Goal: Task Accomplishment & Management: Manage account settings

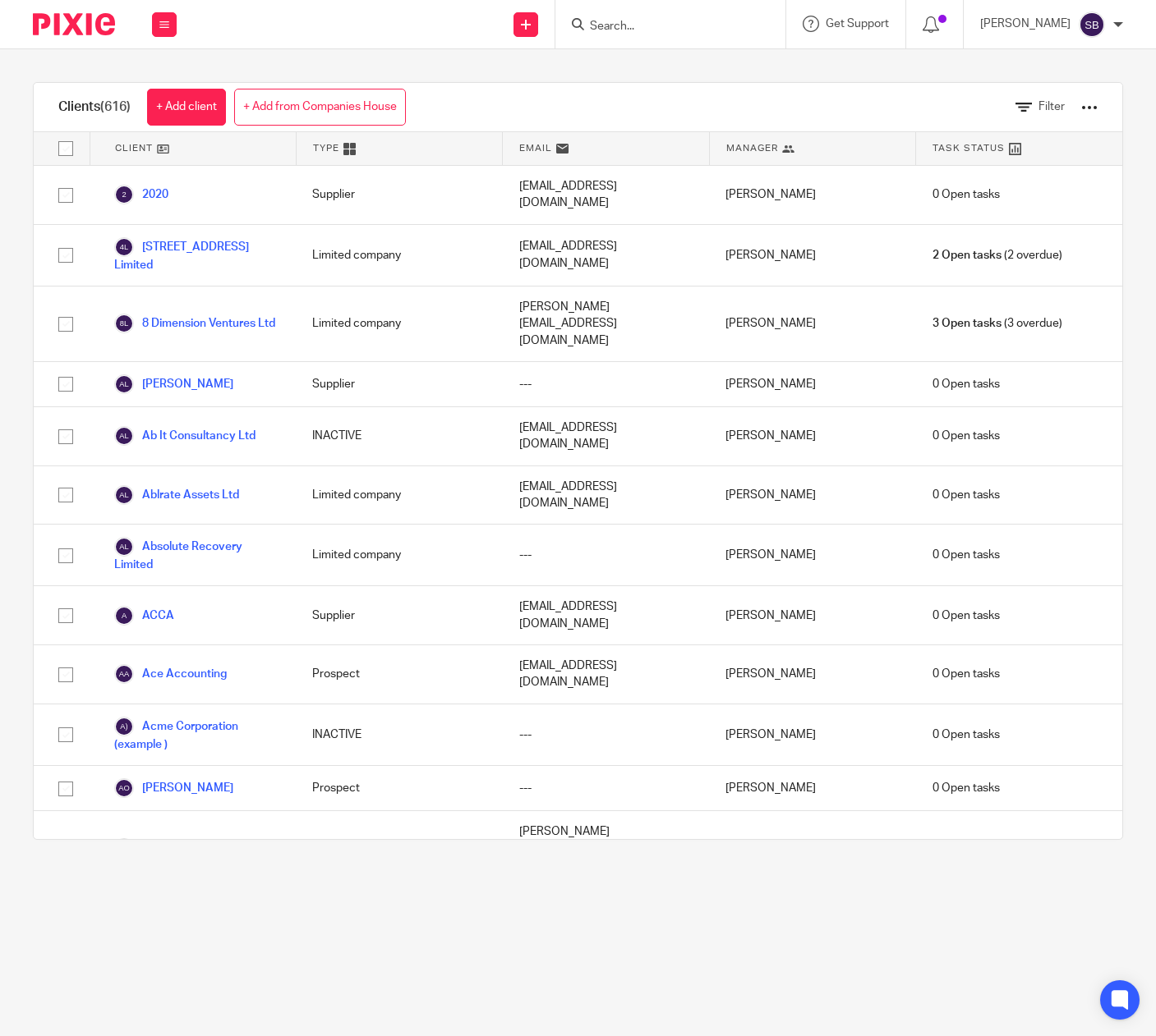
click at [603, 22] on input "Search" at bounding box center [662, 26] width 148 height 14
click at [639, 19] on input "Search" at bounding box center [662, 26] width 148 height 14
type input "CYCLONE"
click button "submit" at bounding box center [0, 0] width 0 height 0
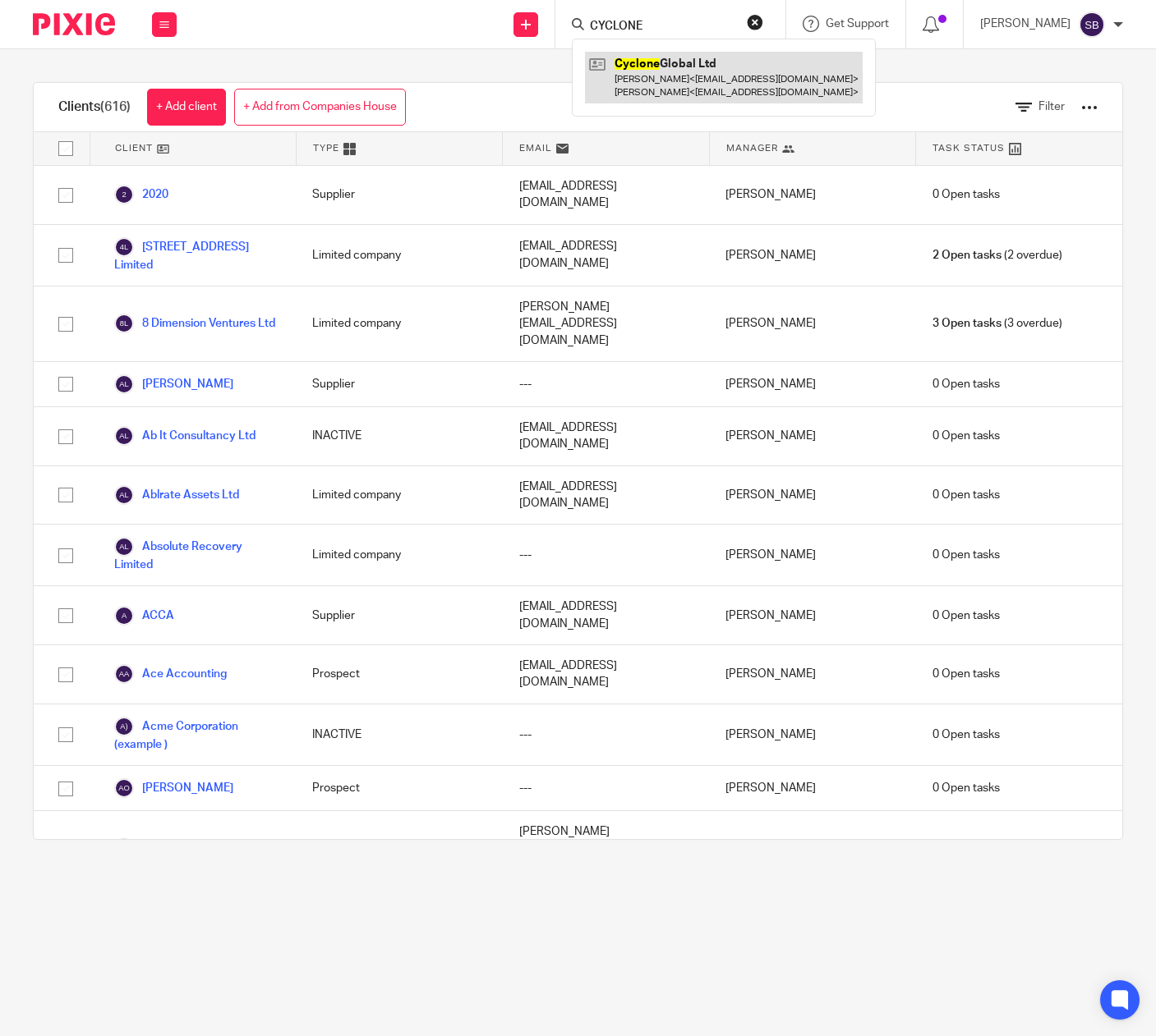
click at [642, 59] on link at bounding box center [723, 77] width 277 height 51
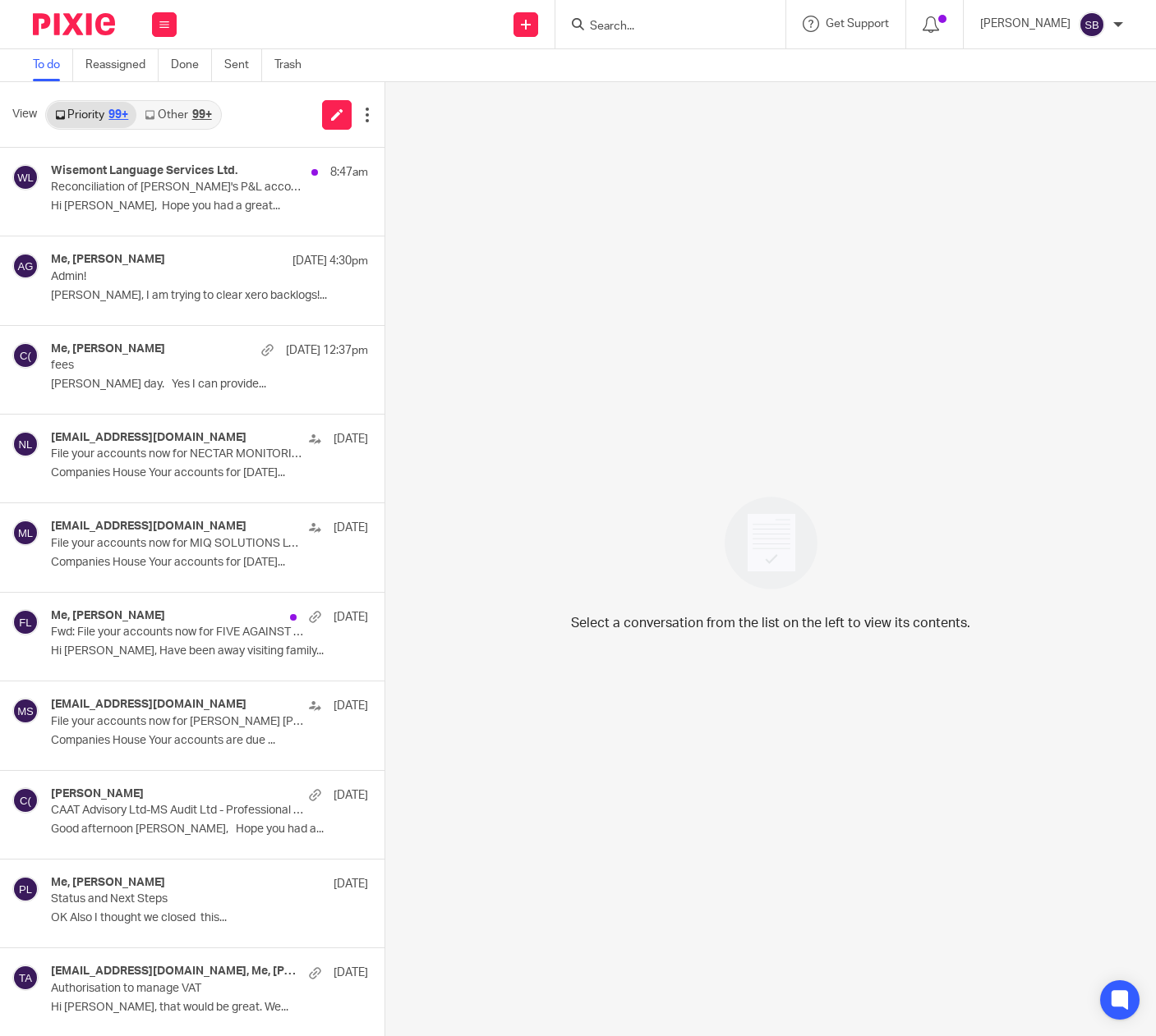
click at [181, 113] on link "Other 99+" at bounding box center [178, 114] width 83 height 26
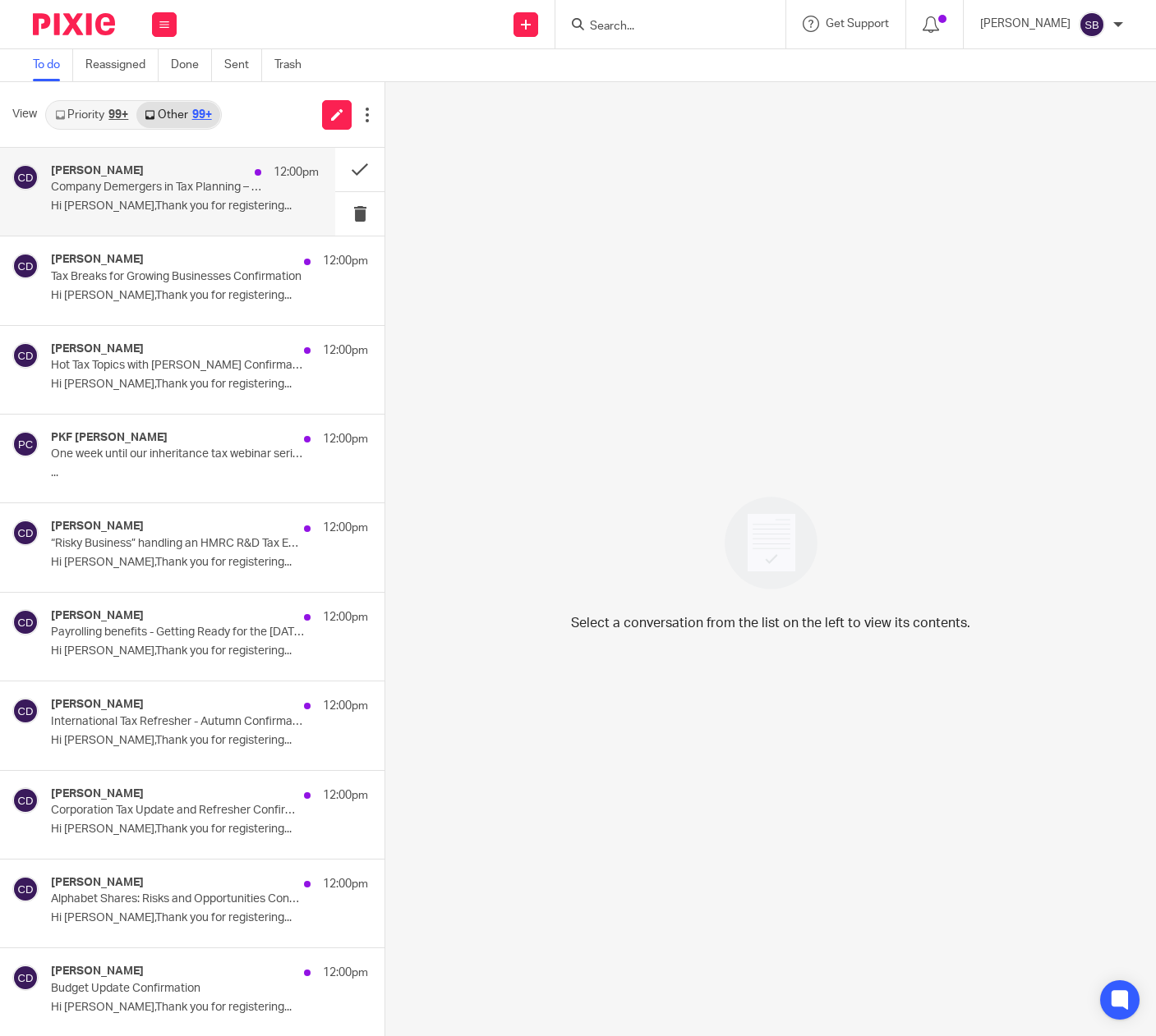
click at [177, 203] on p "Hi Steven Bradshaw,Thank you for registering..." at bounding box center [185, 206] width 268 height 14
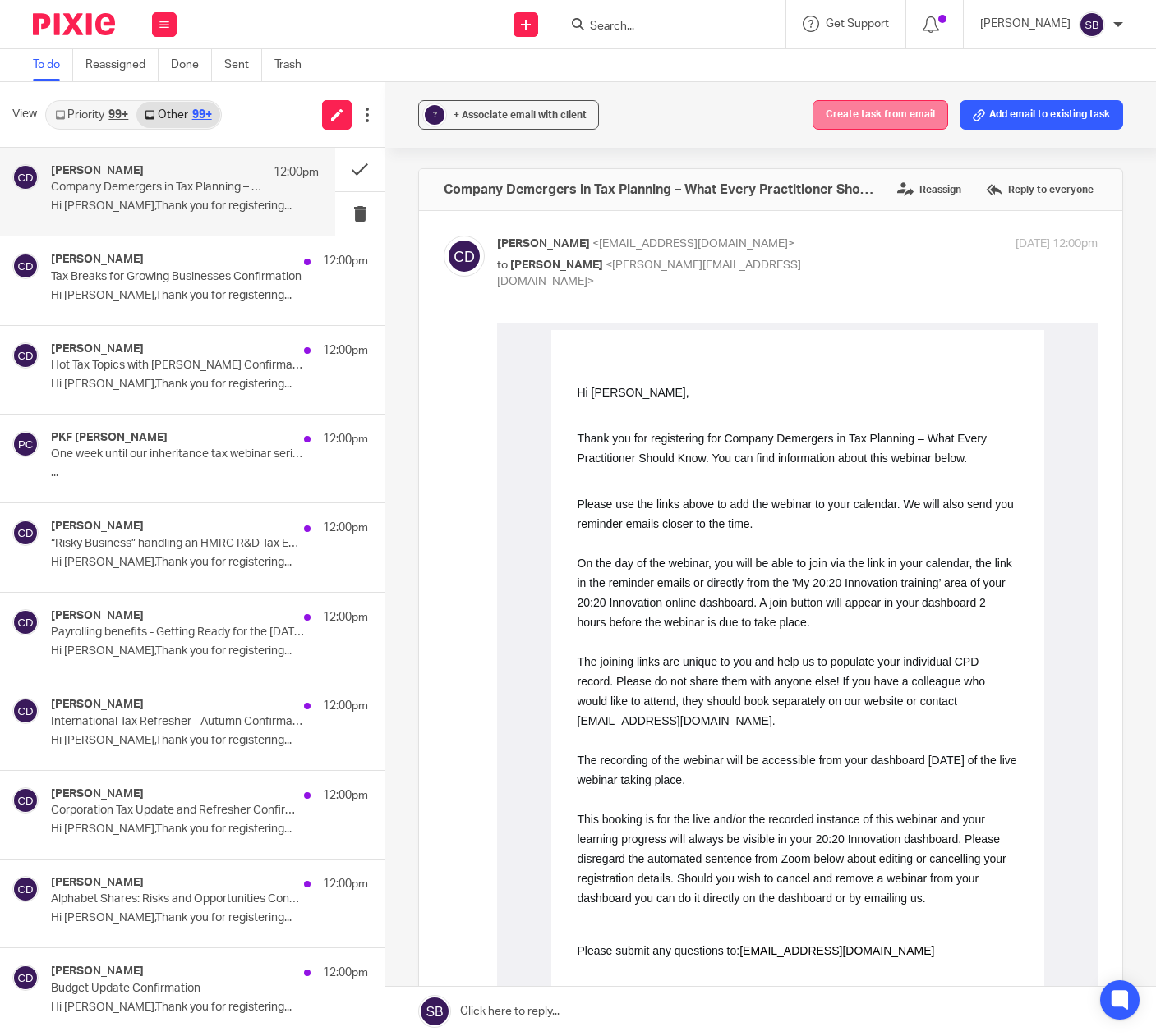
click at [893, 120] on button "Create task from email" at bounding box center [880, 114] width 136 height 30
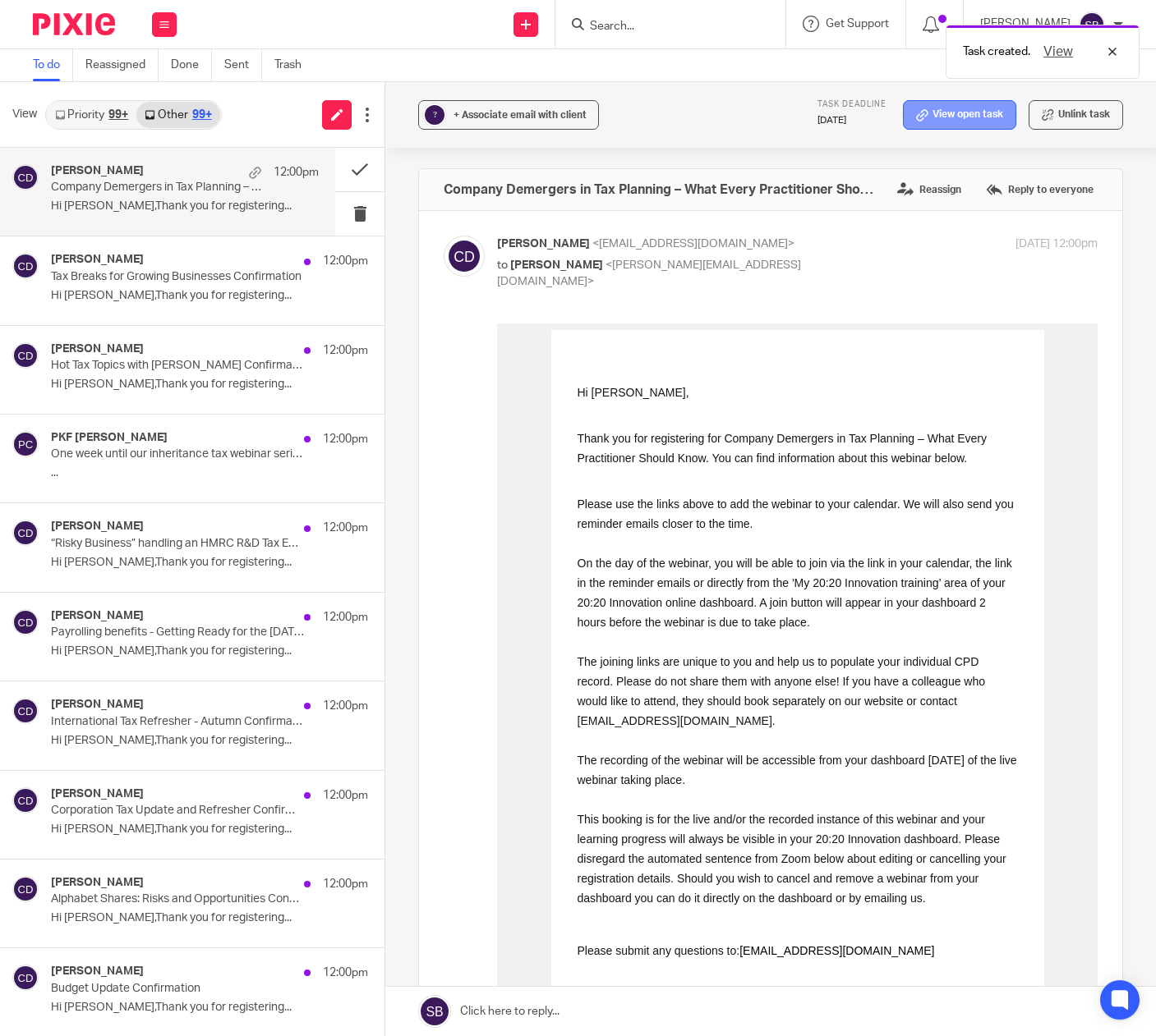
click at [923, 118] on link "View open task" at bounding box center [960, 114] width 114 height 30
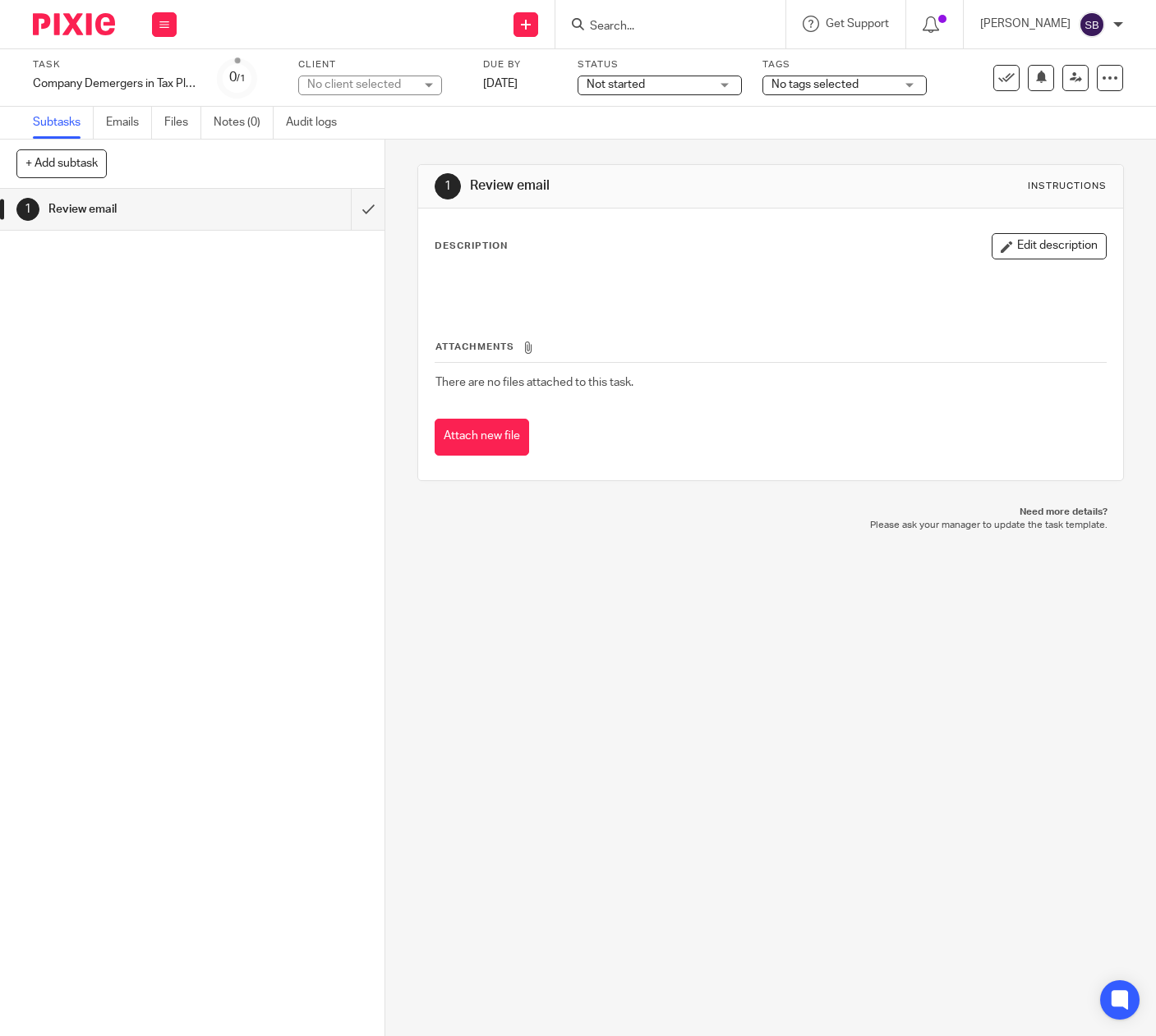
click at [410, 85] on div "No client selected" at bounding box center [360, 84] width 107 height 16
type input "CAAT"
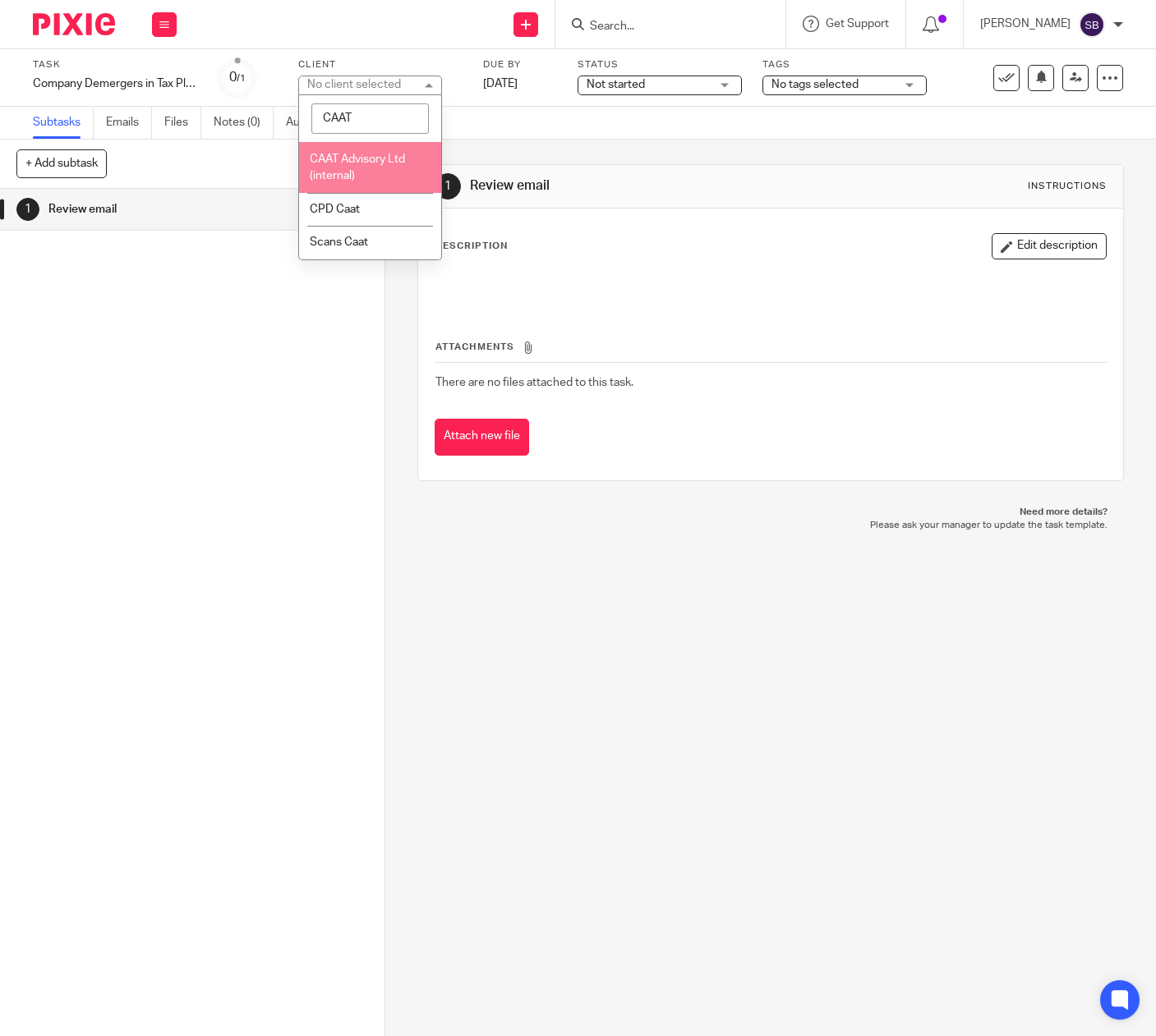
click at [374, 166] on li "CAAT Advisory Ltd (internal)" at bounding box center [371, 167] width 142 height 50
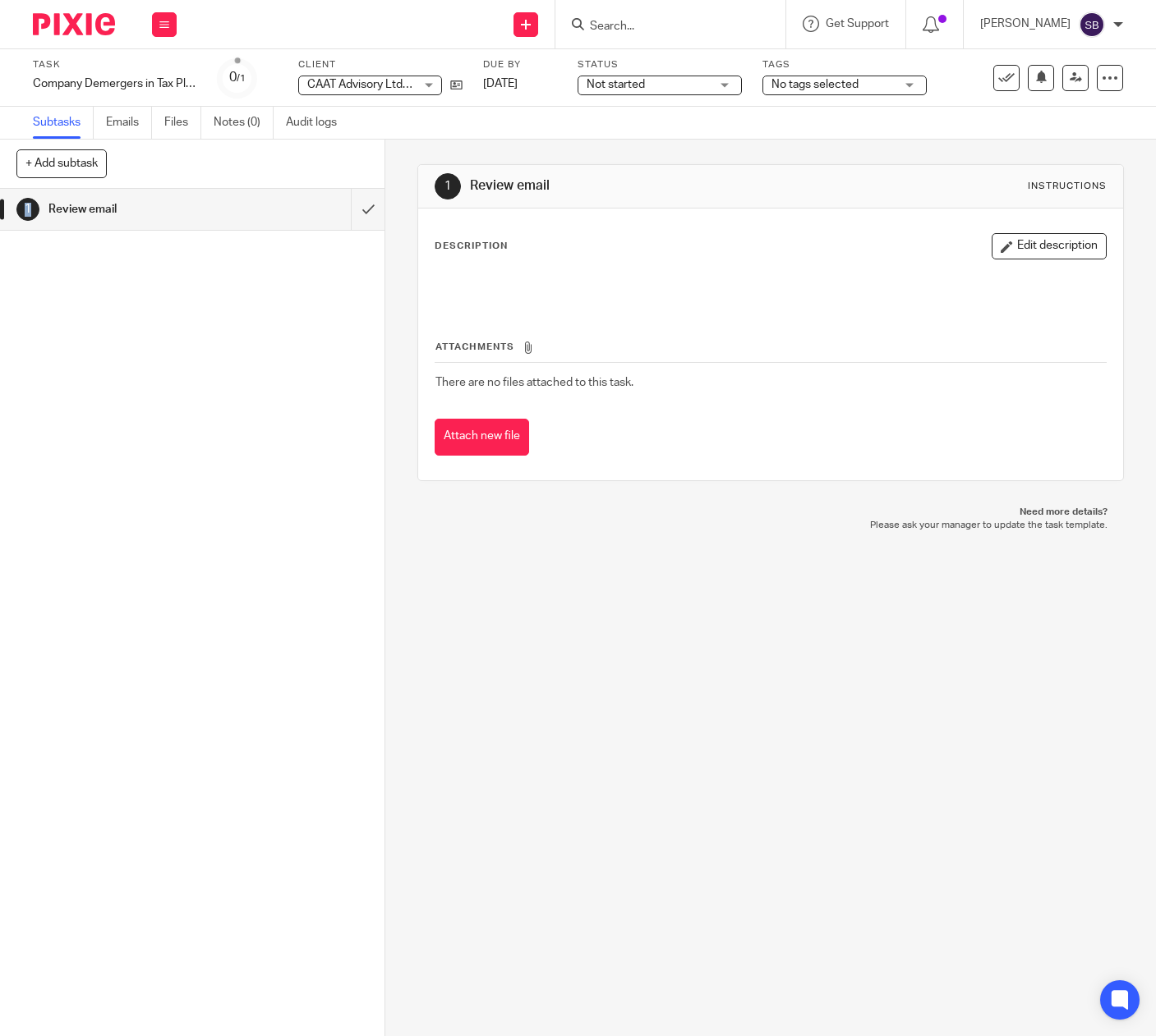
click at [375, 166] on div "+ Add subtask Cancel + Add" at bounding box center [192, 164] width 384 height 49
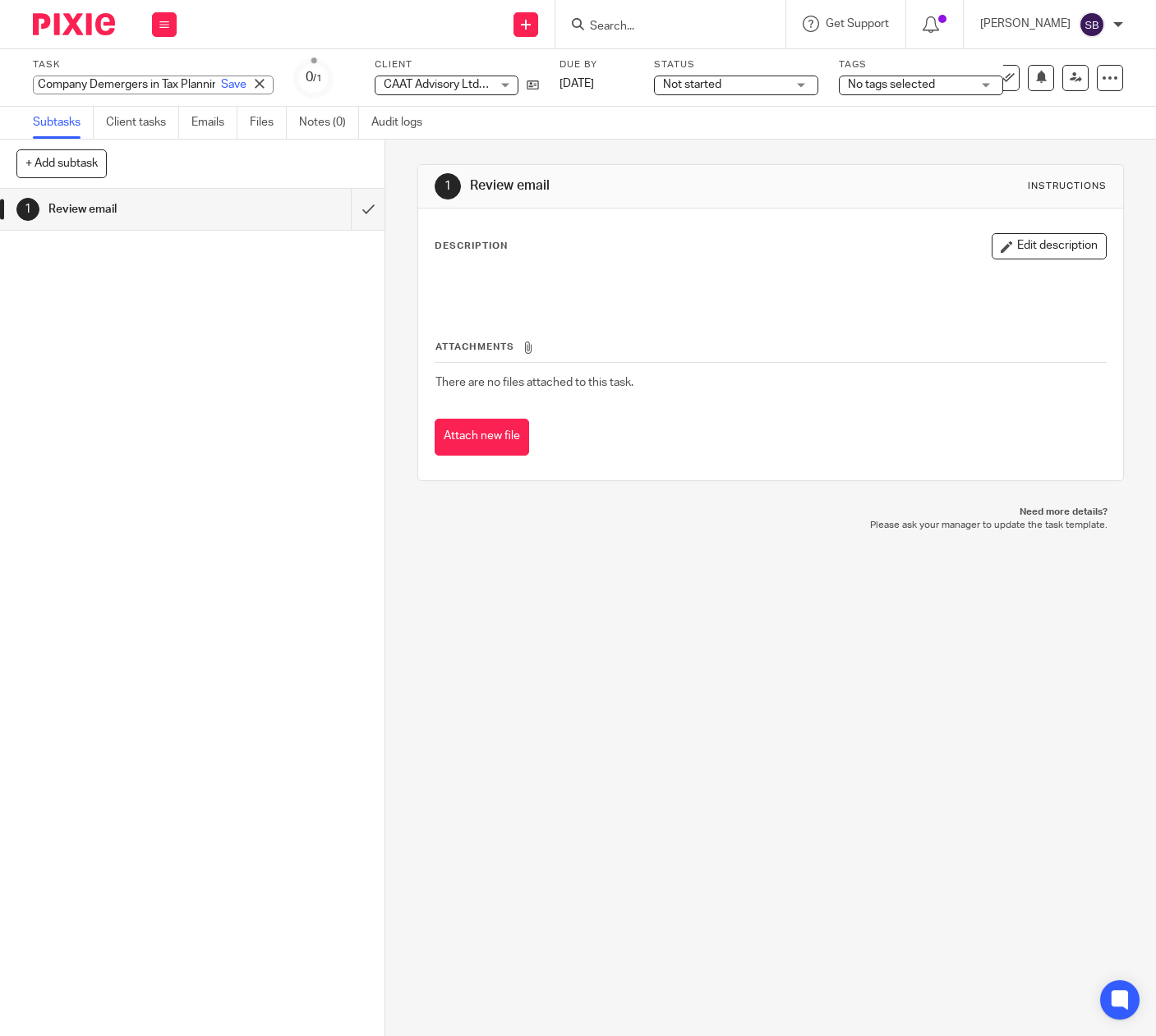
click at [181, 86] on div "Company Demergers in Tax Planning – What Every Practitioner Should Know Confirm…" at bounding box center [154, 85] width 241 height 19
click at [217, 86] on div "Save" at bounding box center [245, 84] width 56 height 16
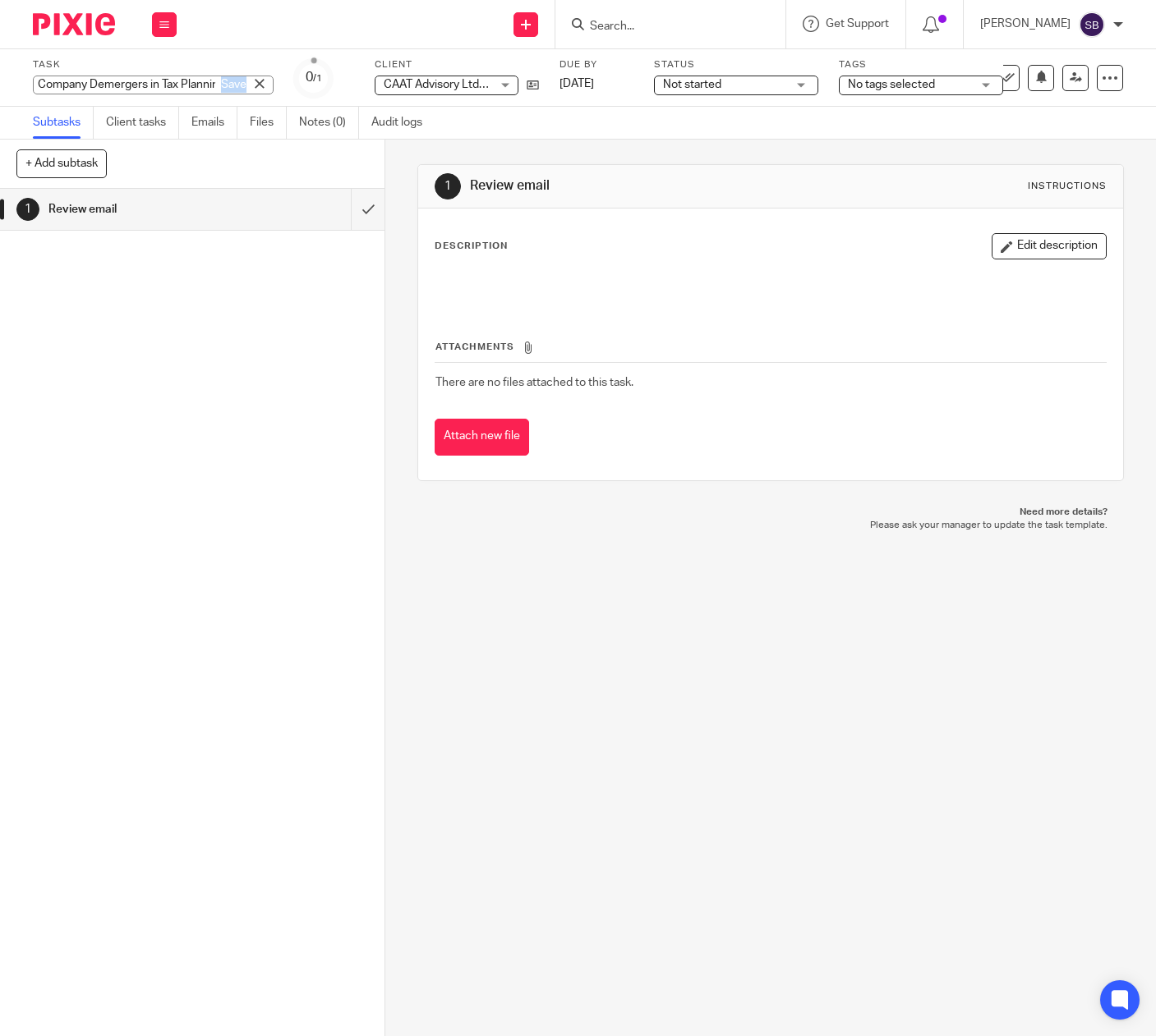
click at [217, 86] on div "Save" at bounding box center [245, 84] width 56 height 16
click at [148, 84] on input "Company Demergers in Tax Planning – What Every Practitioner Should Know Confirm…" at bounding box center [154, 85] width 241 height 19
type input "SB CPD"
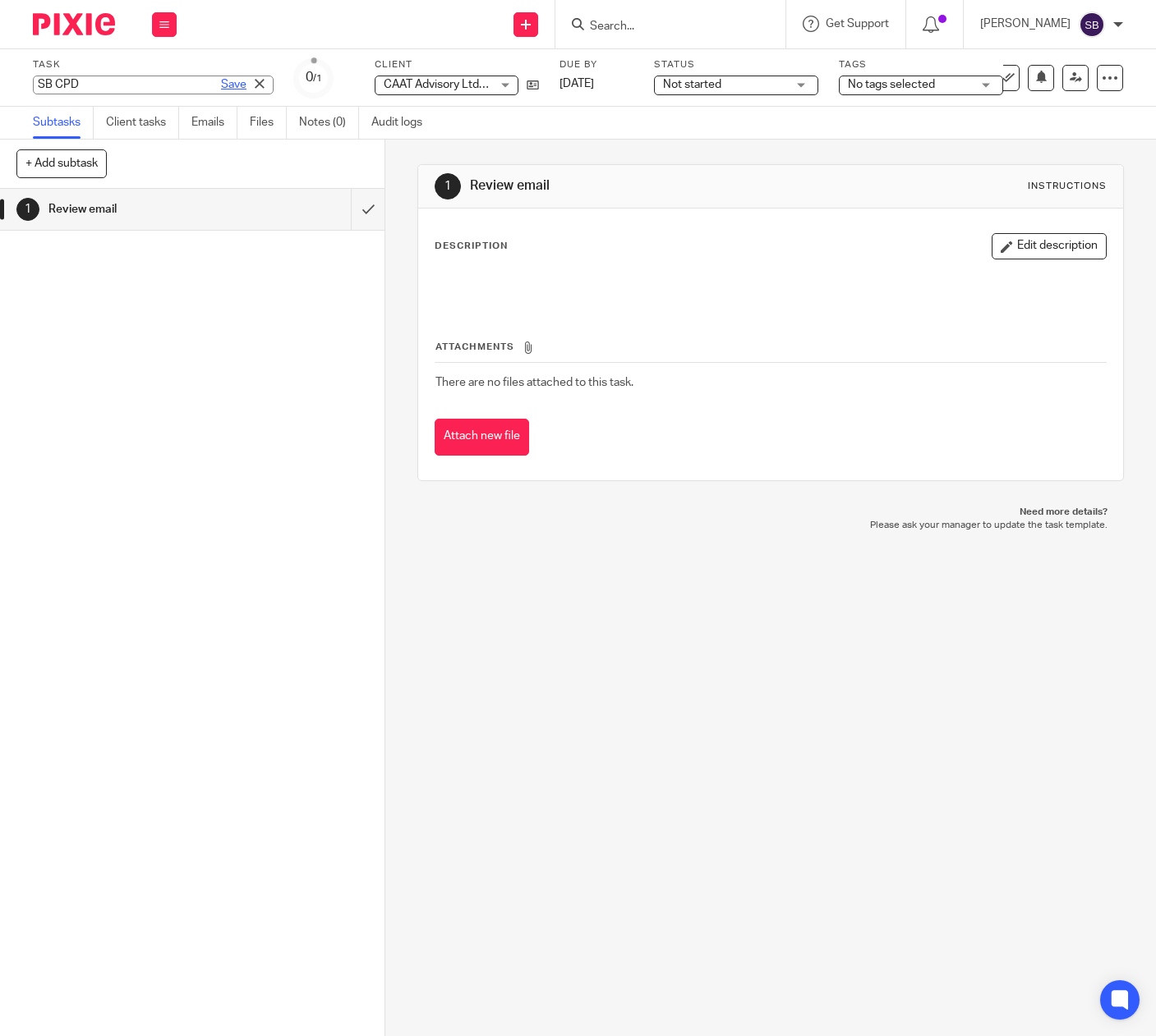
click at [221, 87] on link "Save" at bounding box center [234, 84] width 25 height 16
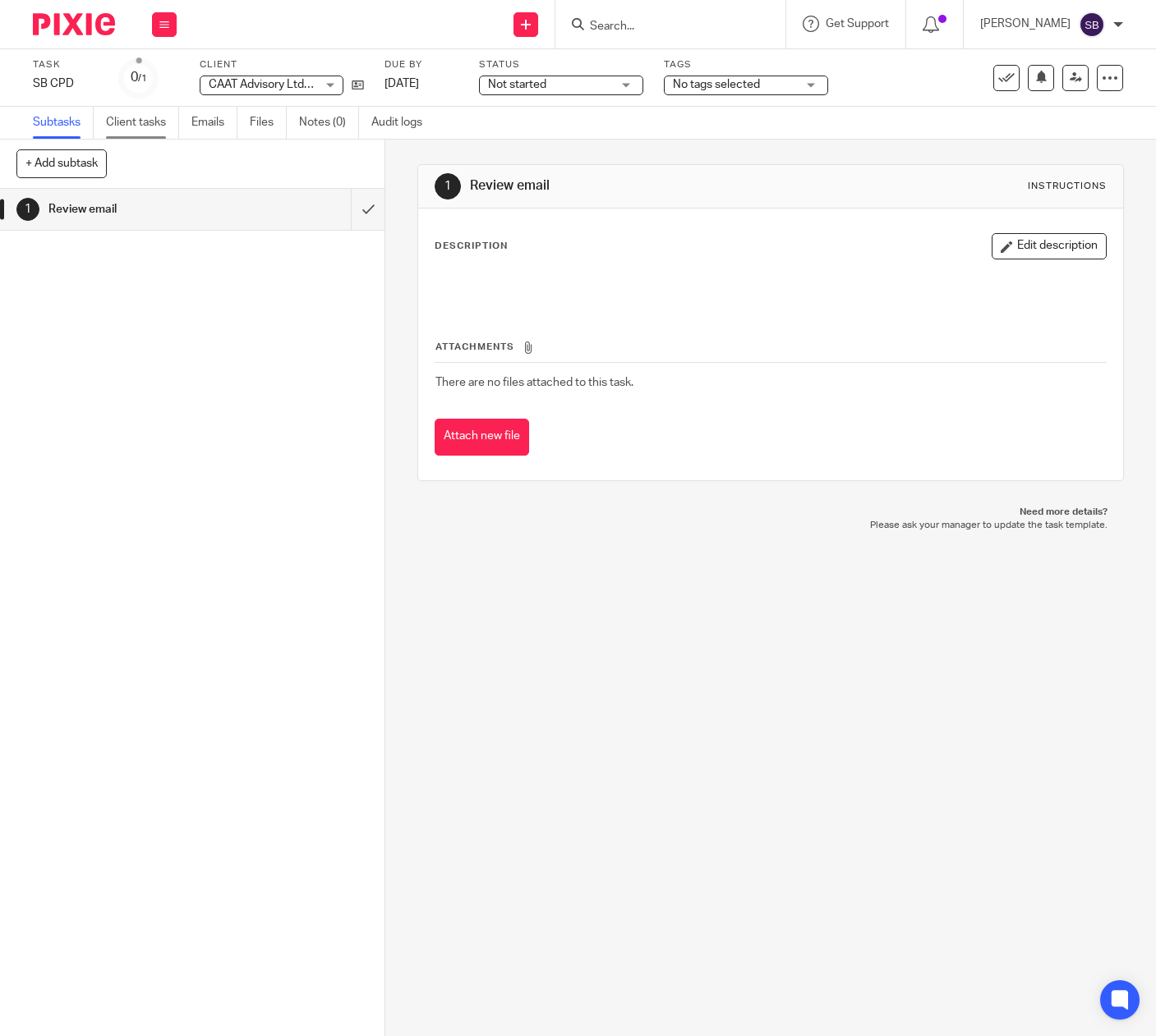
click at [144, 125] on link "Client tasks" at bounding box center [142, 123] width 73 height 32
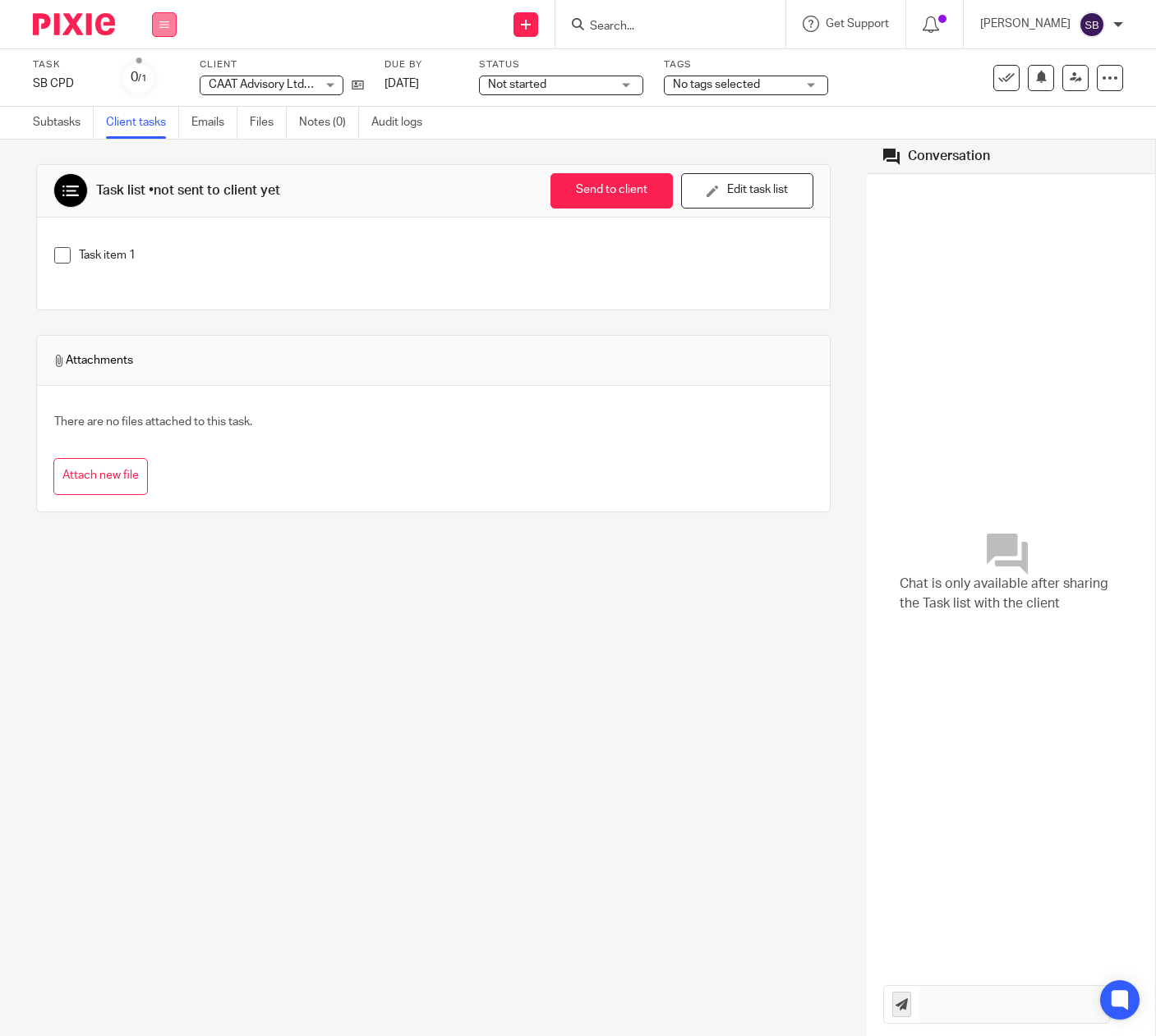
click at [162, 24] on icon at bounding box center [165, 25] width 10 height 10
click at [148, 99] on link "Email" at bounding box center [156, 100] width 27 height 12
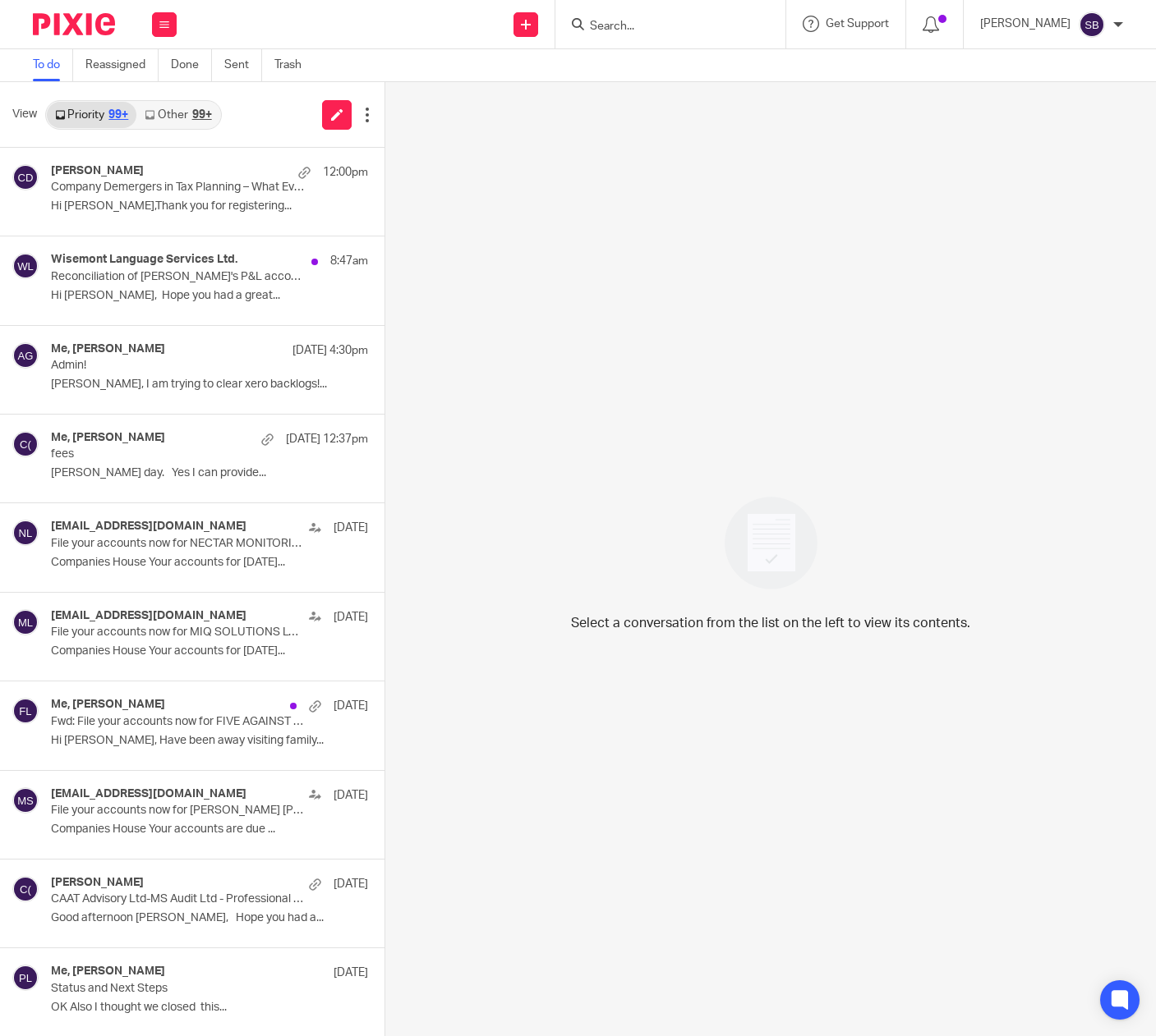
click at [177, 113] on link "Other 99+" at bounding box center [178, 114] width 83 height 26
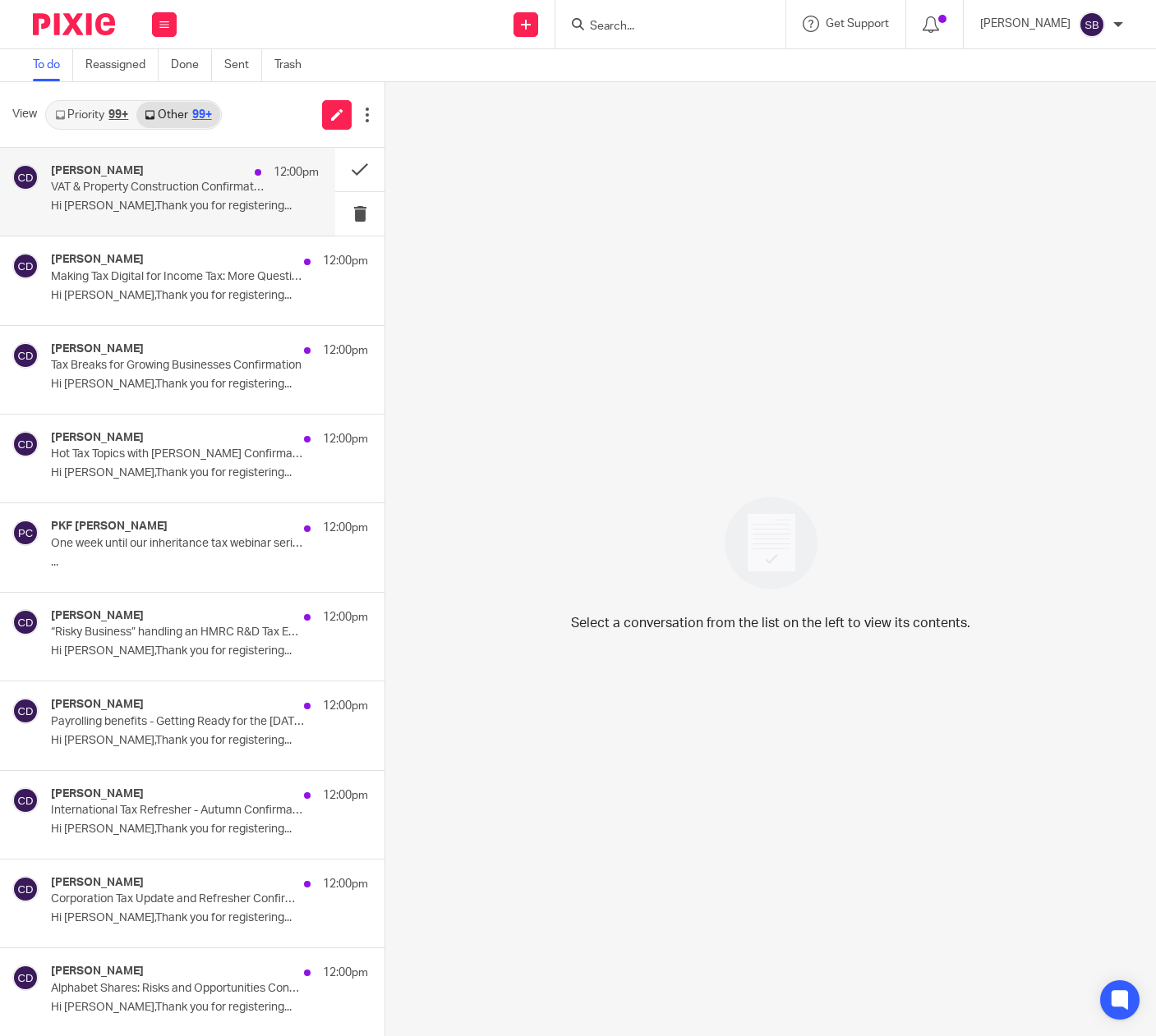
click at [210, 201] on p "Hi [PERSON_NAME],Thank you for registering..." at bounding box center [185, 206] width 268 height 14
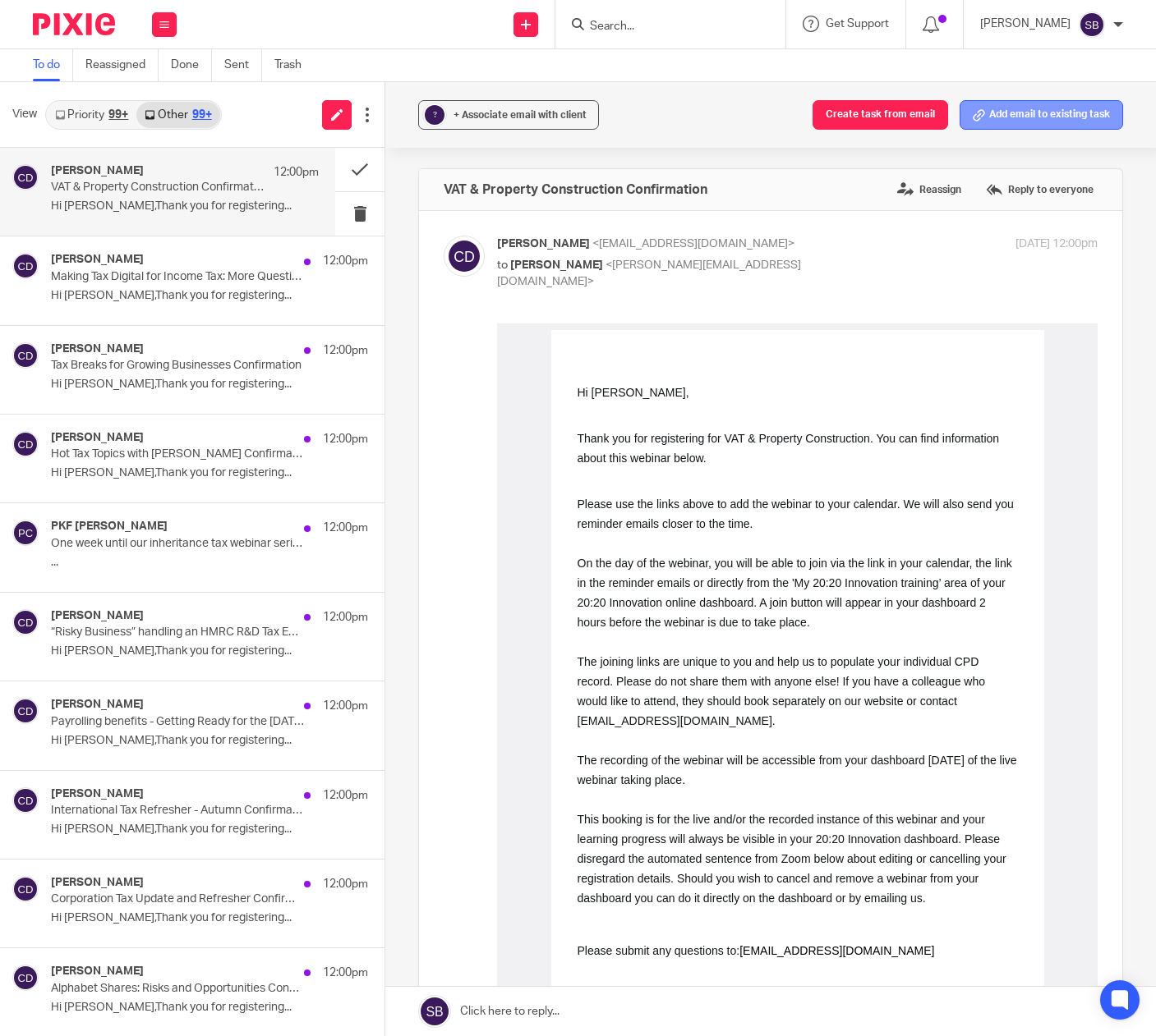
click at [973, 109] on icon at bounding box center [979, 115] width 13 height 13
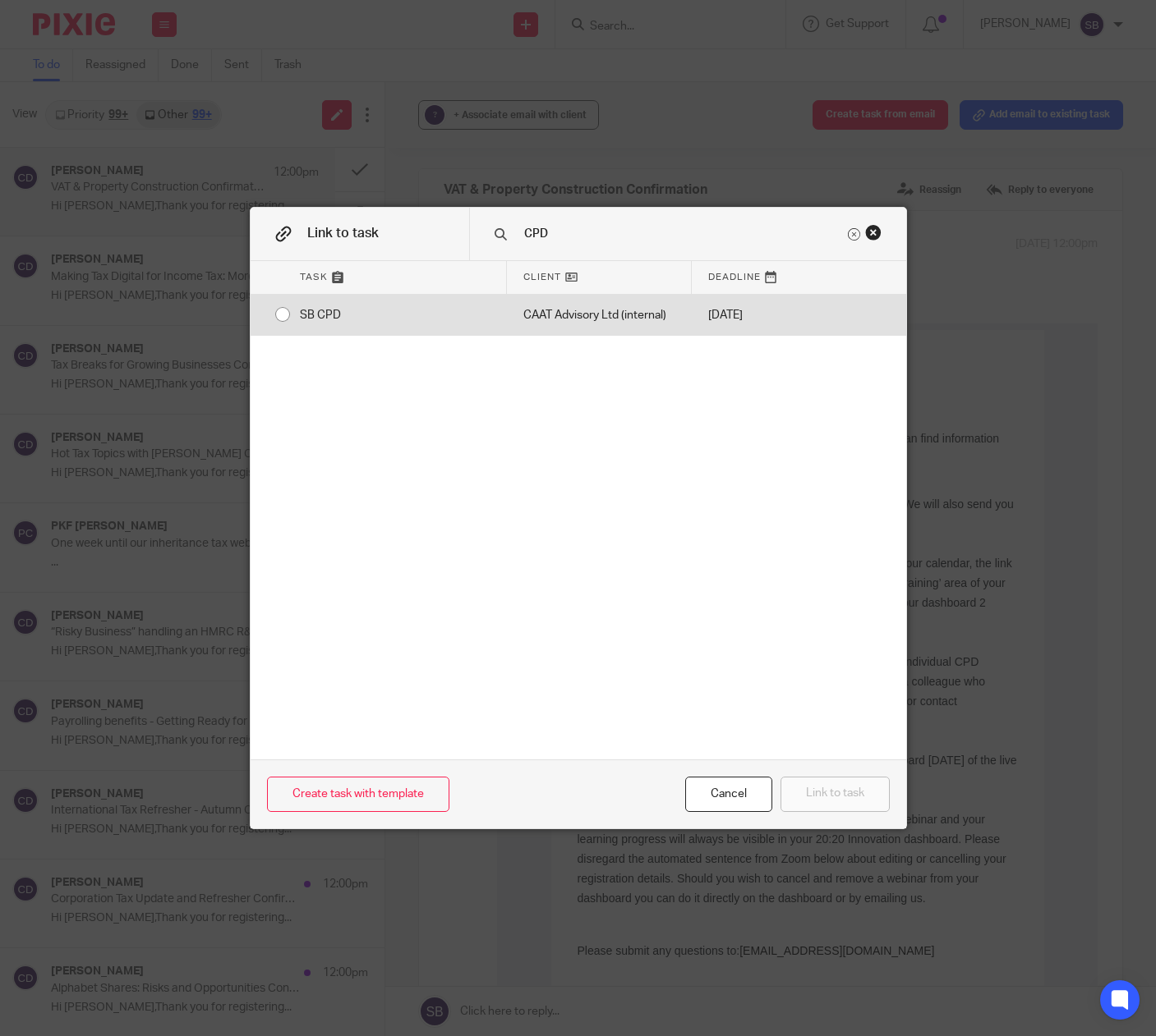
type input "CPD"
click at [532, 309] on div "CAAT Advisory Ltd (internal)" at bounding box center [600, 315] width 185 height 41
radio input "true"
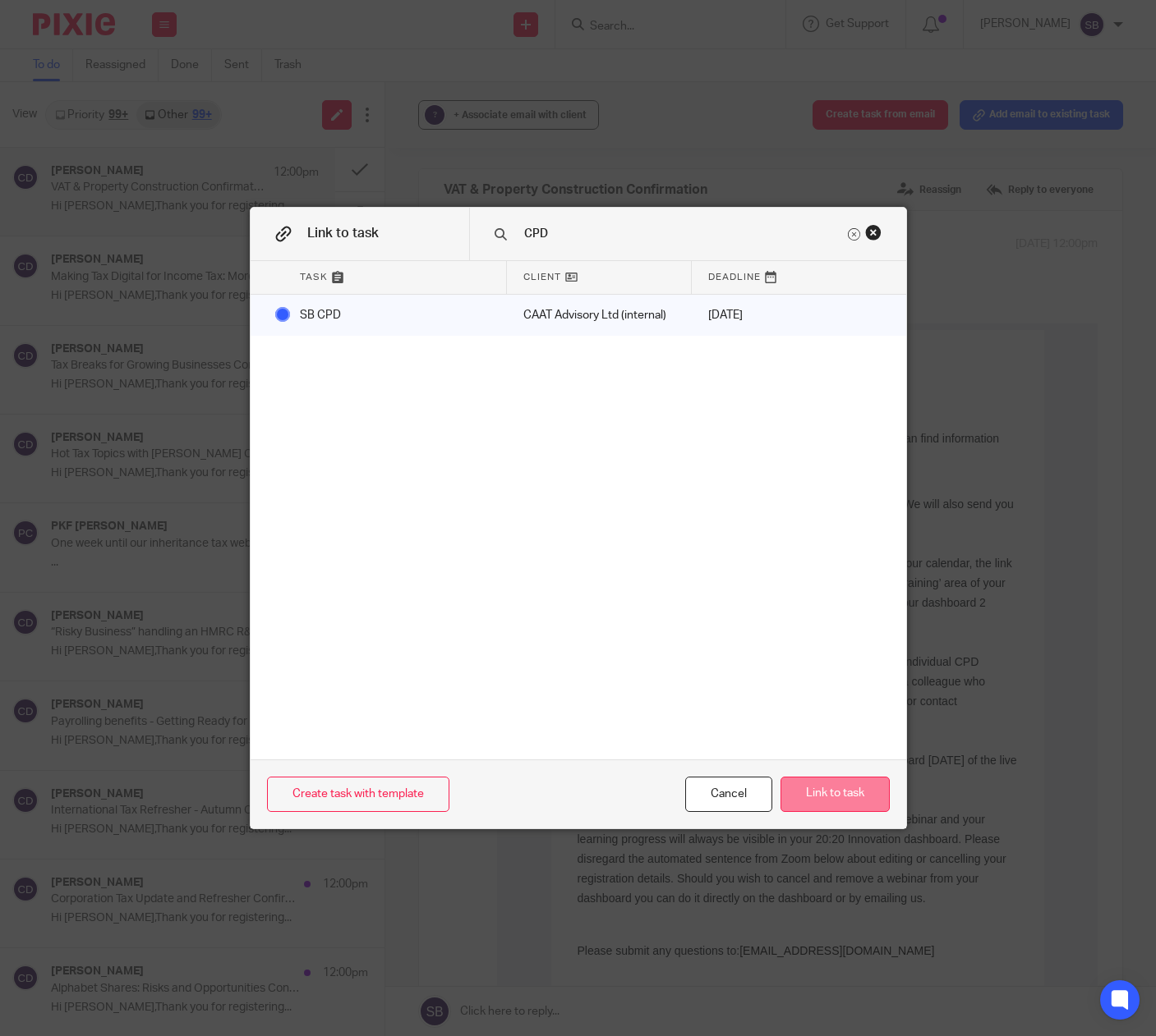
click at [838, 802] on button "Link to task" at bounding box center [835, 794] width 109 height 36
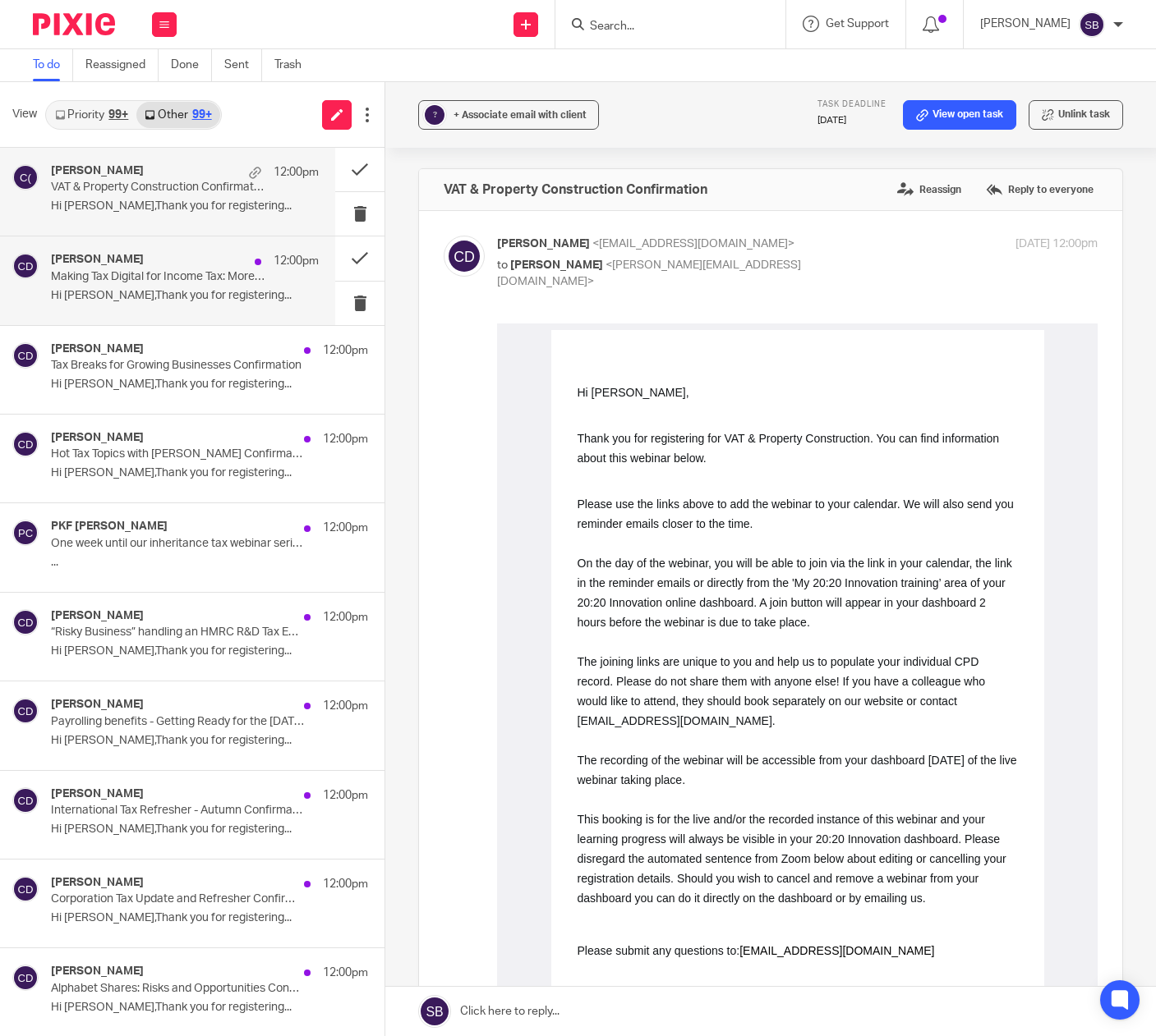
click at [177, 279] on p "Making Tax Digital for Income Tax: More Questions Answered Confirmation" at bounding box center [158, 277] width 215 height 14
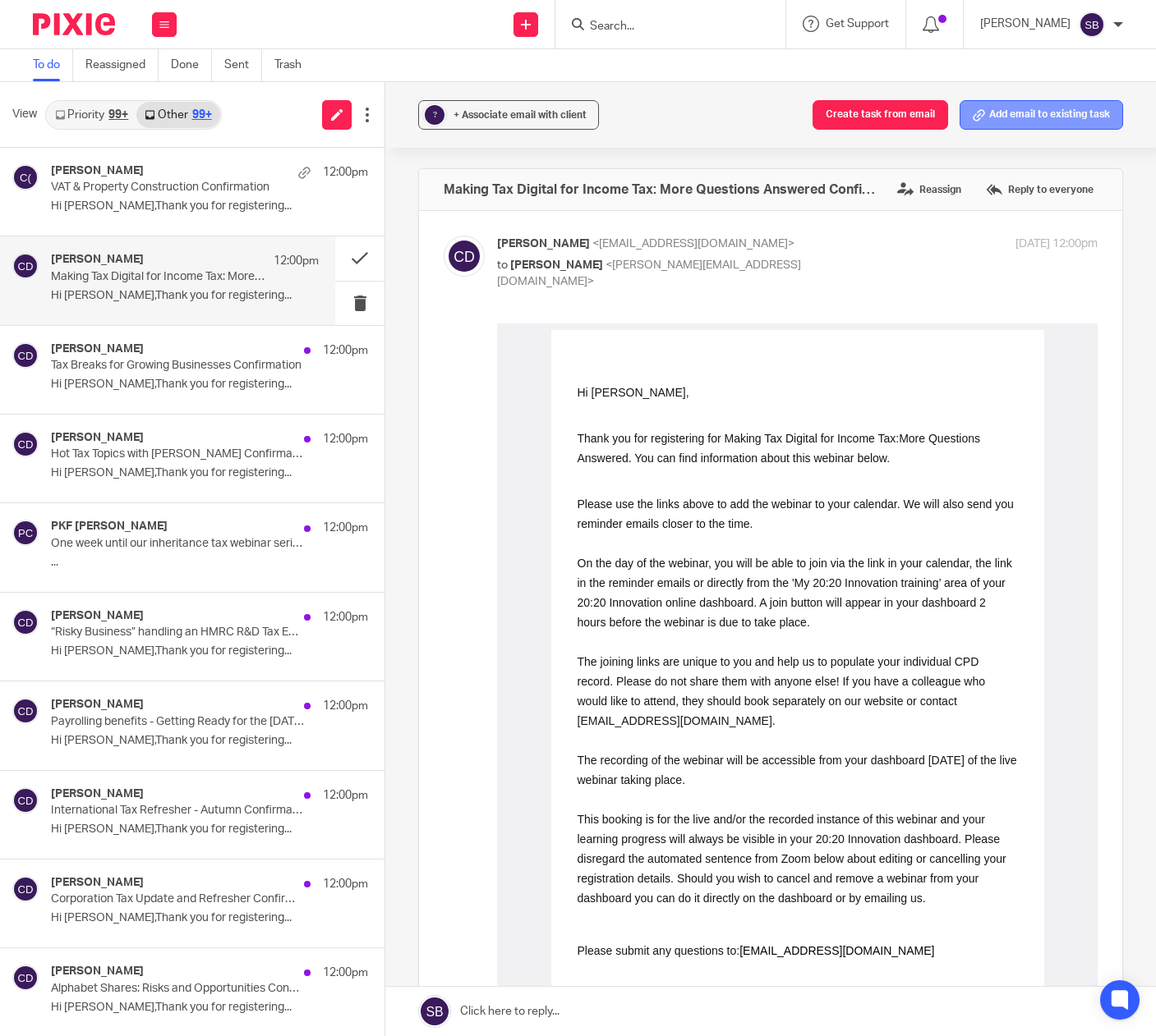
click at [991, 125] on button "Add email to existing task" at bounding box center [1041, 114] width 164 height 30
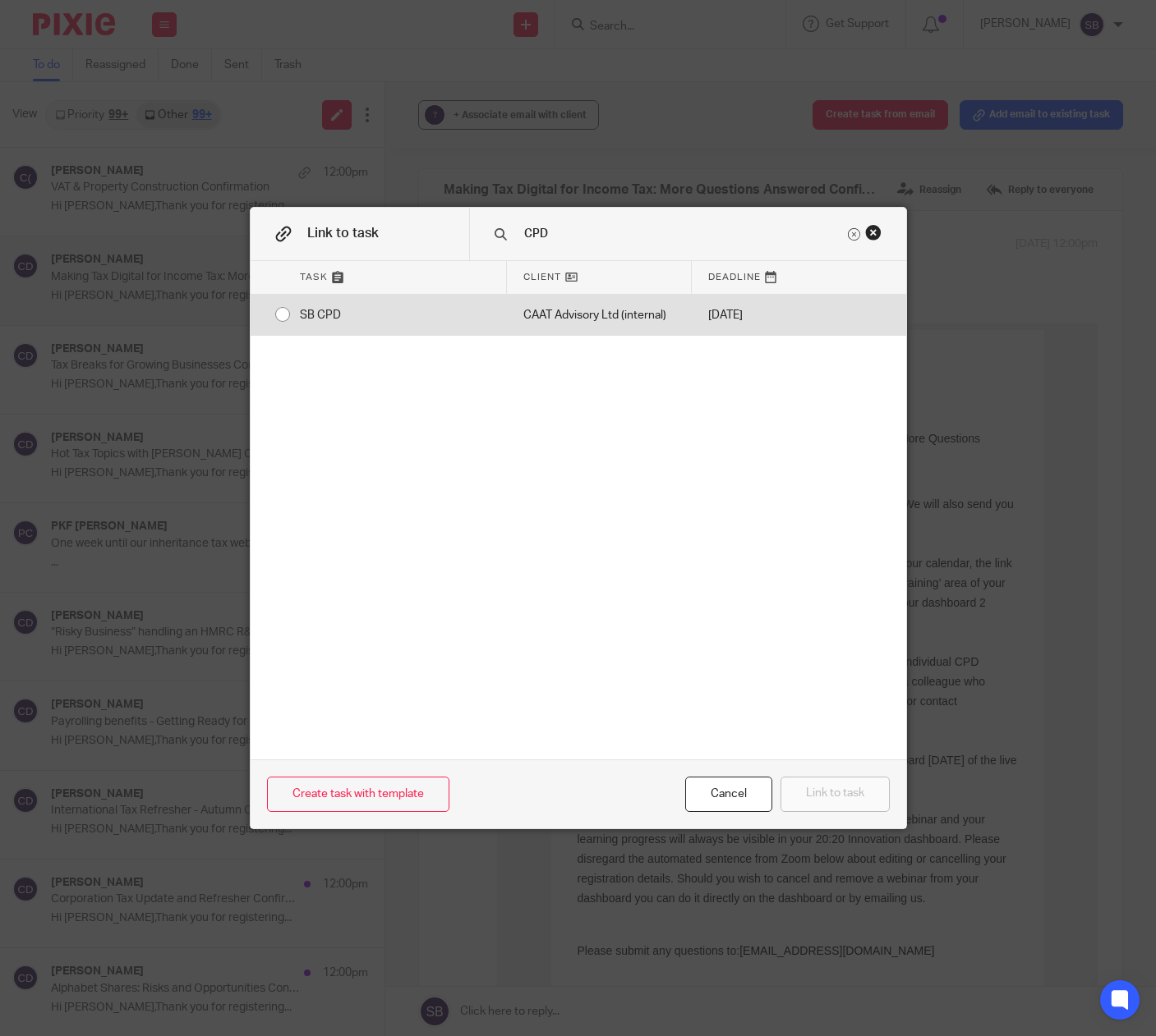
type input "CPD"
click at [616, 313] on div "CAAT Advisory Ltd (internal)" at bounding box center [600, 315] width 185 height 41
radio input "true"
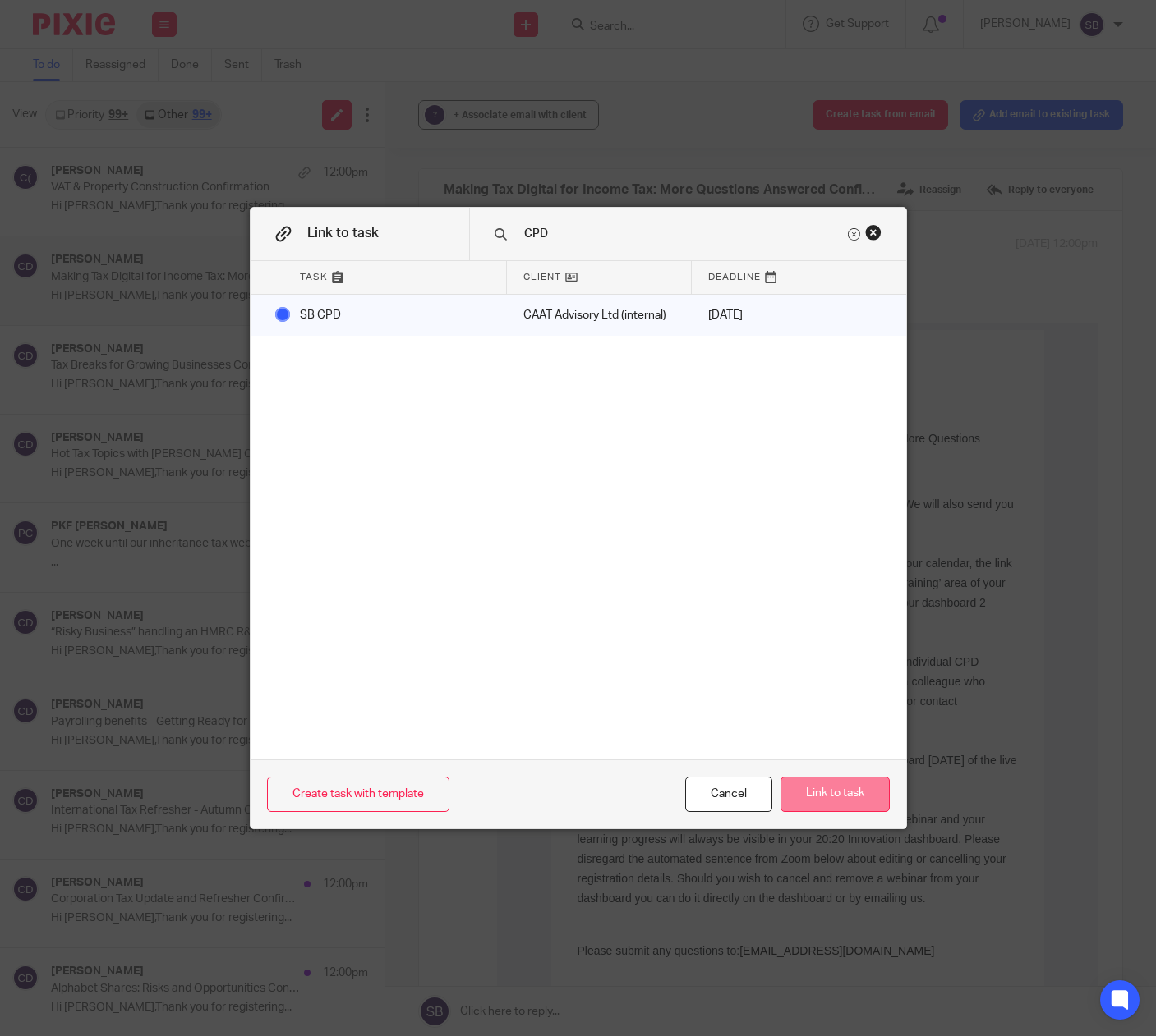
click at [817, 784] on button "Link to task" at bounding box center [835, 794] width 109 height 36
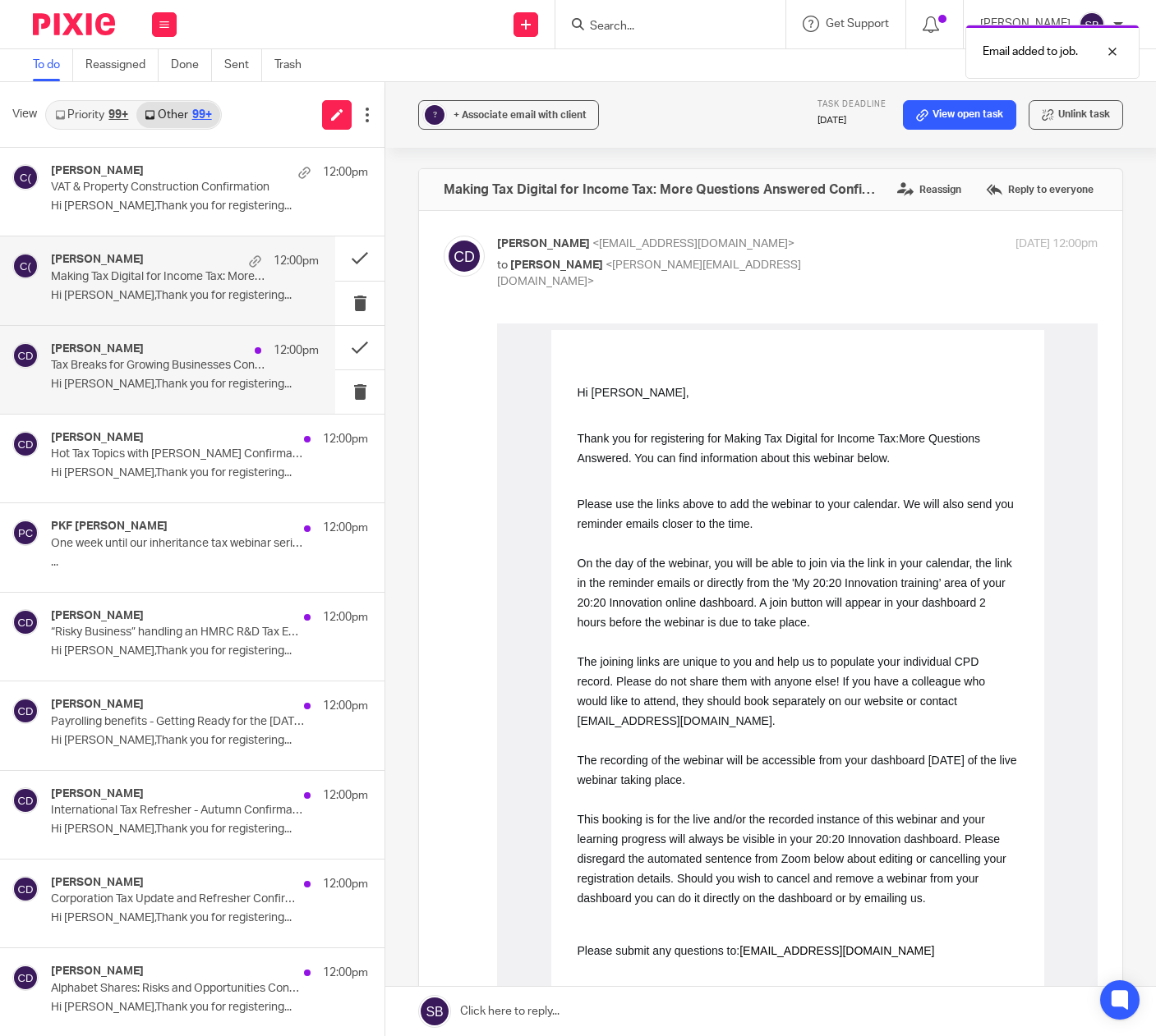
click at [164, 376] on div "Clair Doyle 12:00pm Tax Breaks for Growing Businesses Confirmation Hi Steven Br…" at bounding box center [185, 370] width 268 height 55
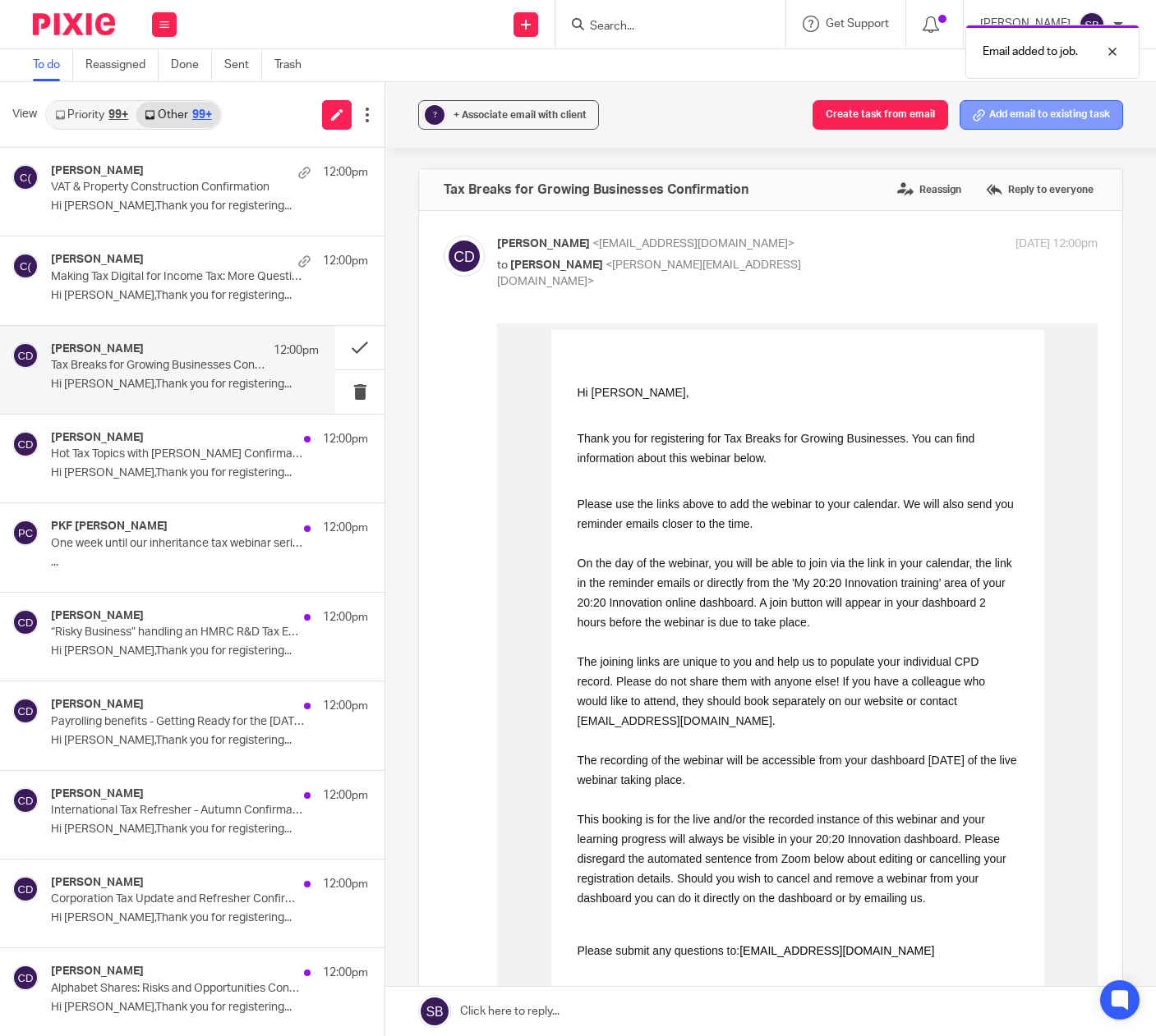
click at [1005, 115] on button "Add email to existing task" at bounding box center [1041, 114] width 164 height 30
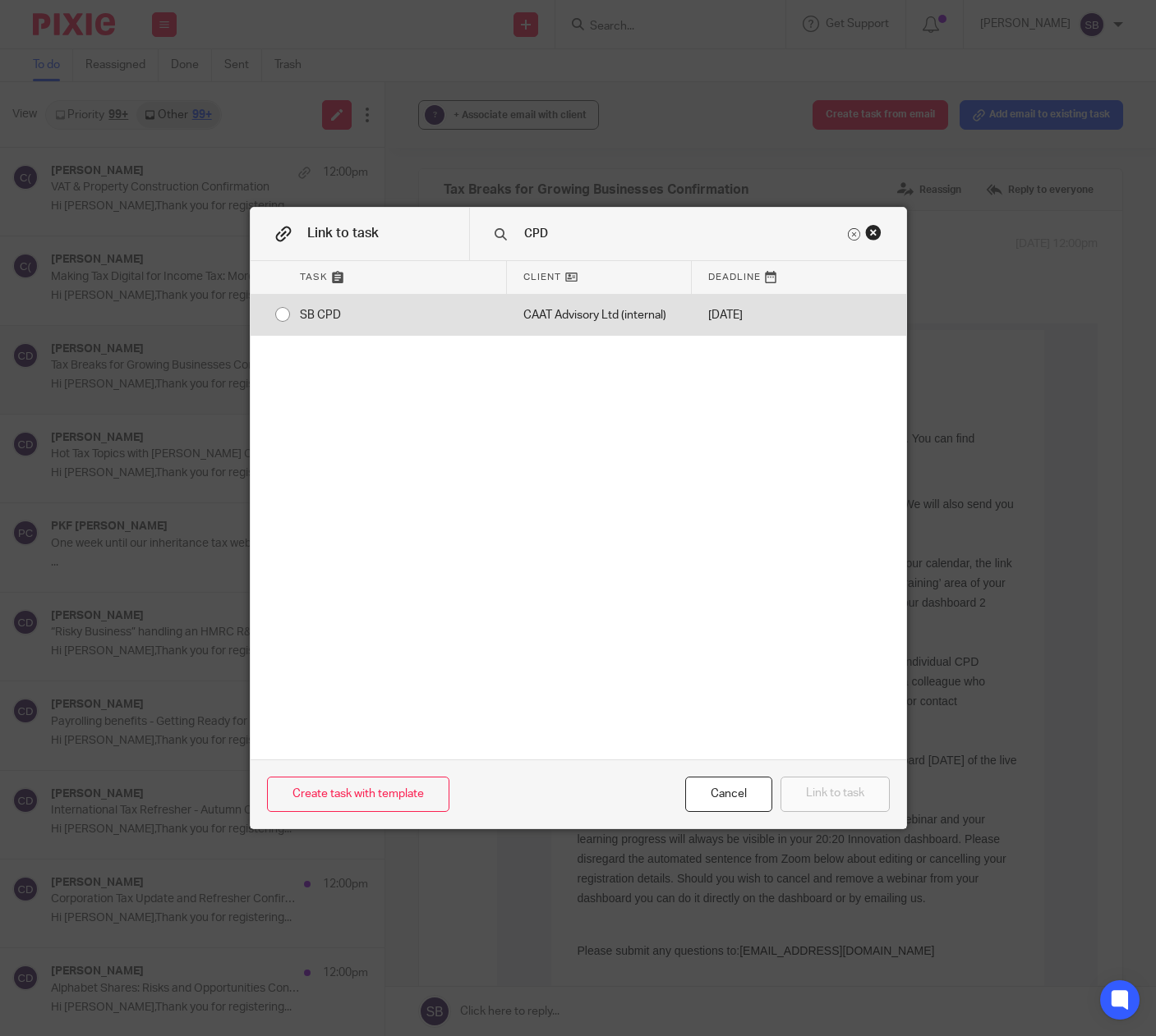
type input "CPD"
click at [568, 307] on div "CAAT Advisory Ltd (internal)" at bounding box center [600, 315] width 185 height 41
radio input "true"
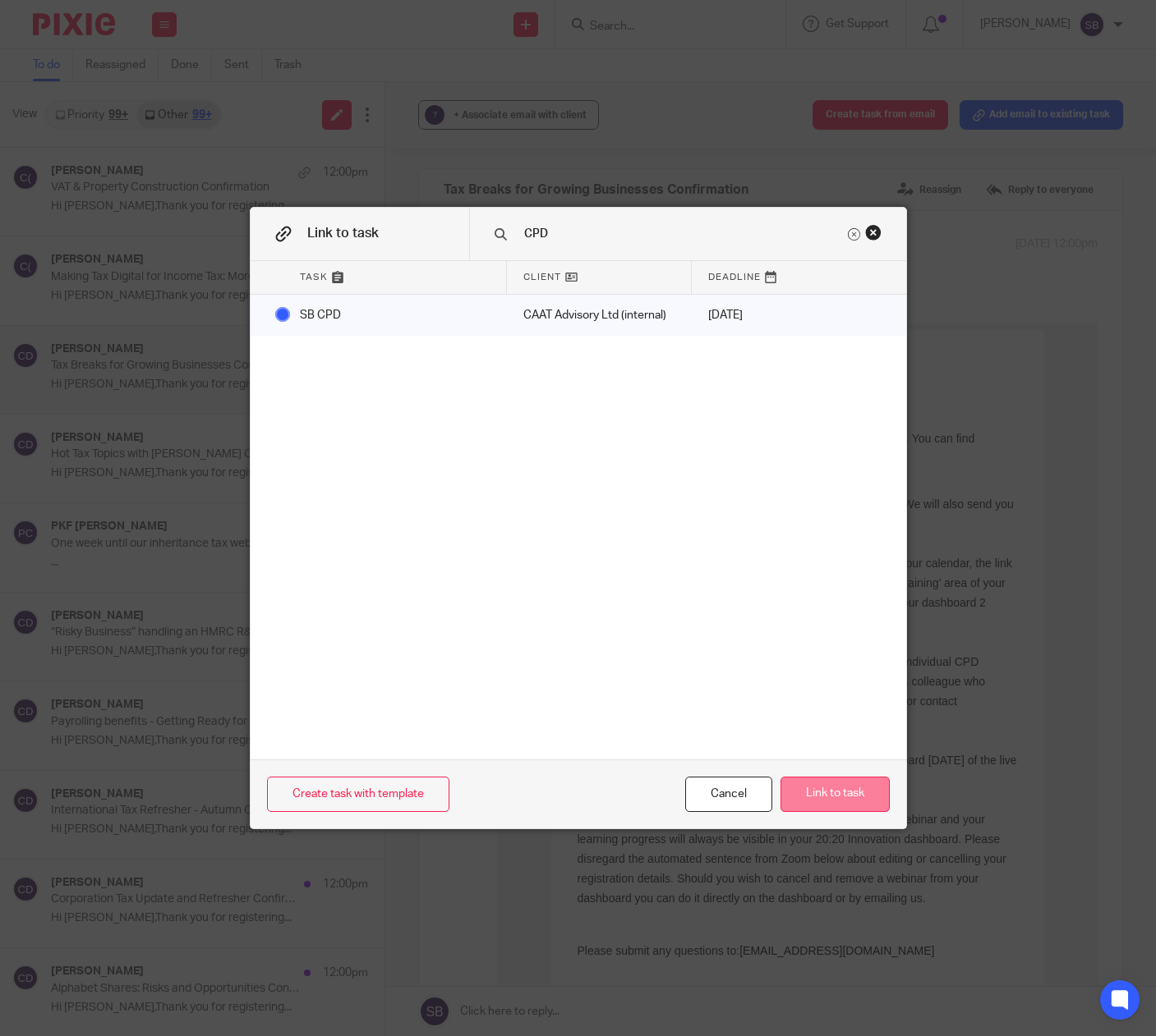
click at [831, 794] on button "Link to task" at bounding box center [835, 794] width 109 height 36
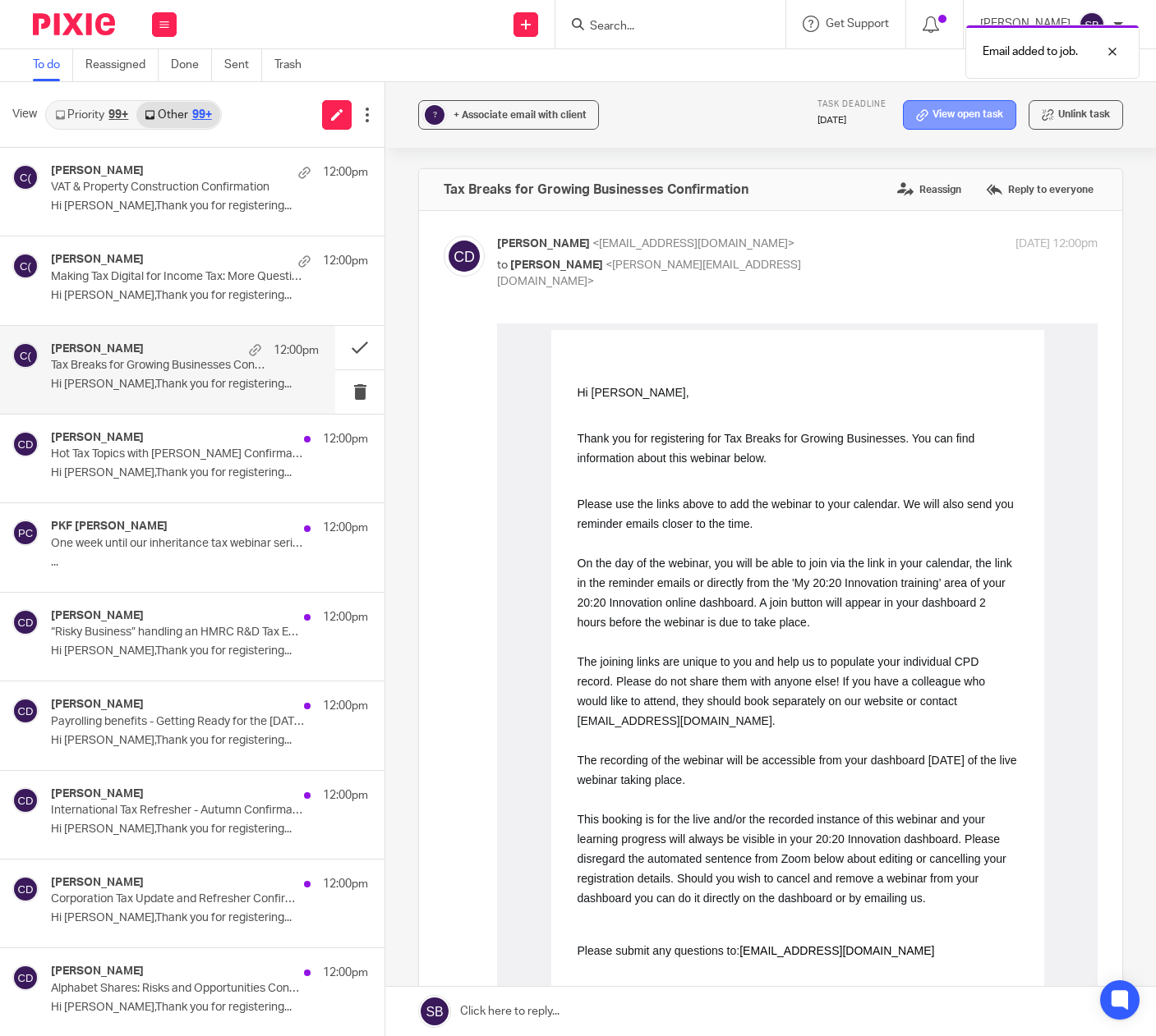
click at [935, 116] on link "View open task" at bounding box center [960, 114] width 114 height 30
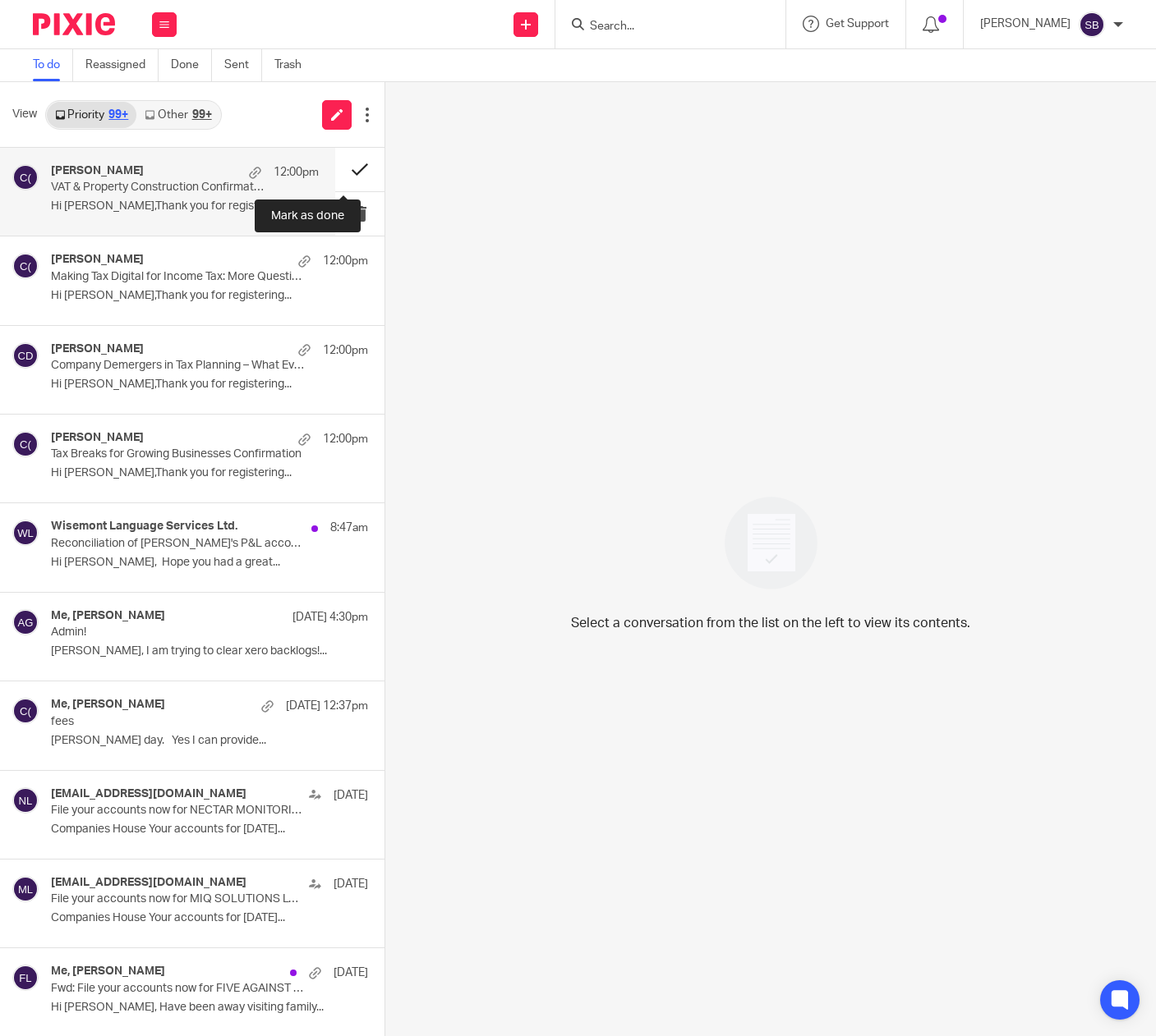
click at [346, 170] on button at bounding box center [360, 169] width 49 height 43
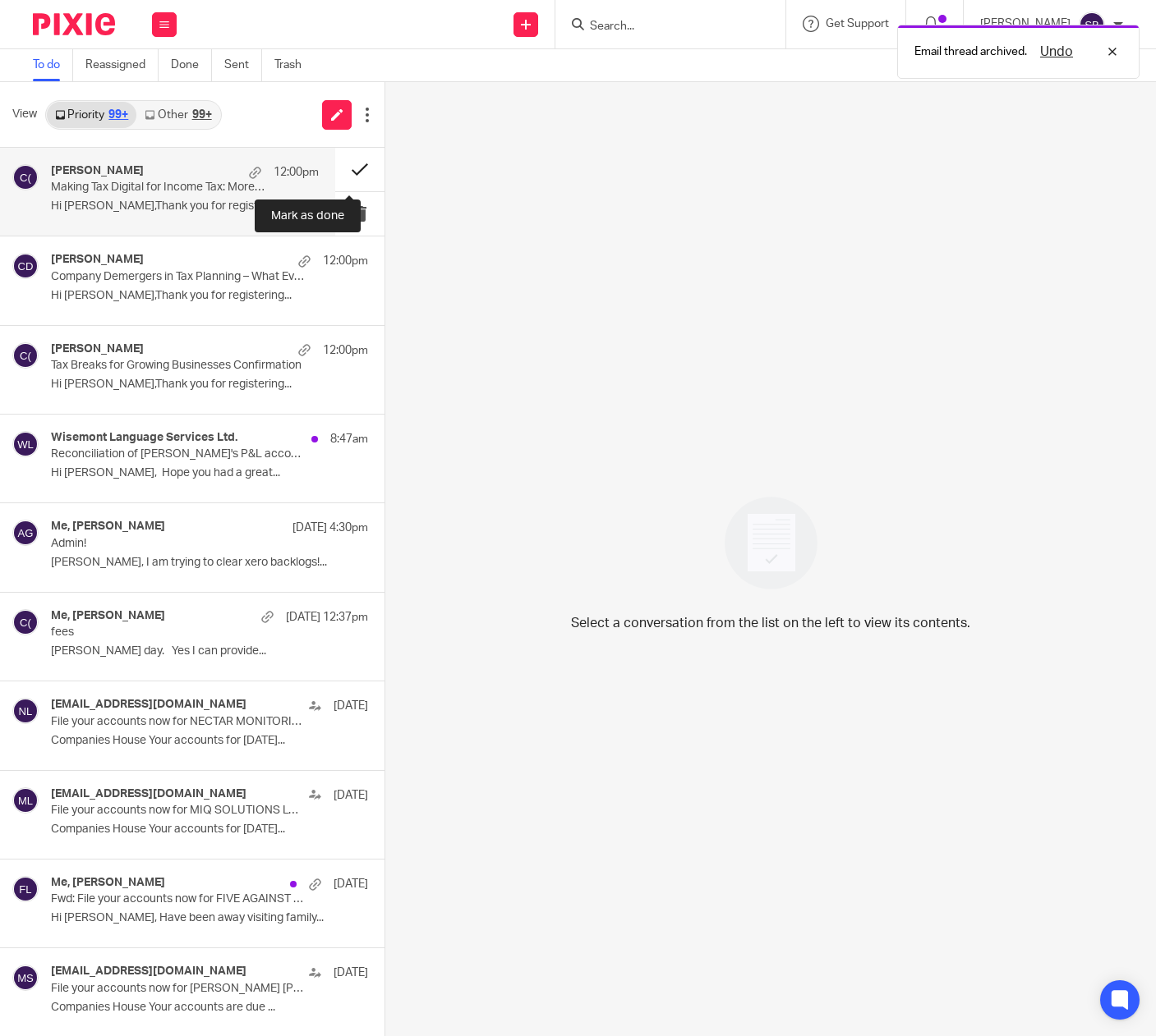
click at [340, 170] on button at bounding box center [360, 169] width 49 height 43
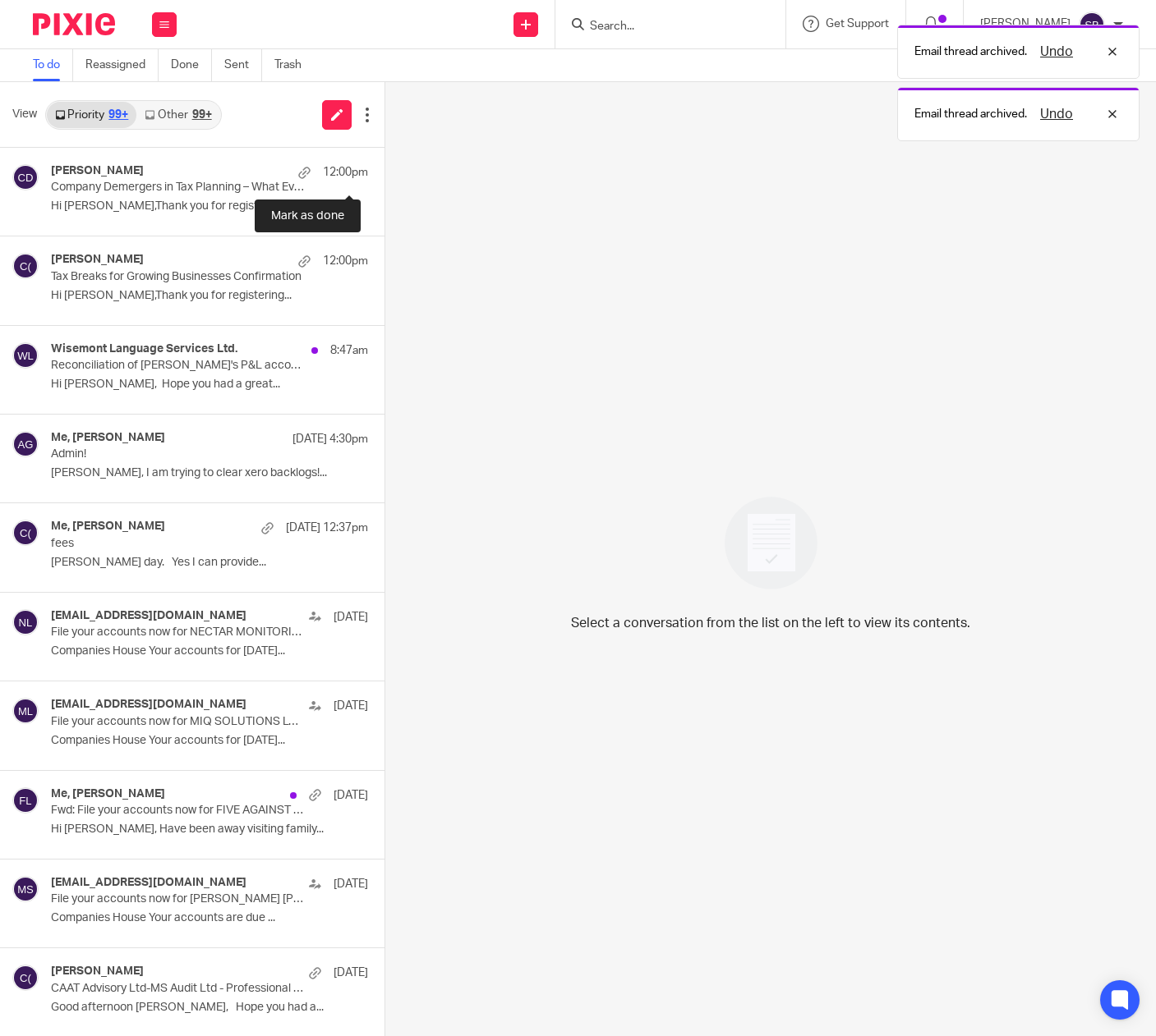
click at [384, 170] on button at bounding box center [390, 169] width 13 height 43
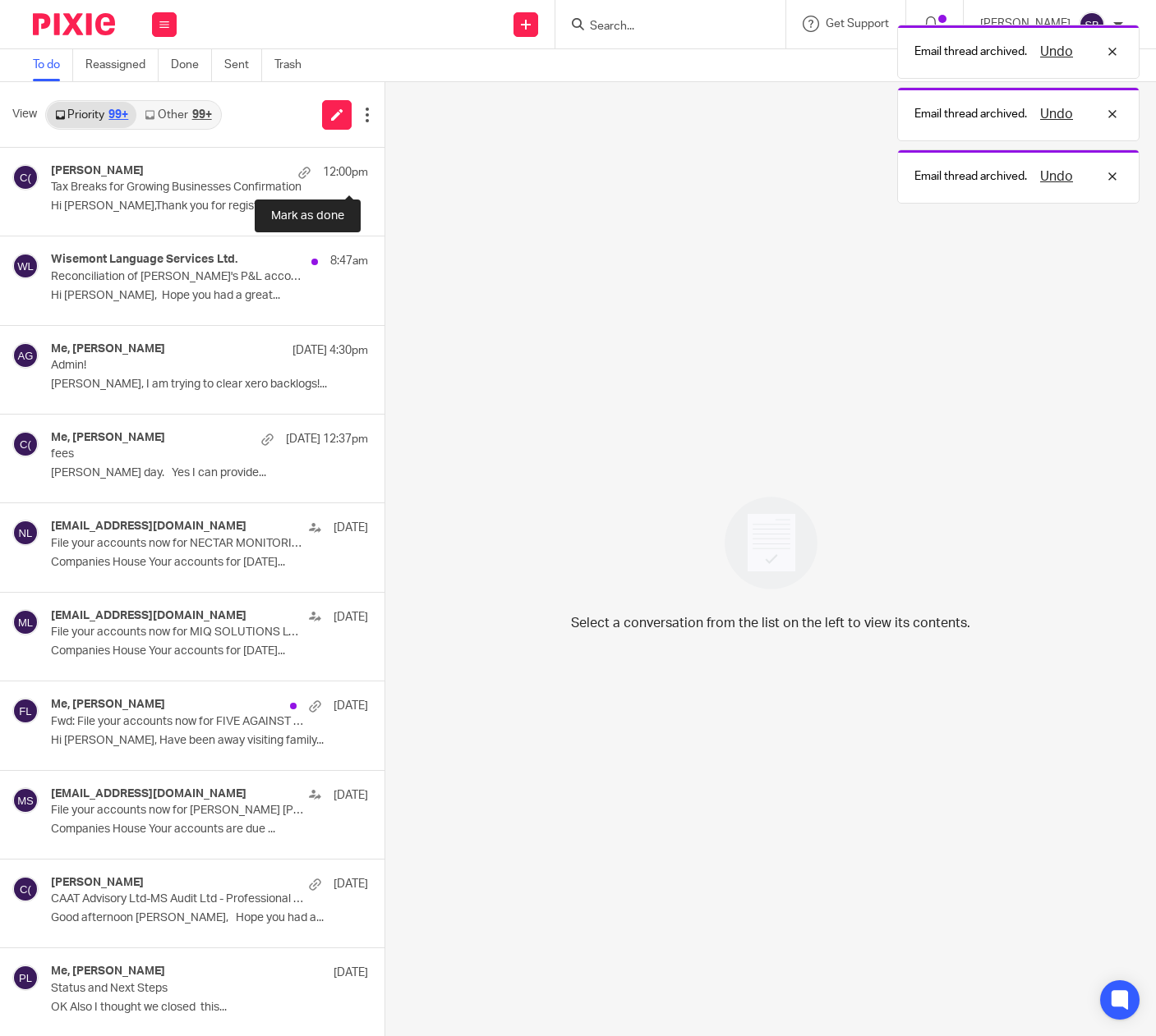
click at [384, 170] on button at bounding box center [390, 169] width 13 height 43
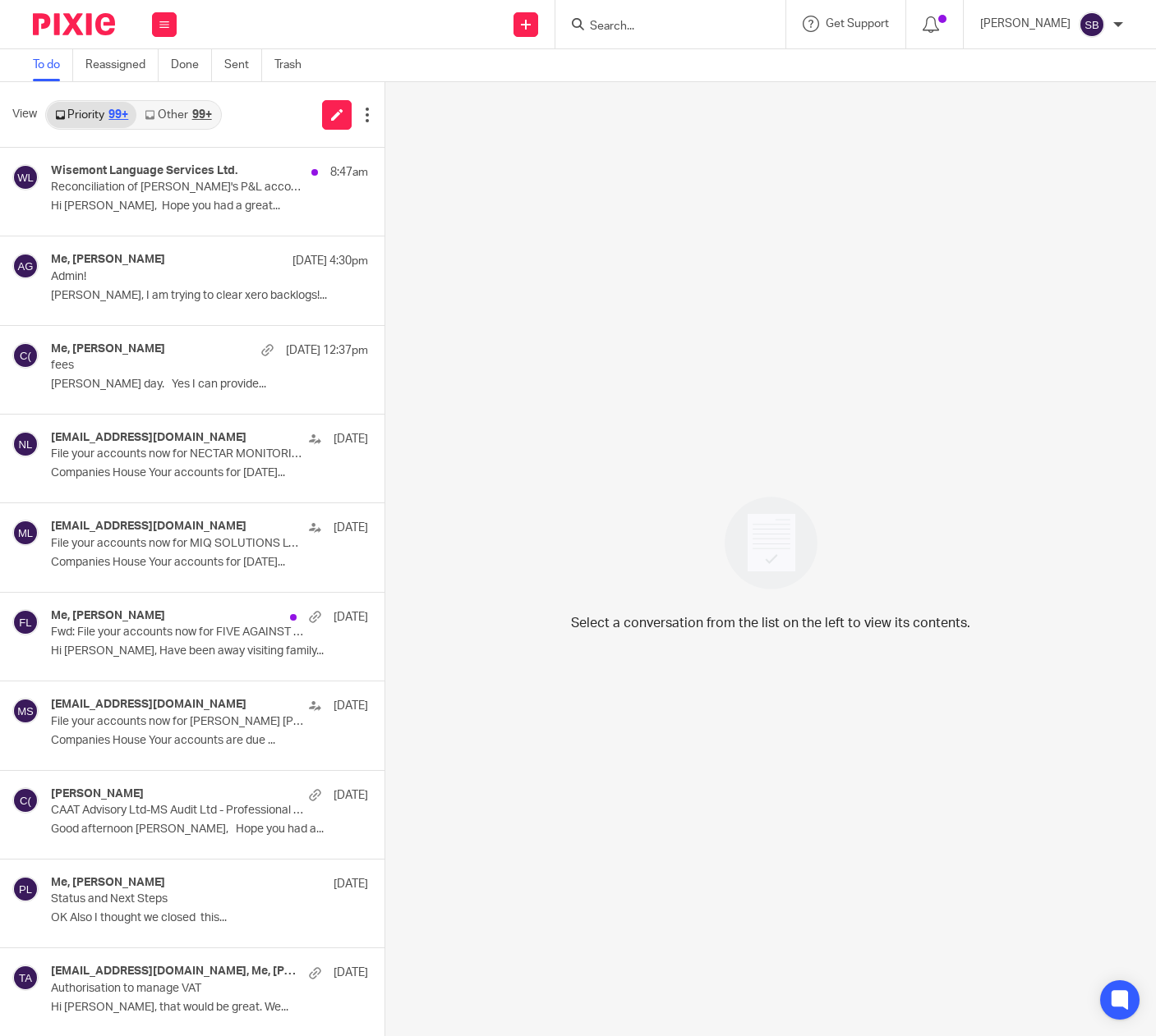
click at [181, 115] on link "Other 99+" at bounding box center [178, 114] width 83 height 26
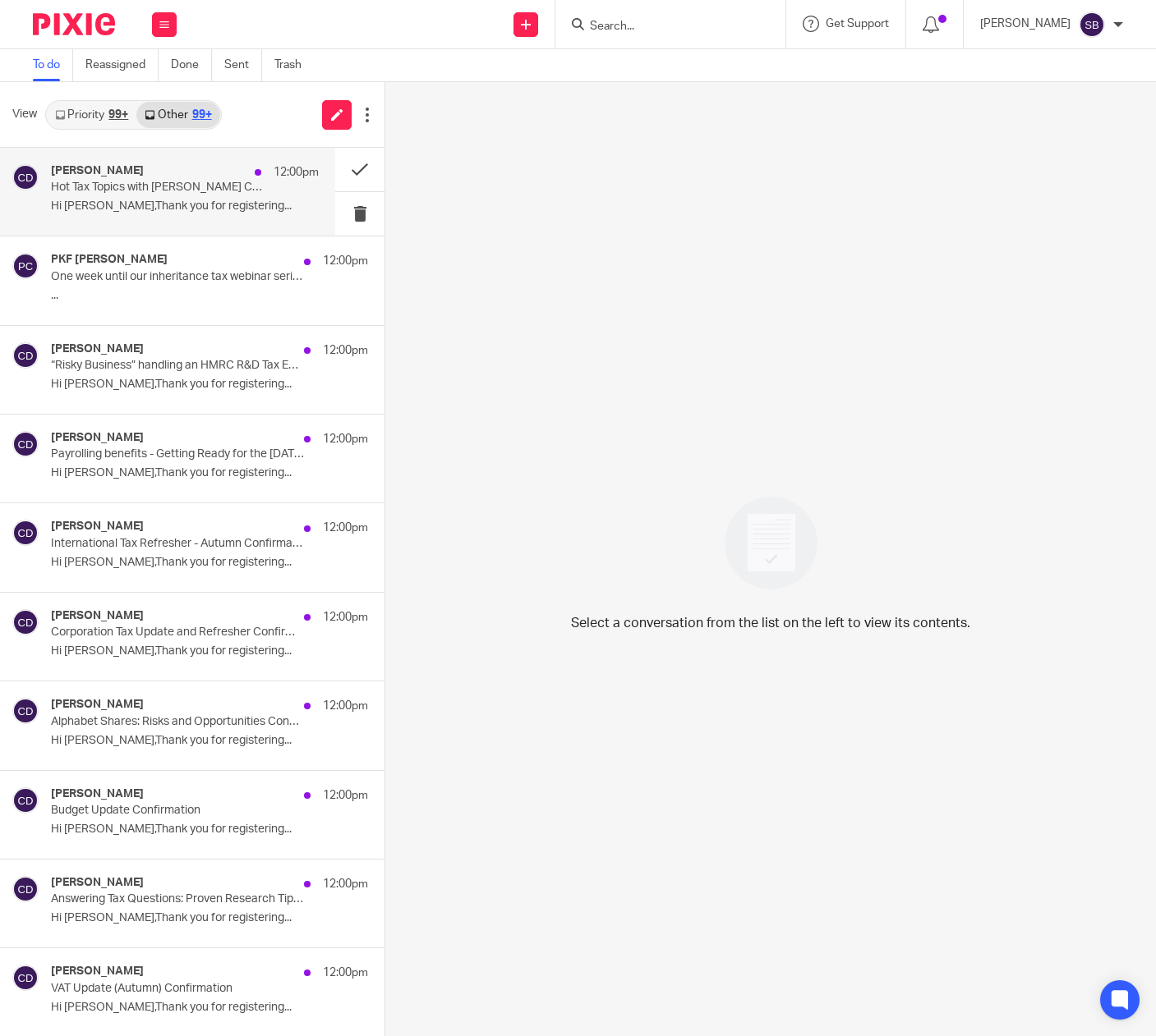
click at [187, 197] on div "[PERSON_NAME] 12:00pm Hot Tax Topics with [PERSON_NAME] Confirmation Hi [PERSON…" at bounding box center [185, 192] width 268 height 55
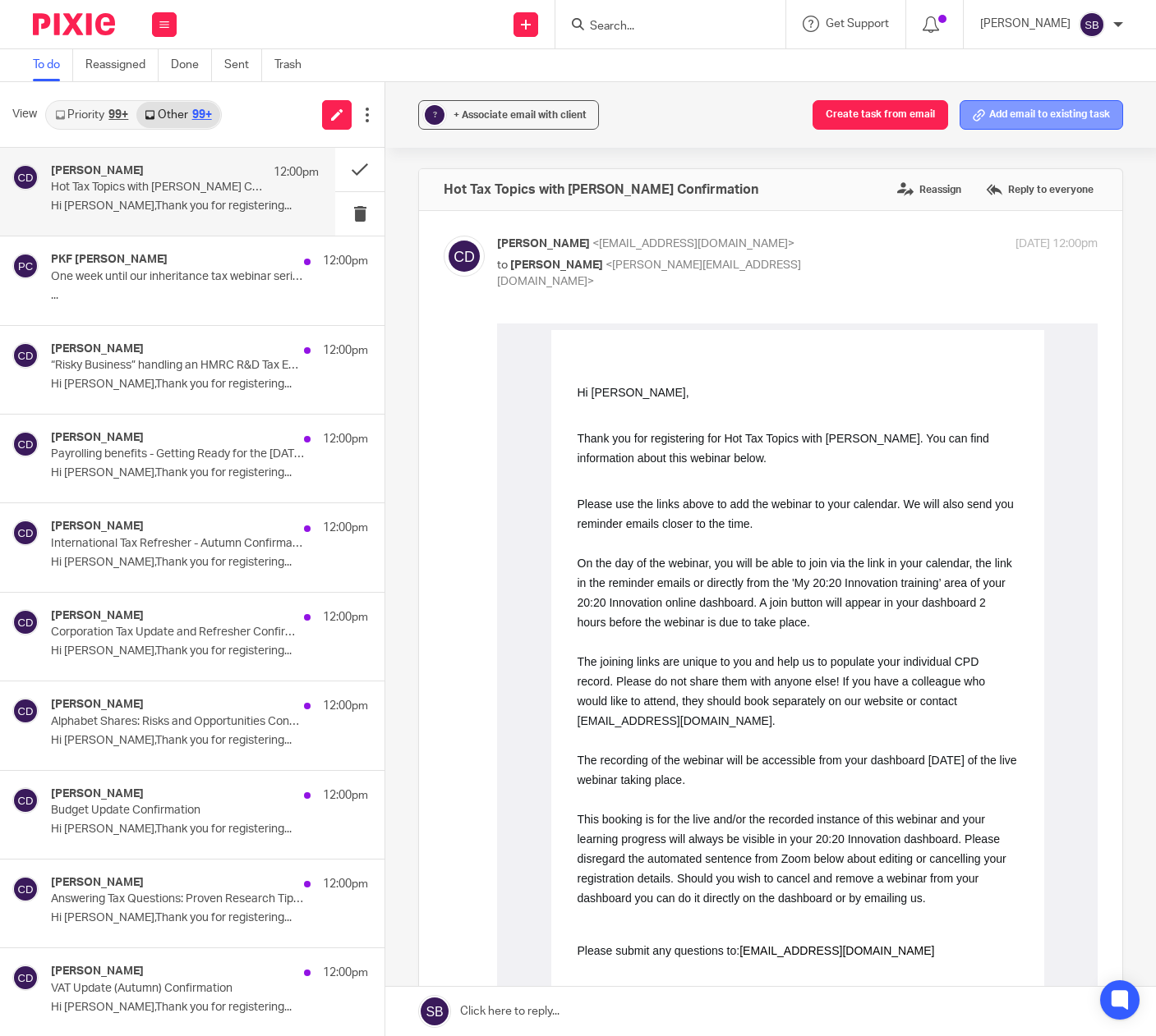
click at [997, 110] on button "Add email to existing task" at bounding box center [1041, 114] width 164 height 30
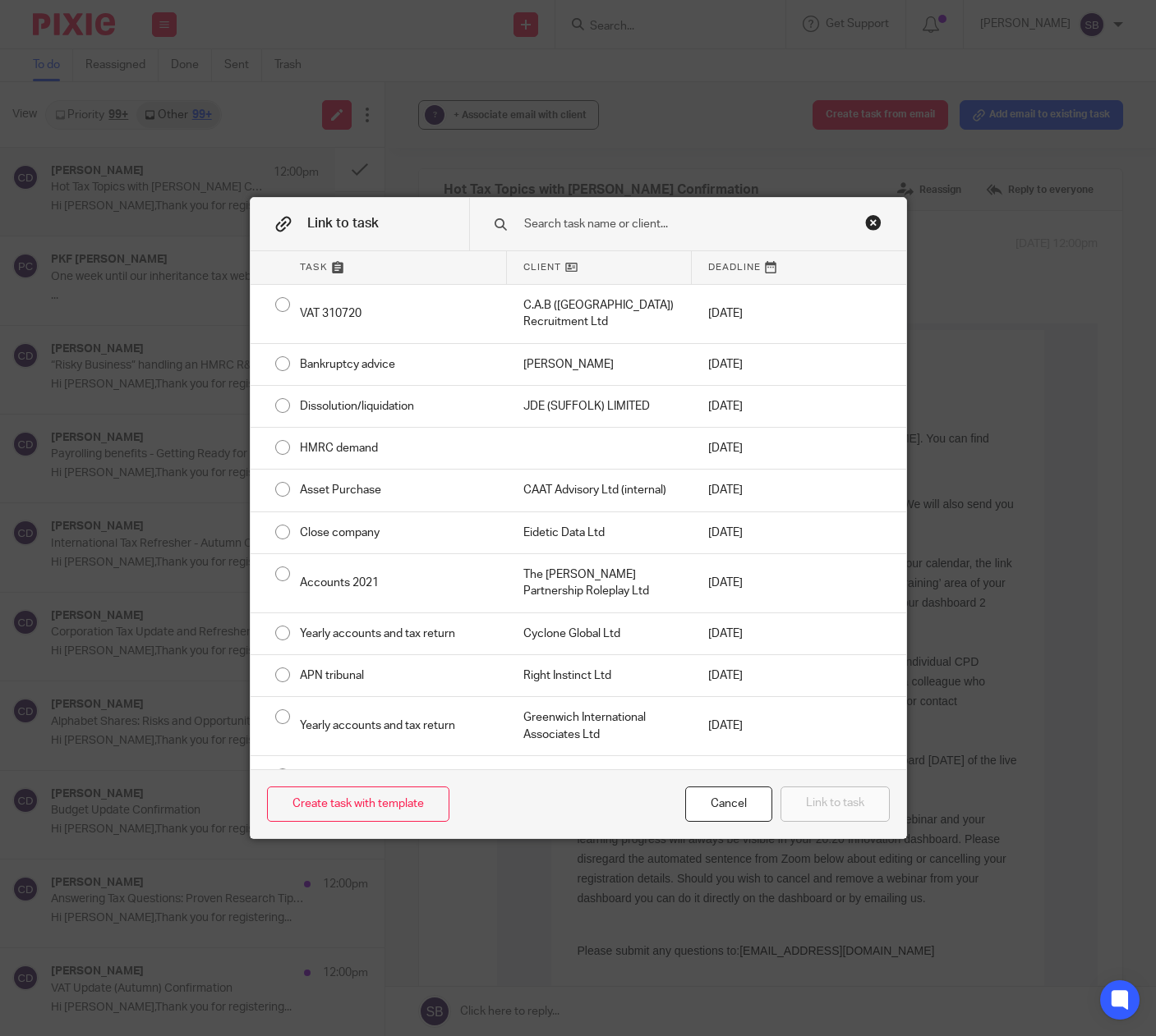
click at [680, 220] on input "text" at bounding box center [684, 224] width 322 height 18
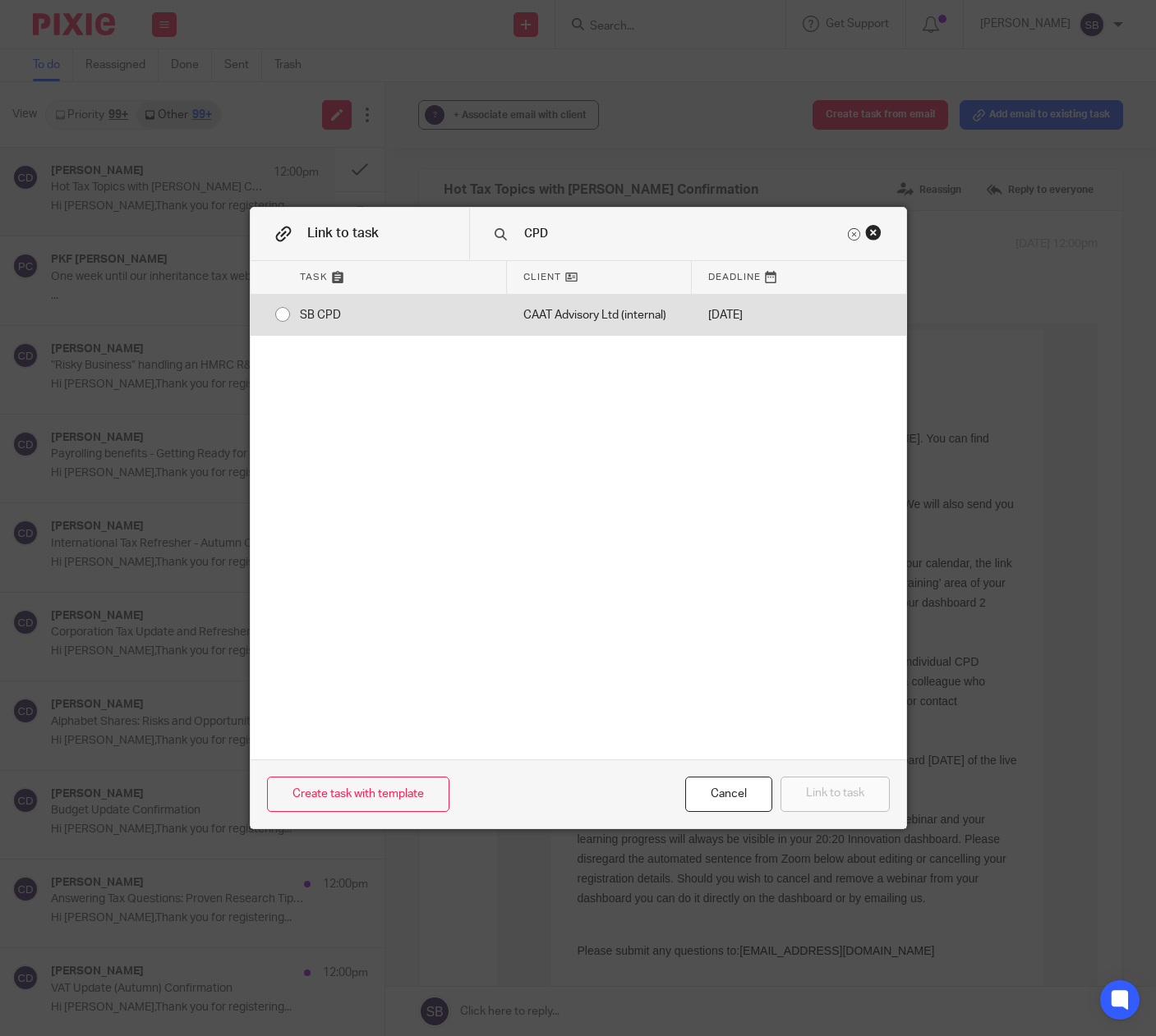
type input "CPD"
click at [615, 317] on div "CAAT Advisory Ltd (internal)" at bounding box center [600, 315] width 185 height 41
radio input "true"
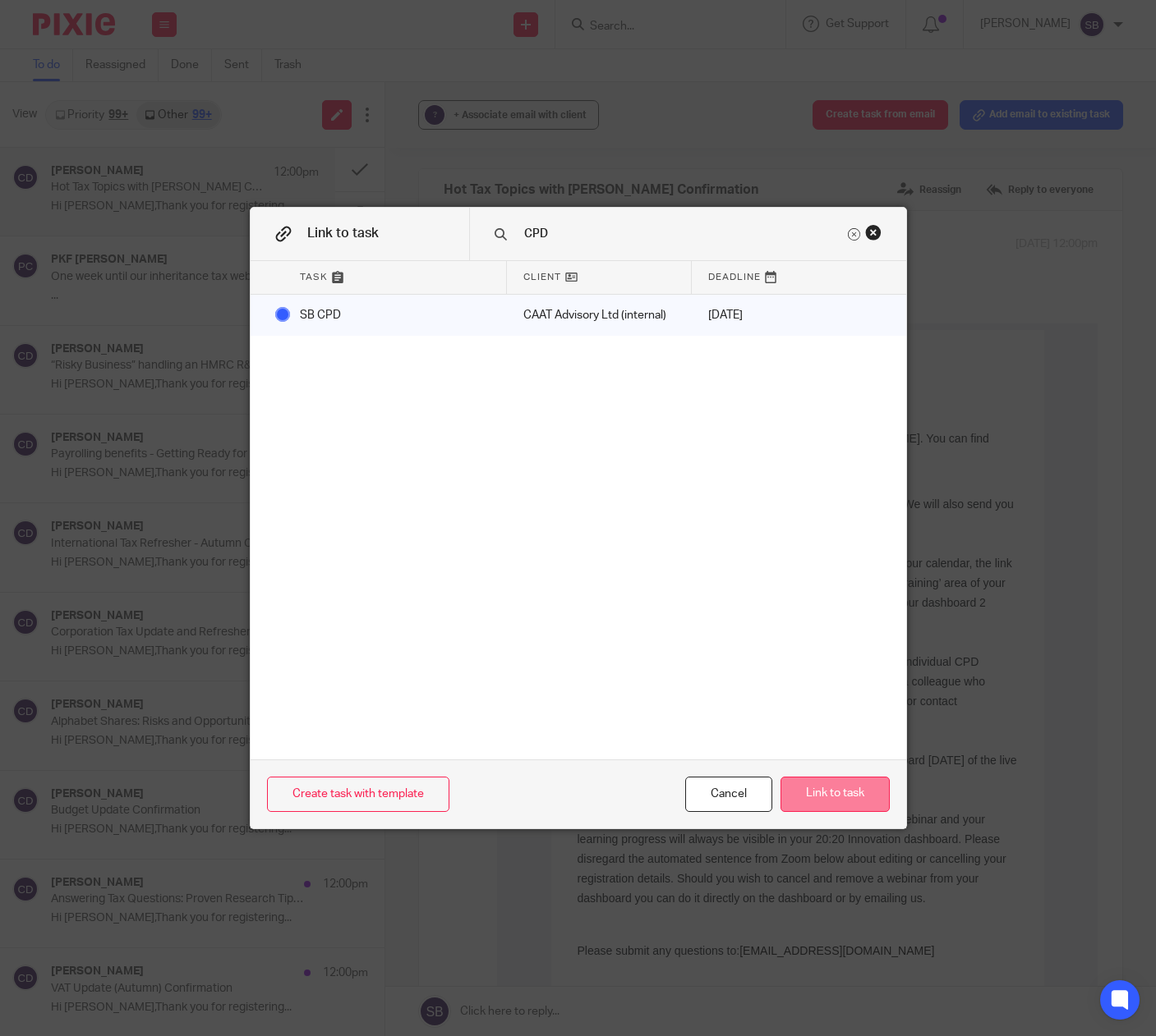
click at [808, 794] on button "Link to task" at bounding box center [835, 794] width 109 height 36
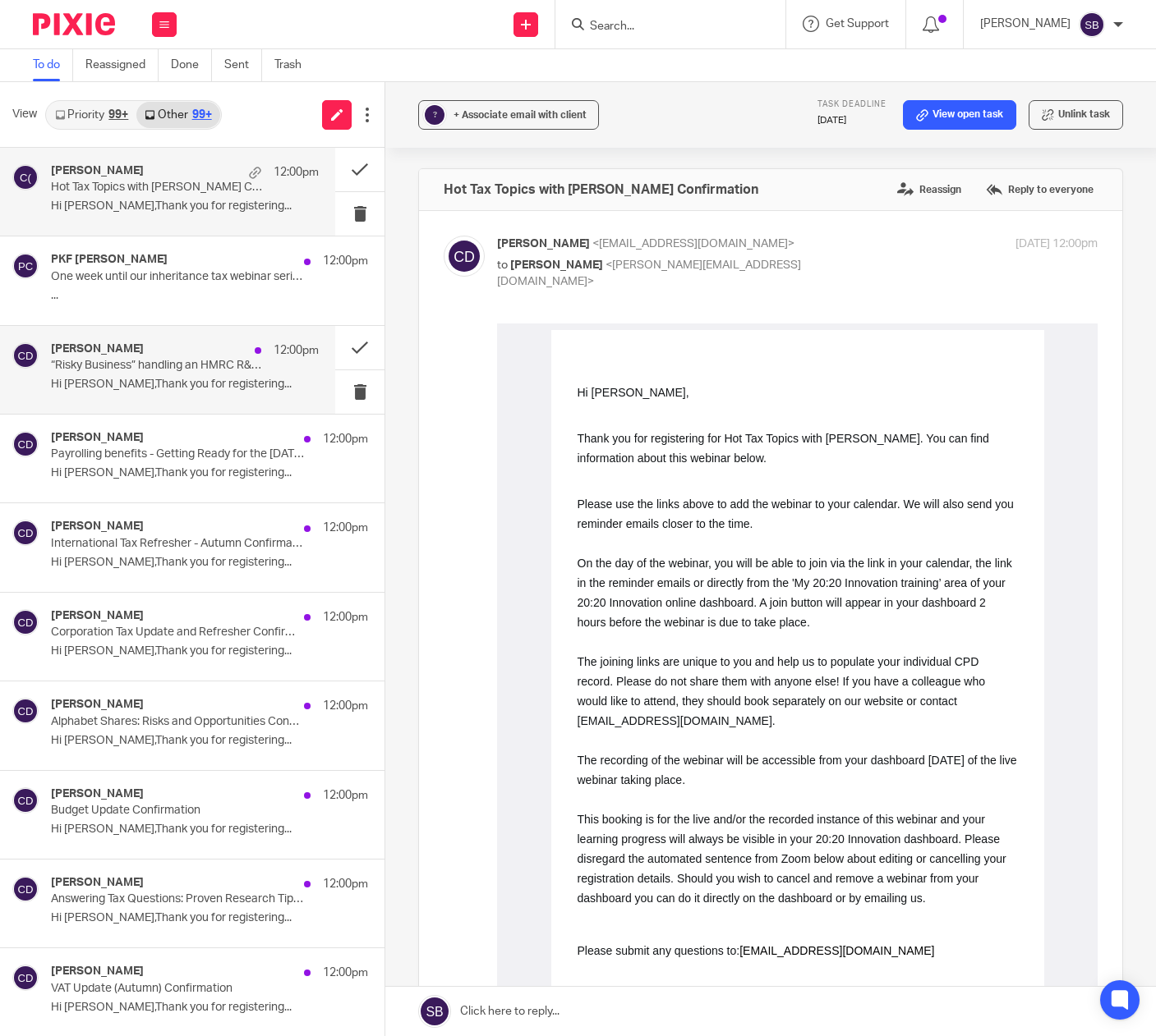
click at [221, 373] on p "“Risky Business” handling an HMRC R&D Tax Enquiry Confirmation" at bounding box center [158, 365] width 215 height 14
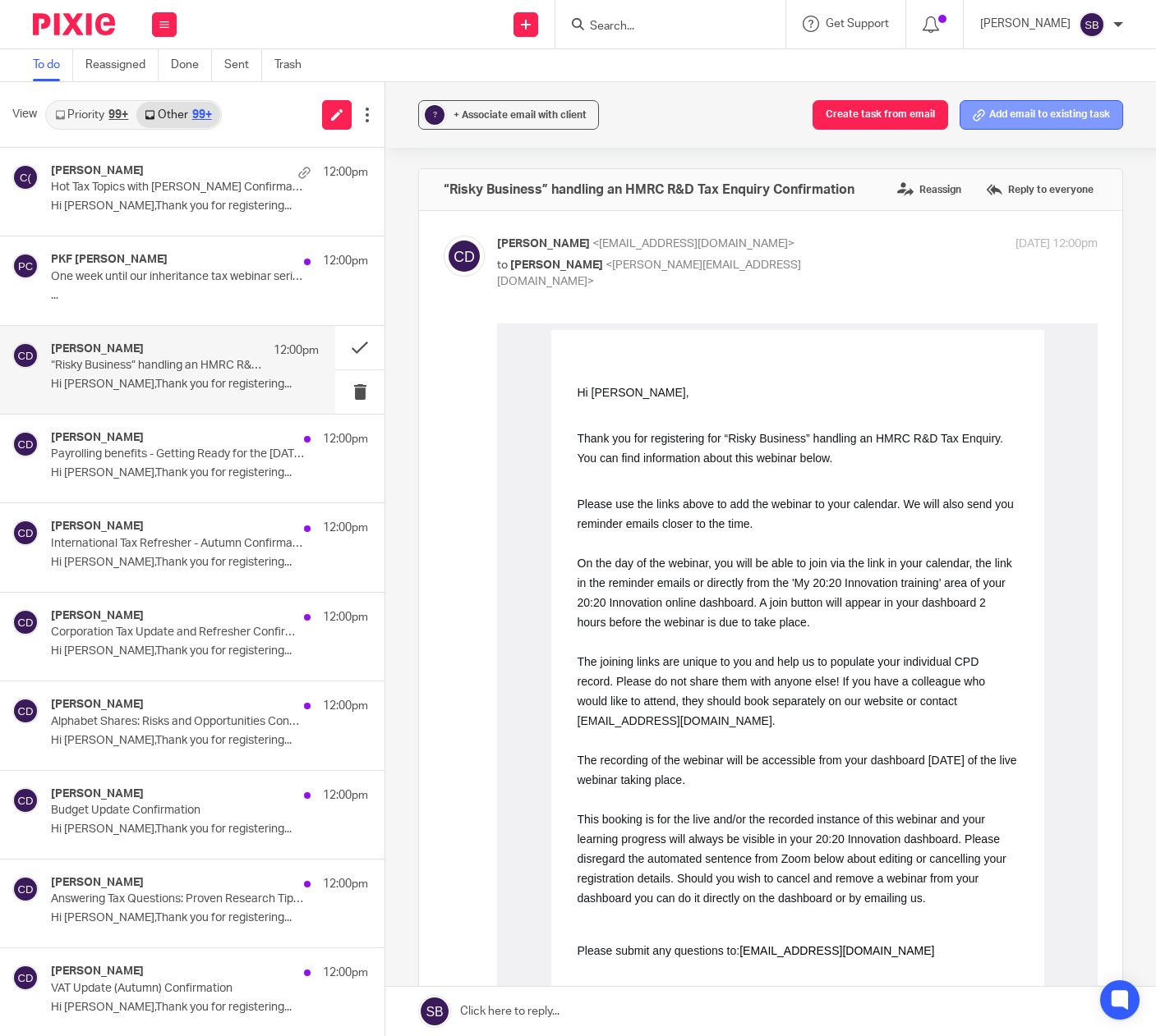
click at [995, 120] on button "Add email to existing task" at bounding box center [1041, 114] width 164 height 30
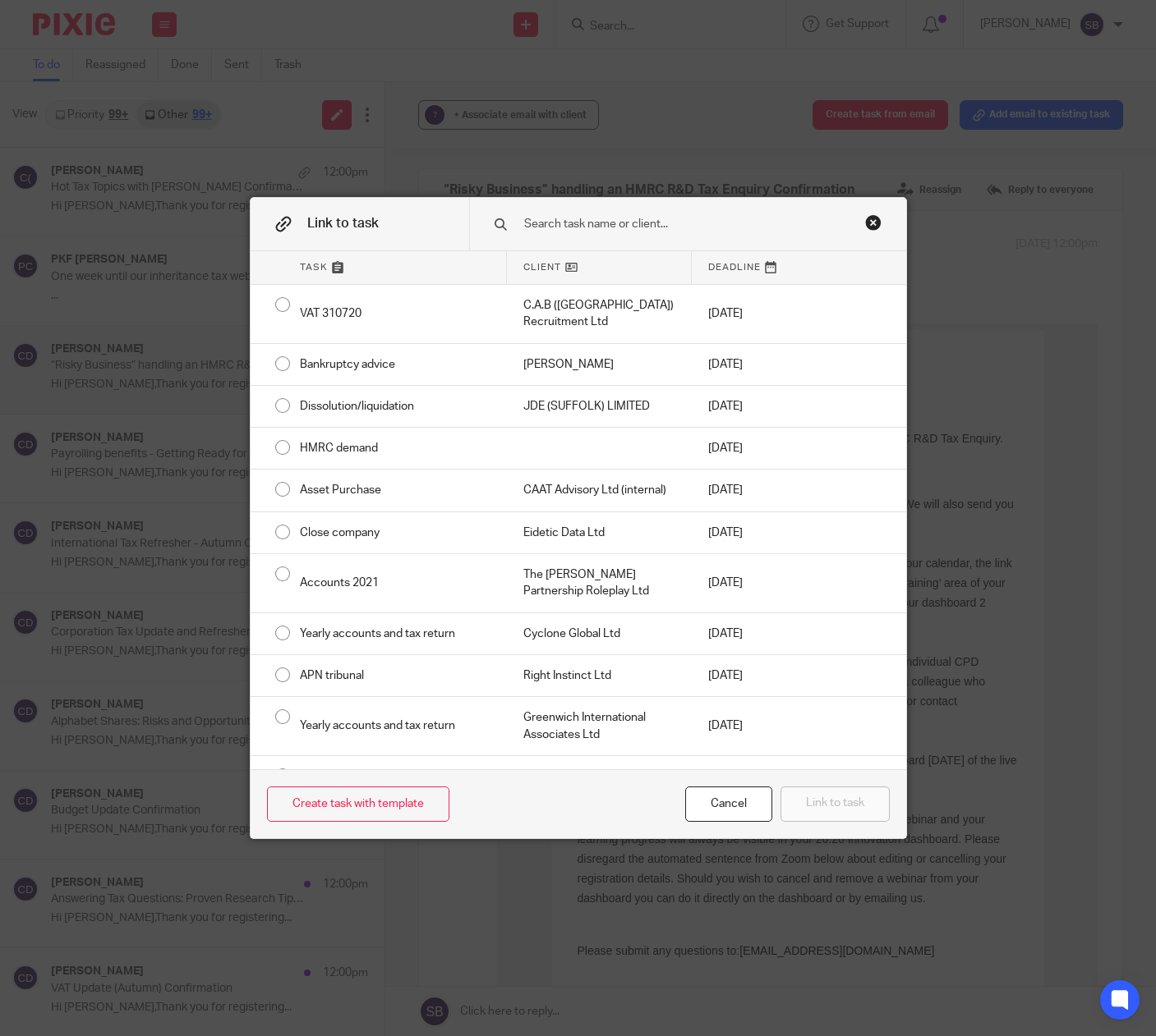
click at [662, 227] on input "text" at bounding box center [684, 224] width 322 height 18
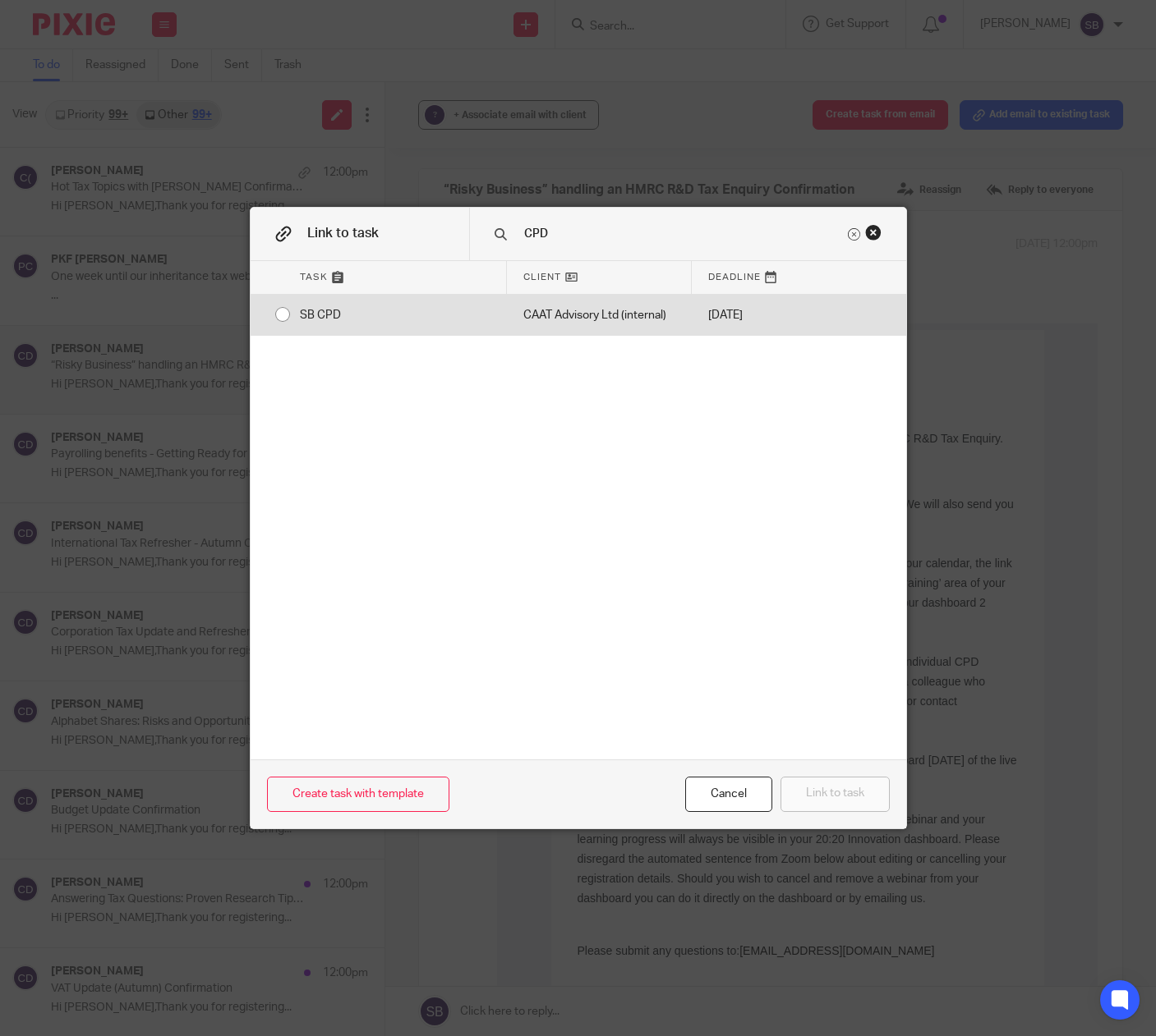
type input "CPD"
click at [616, 315] on div "CAAT Advisory Ltd (internal)" at bounding box center [600, 315] width 185 height 41
radio input "true"
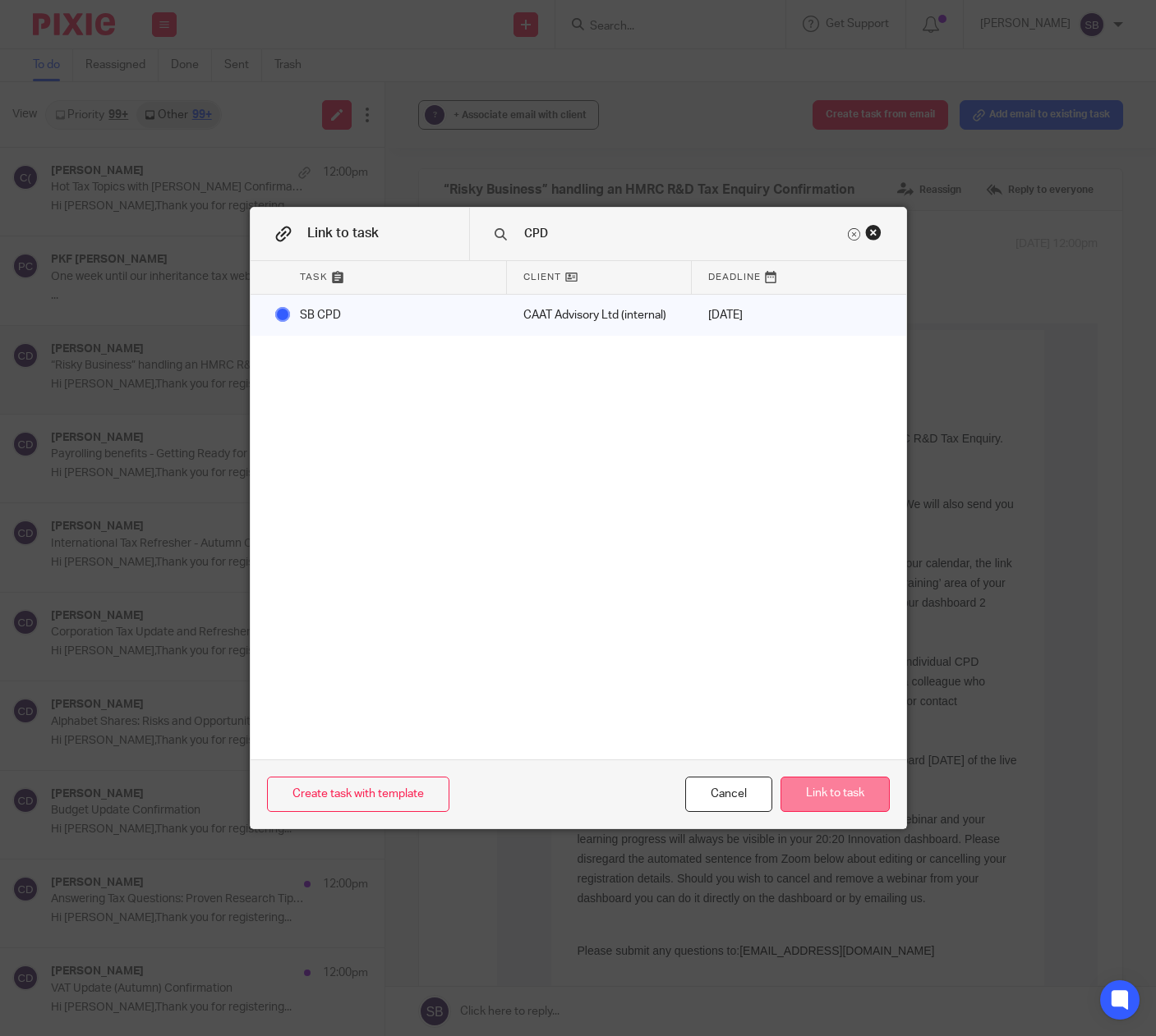
click at [790, 799] on button "Link to task" at bounding box center [835, 794] width 109 height 36
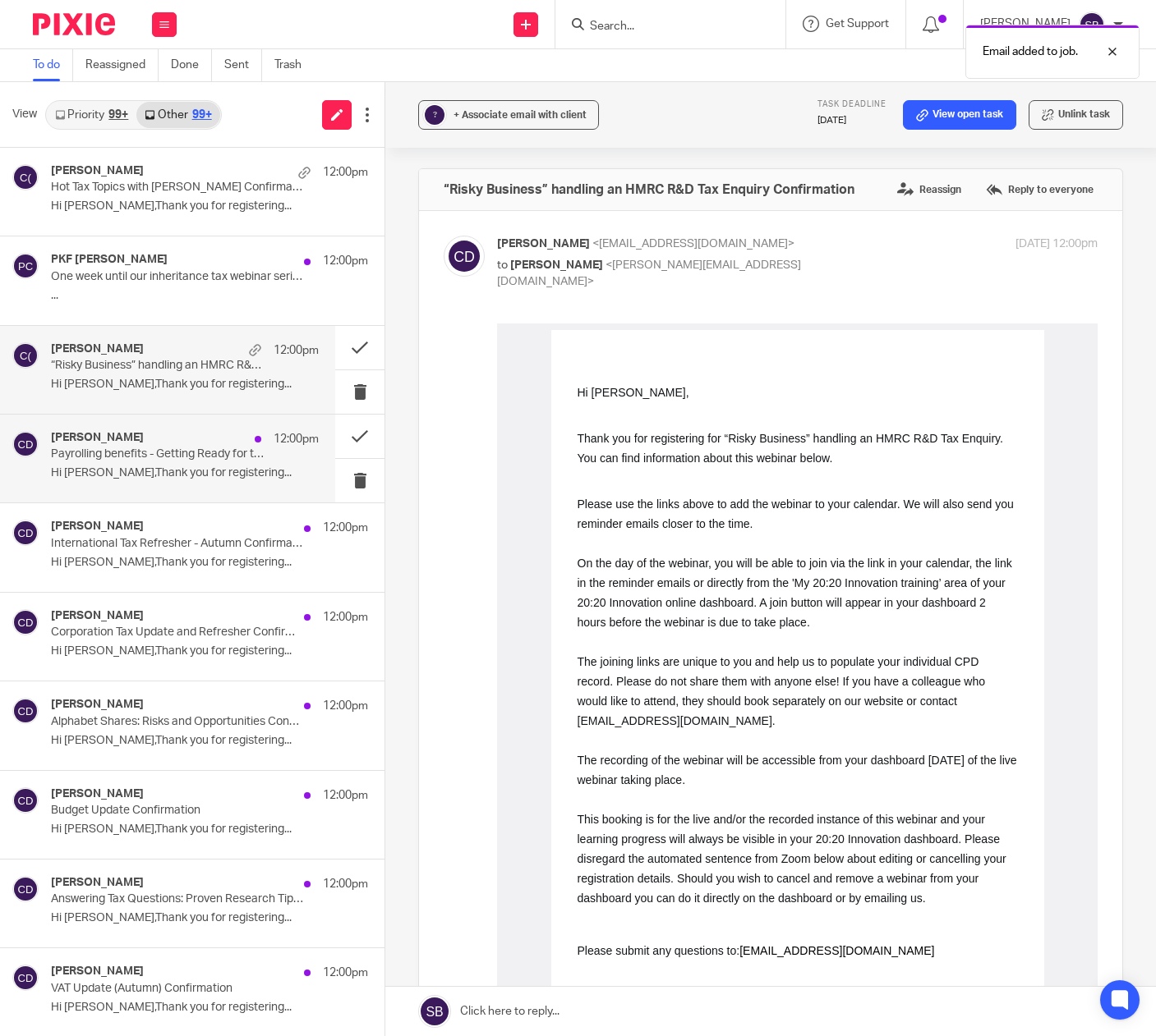
click at [248, 465] on div "Clair Doyle 12:00pm Payrolling benefits - Getting Ready for the April 2026 Requ…" at bounding box center [185, 459] width 268 height 55
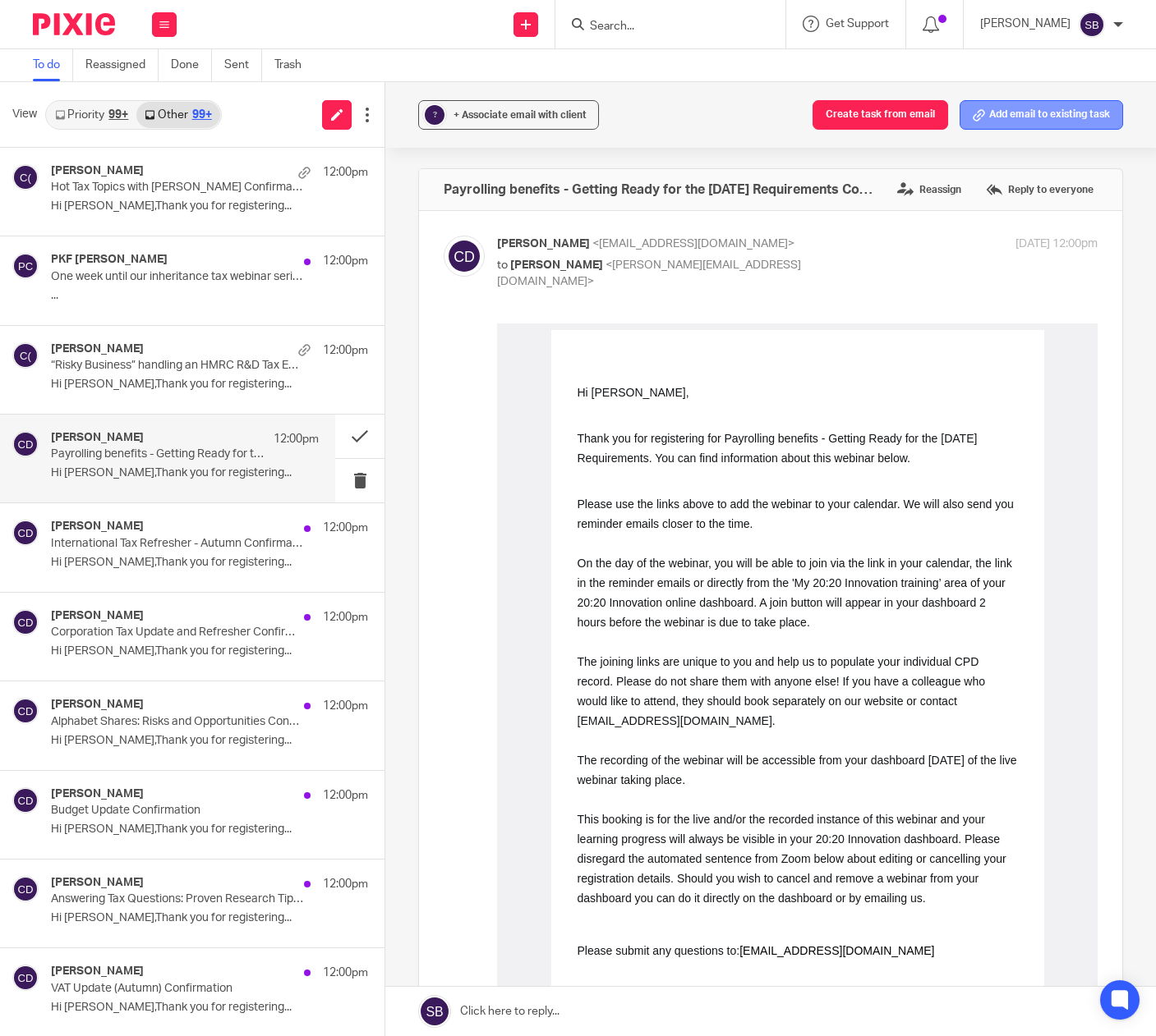
click at [981, 118] on button "Add email to existing task" at bounding box center [1041, 114] width 164 height 30
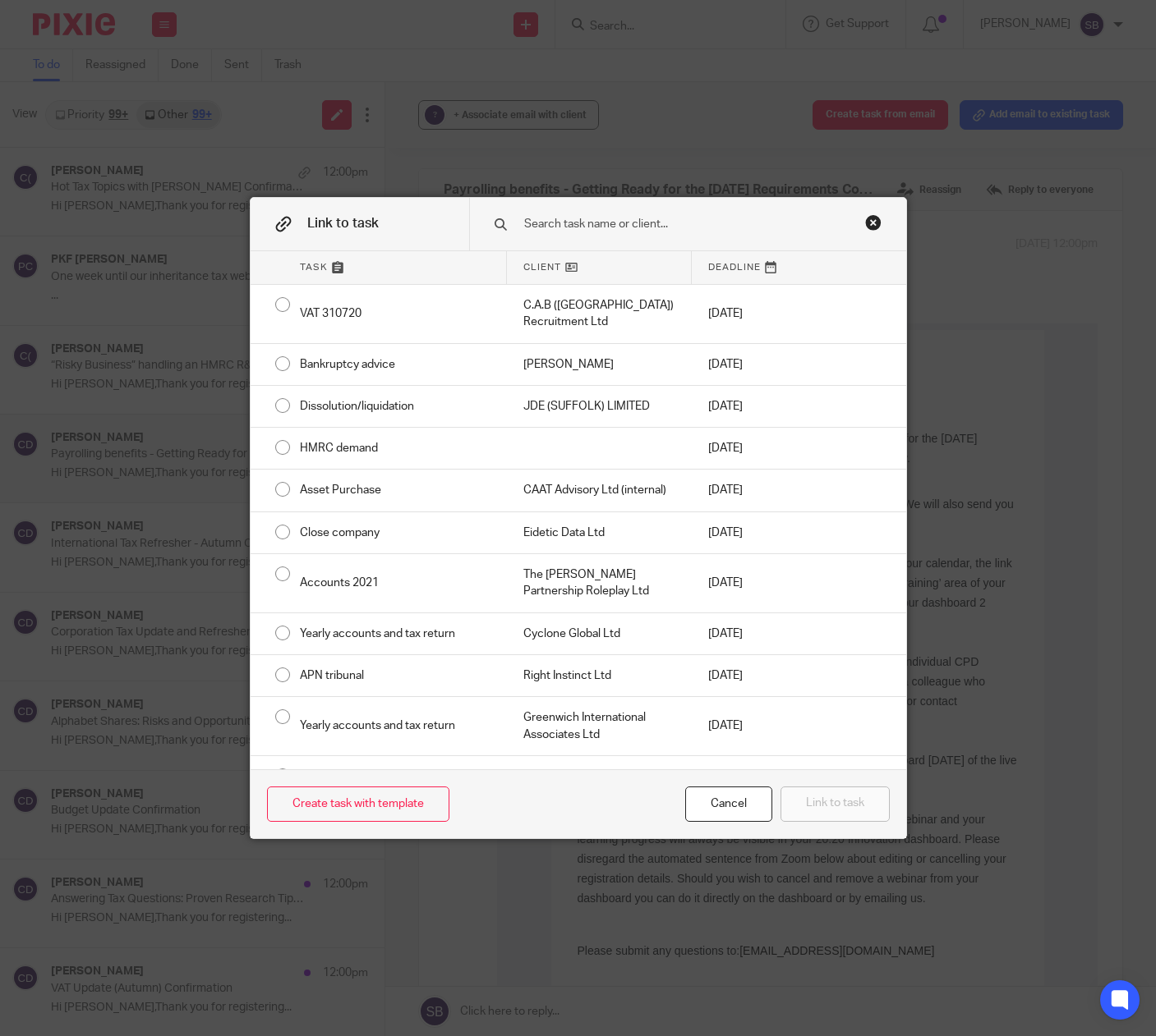
click at [689, 222] on input "text" at bounding box center [684, 224] width 322 height 18
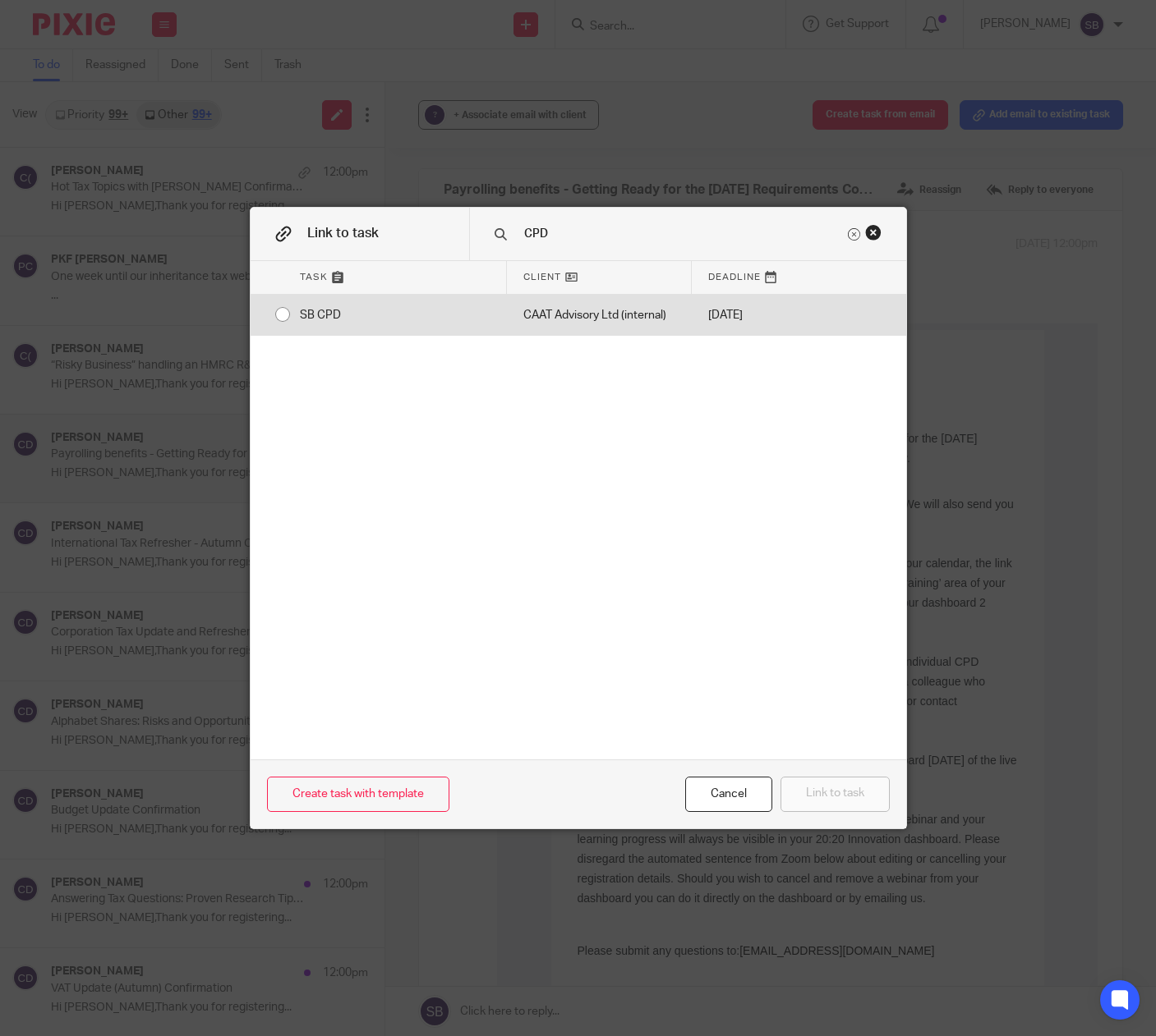
type input "CPD"
click at [609, 321] on div "CAAT Advisory Ltd (internal)" at bounding box center [600, 315] width 185 height 41
radio input "true"
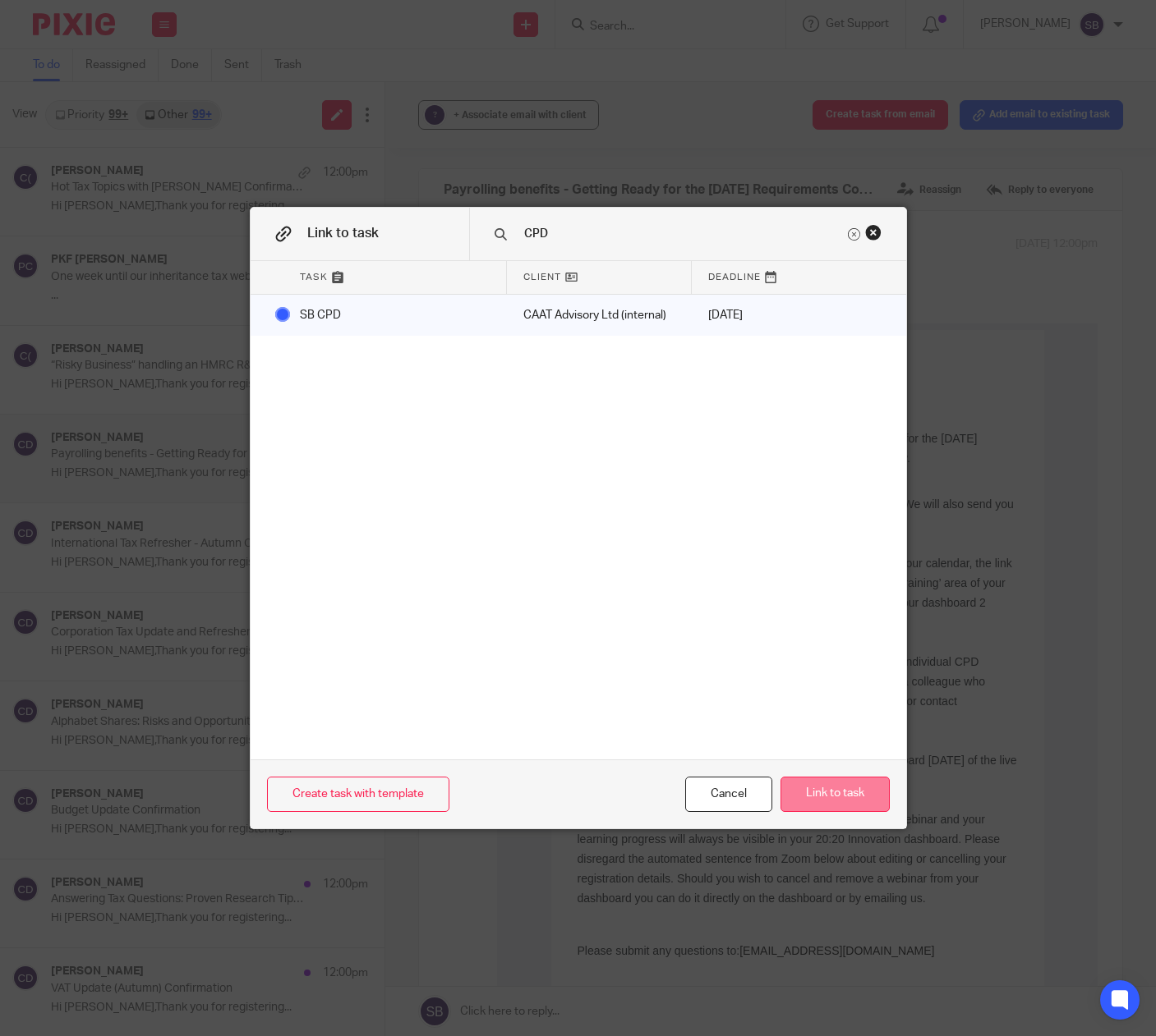
click at [794, 798] on button "Link to task" at bounding box center [835, 794] width 109 height 36
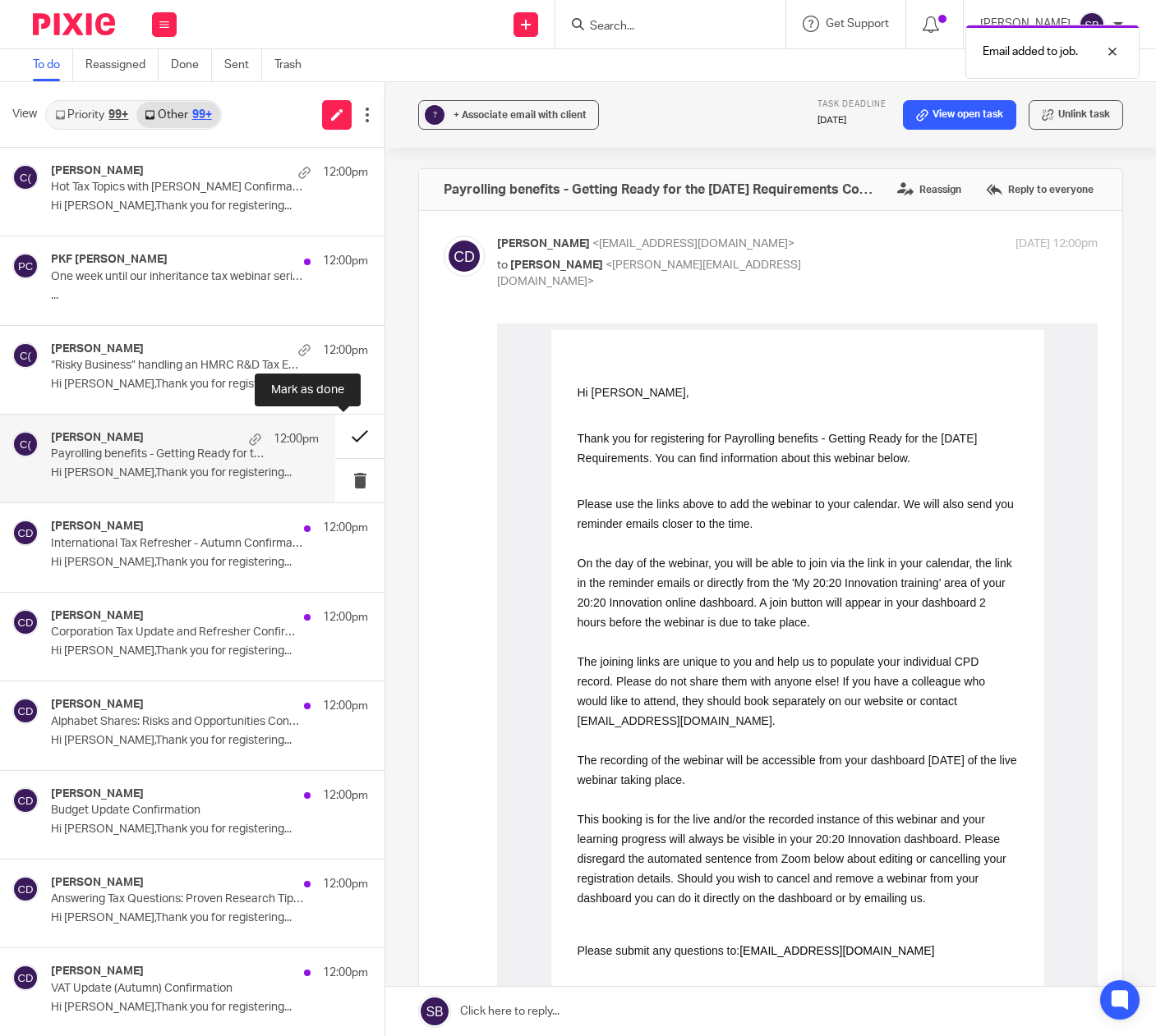
click at [345, 433] on button at bounding box center [360, 436] width 49 height 43
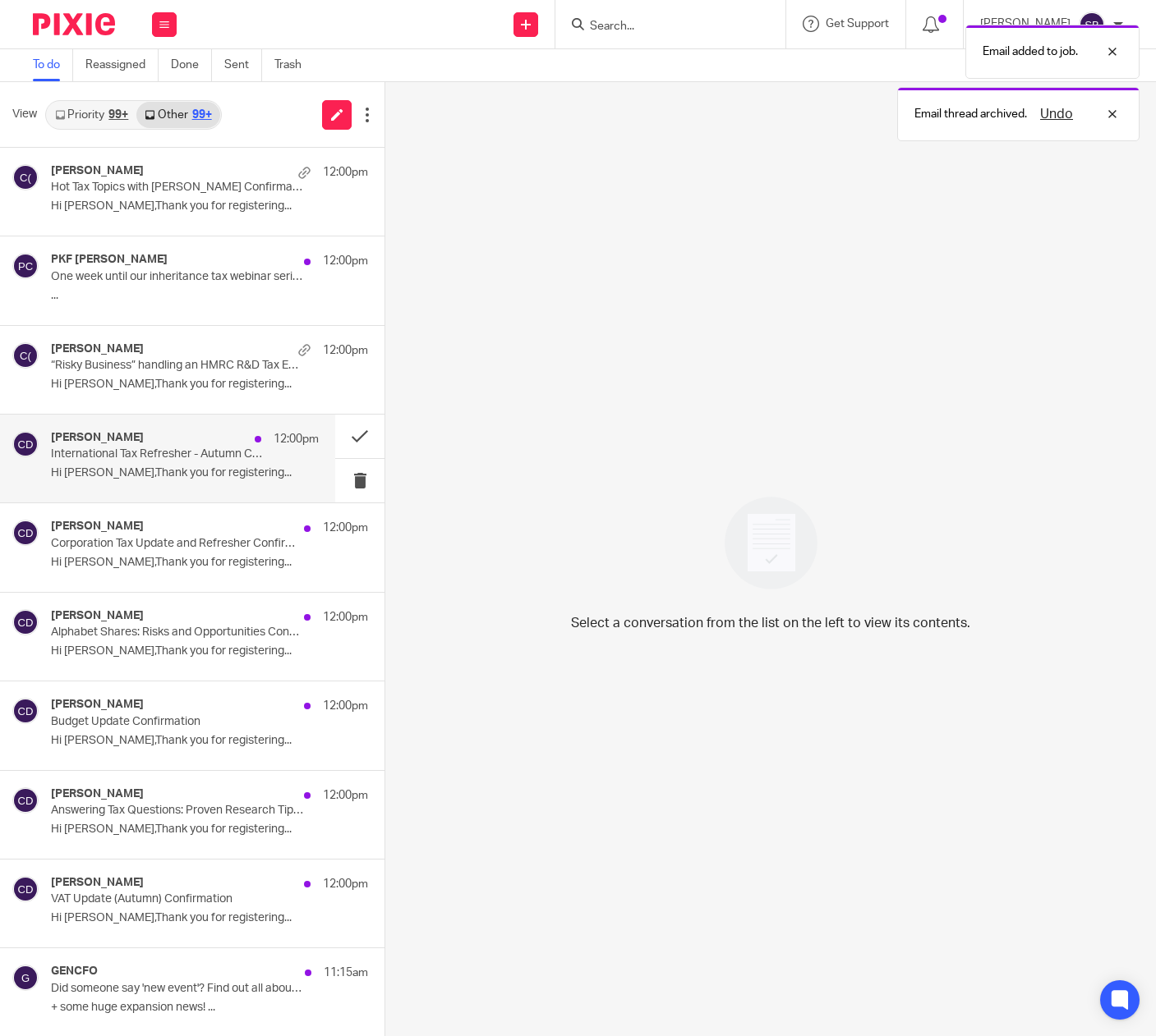
click at [237, 453] on p "International Tax Refresher - Autumn Confirmation" at bounding box center [158, 454] width 215 height 14
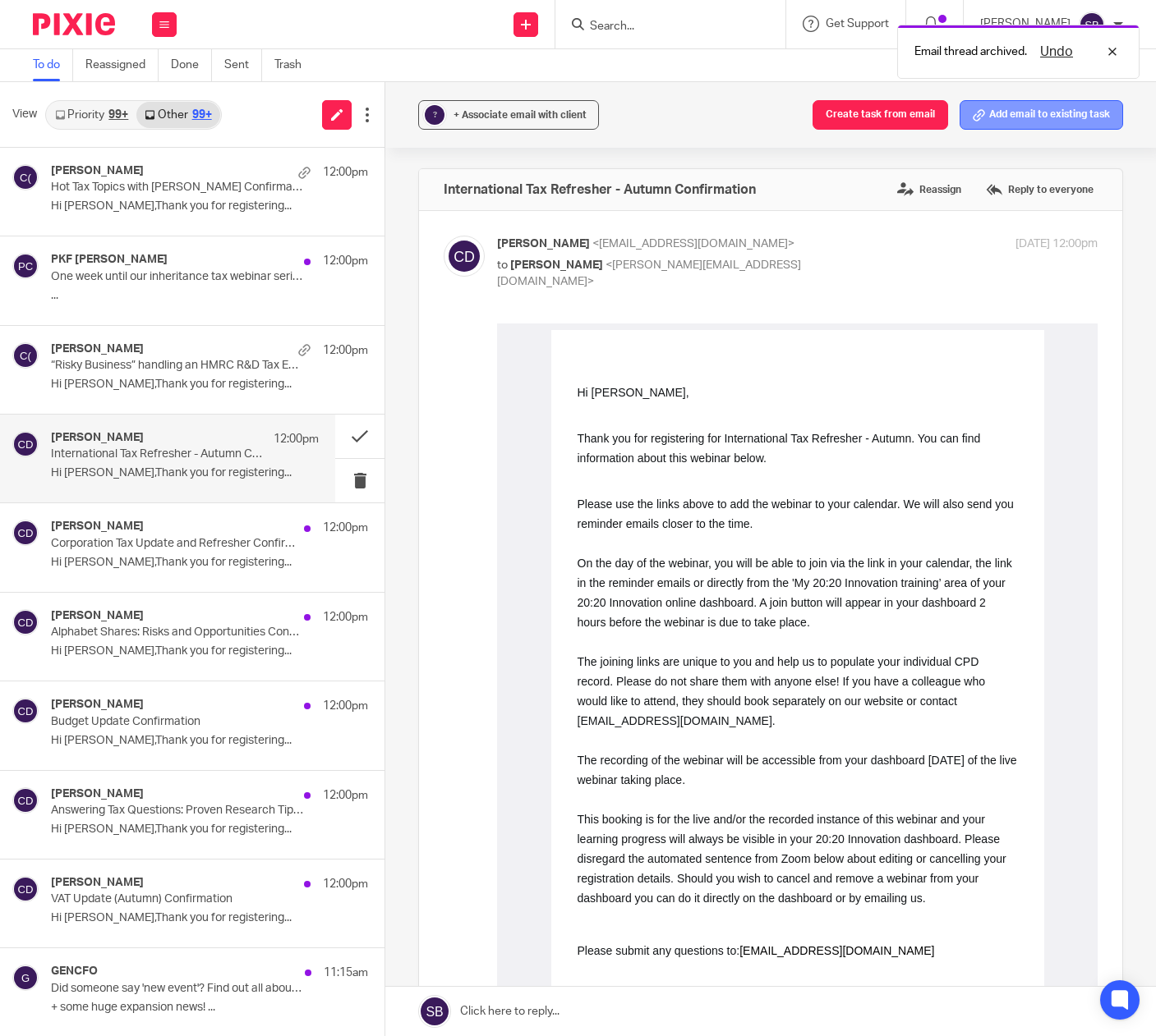
click at [990, 117] on button "Add email to existing task" at bounding box center [1041, 114] width 164 height 30
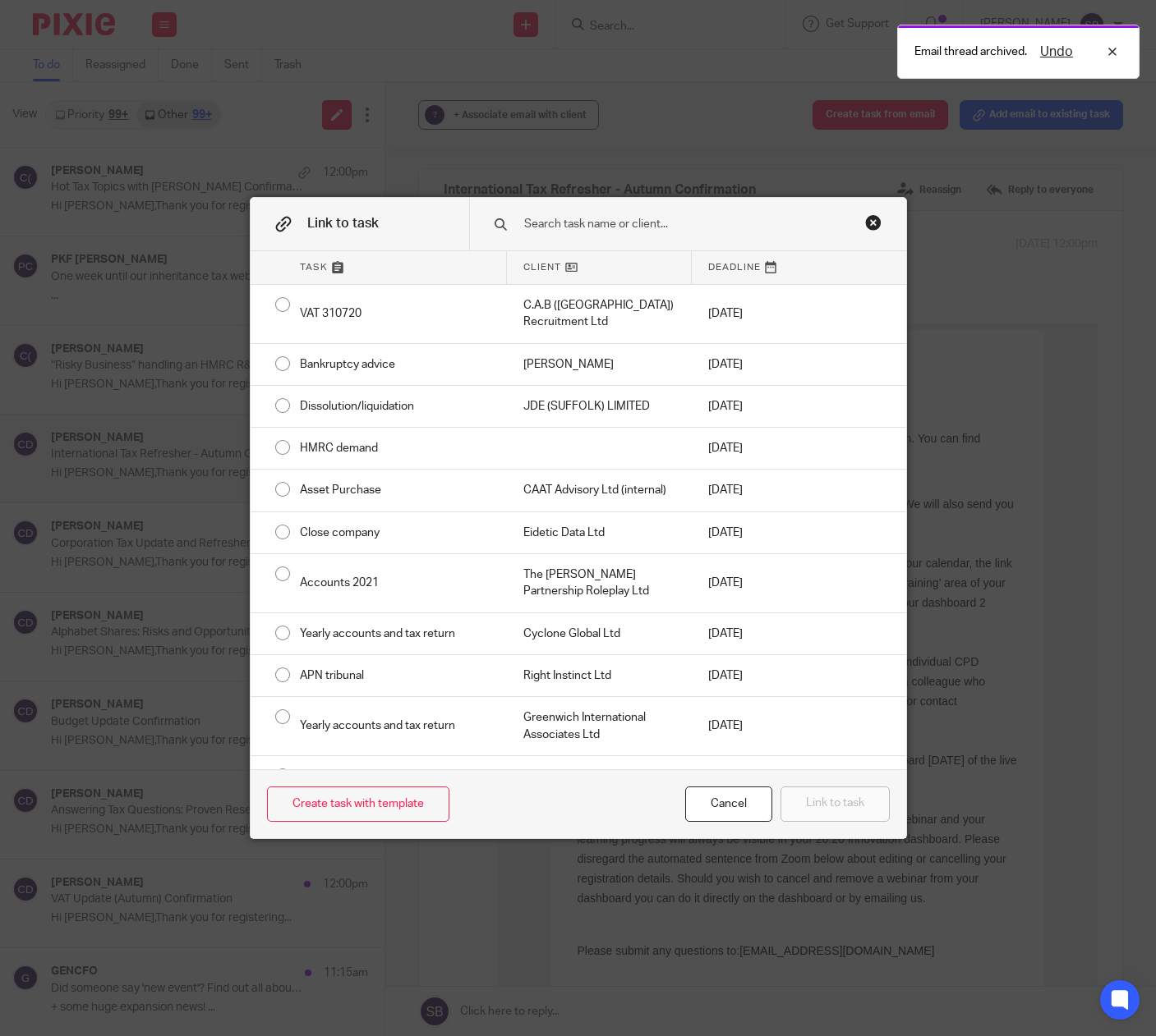
click at [748, 230] on input "text" at bounding box center [684, 224] width 322 height 18
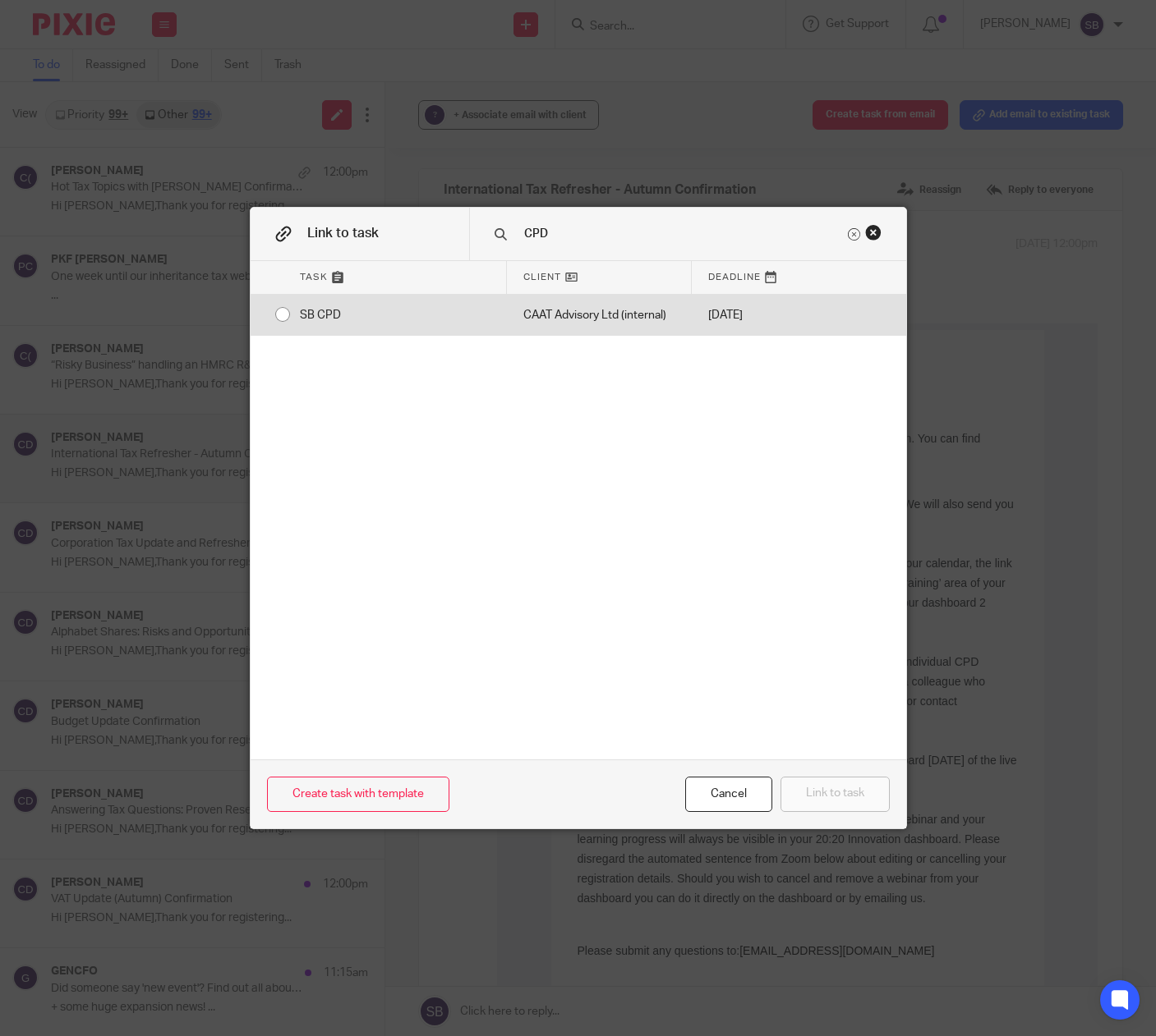
type input "CPD"
click at [726, 323] on div "[DATE]" at bounding box center [746, 315] width 107 height 41
radio input "true"
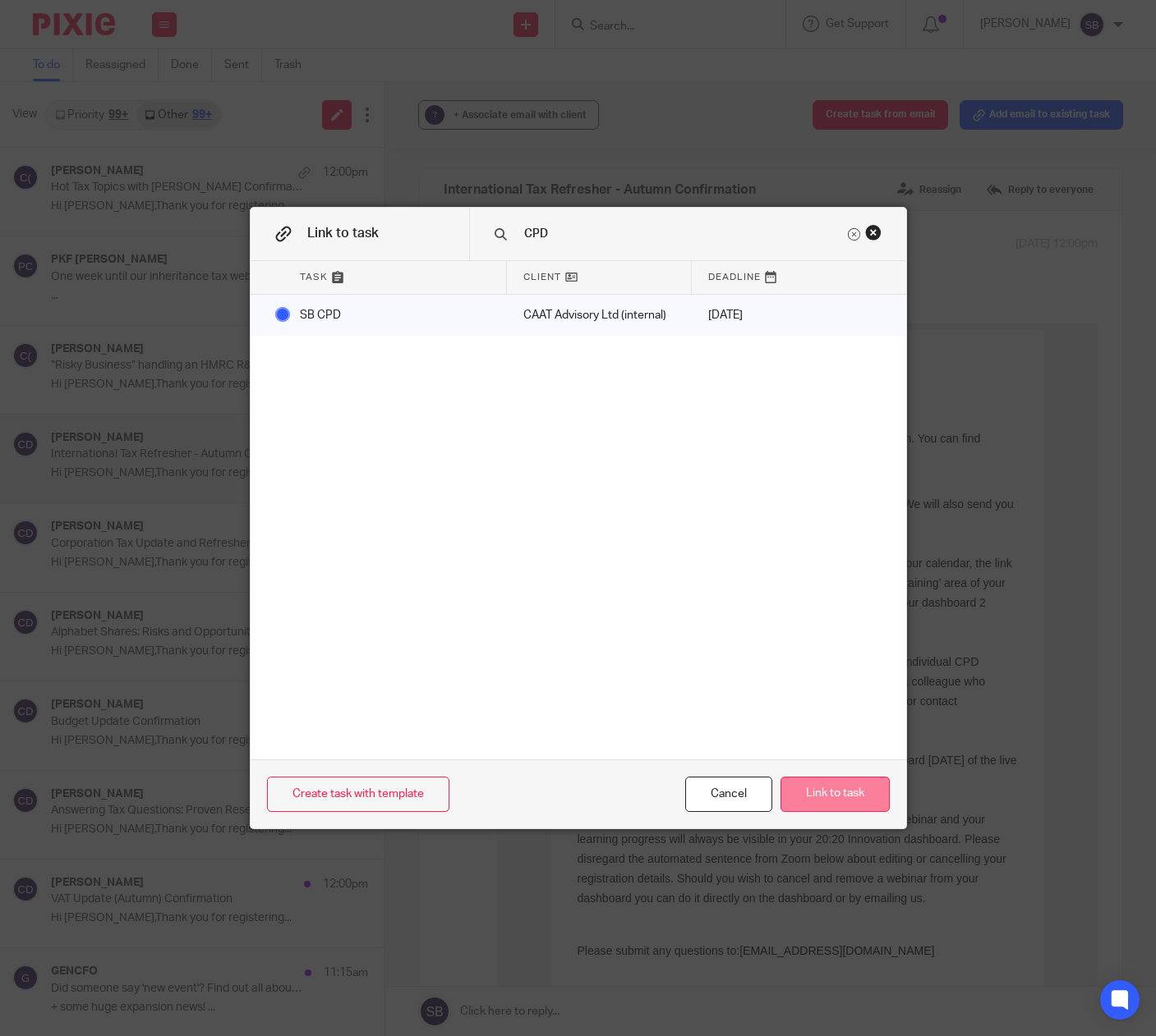
click at [801, 794] on button "Link to task" at bounding box center [835, 794] width 109 height 36
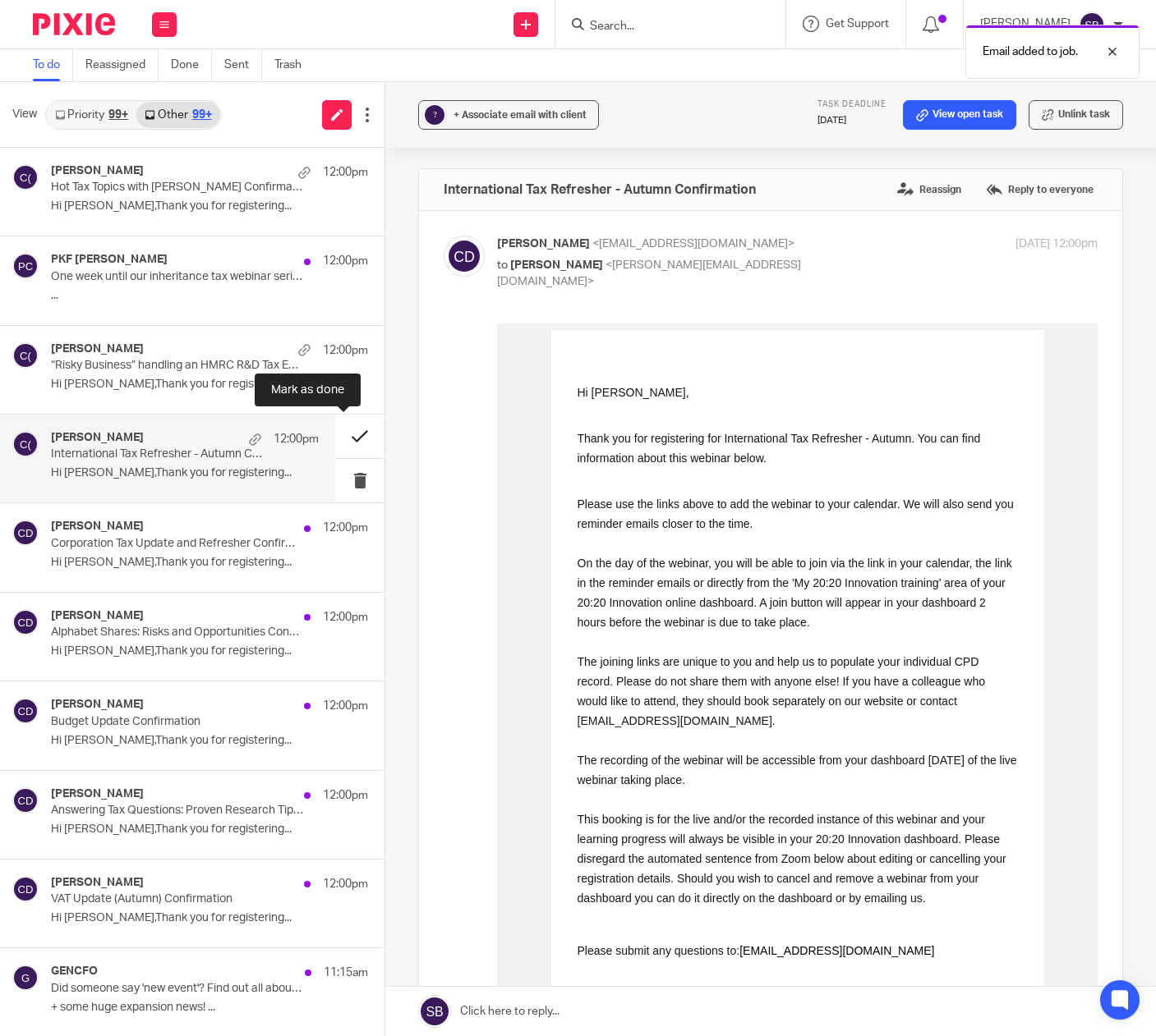
click at [342, 437] on button at bounding box center [360, 436] width 49 height 43
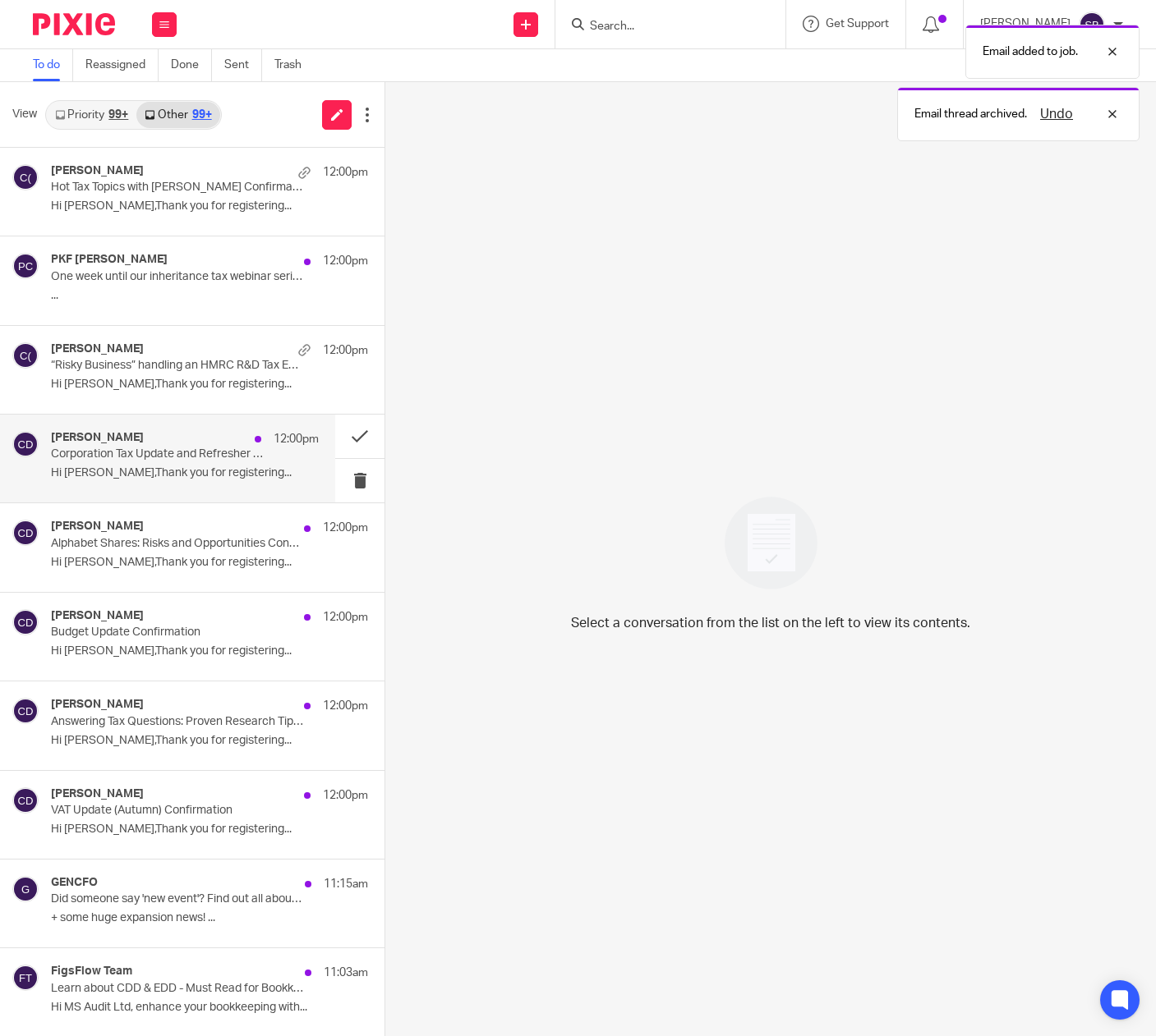
click at [218, 453] on p "Corporation Tax Update and Refresher Confirmation" at bounding box center [158, 454] width 215 height 14
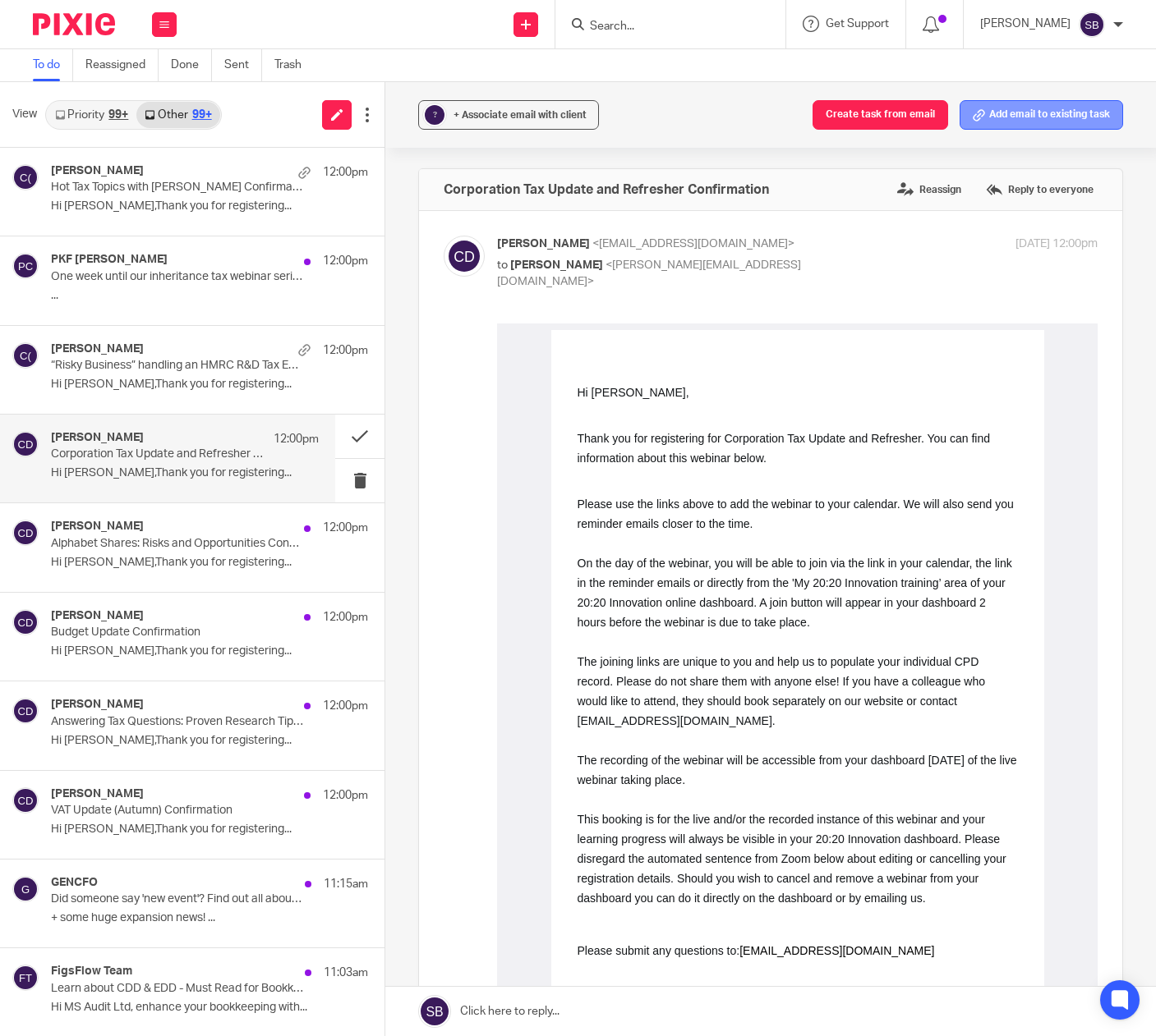
click at [993, 119] on button "Add email to existing task" at bounding box center [1041, 114] width 164 height 30
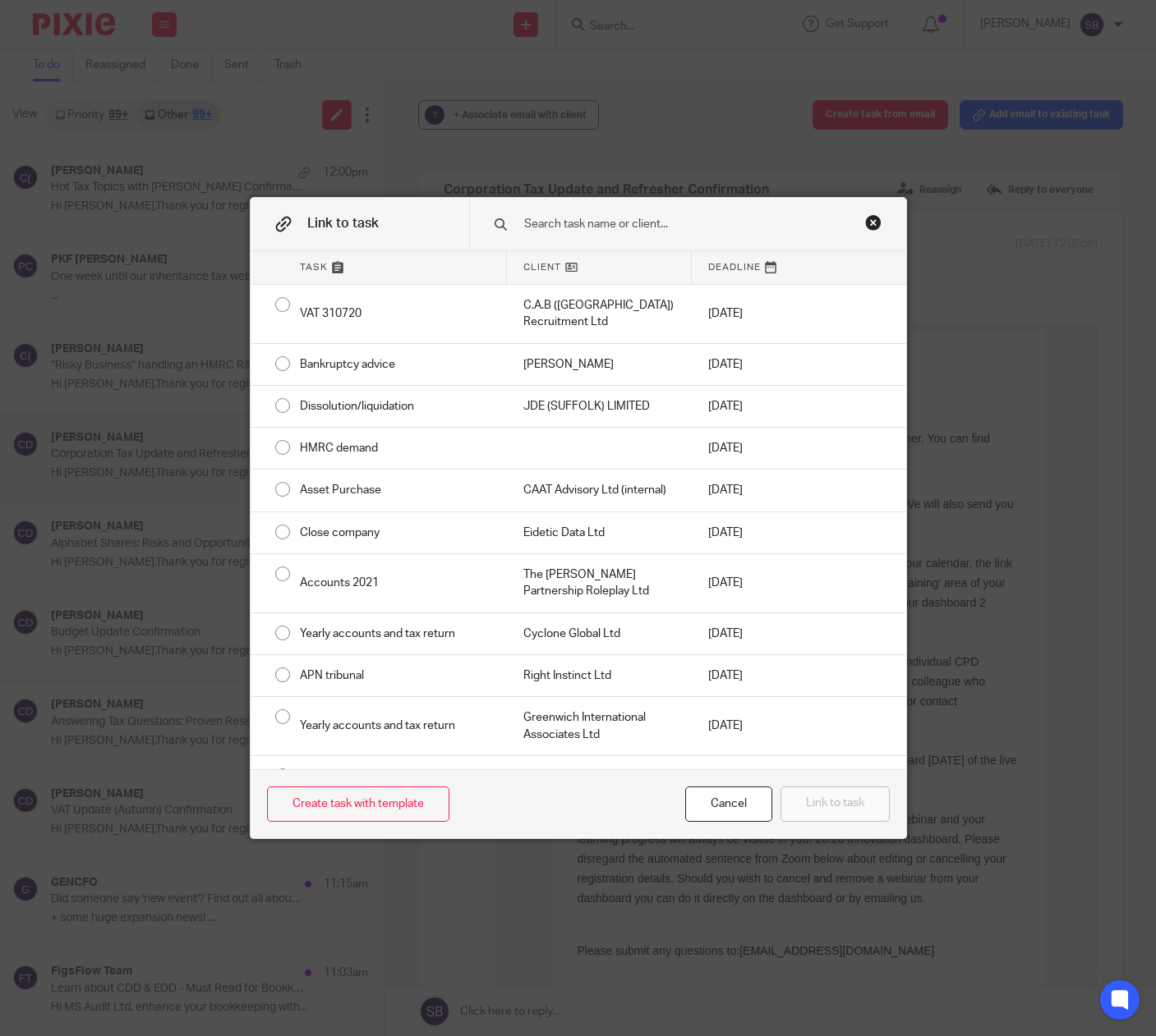
click at [667, 220] on input "text" at bounding box center [684, 224] width 322 height 18
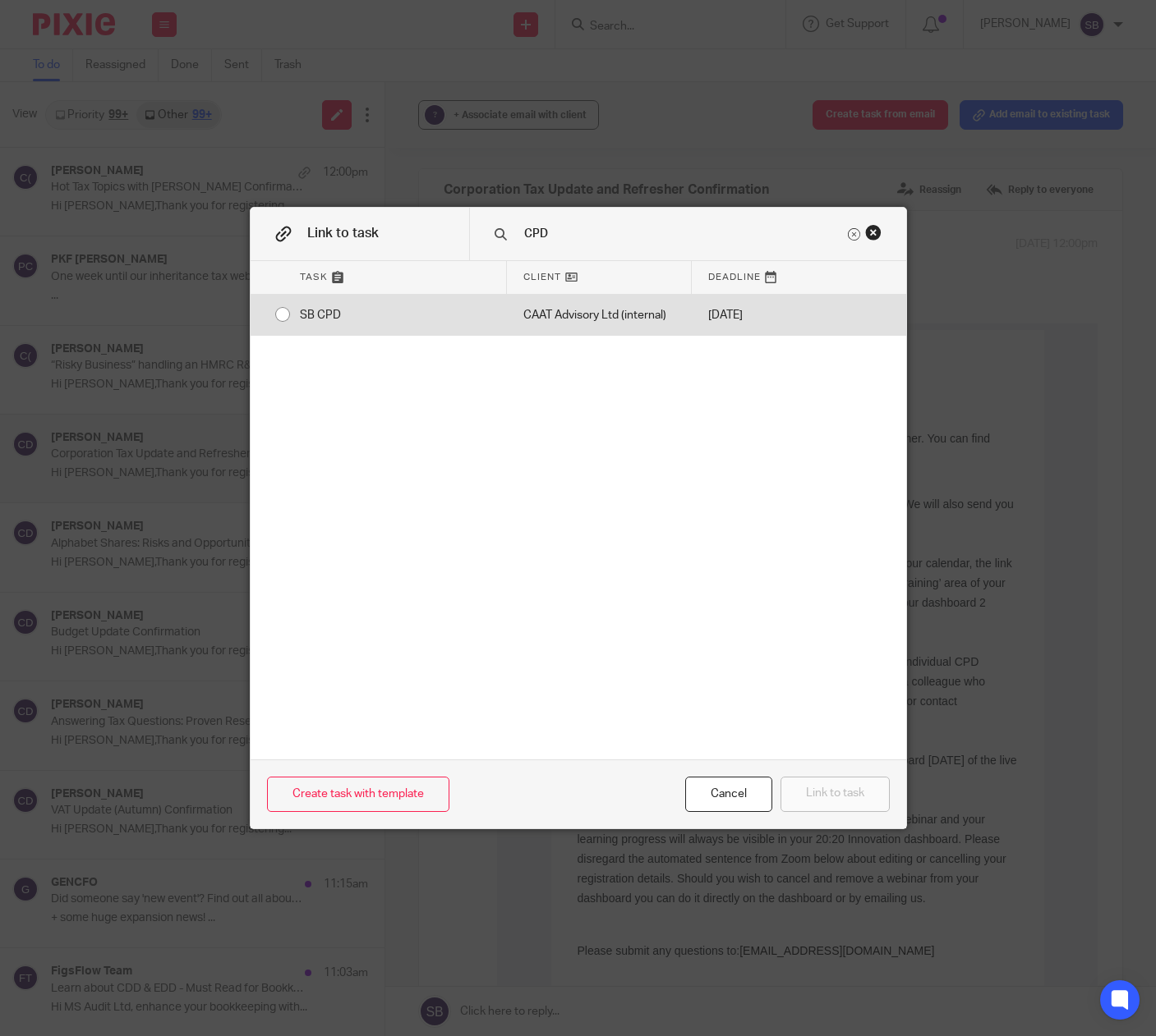
type input "CPD"
click at [645, 316] on div "CAAT Advisory Ltd (internal)" at bounding box center [600, 315] width 185 height 41
radio input "true"
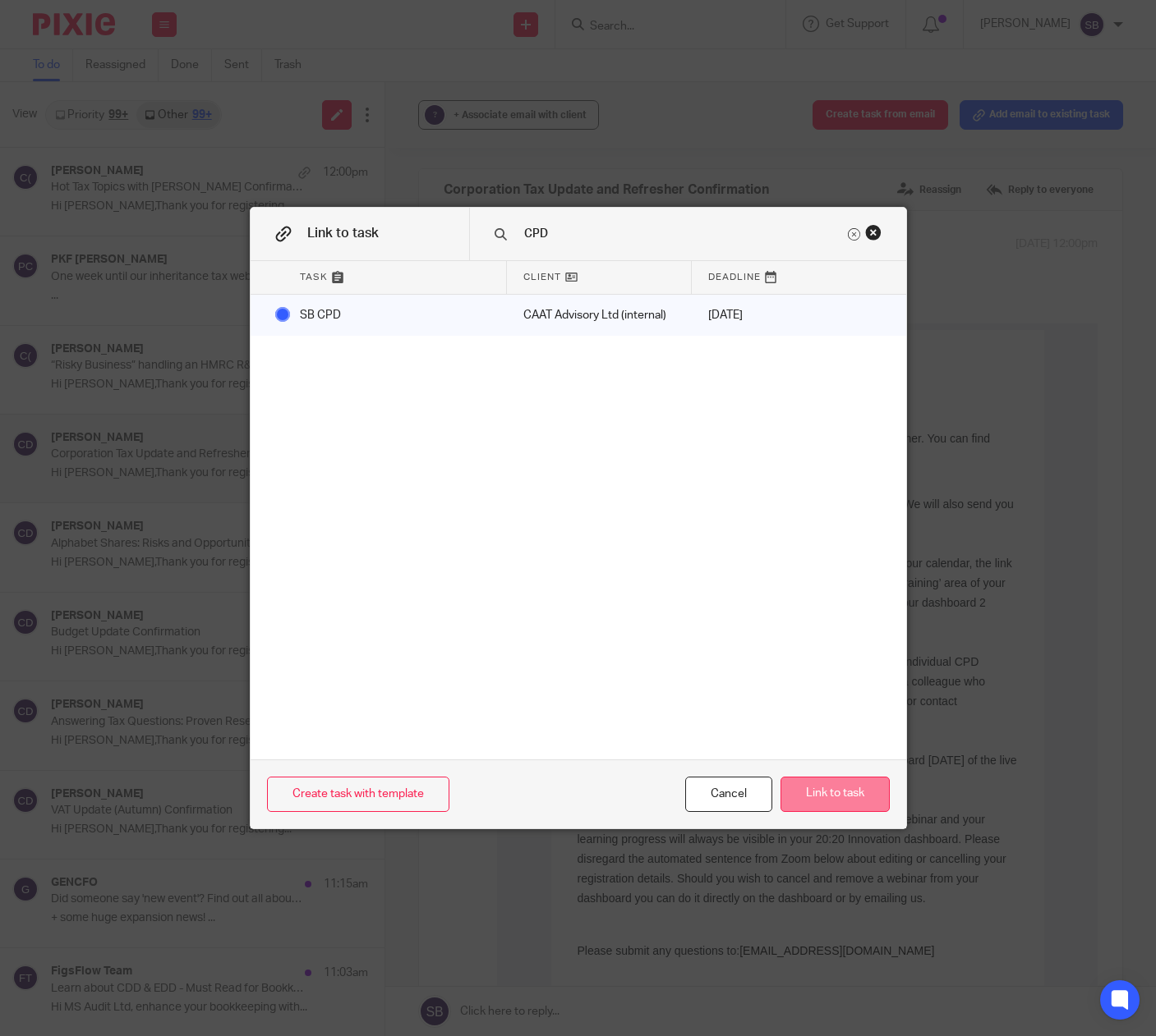
click at [796, 804] on button "Link to task" at bounding box center [835, 794] width 109 height 36
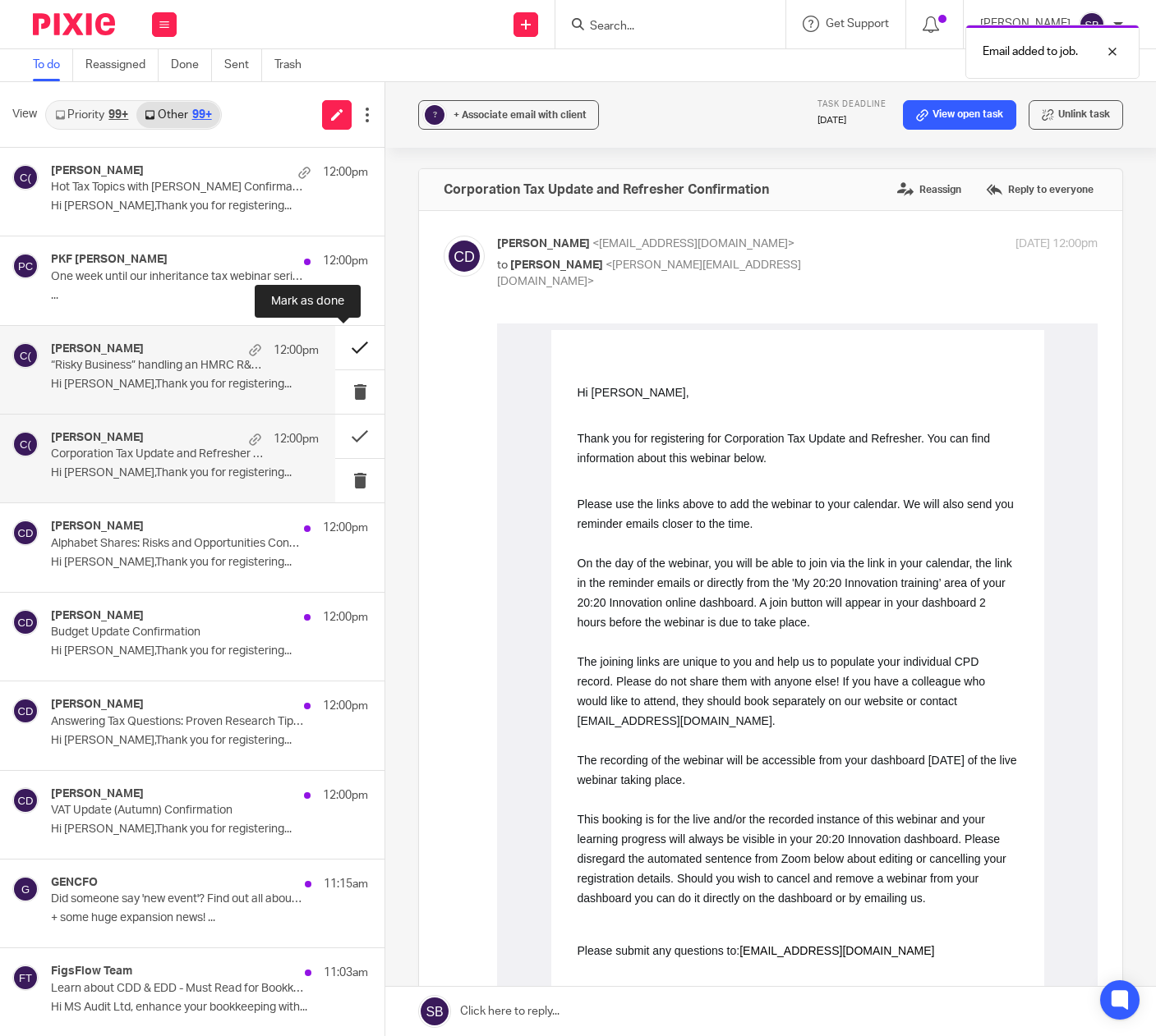
click at [345, 347] on button at bounding box center [360, 348] width 49 height 43
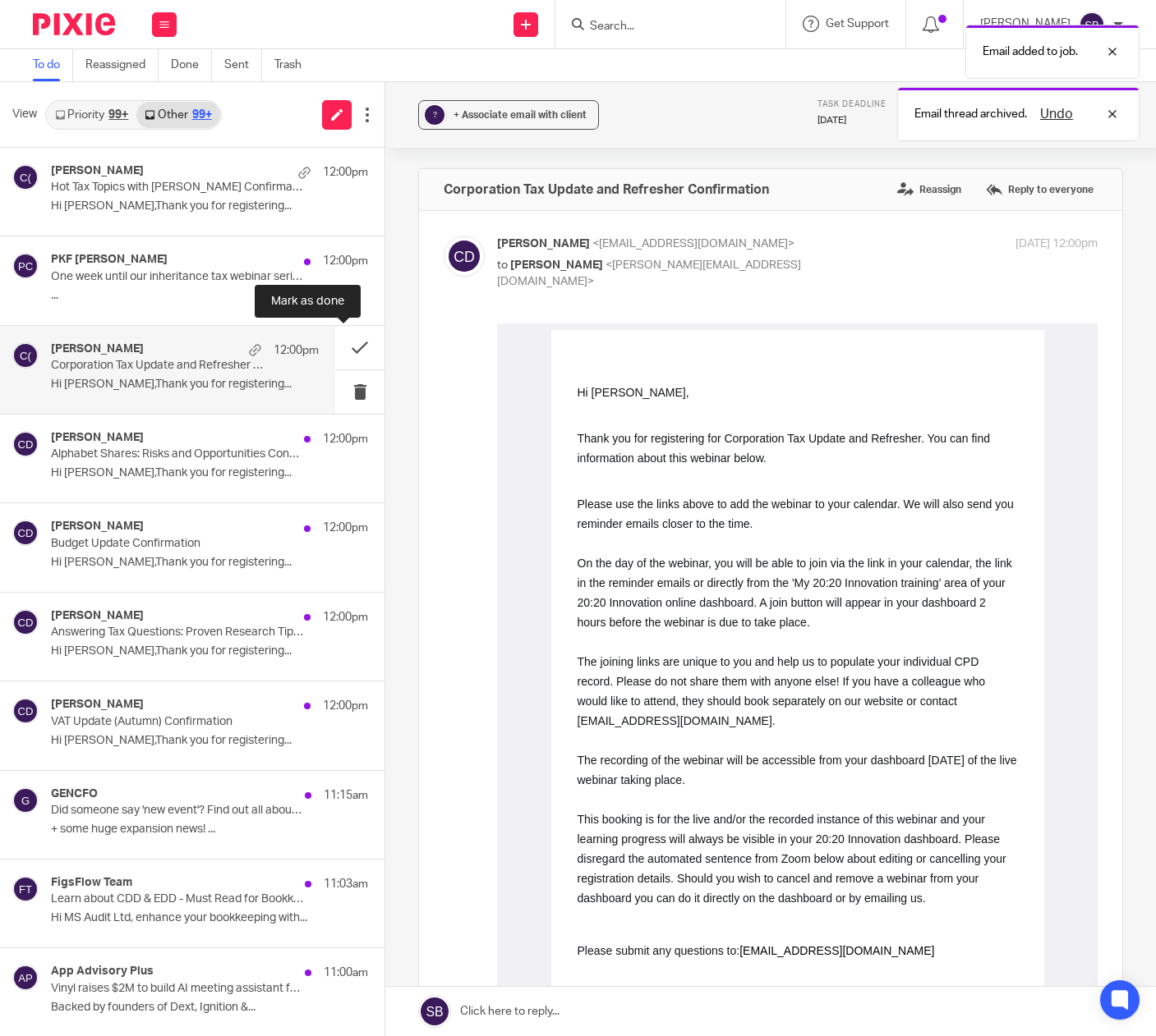
click at [345, 347] on button at bounding box center [360, 348] width 49 height 43
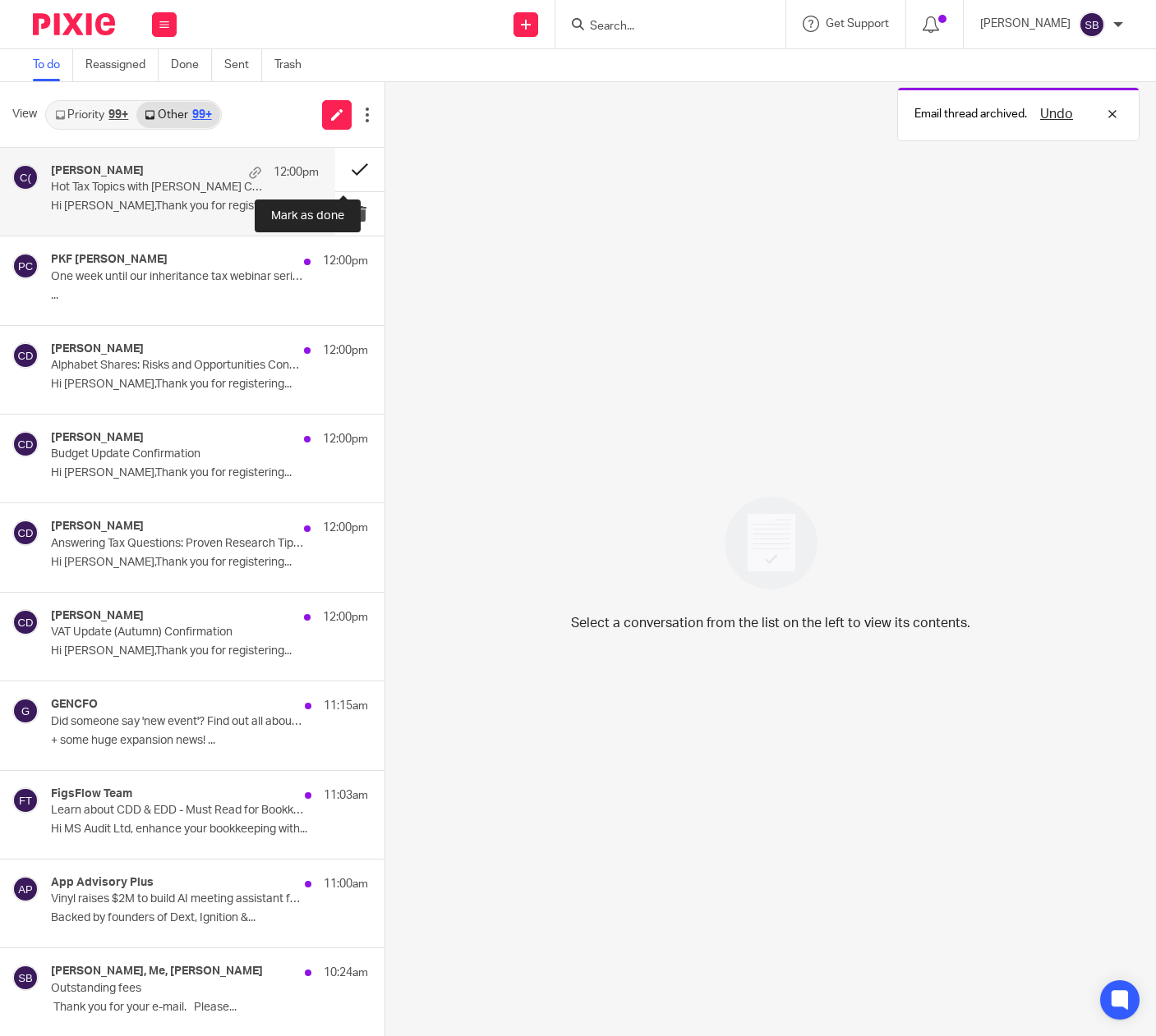
click at [337, 174] on button at bounding box center [360, 169] width 49 height 43
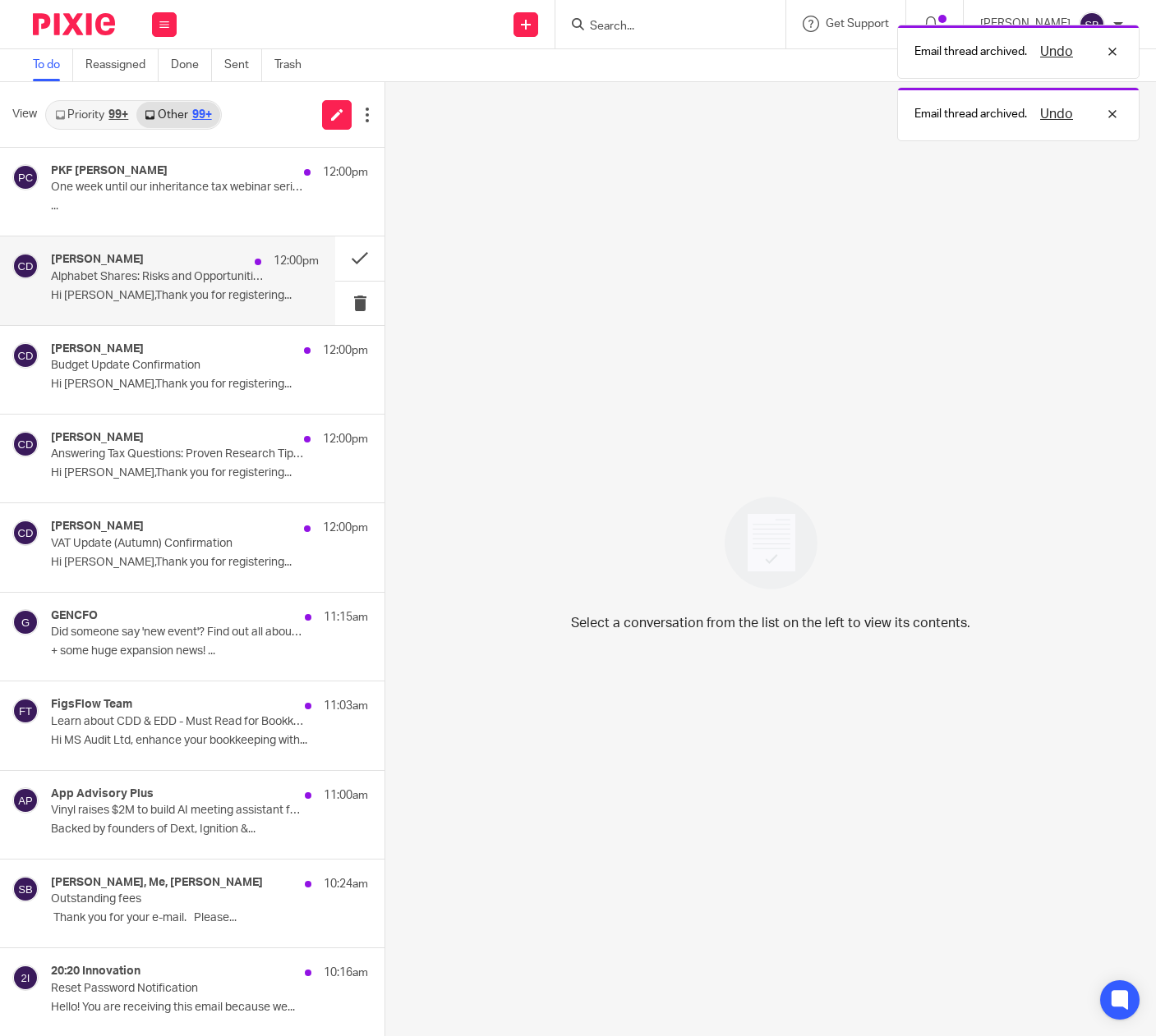
click at [213, 284] on div "Clair Doyle 12:00pm Alphabet Shares: Risks and Opportunities Confirmation Hi St…" at bounding box center [185, 280] width 268 height 55
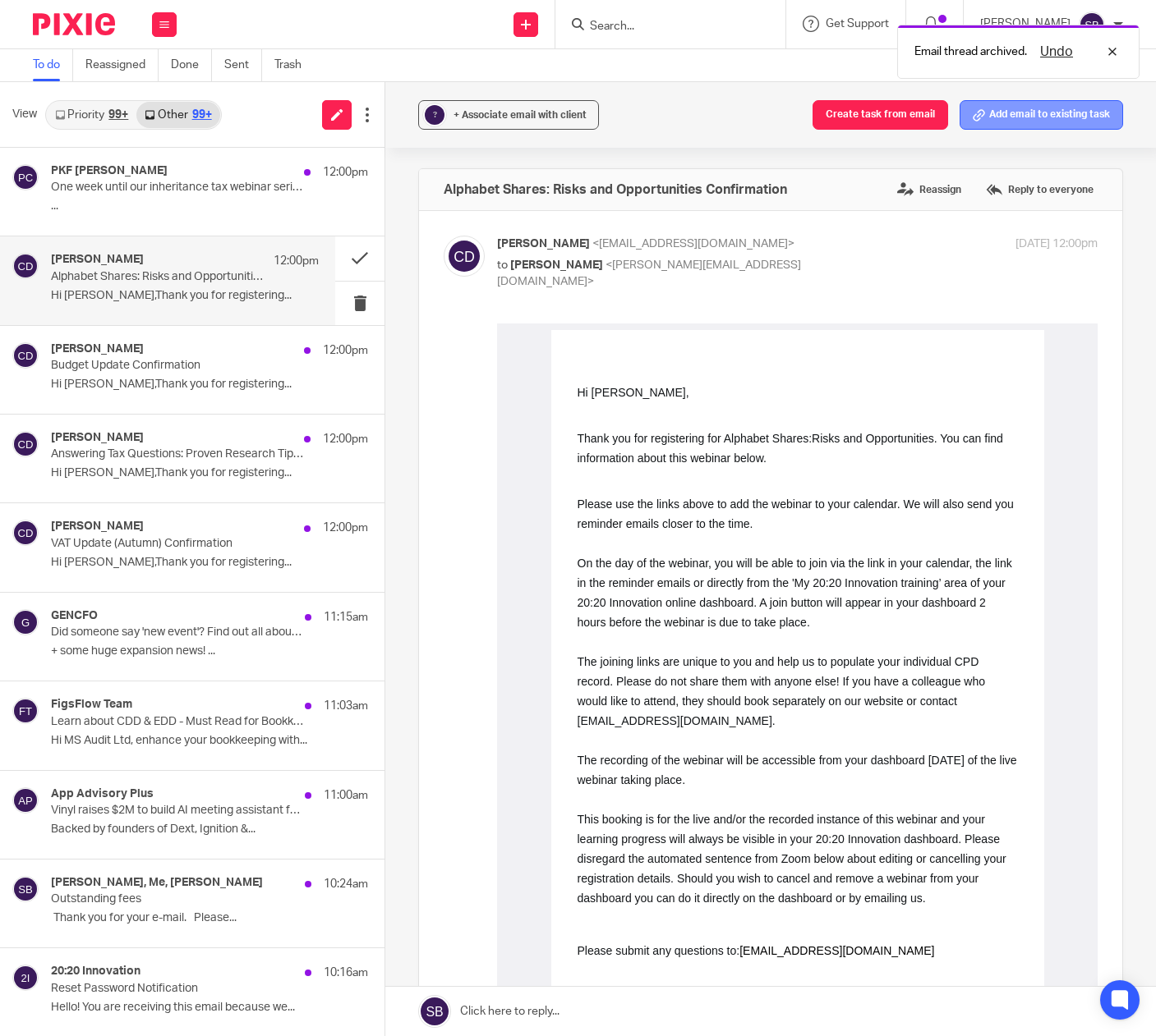
click at [1002, 119] on button "Add email to existing task" at bounding box center [1041, 114] width 164 height 30
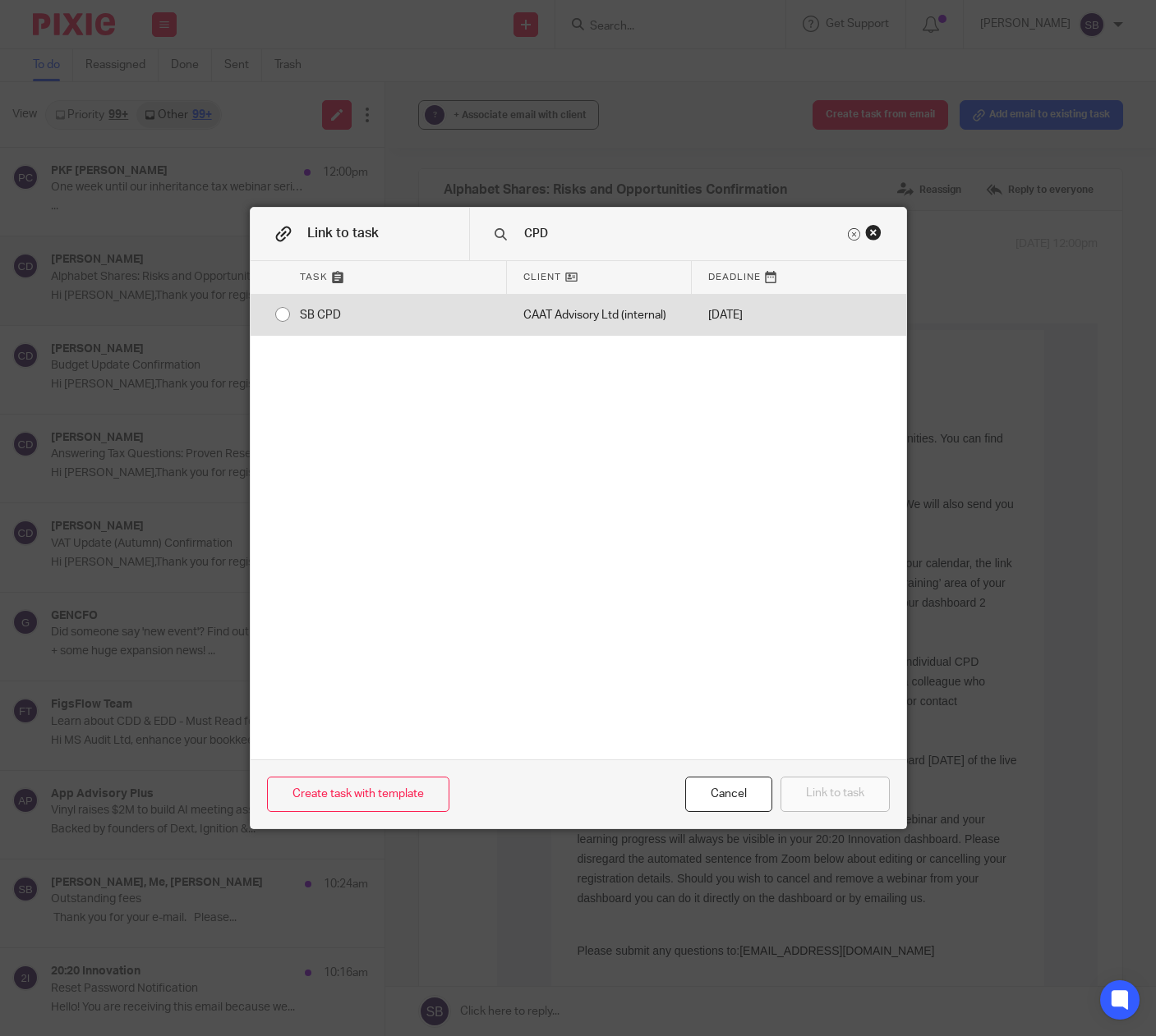
type input "CPD"
click at [628, 316] on div "CAAT Advisory Ltd (internal)" at bounding box center [600, 315] width 185 height 41
radio input "true"
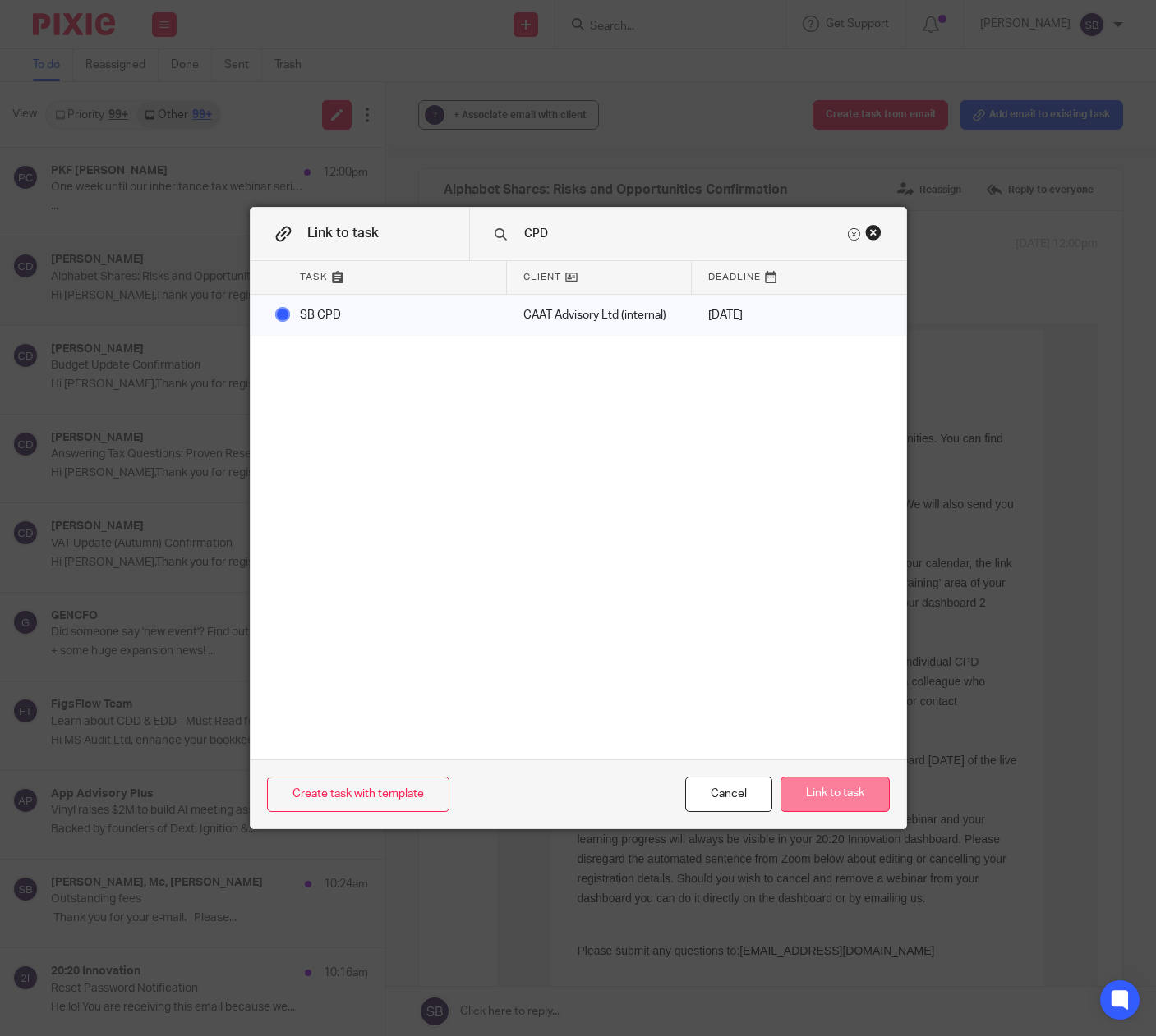
click at [812, 787] on button "Link to task" at bounding box center [835, 794] width 109 height 36
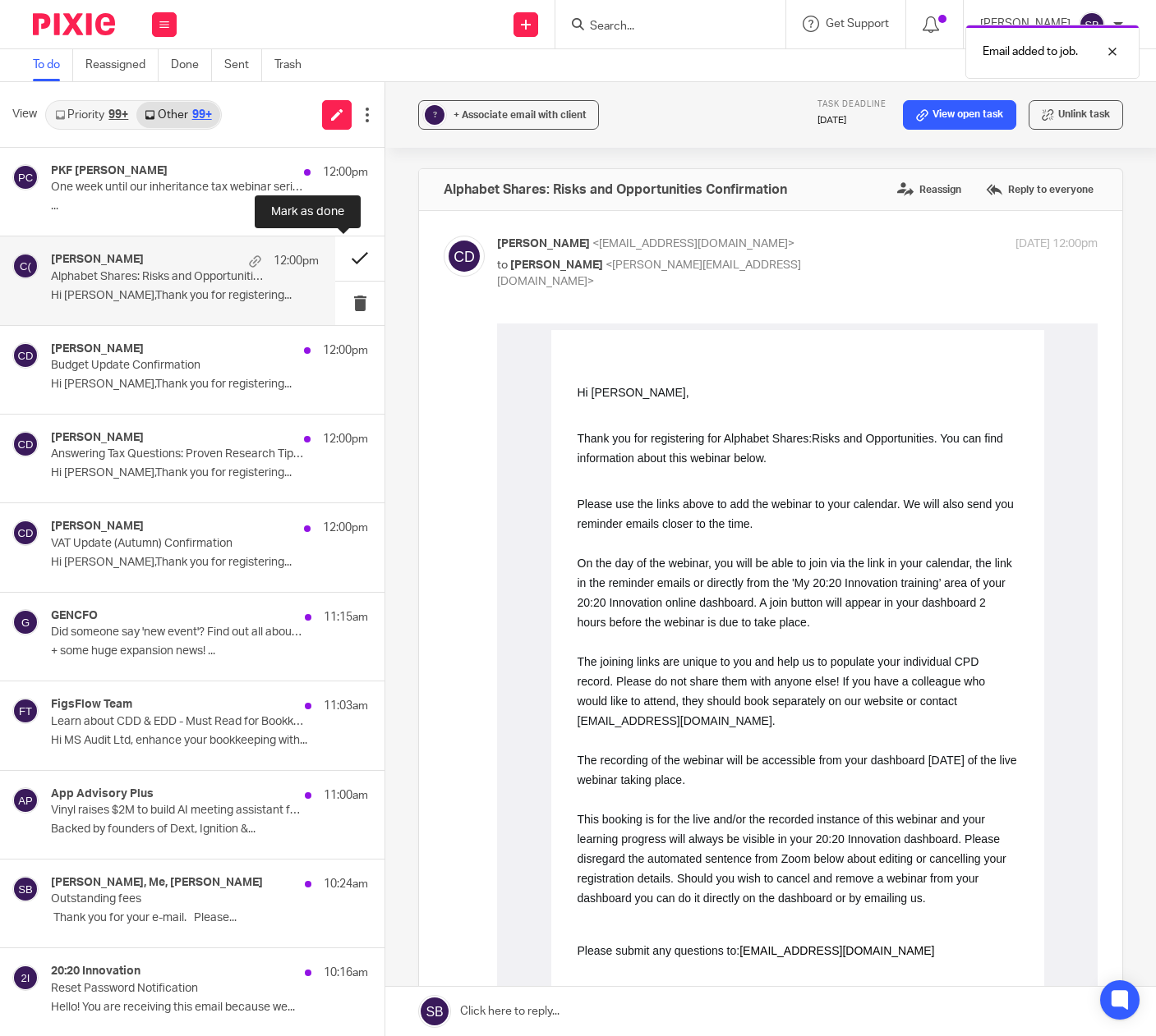
click at [337, 257] on button at bounding box center [360, 258] width 49 height 43
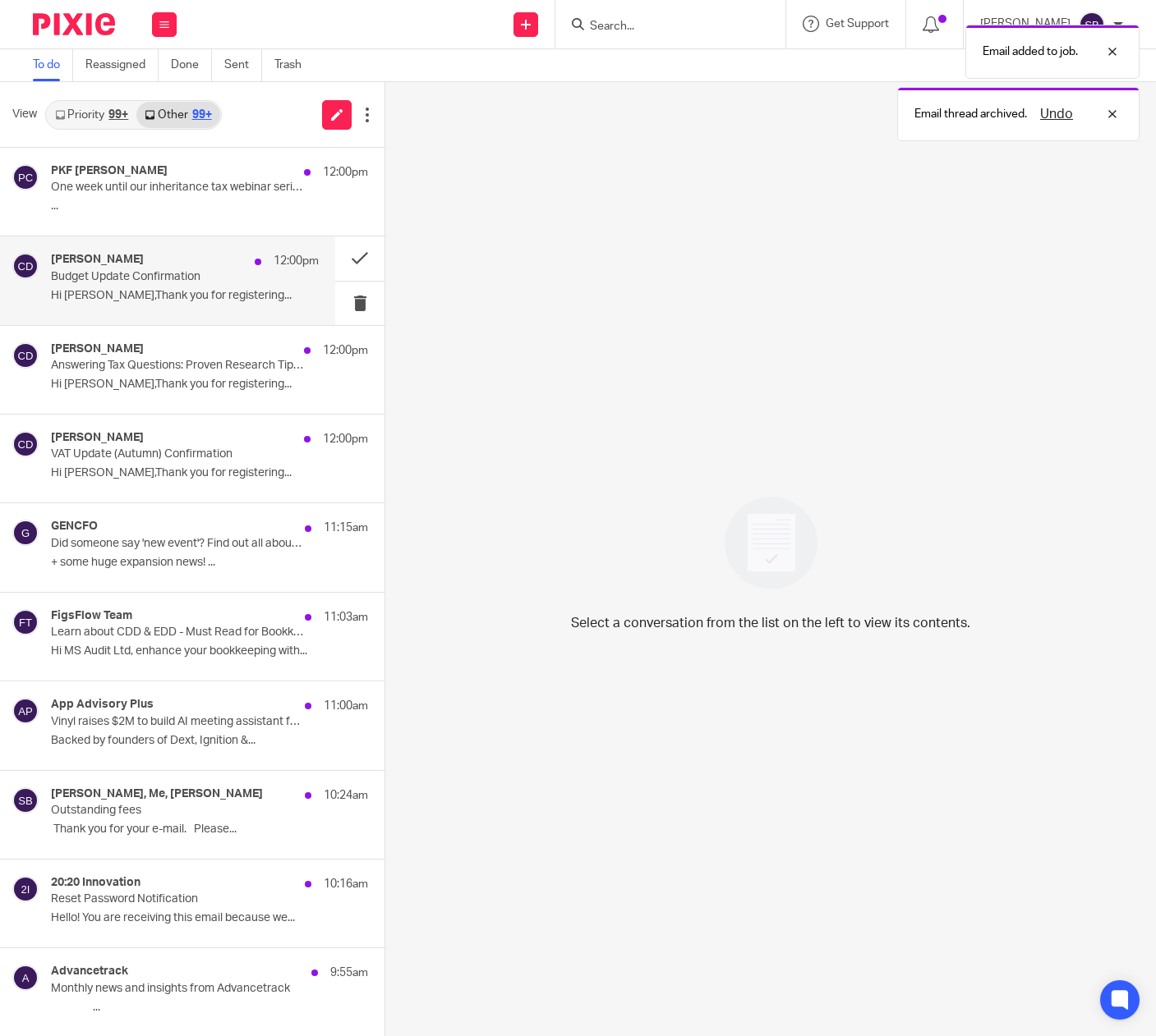
click at [226, 289] on p "Hi Steven Bradshaw,Thank you for registering..." at bounding box center [185, 296] width 268 height 14
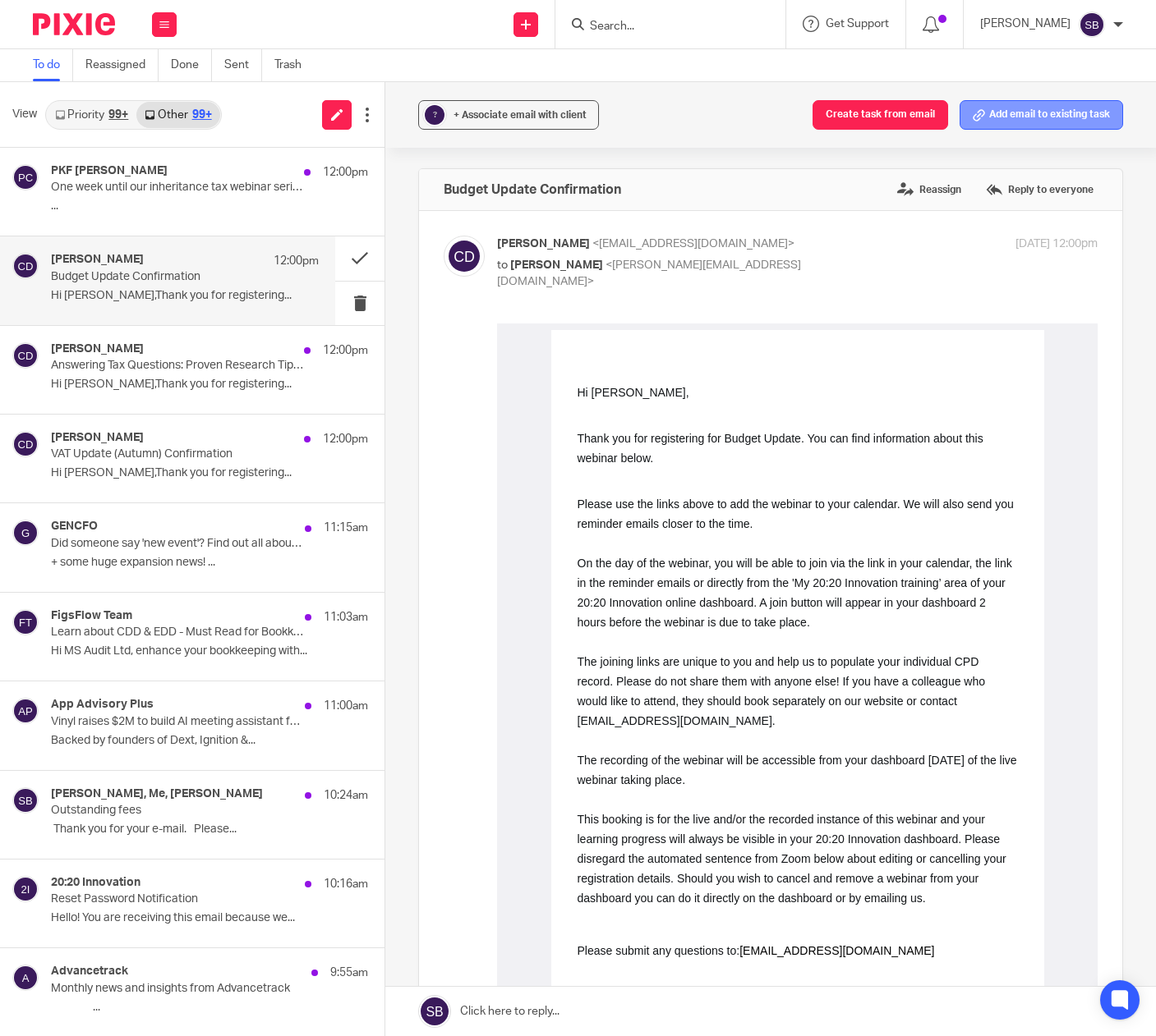
click at [1071, 116] on button "Add email to existing task" at bounding box center [1041, 114] width 164 height 30
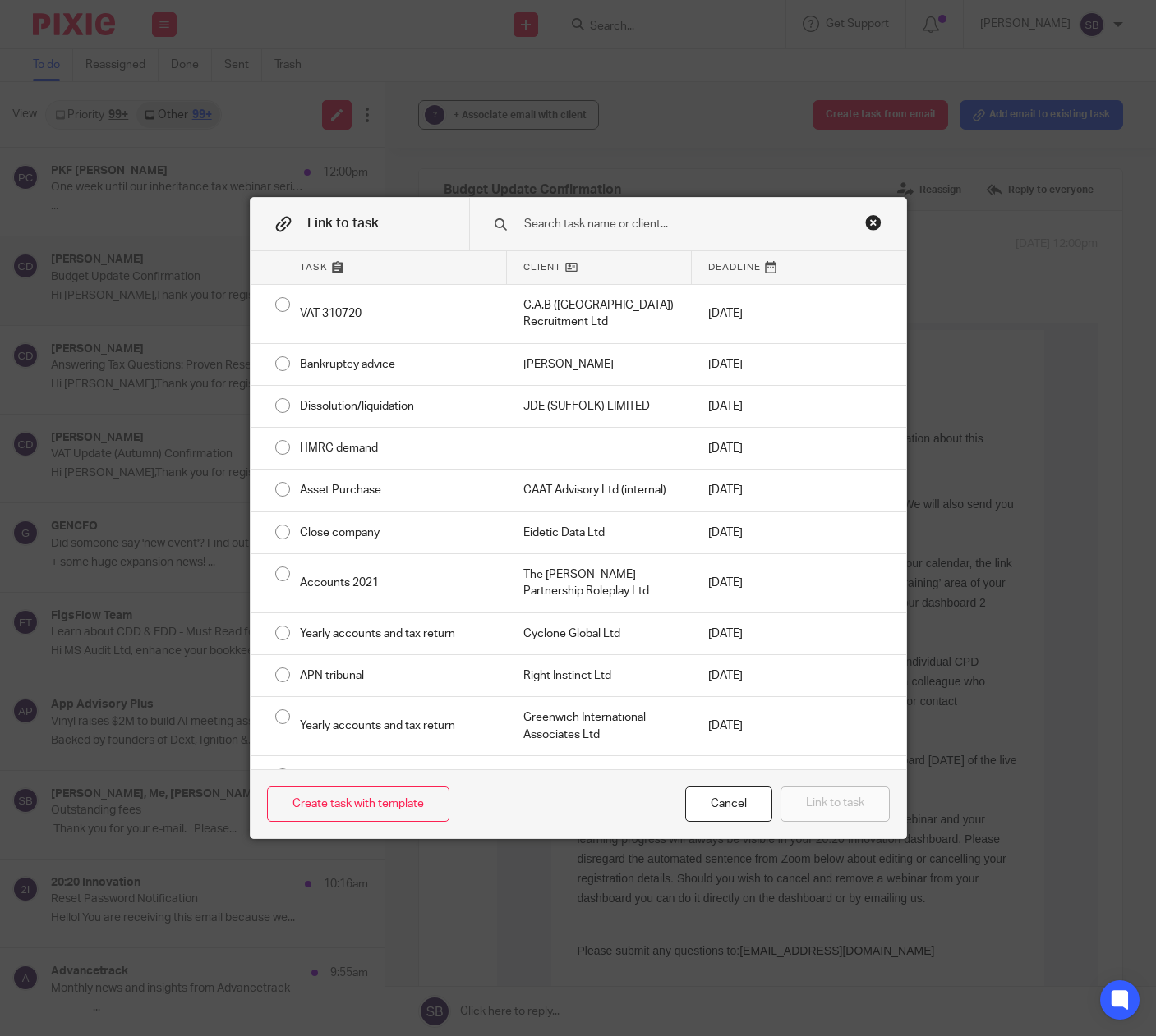
click at [670, 225] on input "text" at bounding box center [684, 224] width 322 height 18
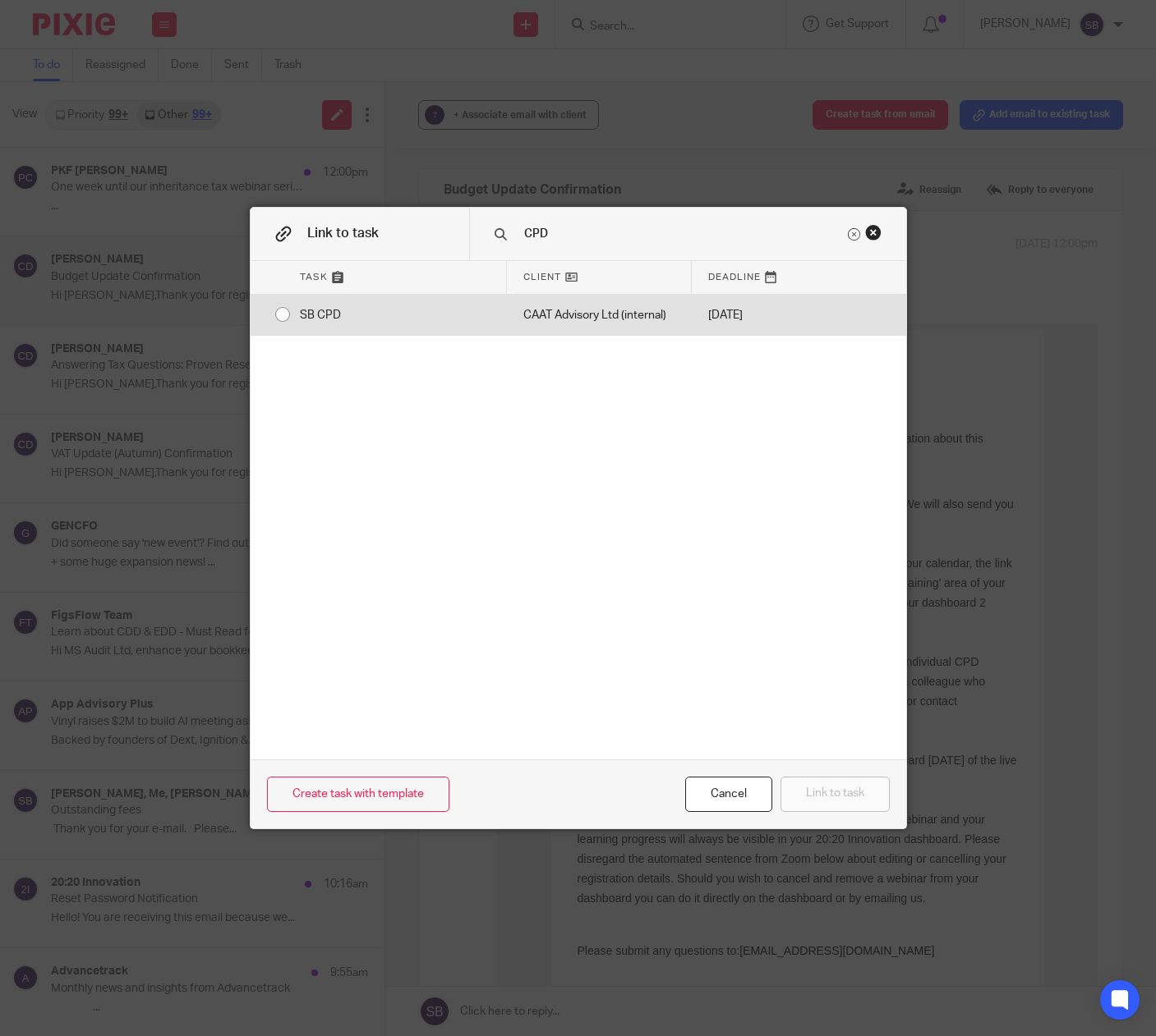
type input "CPD"
click at [582, 313] on div "CAAT Advisory Ltd (internal)" at bounding box center [600, 315] width 185 height 41
radio input "true"
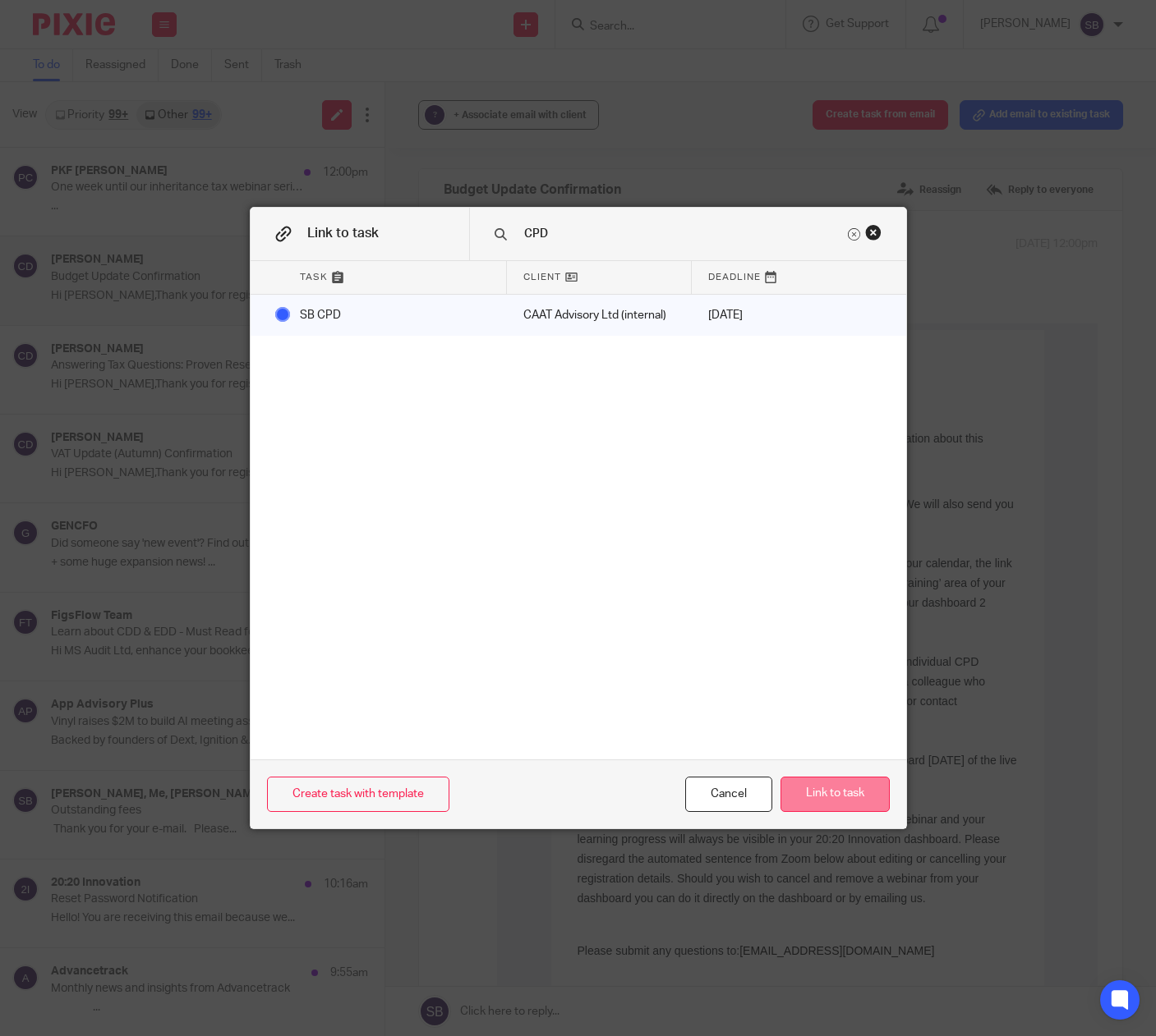
click at [856, 786] on button "Link to task" at bounding box center [835, 794] width 109 height 36
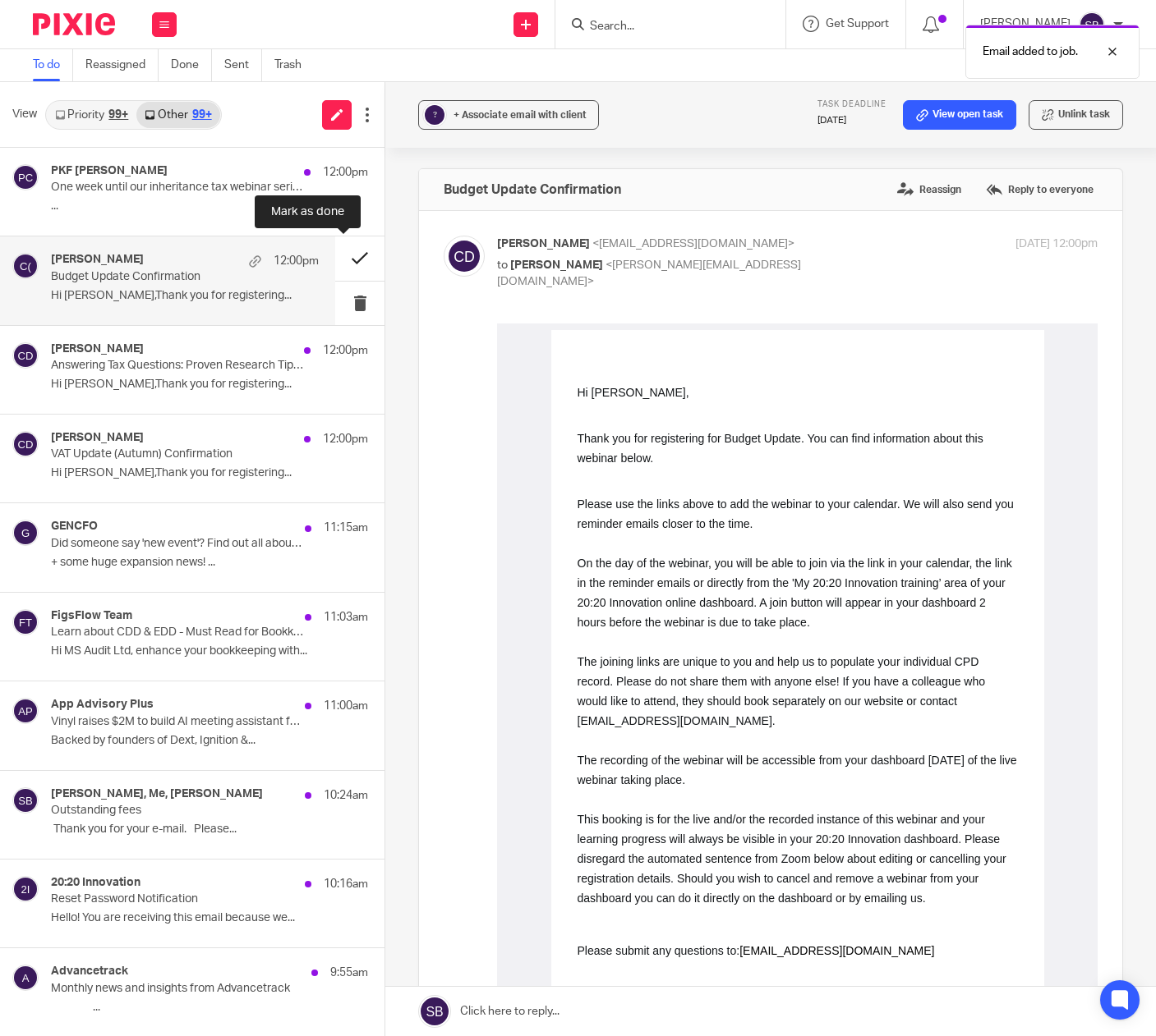
click at [346, 257] on button at bounding box center [360, 258] width 49 height 43
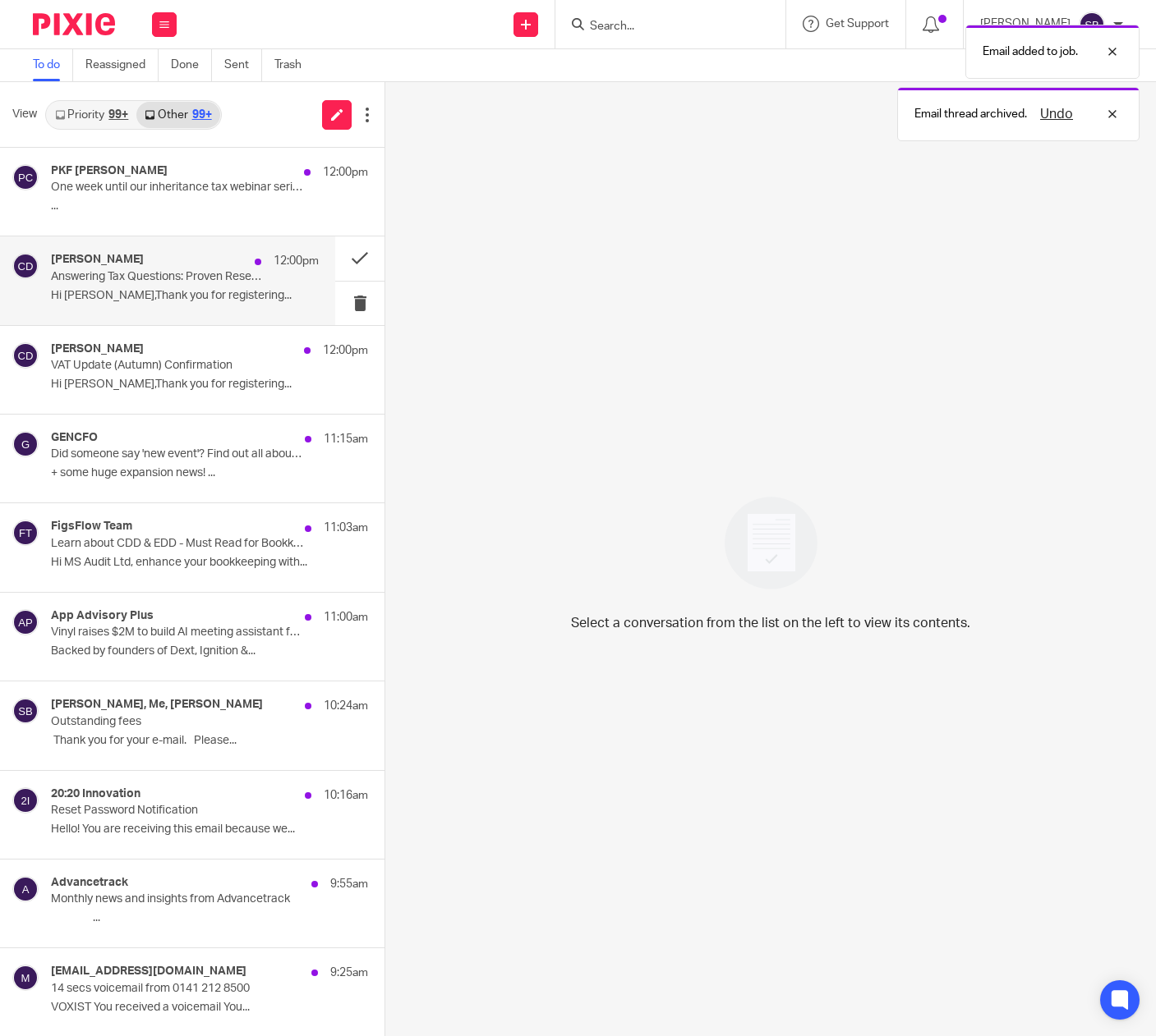
click at [227, 291] on p "Hi Steven Bradshaw,Thank you for registering..." at bounding box center [185, 296] width 268 height 14
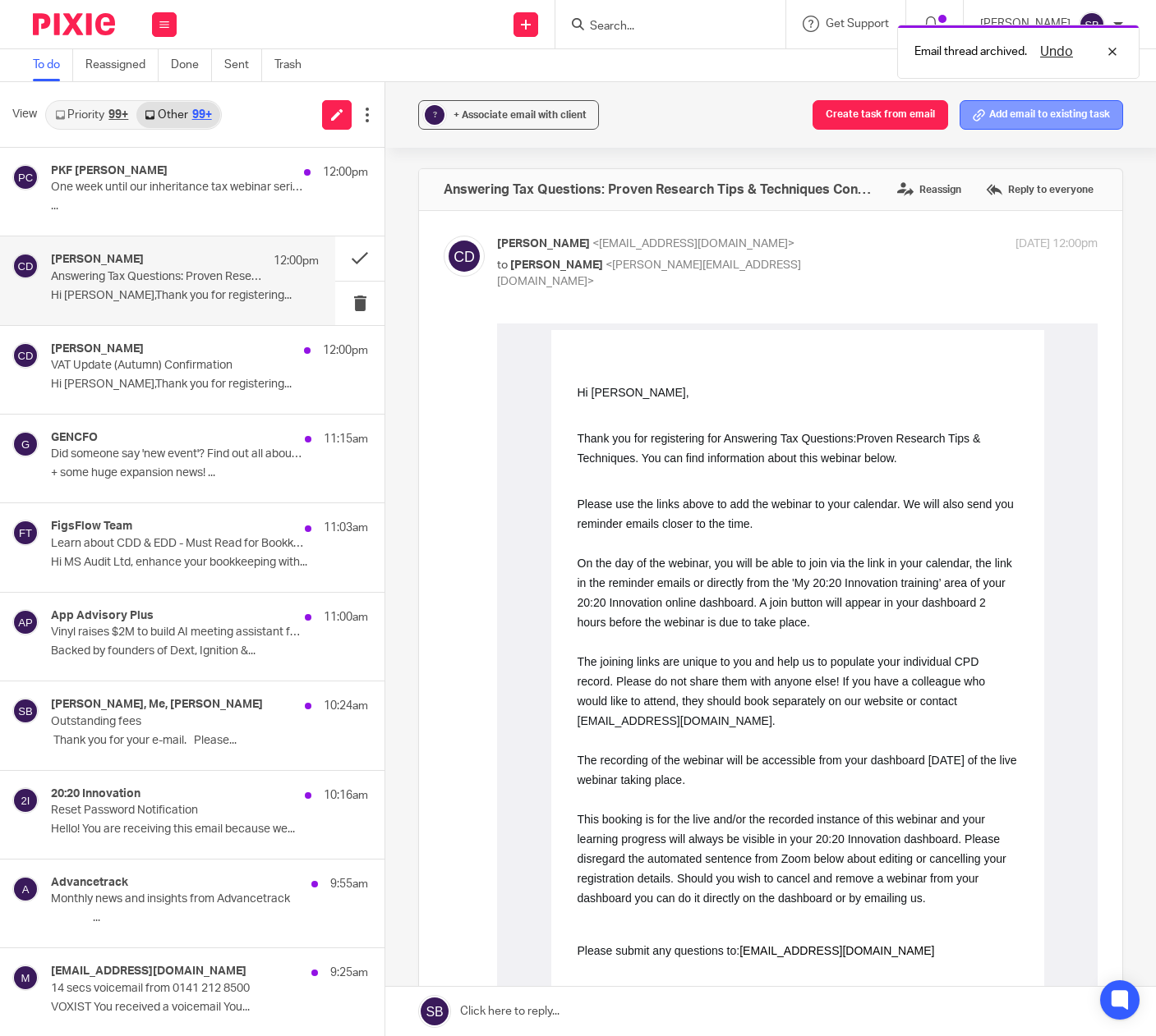
click at [1003, 120] on button "Add email to existing task" at bounding box center [1041, 114] width 164 height 30
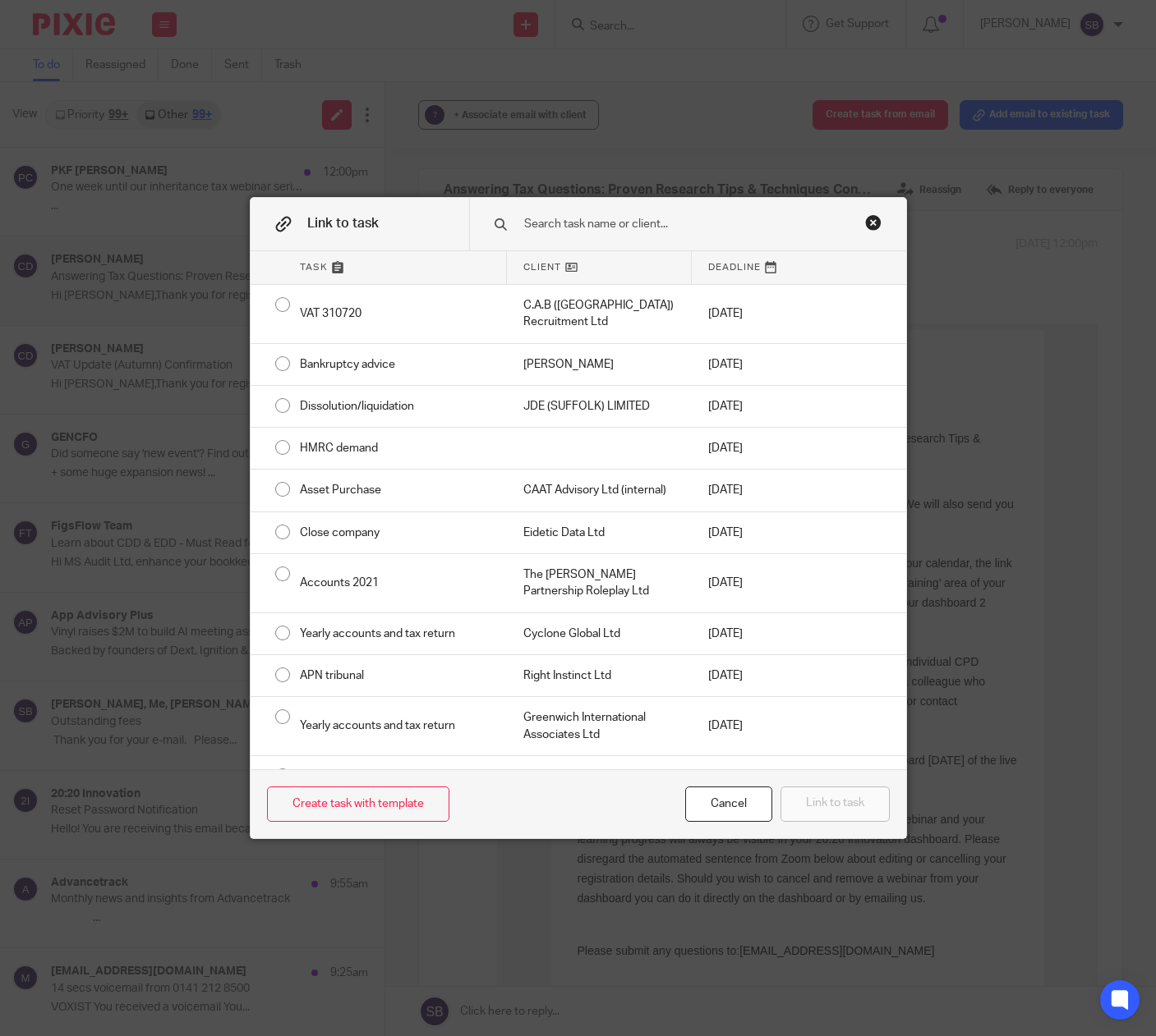
click at [578, 226] on input "text" at bounding box center [684, 224] width 322 height 18
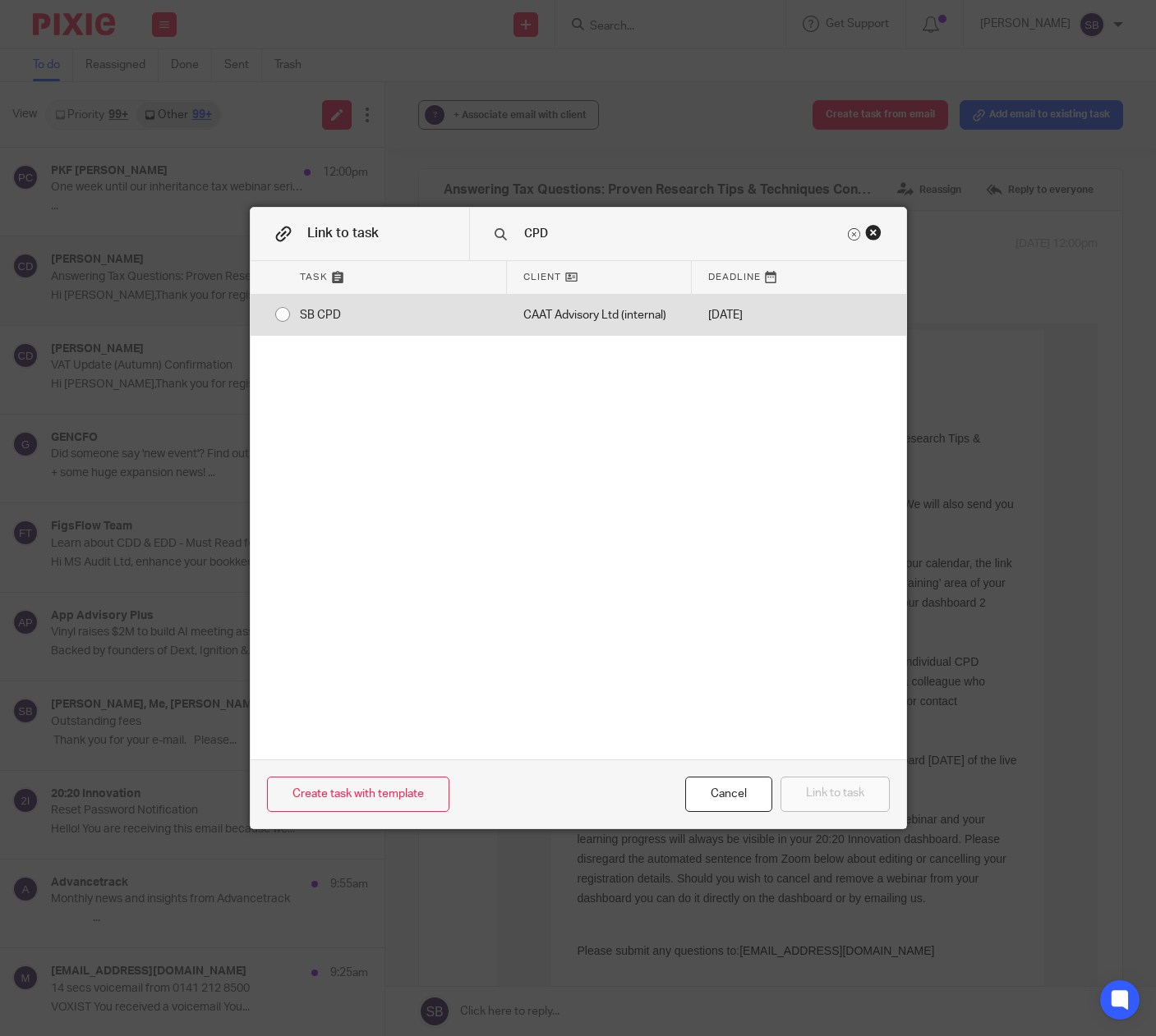
type input "CPD"
click at [561, 314] on div "CAAT Advisory Ltd (internal)" at bounding box center [600, 315] width 185 height 41
radio input "true"
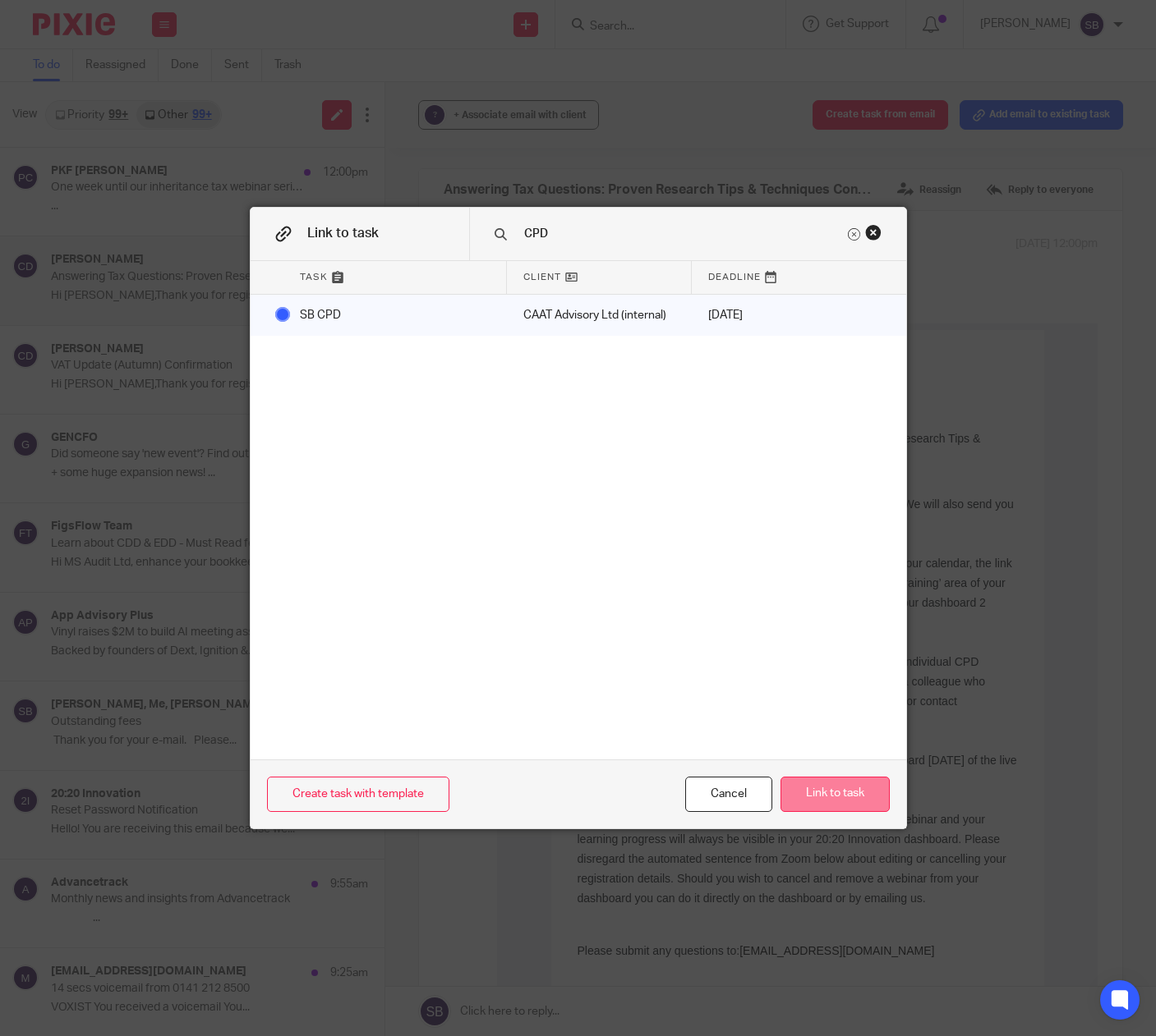
click at [838, 797] on button "Link to task" at bounding box center [835, 794] width 109 height 36
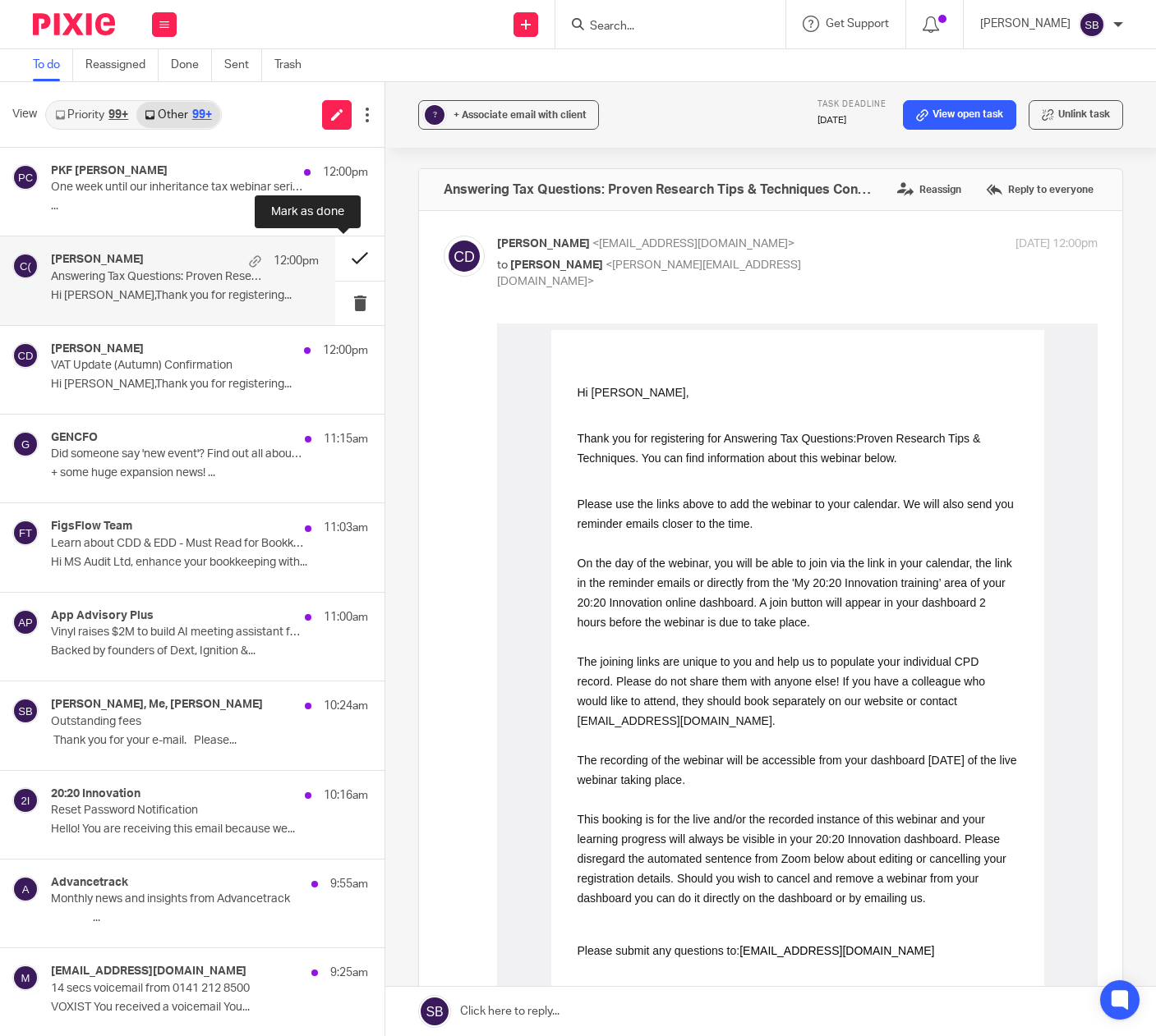
click at [342, 256] on button at bounding box center [360, 258] width 49 height 43
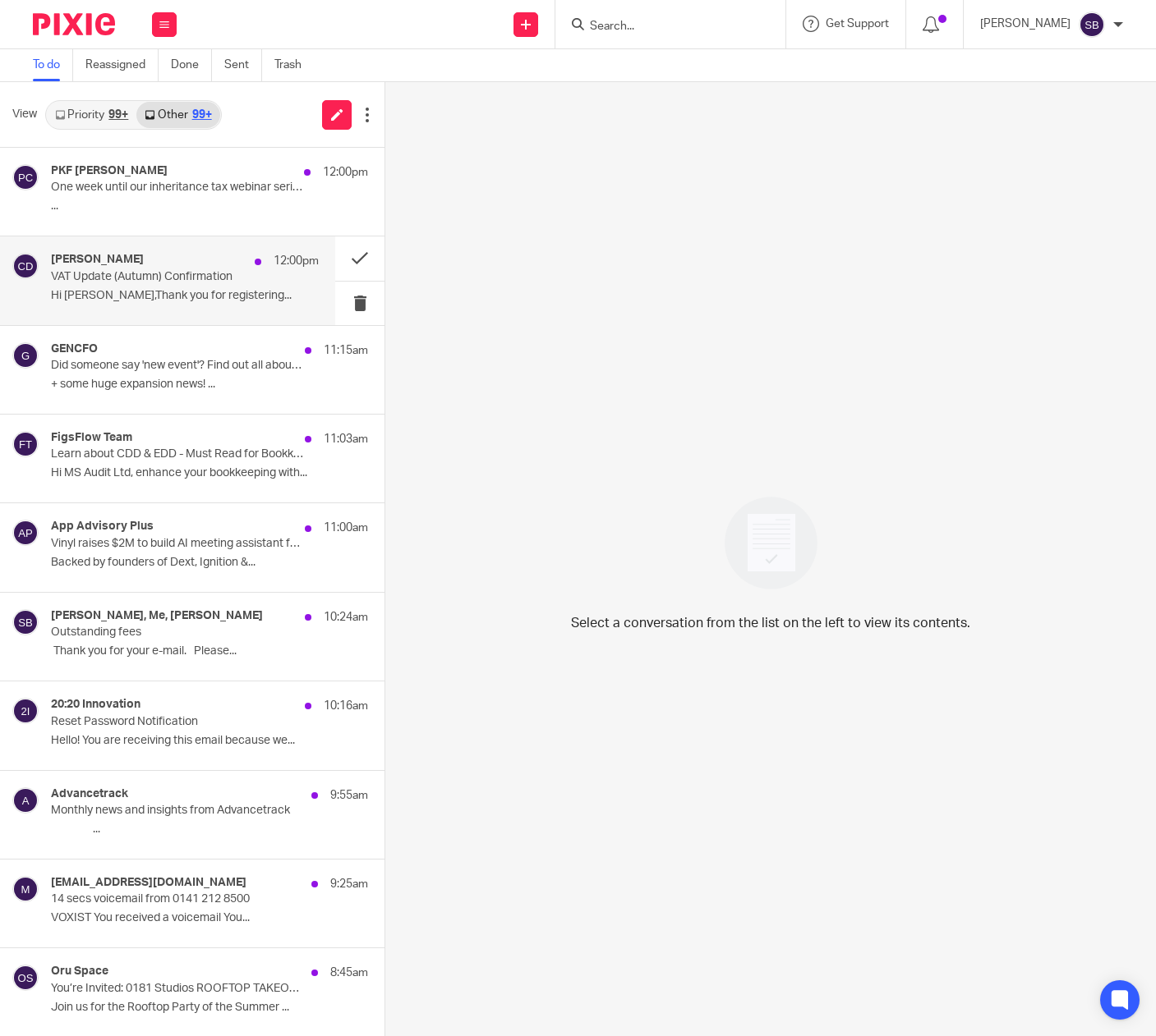
click at [204, 289] on p "Hi Steven Bradshaw,Thank you for registering..." at bounding box center [185, 296] width 268 height 14
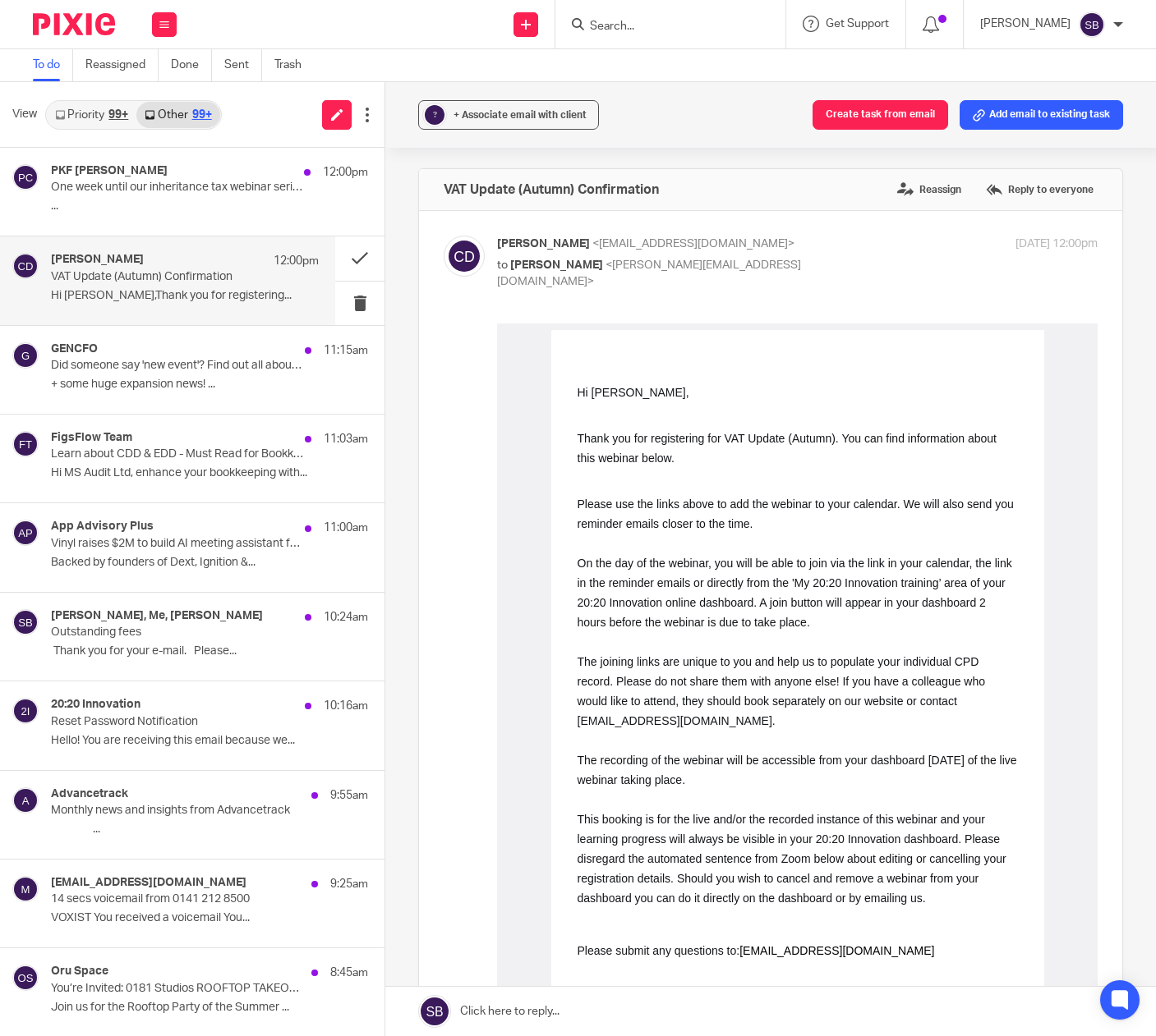
click at [267, 280] on div "Clair Doyle 12:00pm VAT Update (Autumn) Confirmation Hi Steven Bradshaw,Thank y…" at bounding box center [185, 280] width 268 height 55
click at [999, 116] on button "Add email to existing task" at bounding box center [1041, 114] width 164 height 30
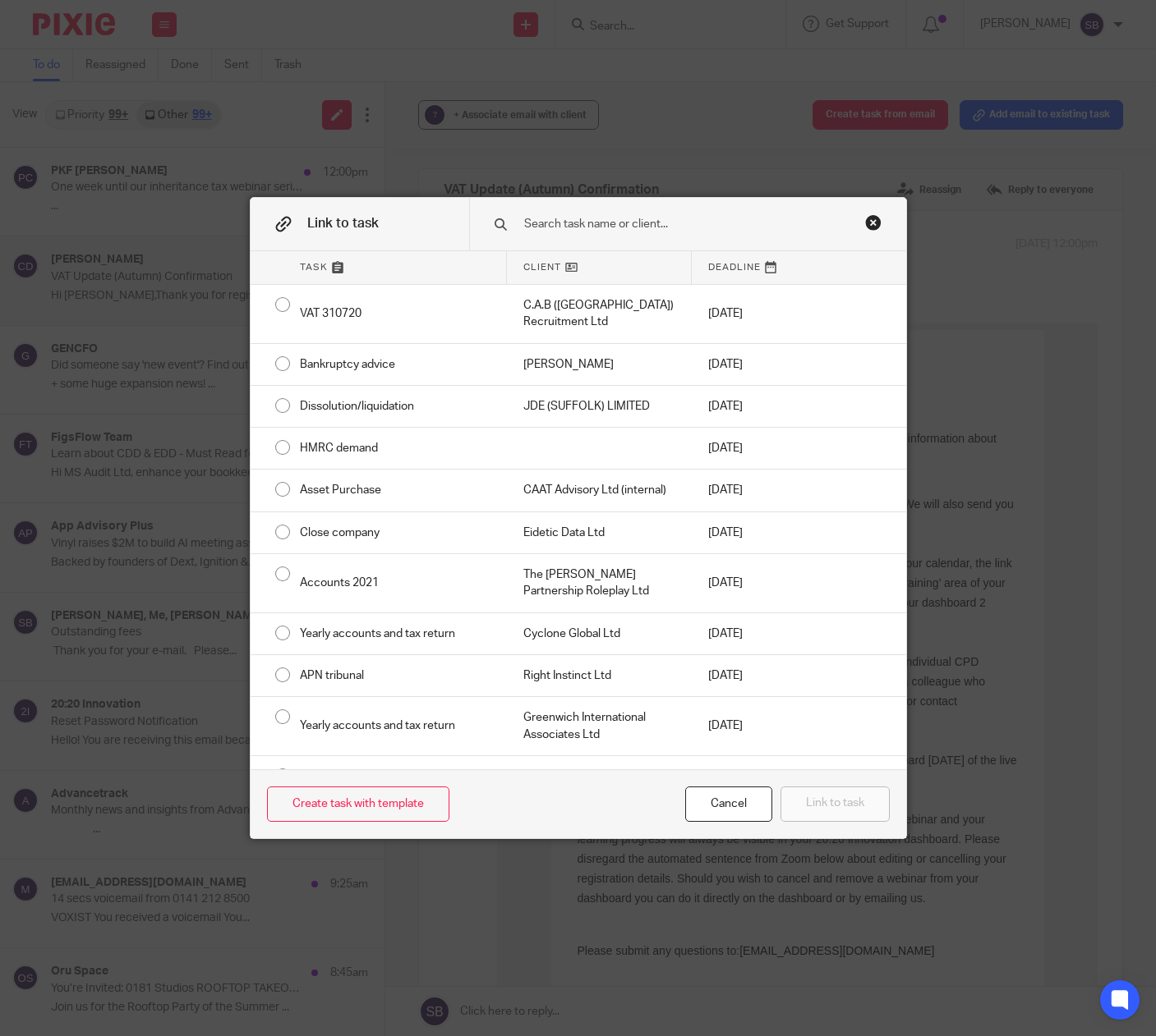
click at [599, 228] on input "text" at bounding box center [684, 224] width 322 height 18
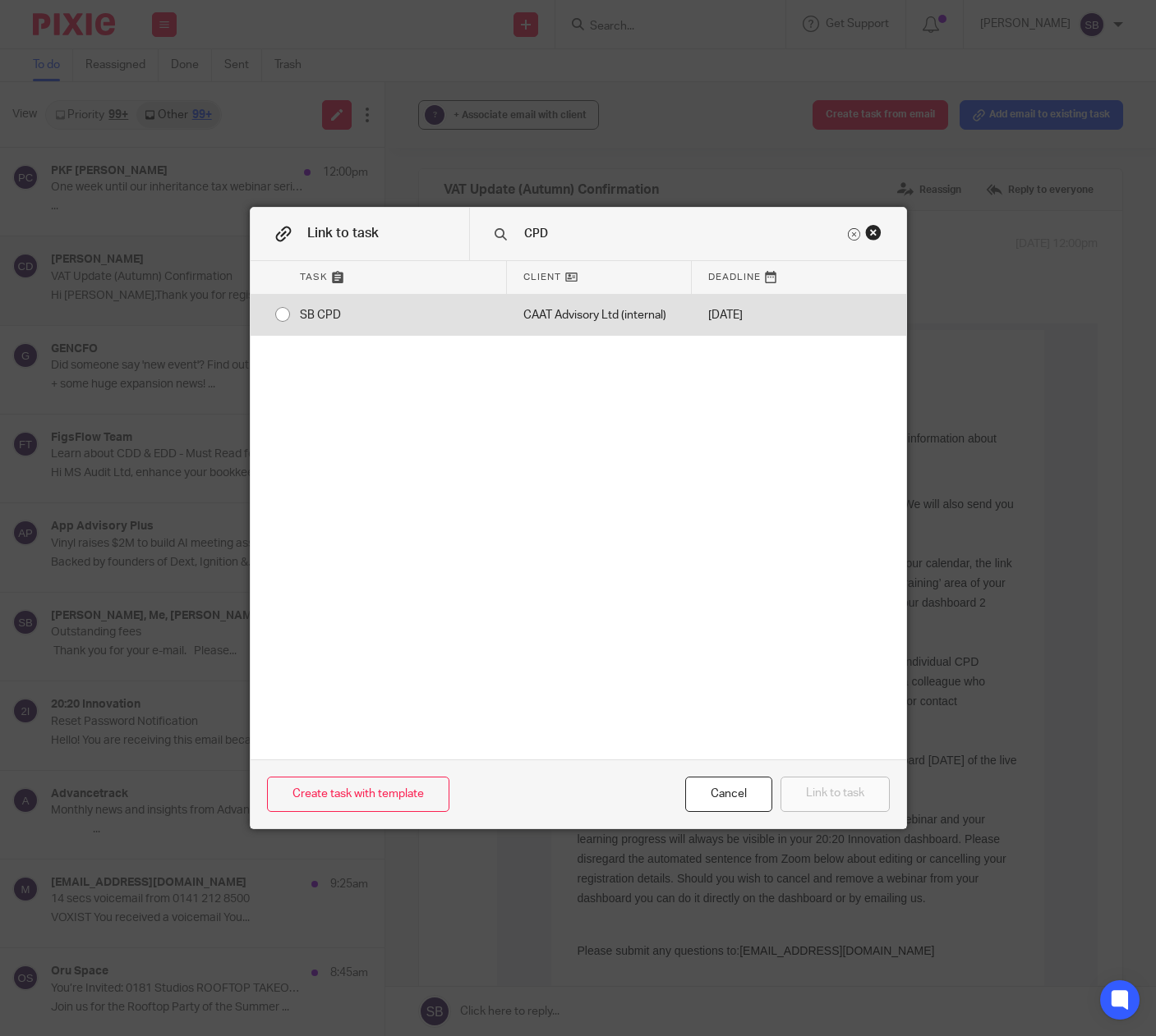
type input "CPD"
click at [579, 311] on div "CAAT Advisory Ltd (internal)" at bounding box center [600, 315] width 185 height 41
radio input "true"
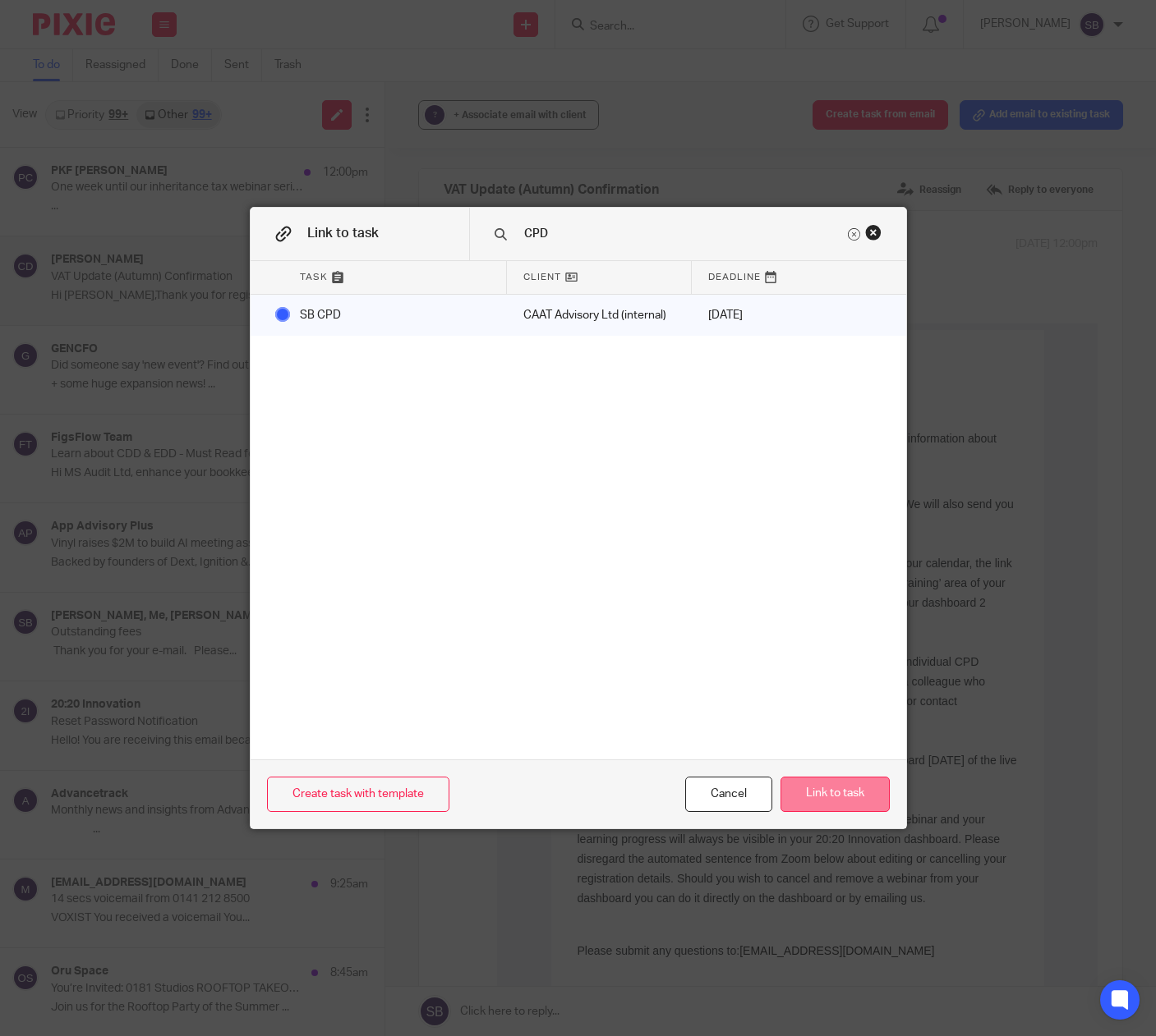
click at [835, 790] on button "Link to task" at bounding box center [835, 794] width 109 height 36
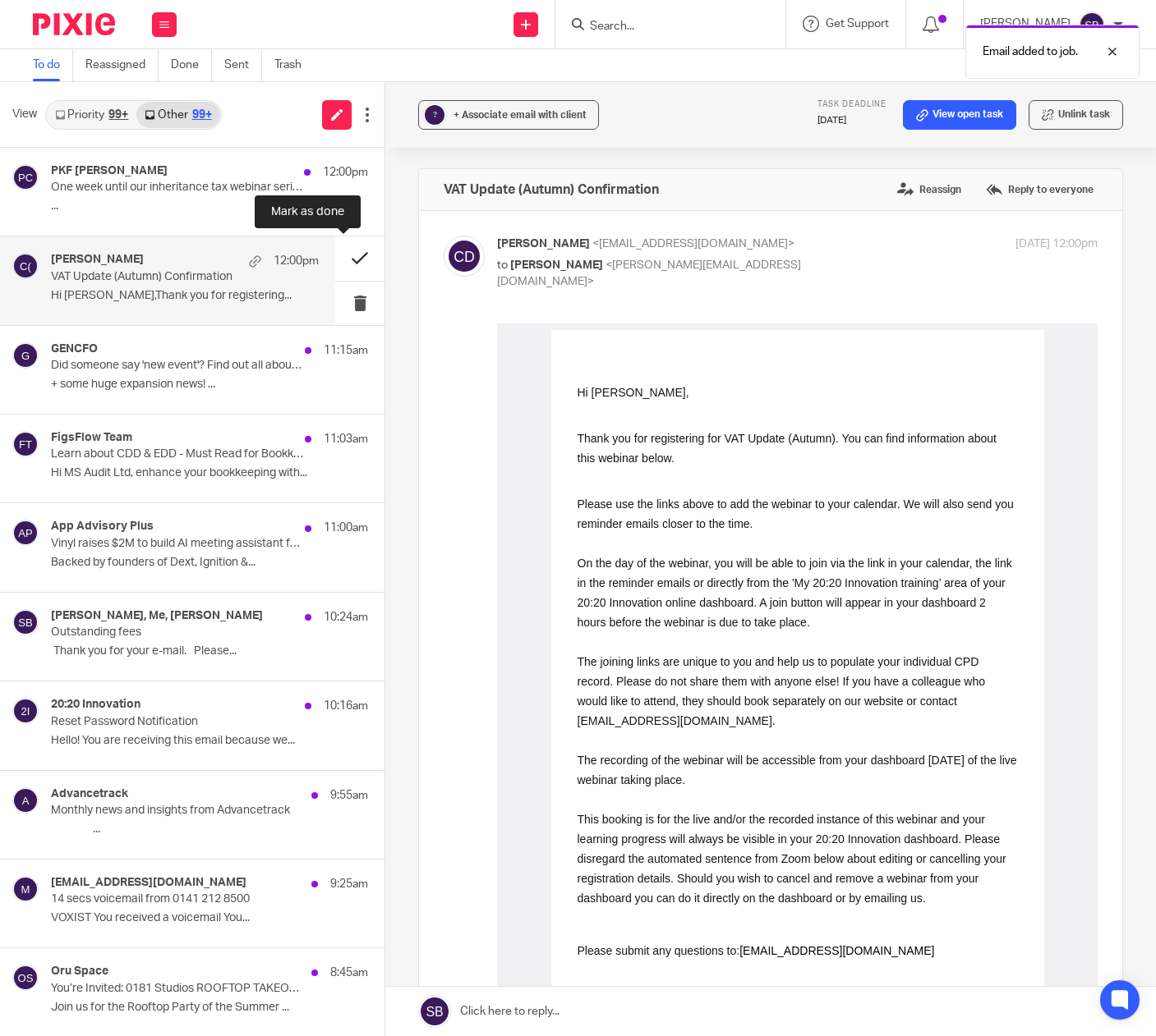
click at [348, 259] on button at bounding box center [360, 258] width 49 height 43
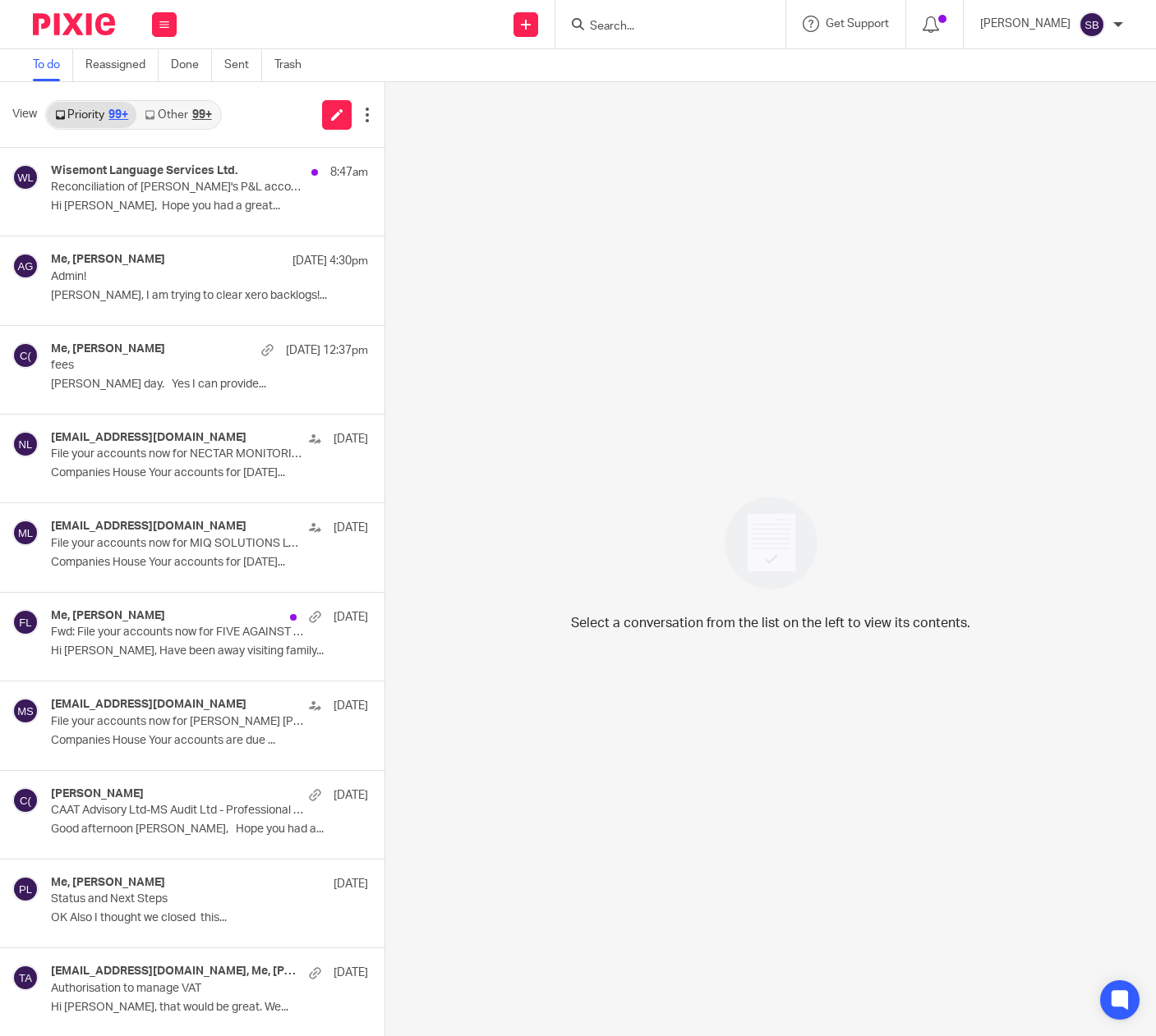
click at [167, 117] on link "Other 99+" at bounding box center [178, 114] width 83 height 26
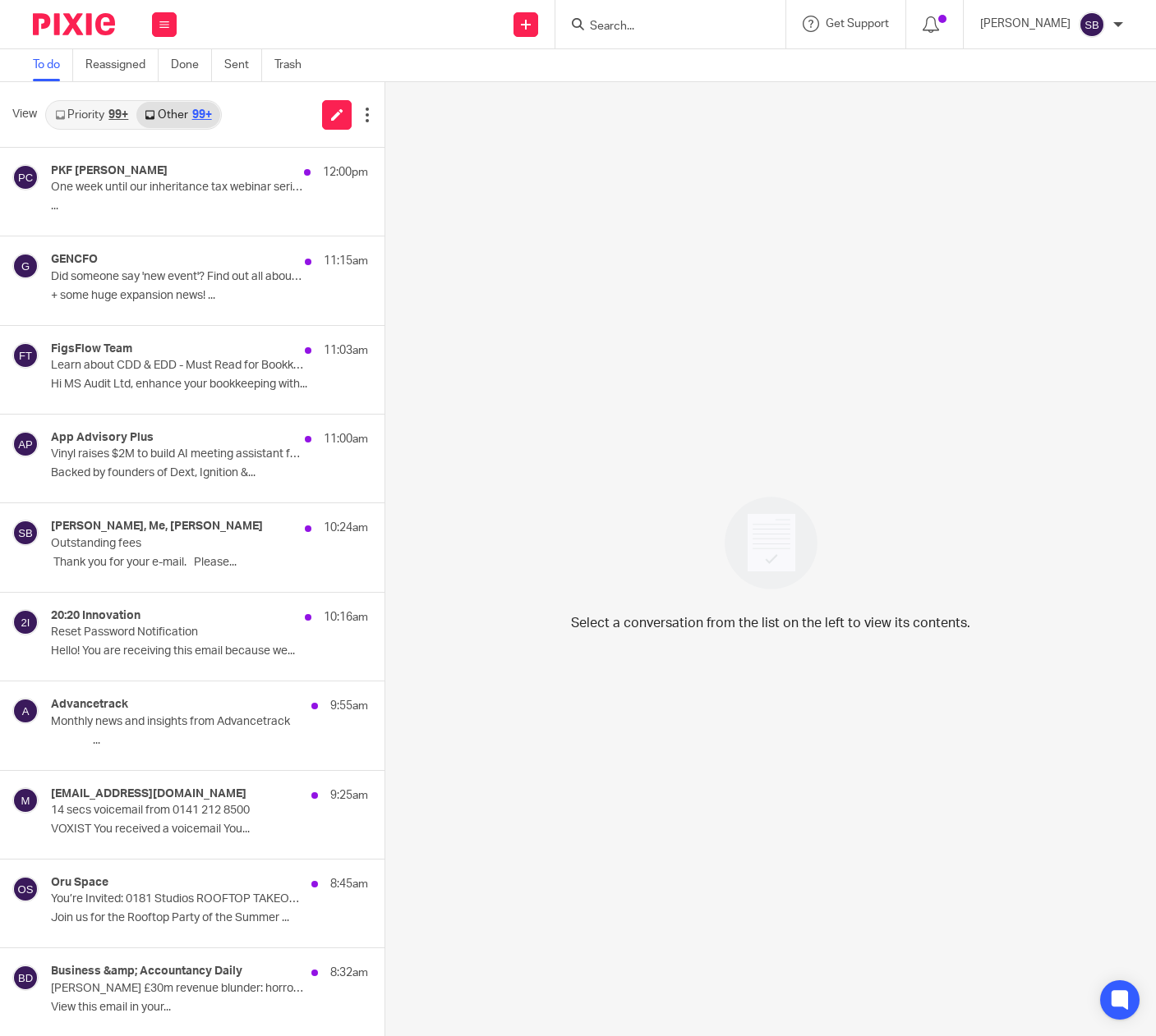
click at [71, 111] on link "Priority 99+" at bounding box center [92, 114] width 90 height 26
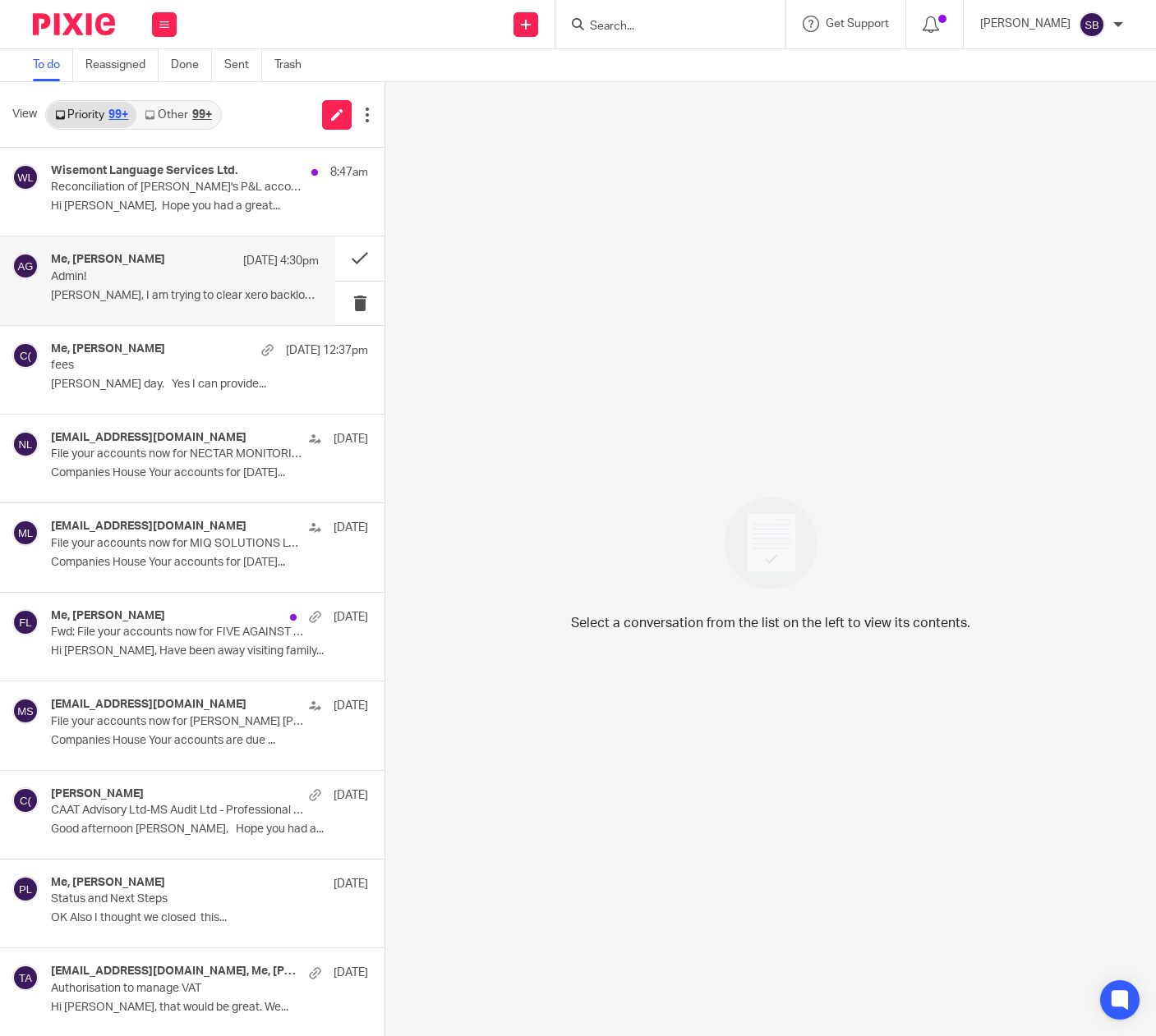
click at [113, 270] on p "Admin!" at bounding box center [158, 277] width 215 height 14
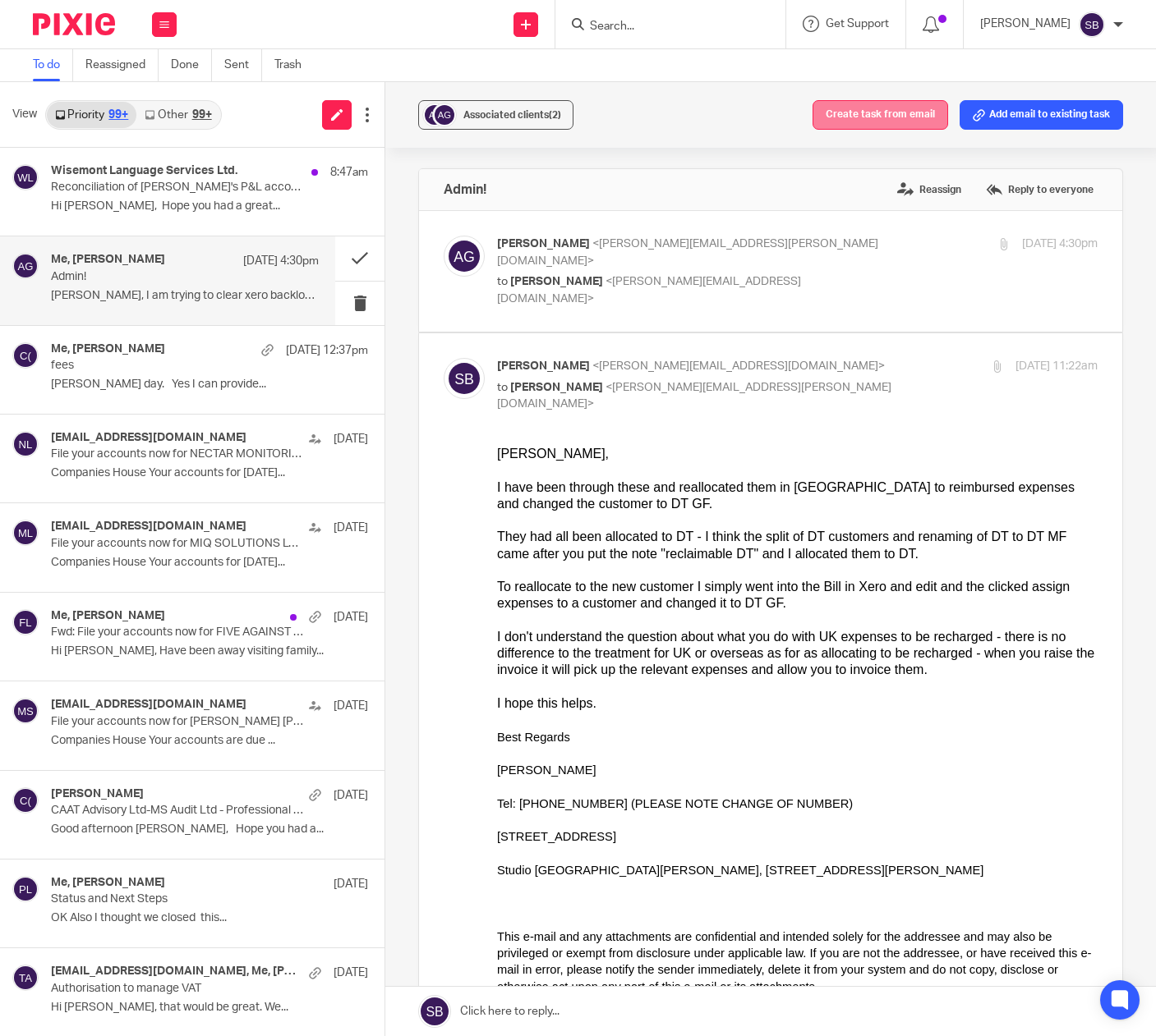
click at [902, 112] on button "Create task from email" at bounding box center [880, 114] width 136 height 30
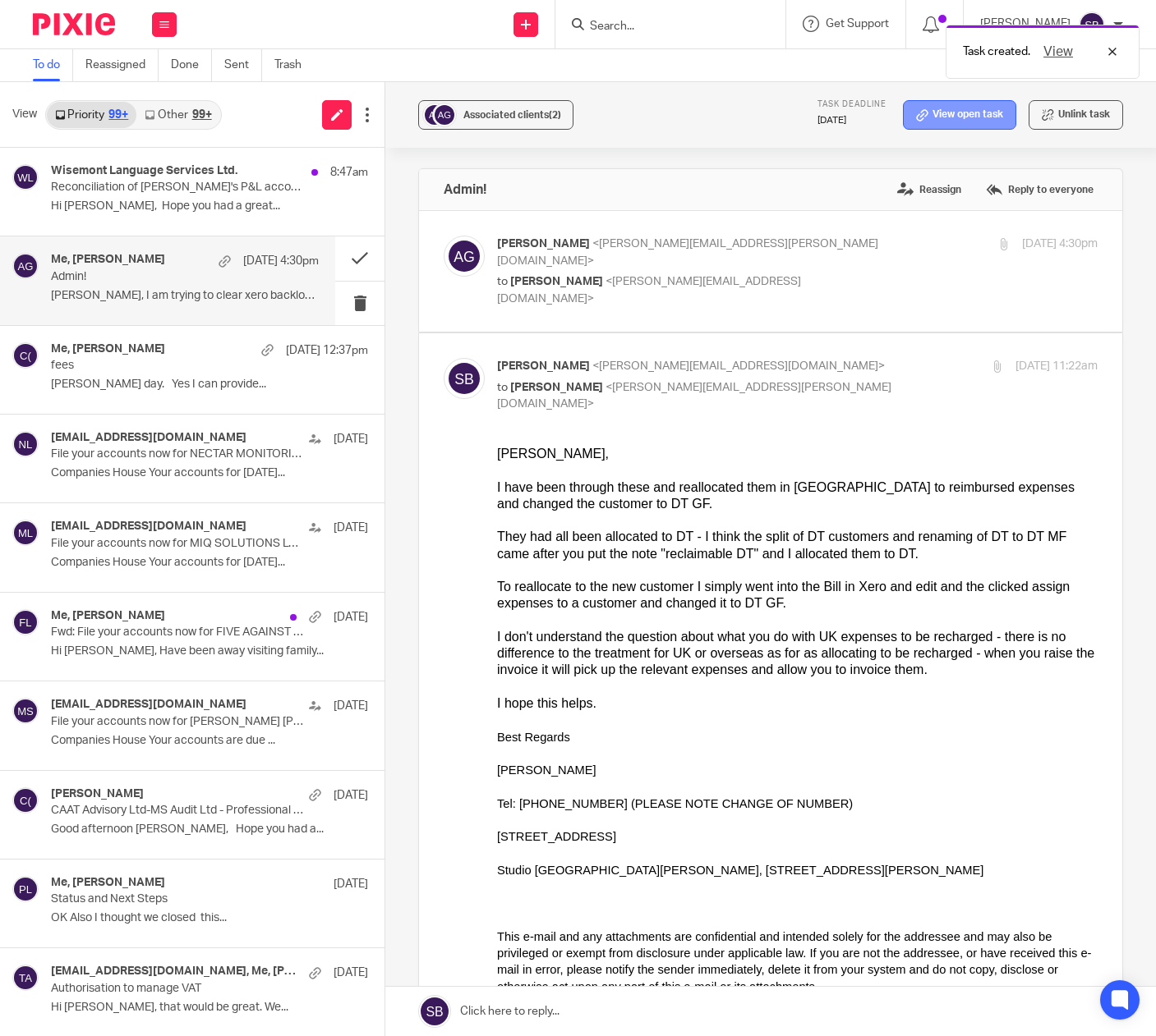
click at [916, 111] on icon at bounding box center [922, 115] width 13 height 13
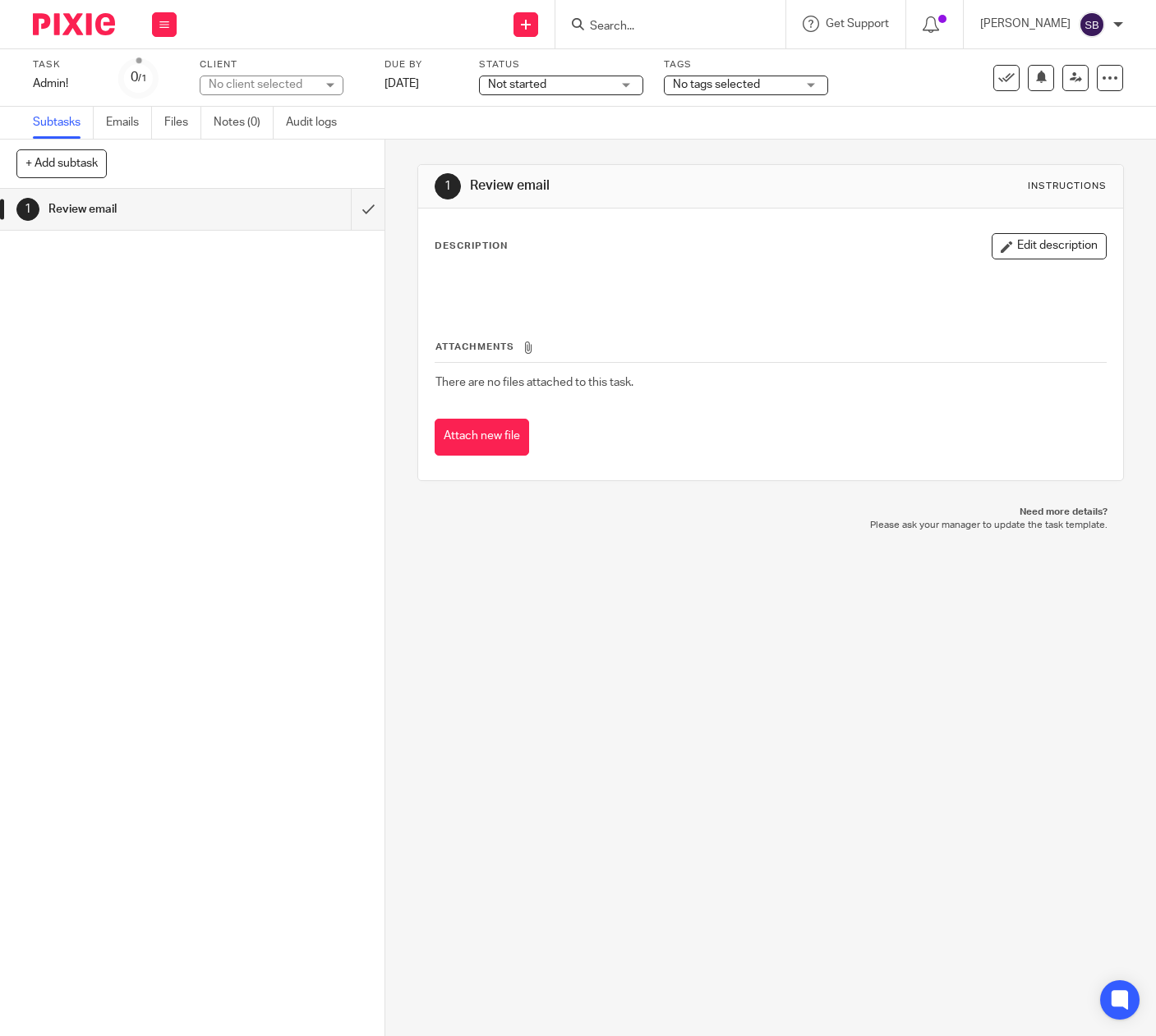
click at [264, 76] on div "No client selected" at bounding box center [262, 84] width 107 height 16
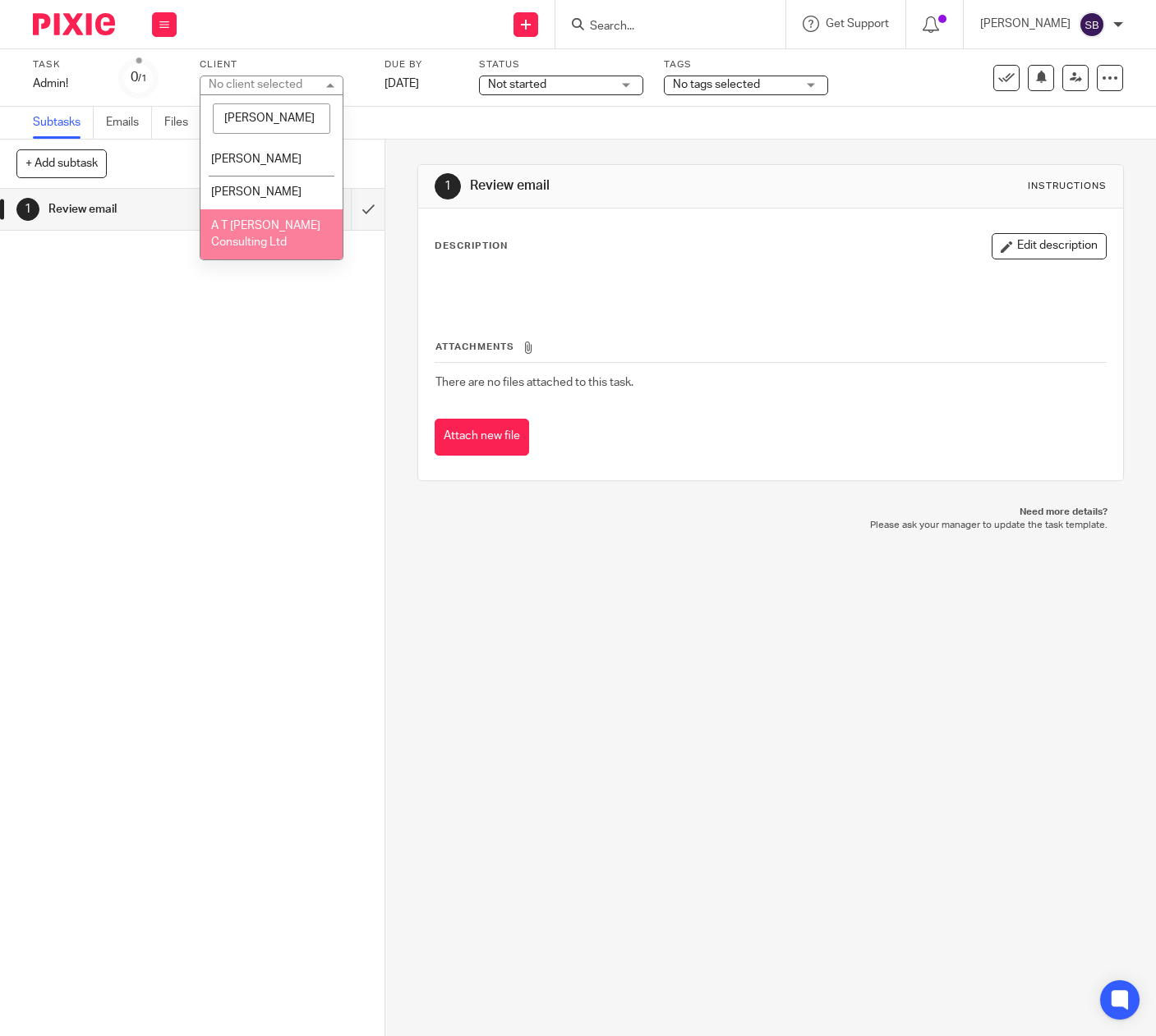
type input "[PERSON_NAME]"
click at [260, 244] on span "A T [PERSON_NAME] Consulting Ltd" at bounding box center [265, 235] width 109 height 29
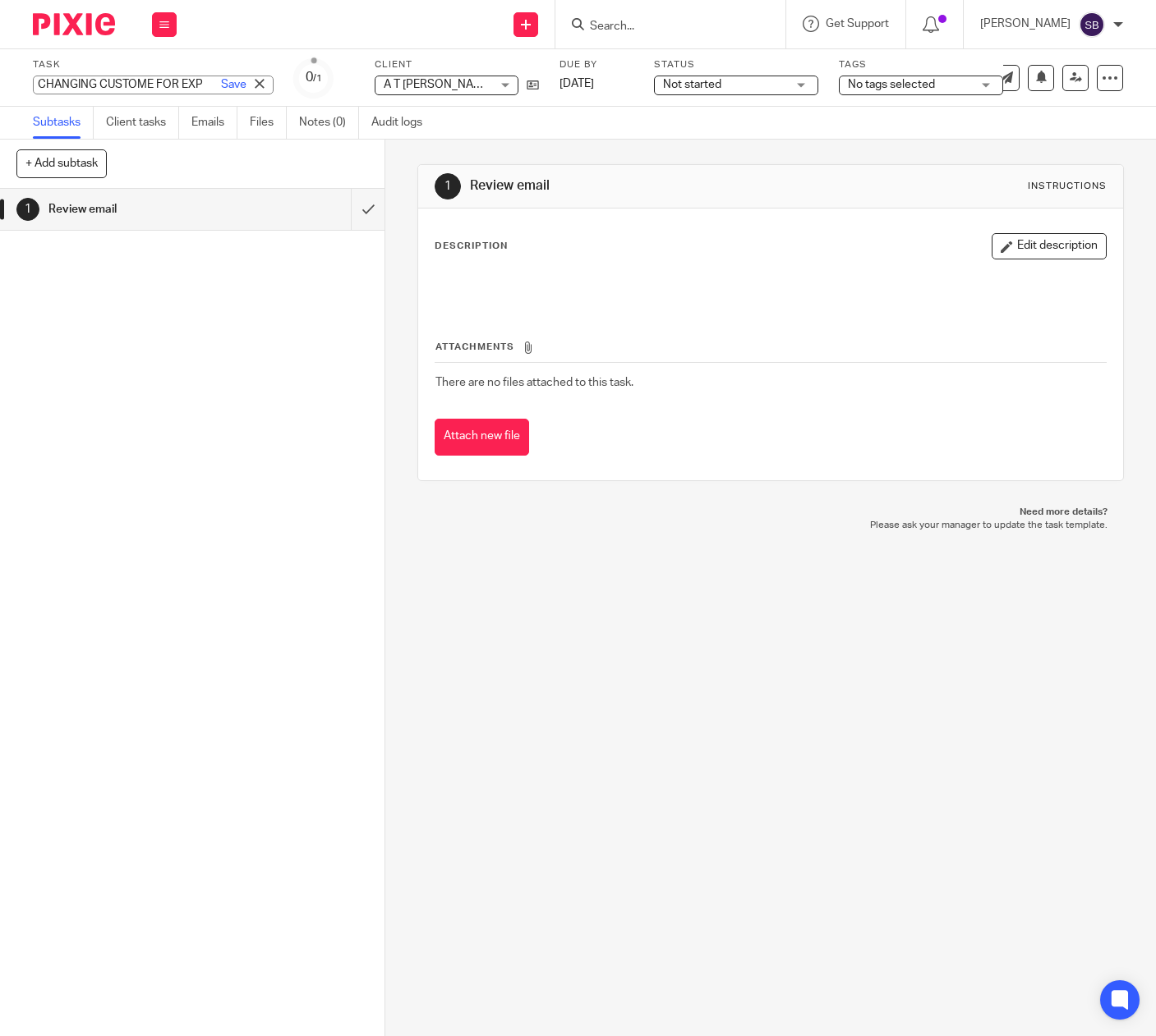
scroll to position [0, 24]
type input "CHANGING CUSTOME FOR EXP"
click at [221, 85] on link "Save" at bounding box center [234, 84] width 25 height 16
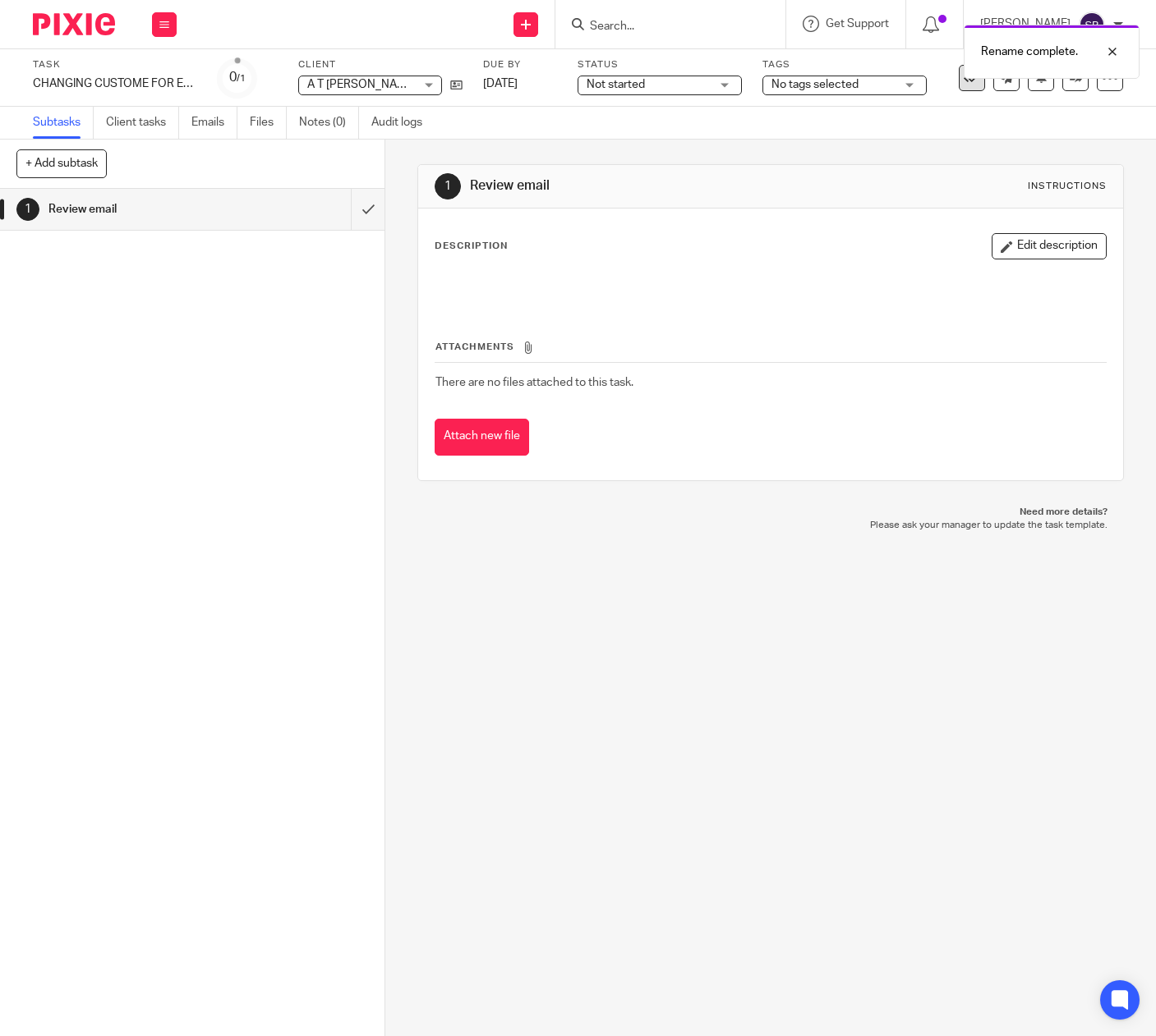
click at [963, 84] on icon at bounding box center [971, 77] width 16 height 16
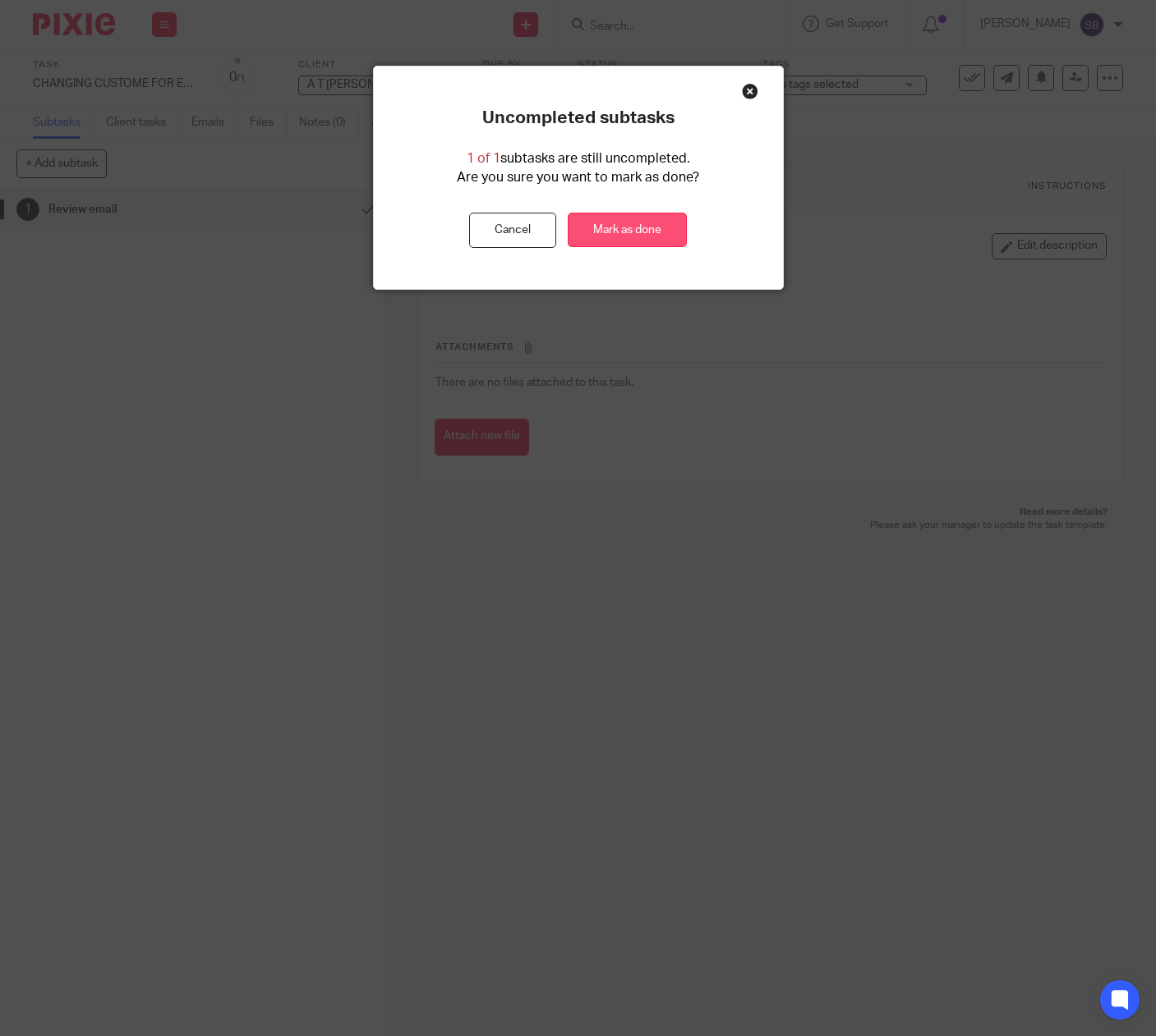
click at [599, 228] on link "Mark as done" at bounding box center [627, 231] width 119 height 36
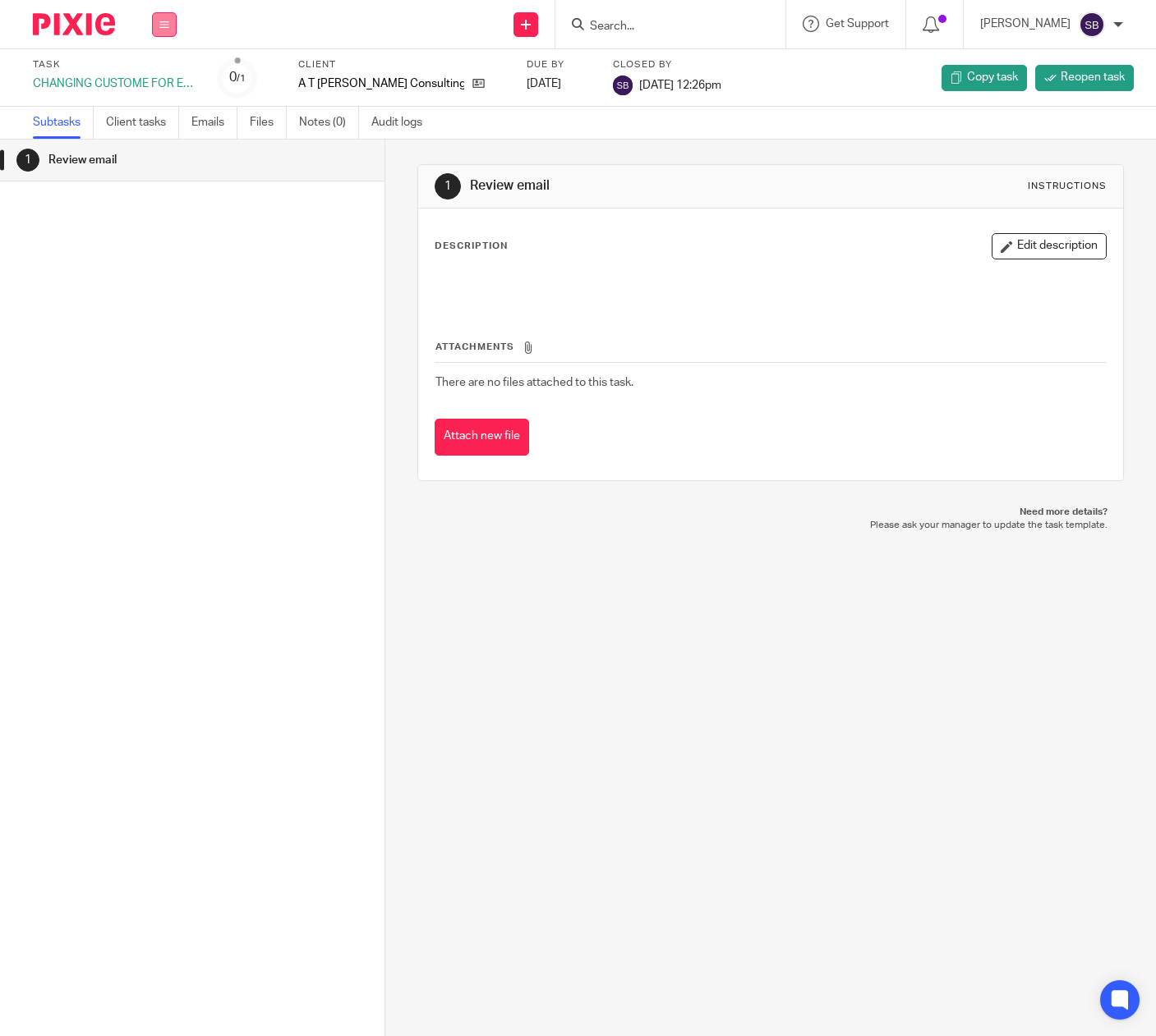
click at [163, 28] on icon at bounding box center [165, 25] width 10 height 10
click at [154, 97] on link "Email" at bounding box center [156, 100] width 27 height 12
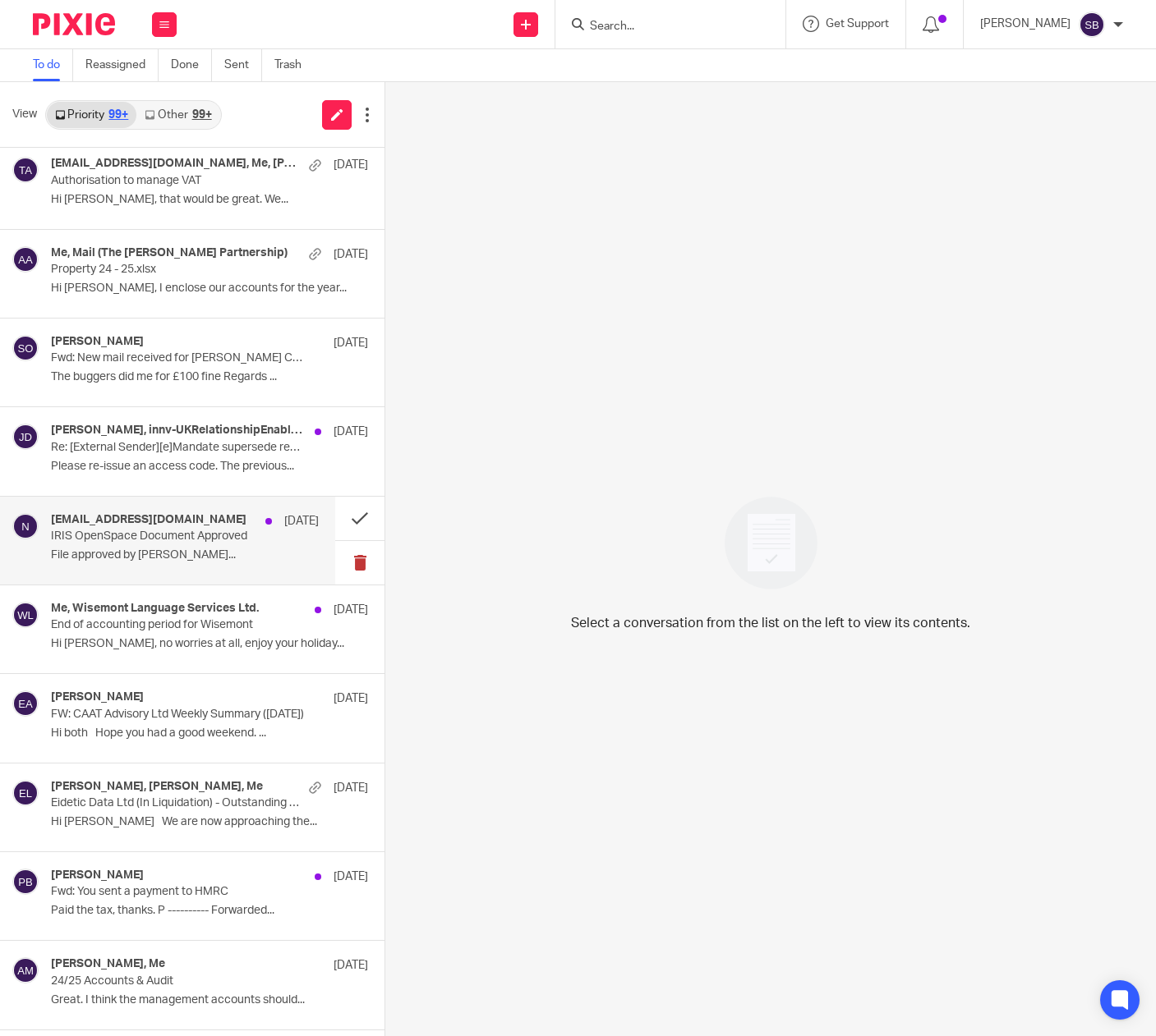
scroll to position [799, 0]
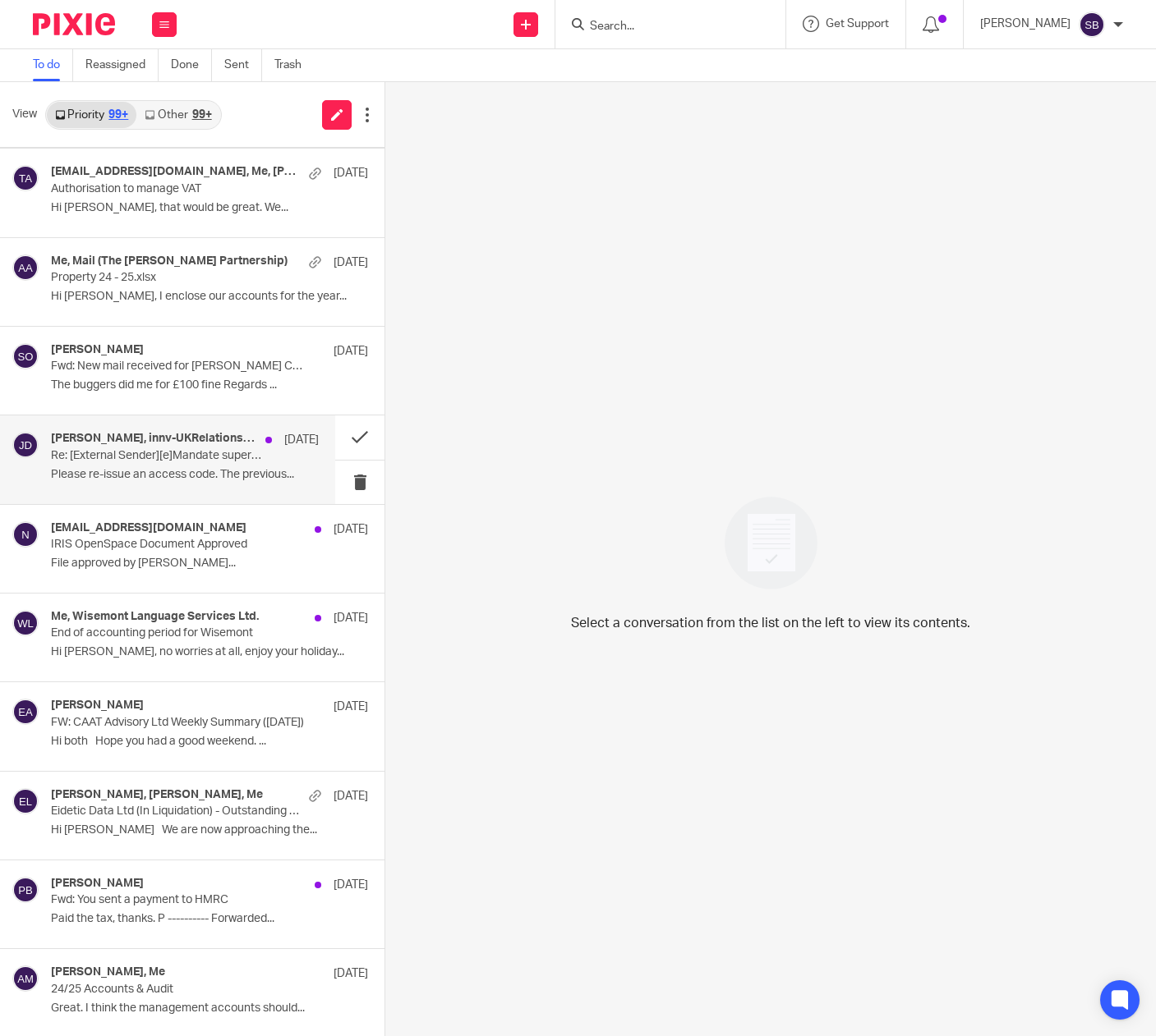
click at [158, 456] on p "Re: [External Sender][e]Mandate supersede request - Cyclone Global Ltd- 1029818…" at bounding box center [158, 456] width 215 height 14
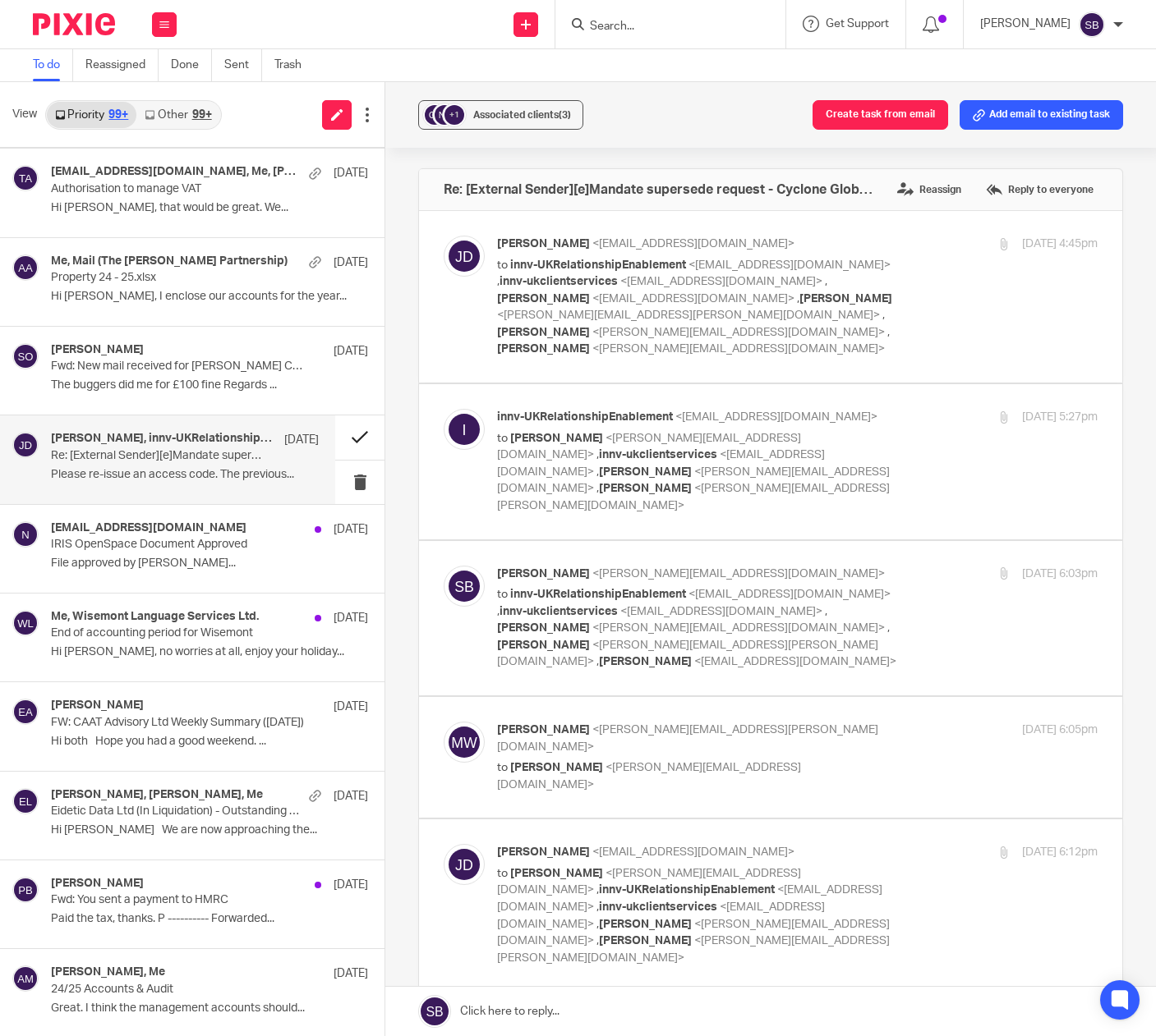
scroll to position [0, 0]
click at [887, 118] on button "Create task from email" at bounding box center [880, 114] width 136 height 30
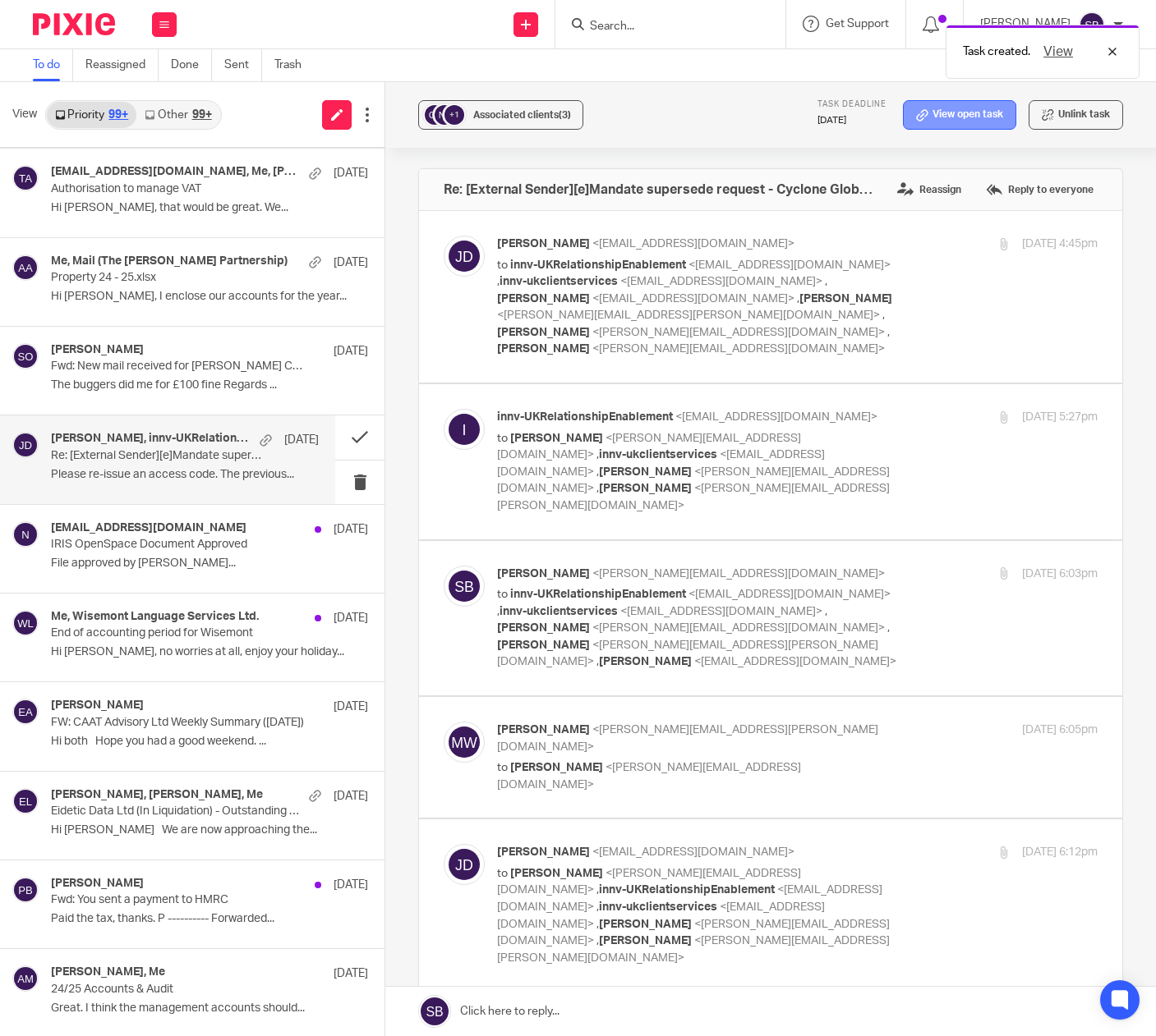
click at [916, 119] on icon at bounding box center [922, 115] width 13 height 13
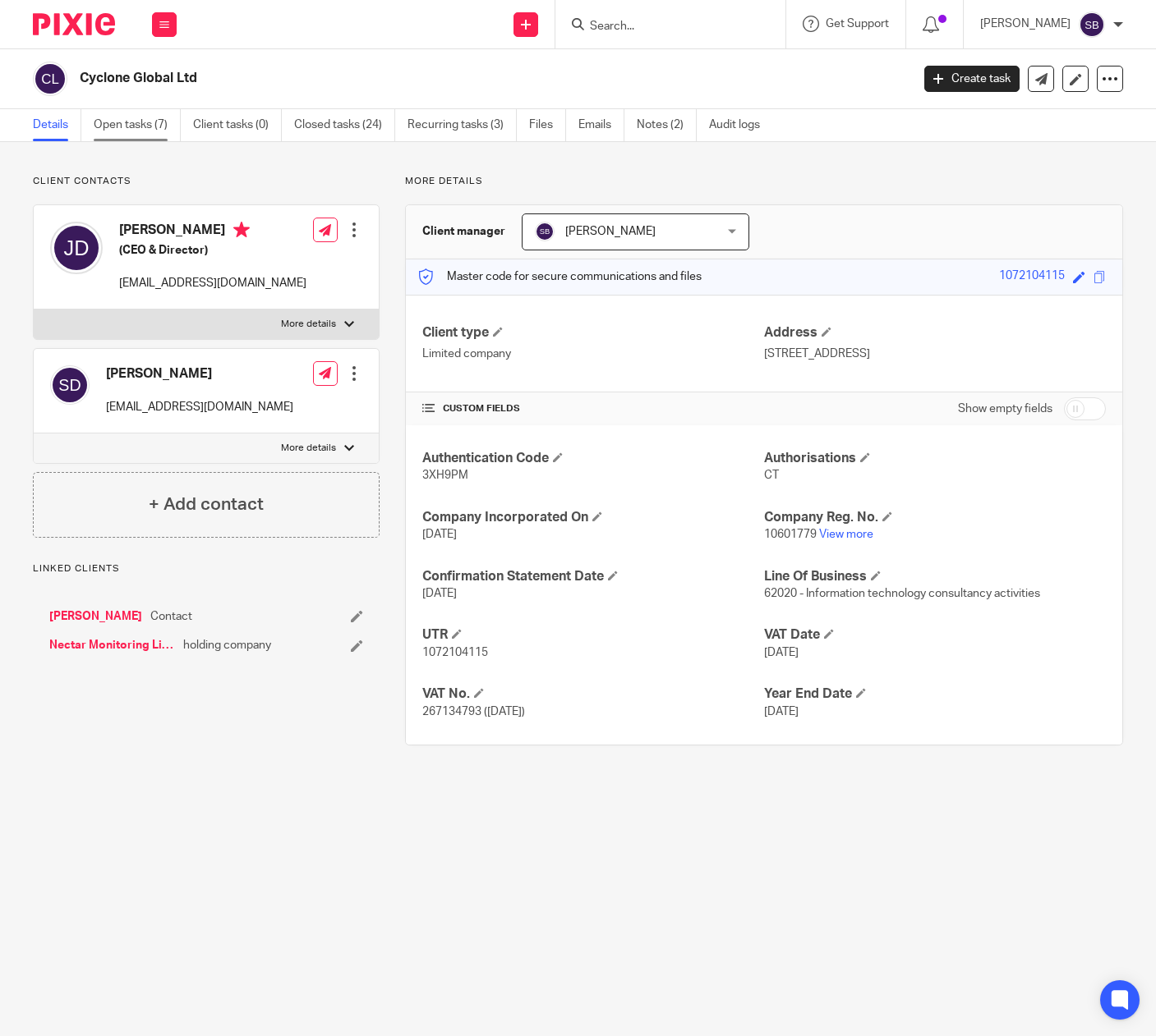
click at [135, 127] on link "Open tasks (7)" at bounding box center [137, 125] width 87 height 32
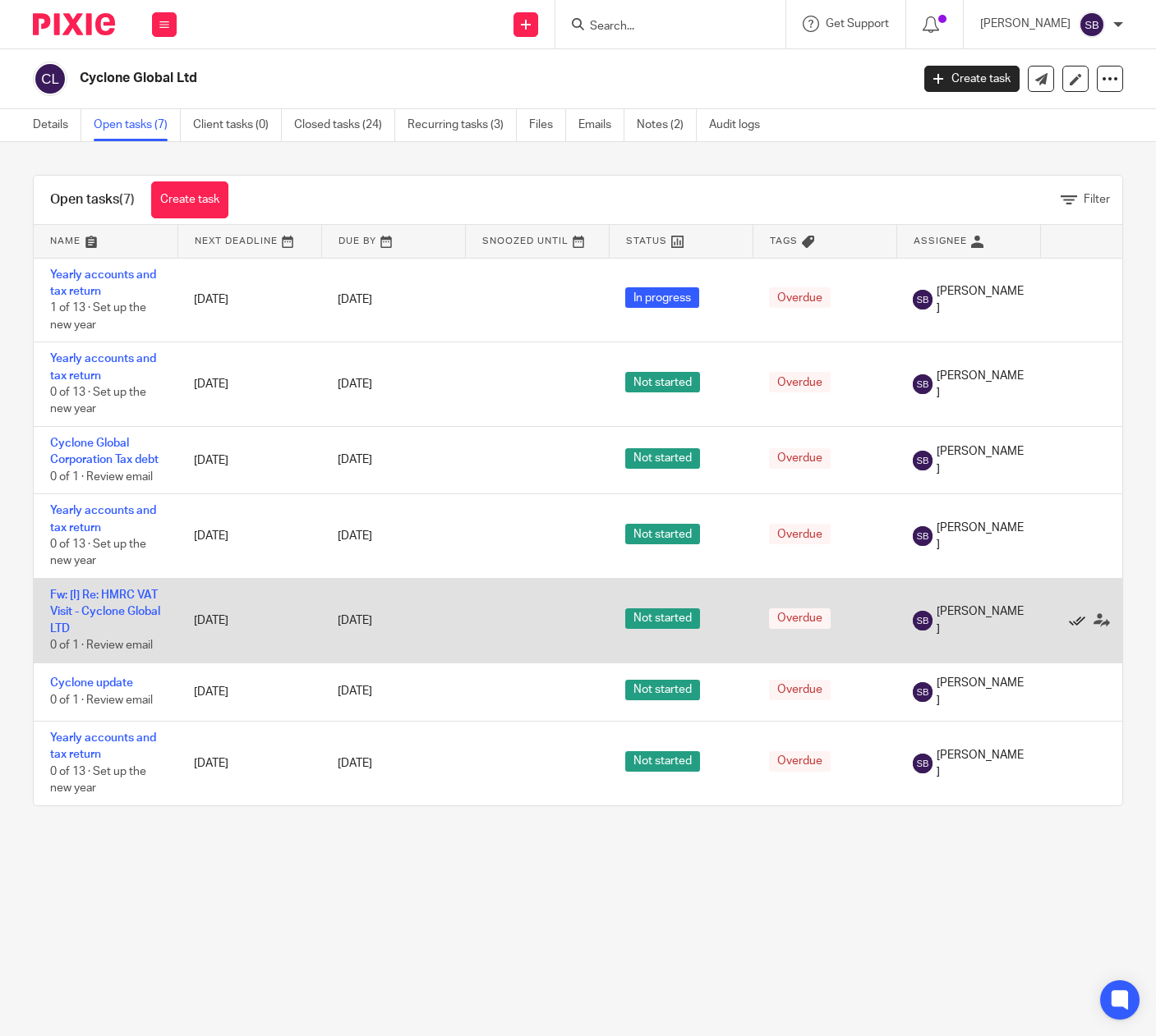
click at [1078, 629] on icon at bounding box center [1076, 621] width 16 height 16
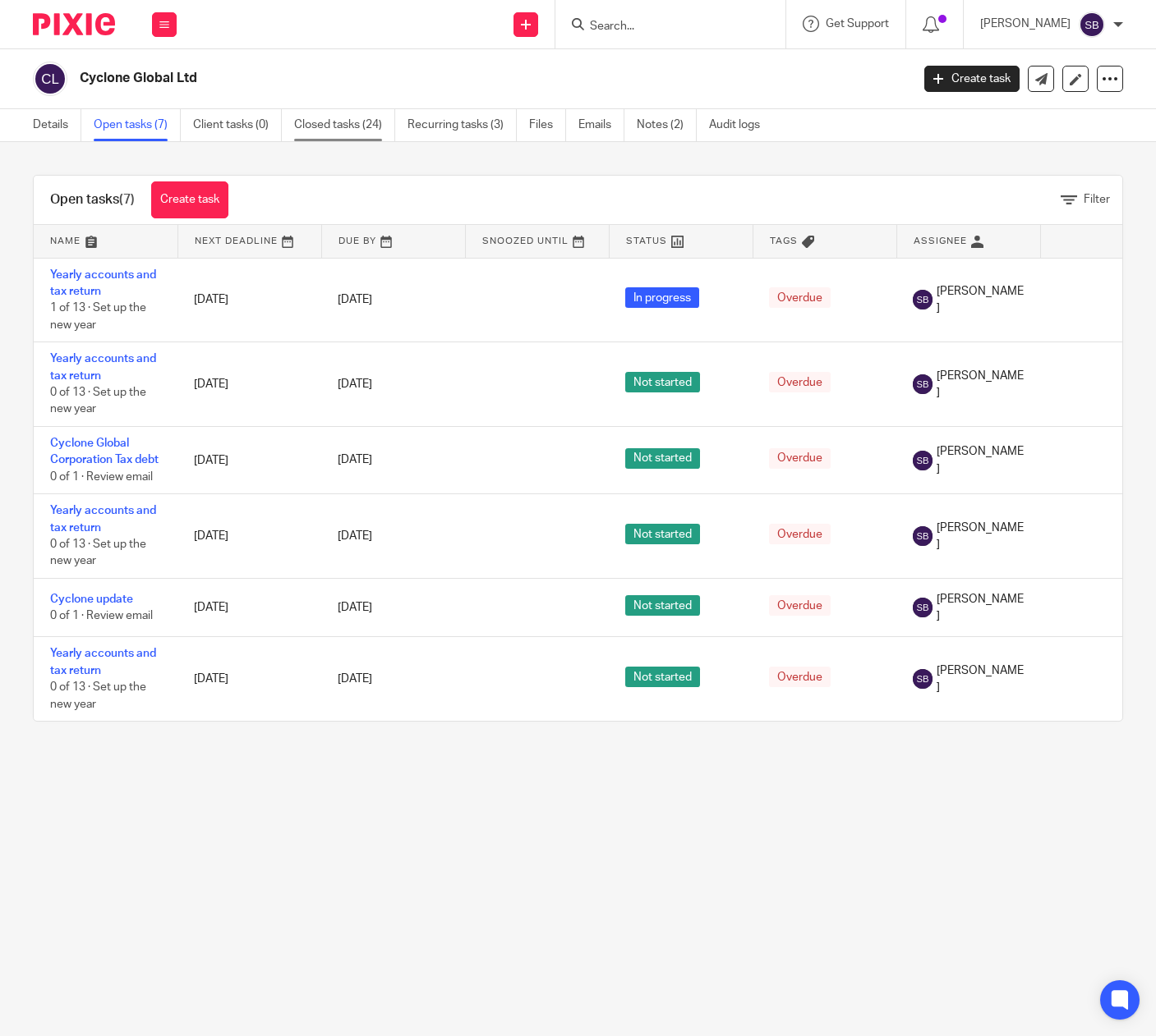
click at [362, 130] on link "Closed tasks (24)" at bounding box center [344, 125] width 101 height 32
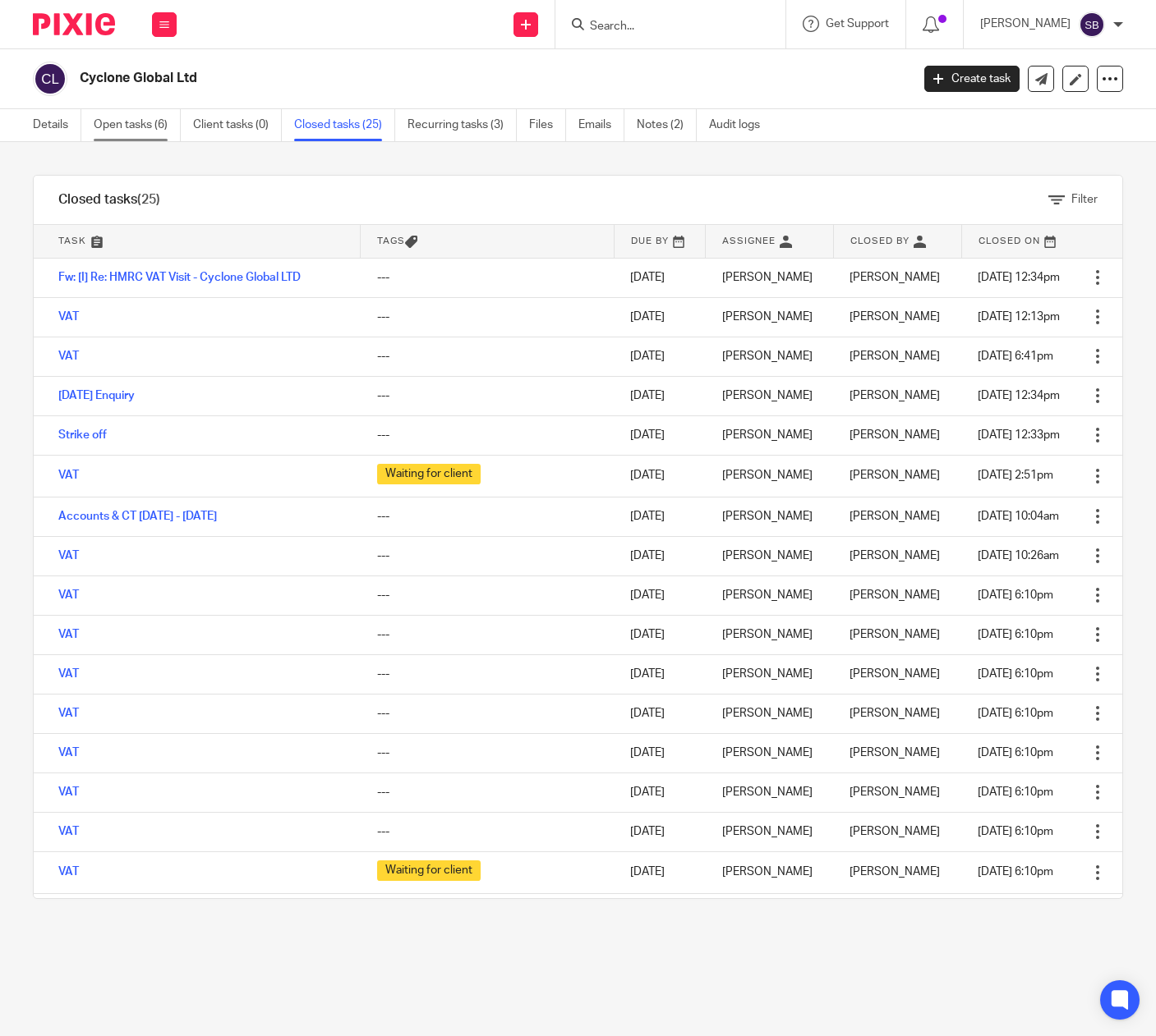
click at [138, 127] on link "Open tasks (6)" at bounding box center [137, 125] width 87 height 32
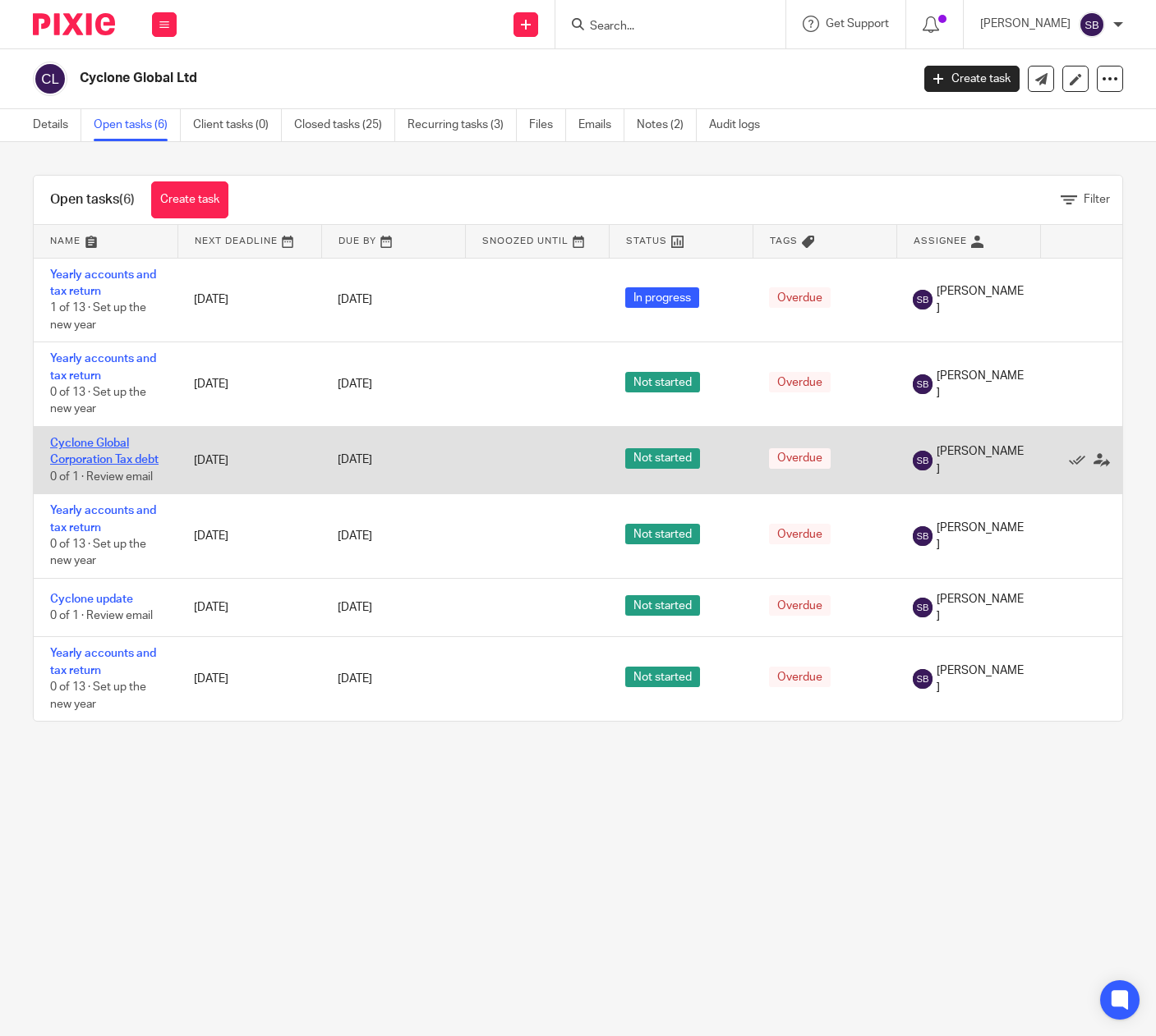
click at [104, 457] on link "Cyclone Global Corporation Tax debt" at bounding box center [104, 451] width 109 height 28
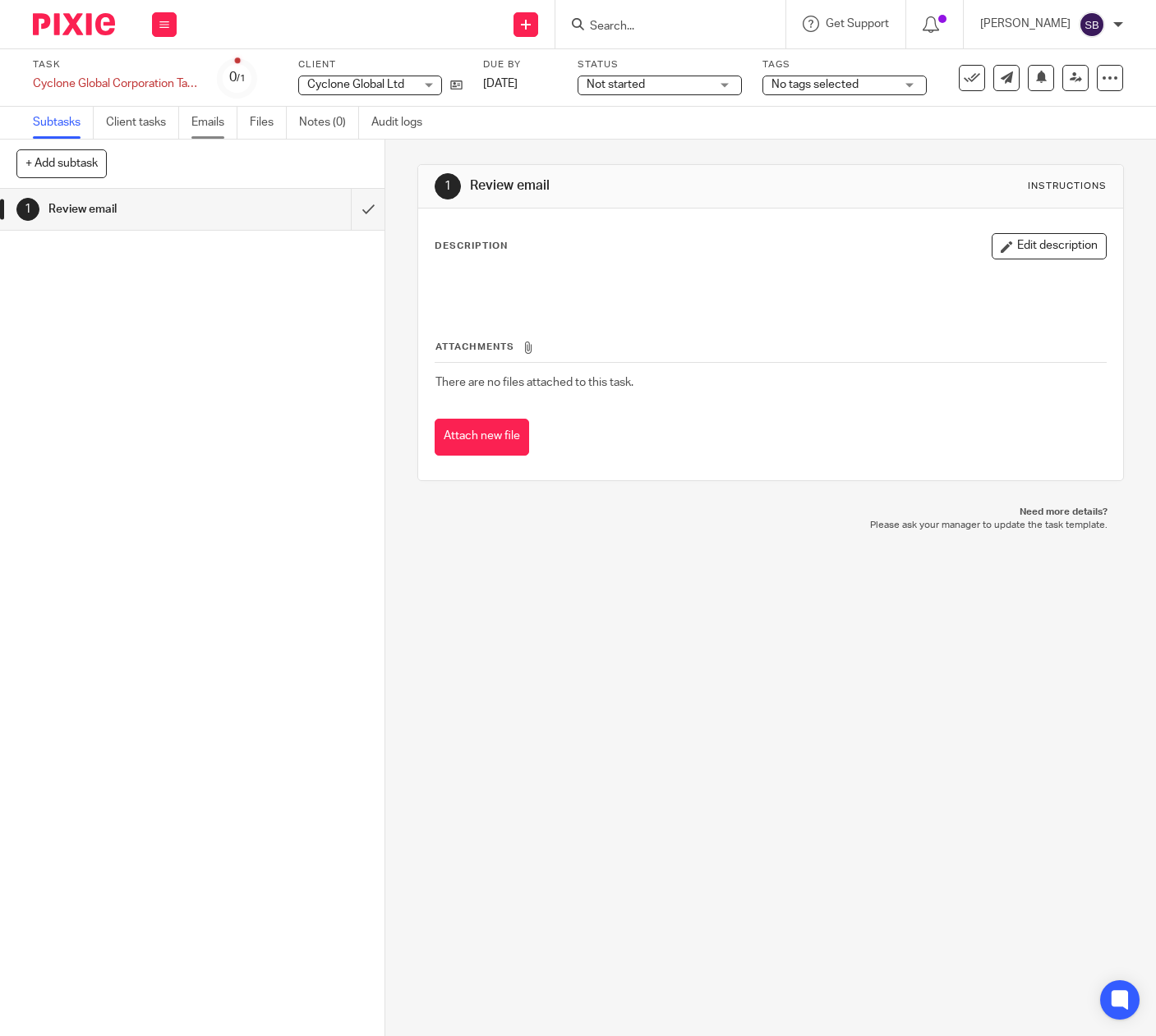
click at [204, 128] on link "Emails" at bounding box center [215, 123] width 46 height 32
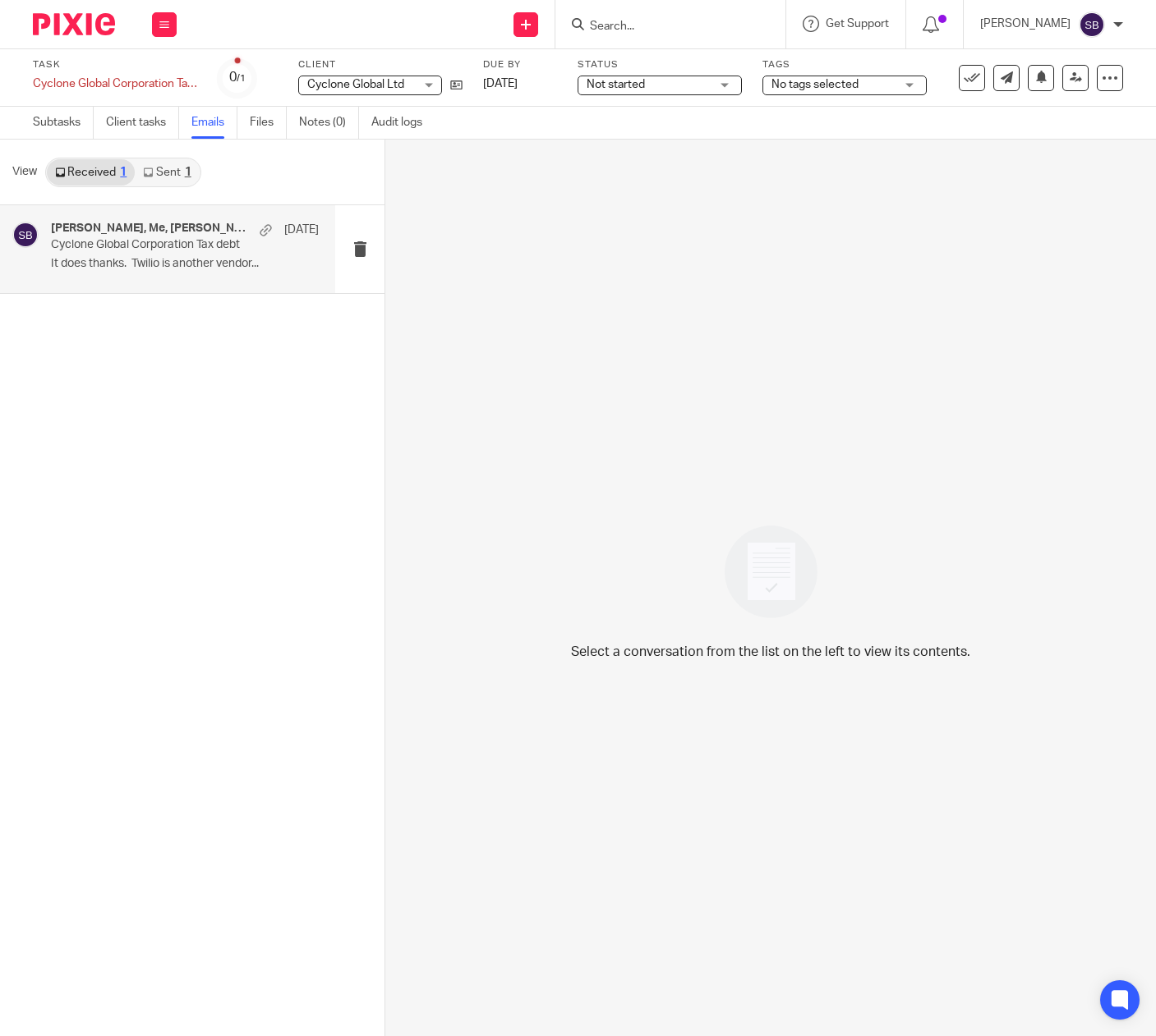
click at [144, 246] on p "Cyclone Global Corporation Tax debt" at bounding box center [158, 245] width 215 height 14
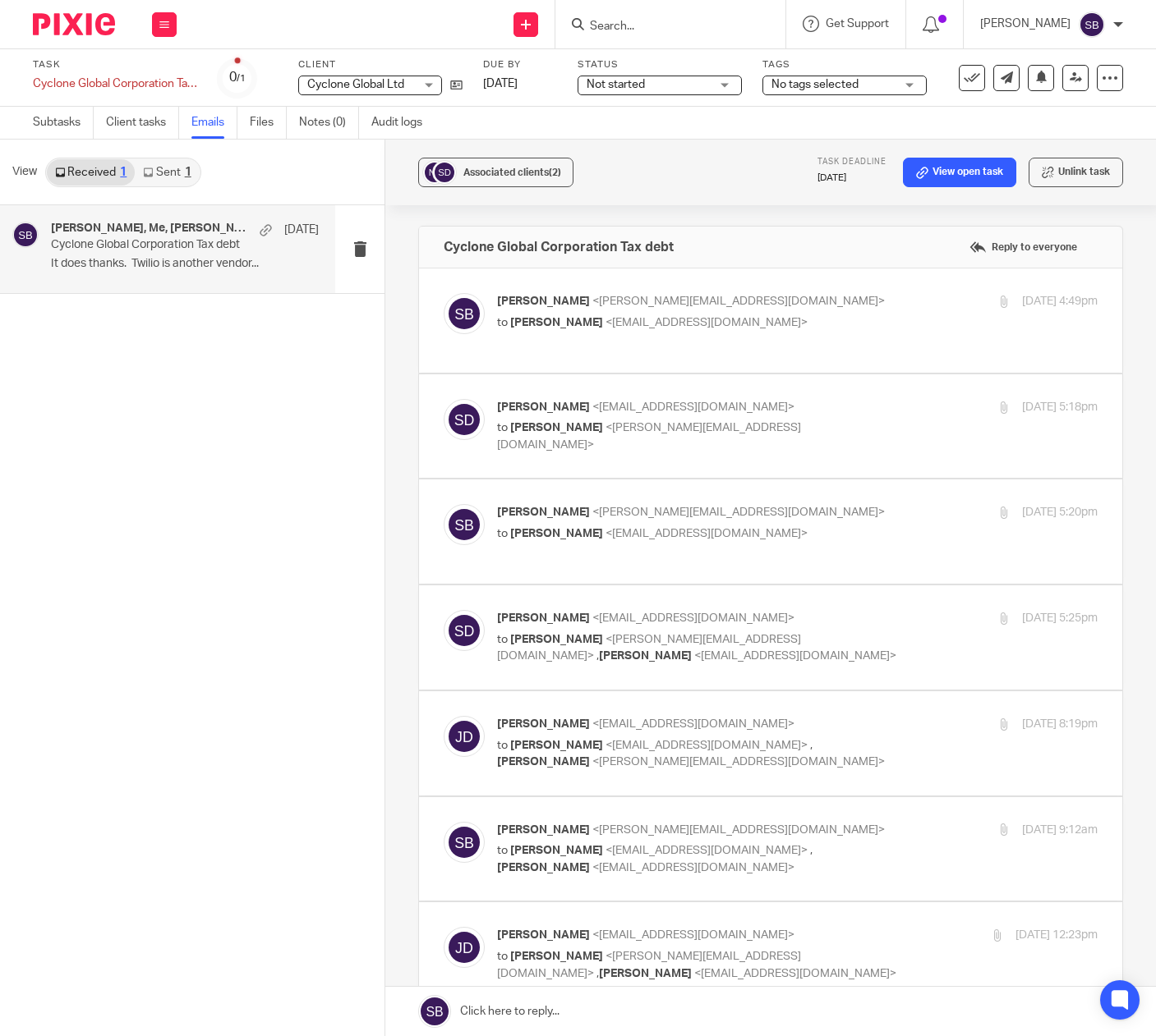
click at [647, 22] on input "Search" at bounding box center [662, 26] width 148 height 14
click at [345, 25] on div "Send new email Create task Add client Get Support Contact via email Check our d…" at bounding box center [674, 24] width 963 height 48
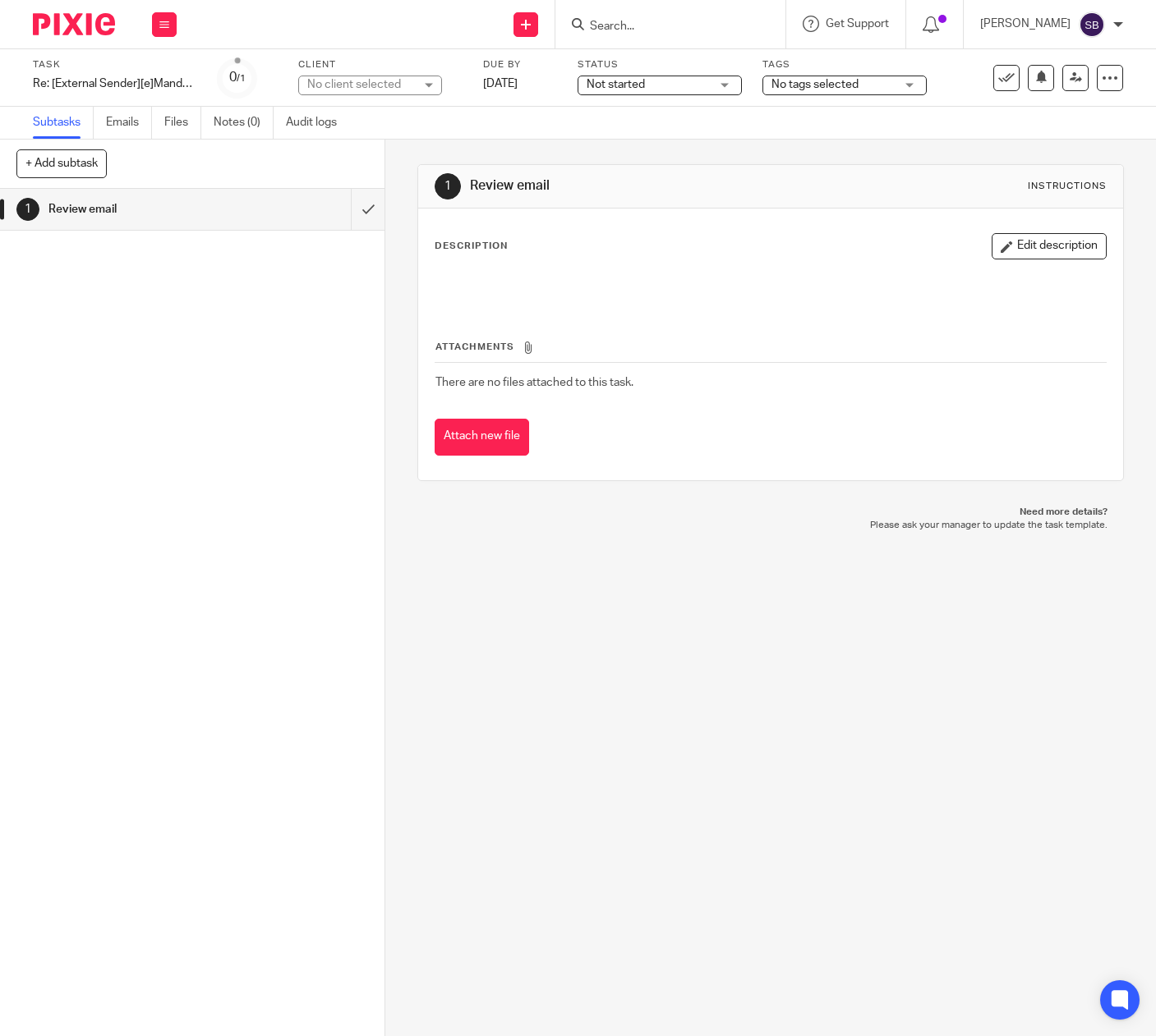
click at [366, 85] on div "No client selected" at bounding box center [360, 84] width 107 height 16
type input "CYCLONE"
click at [350, 153] on li "Cyclone Global Ltd" at bounding box center [371, 159] width 142 height 34
click at [178, 87] on div "Re: [External Sender][e]Mandate supersede request - Cyclone Global Ltd- 1029818…" at bounding box center [115, 83] width 165 height 16
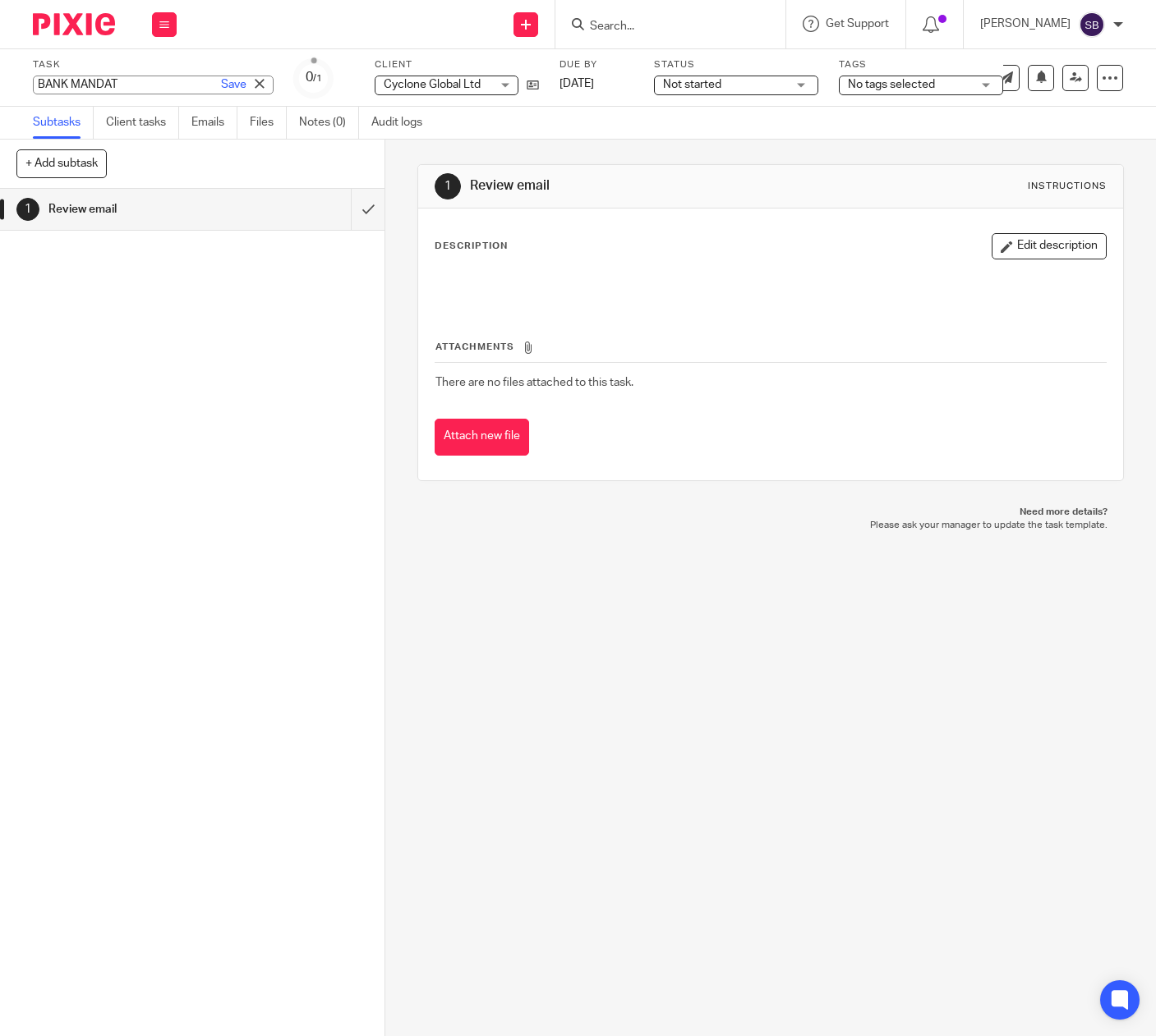
type input "BANK MANDATE"
click at [502, 112] on div "Subtasks Client tasks Emails Files Notes (0) Audit logs" at bounding box center [578, 123] width 1156 height 33
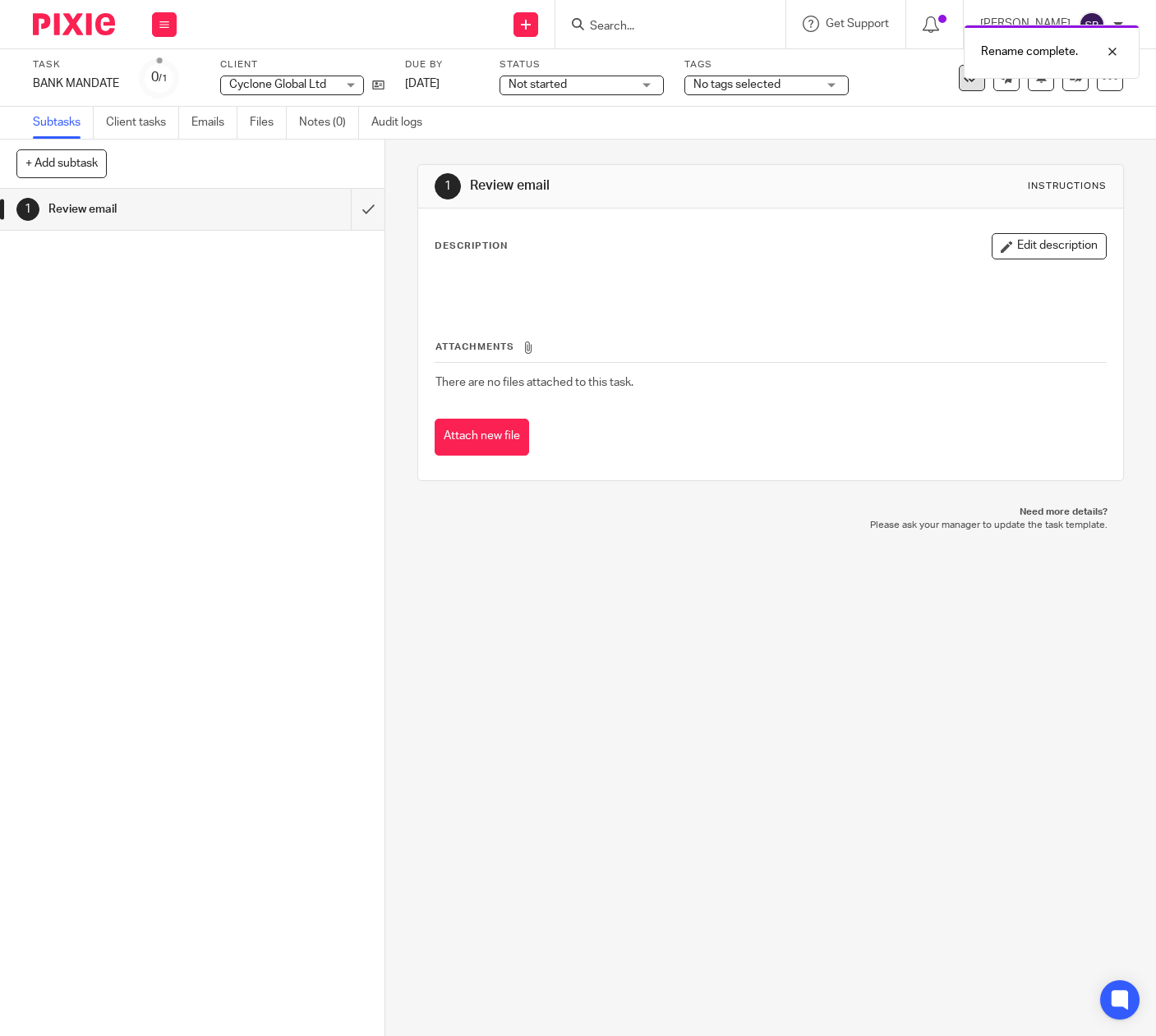
click at [963, 81] on icon at bounding box center [971, 77] width 16 height 16
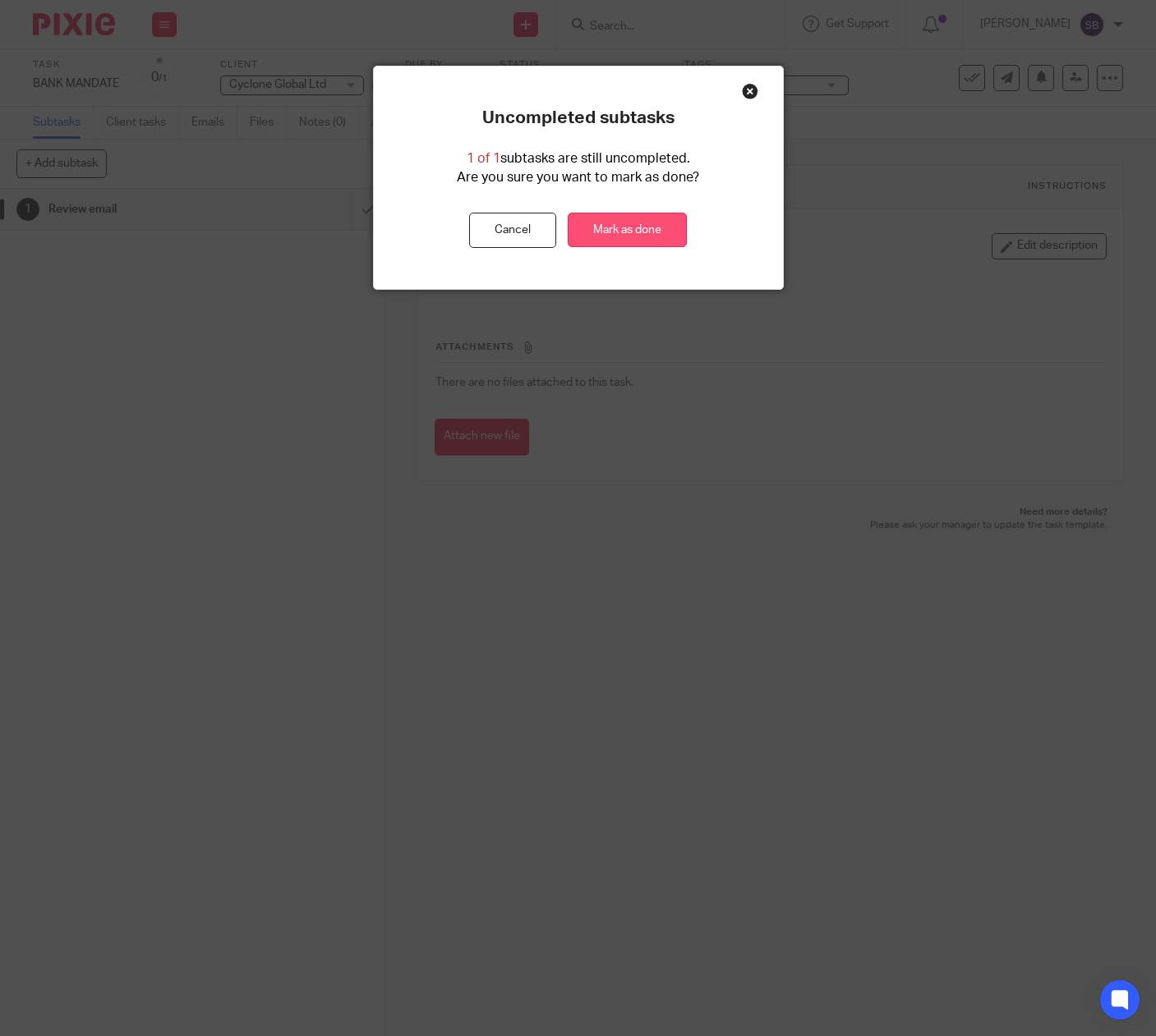
click at [624, 234] on link "Mark as done" at bounding box center [627, 231] width 119 height 36
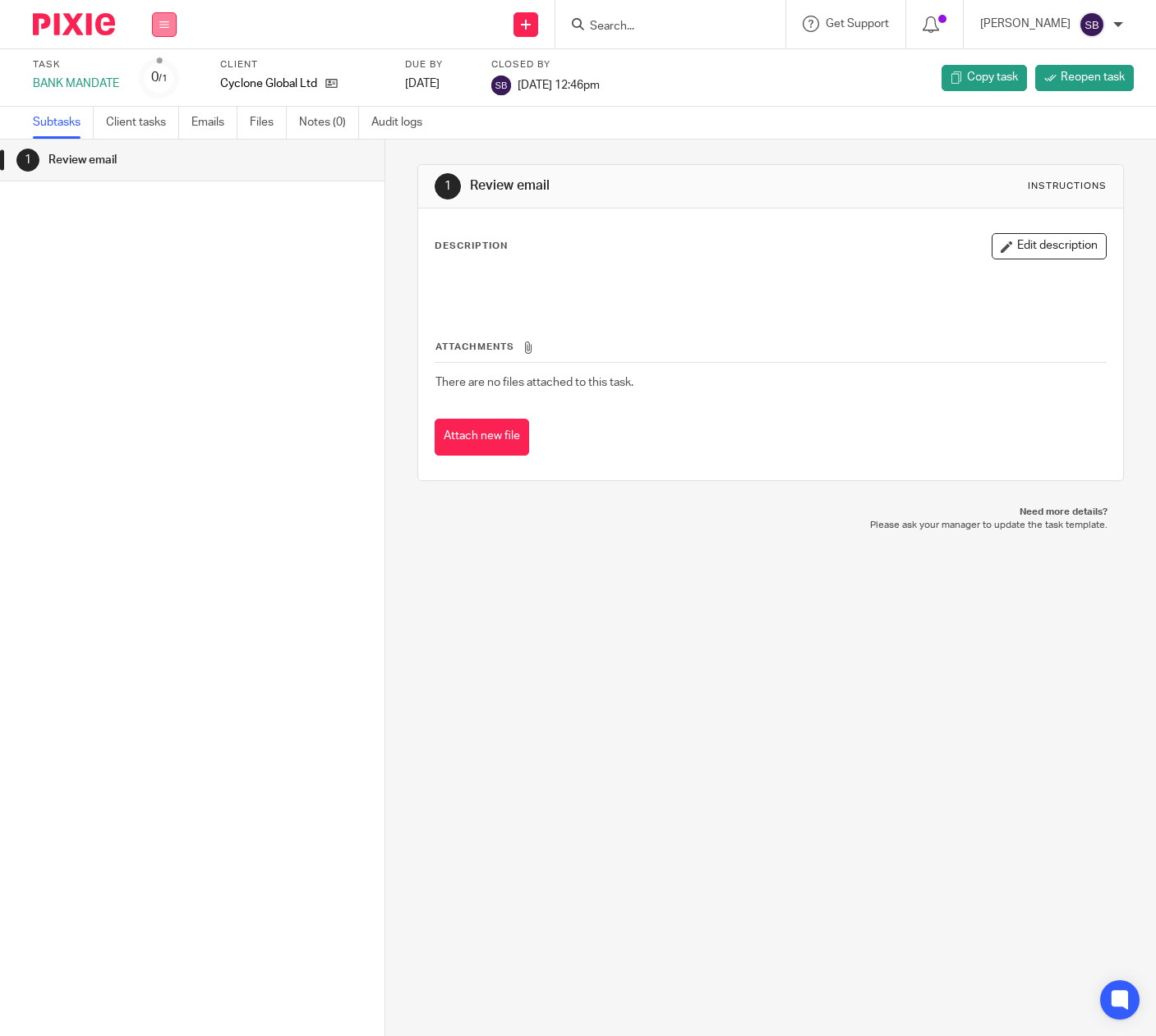
click at [164, 27] on icon at bounding box center [165, 25] width 10 height 10
click at [156, 101] on link "Email" at bounding box center [156, 100] width 27 height 12
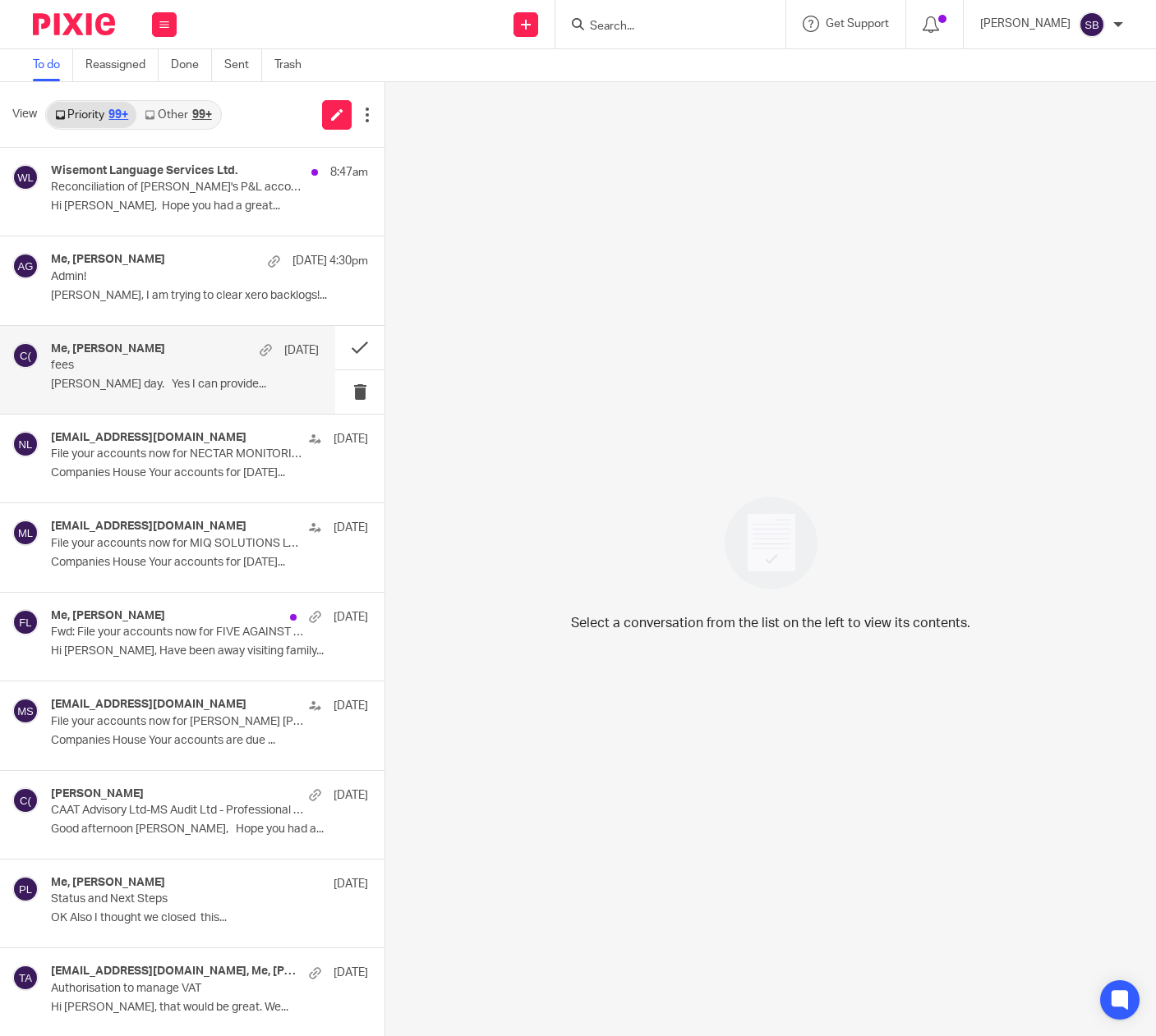
click at [170, 371] on p "fees" at bounding box center [158, 365] width 215 height 14
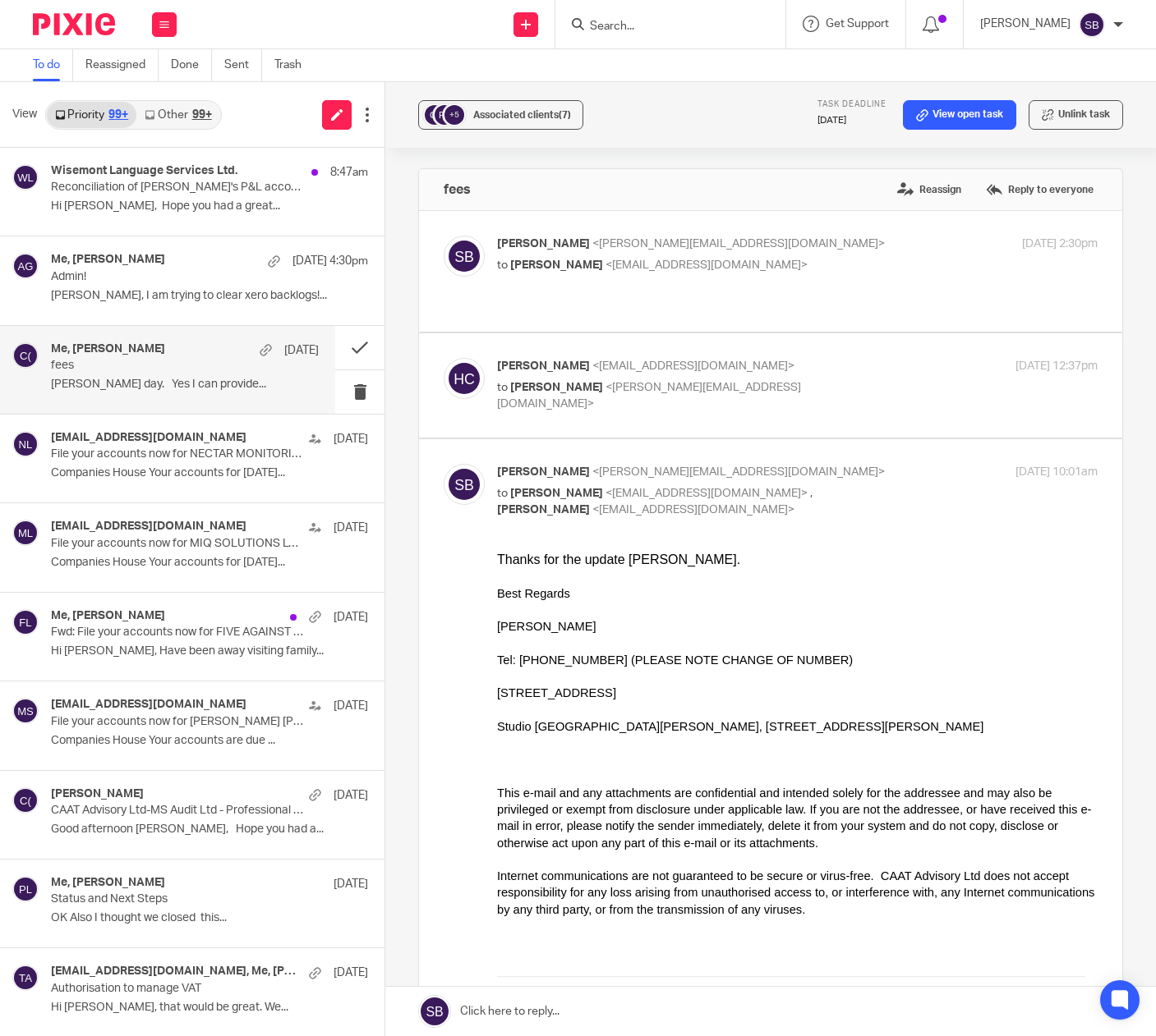
click at [215, 377] on div "Me, [PERSON_NAME] [DATE] fees [PERSON_NAME] day. Yes I can provide..." at bounding box center [185, 370] width 268 height 55
click at [342, 349] on button at bounding box center [360, 348] width 49 height 43
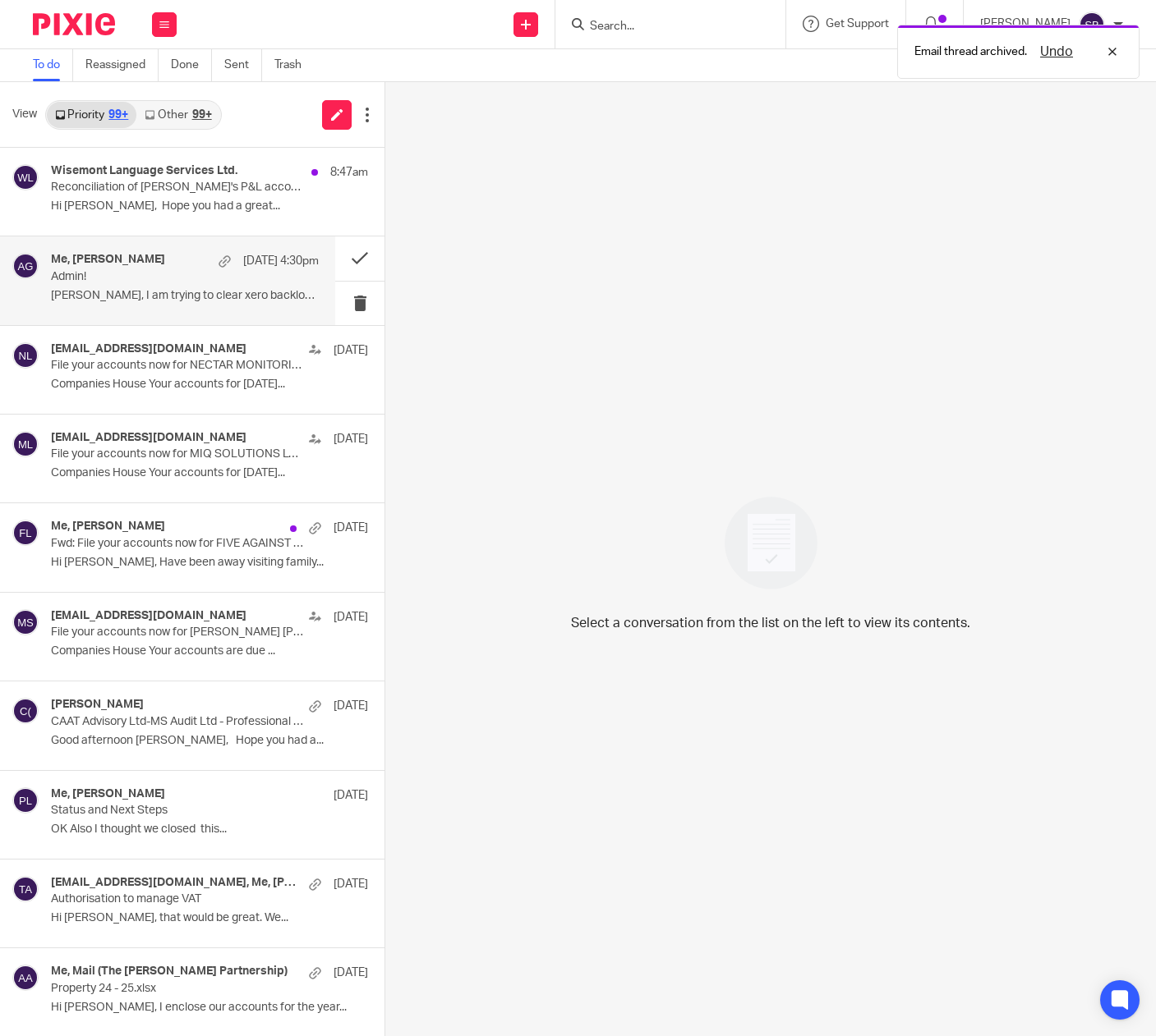
click at [148, 277] on p "Admin!" at bounding box center [158, 277] width 215 height 14
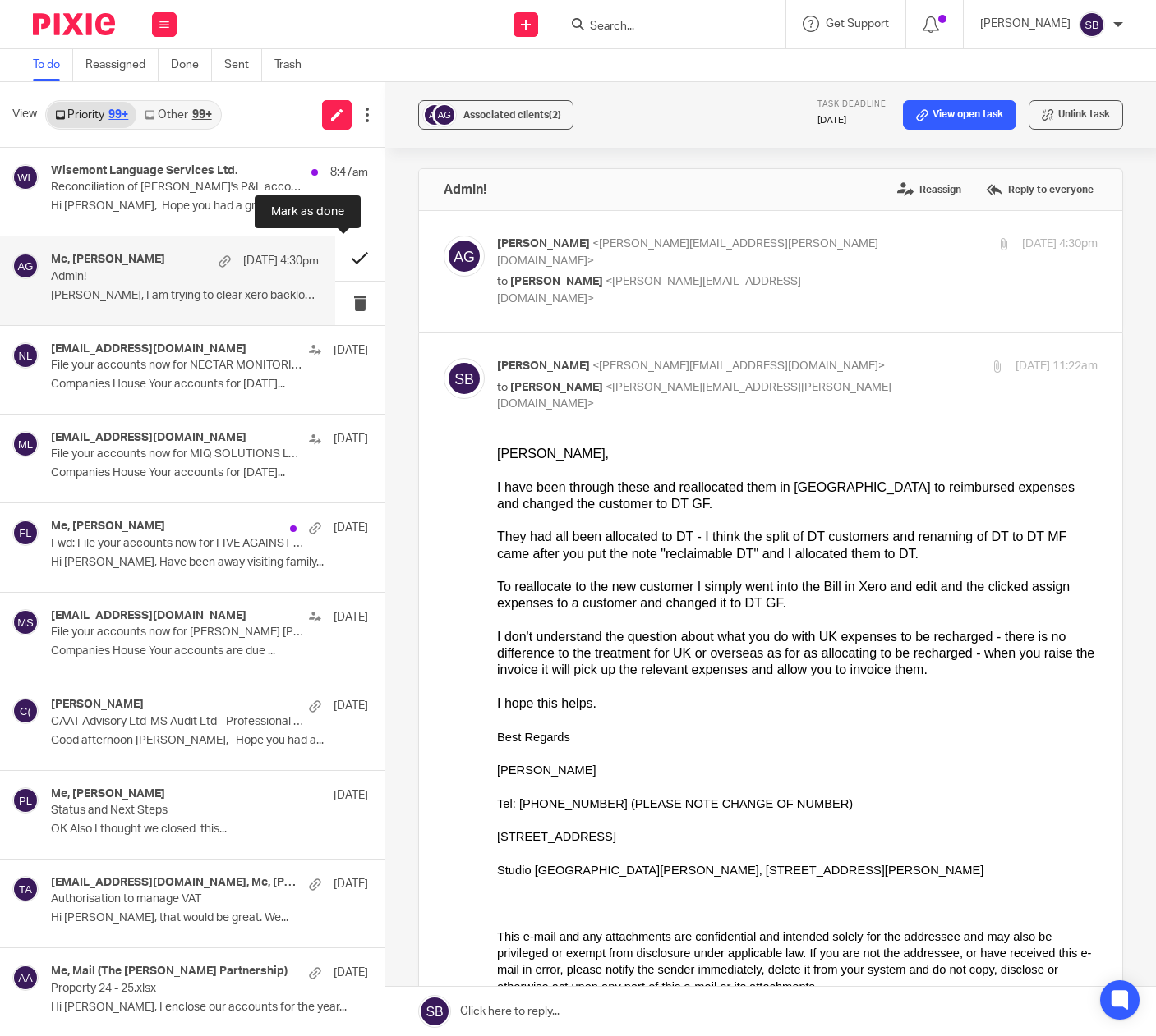
click at [344, 258] on button at bounding box center [360, 258] width 49 height 43
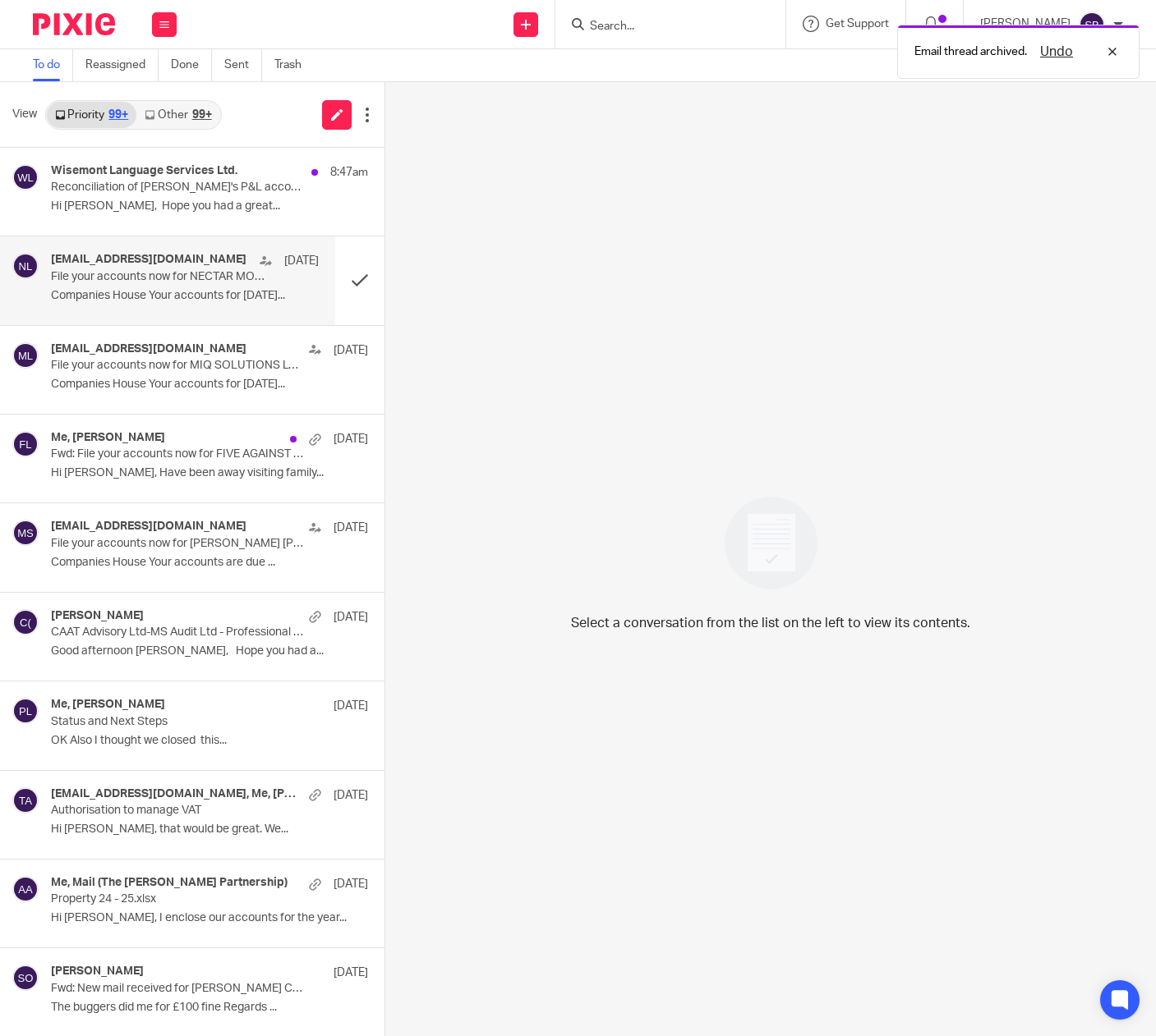
click at [126, 287] on div "ereminders@companieshouse.gov.uk 23 Aug File your accounts now for NECTAR MONIT…" at bounding box center [185, 280] width 268 height 55
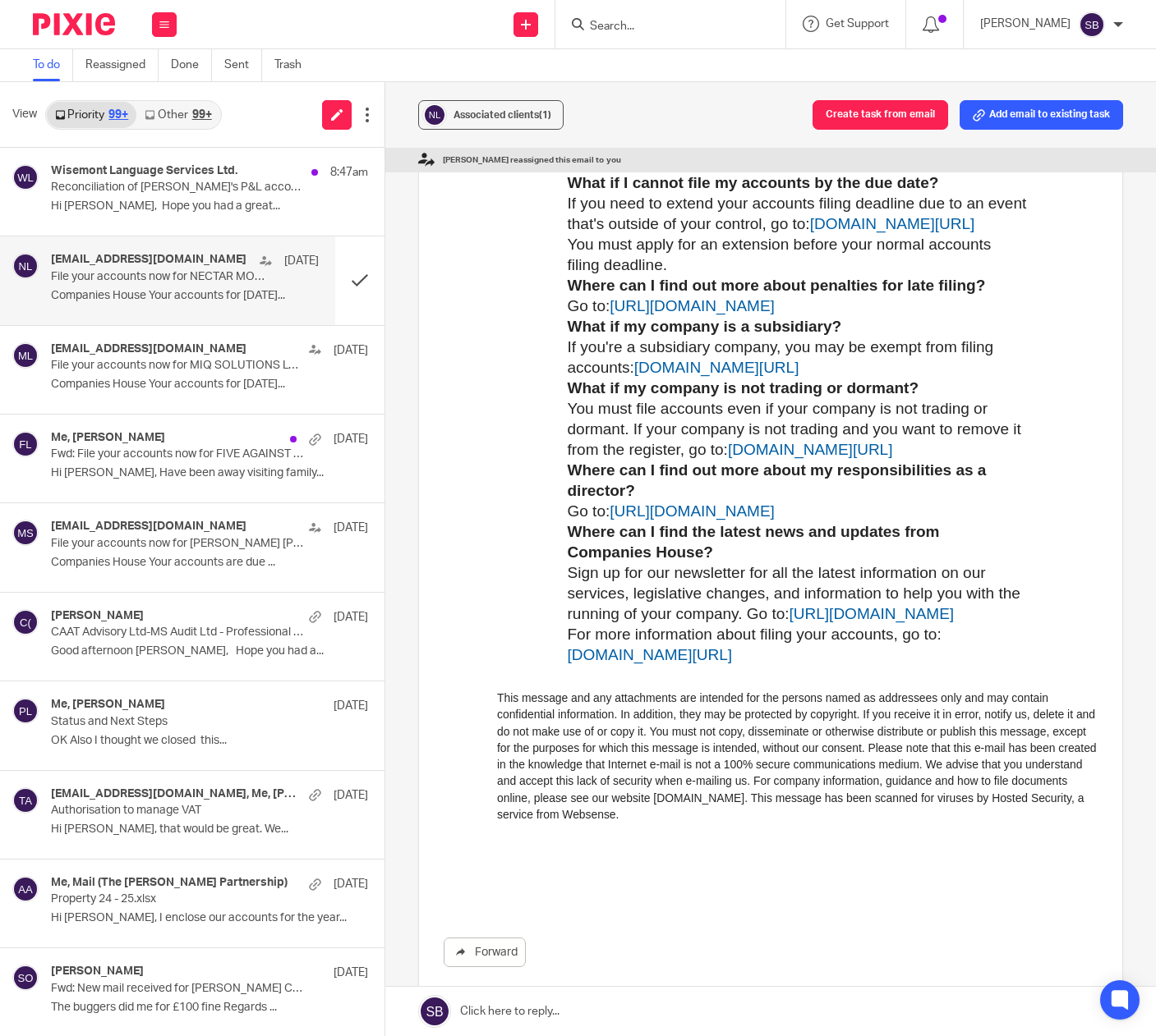
scroll to position [1069, 0]
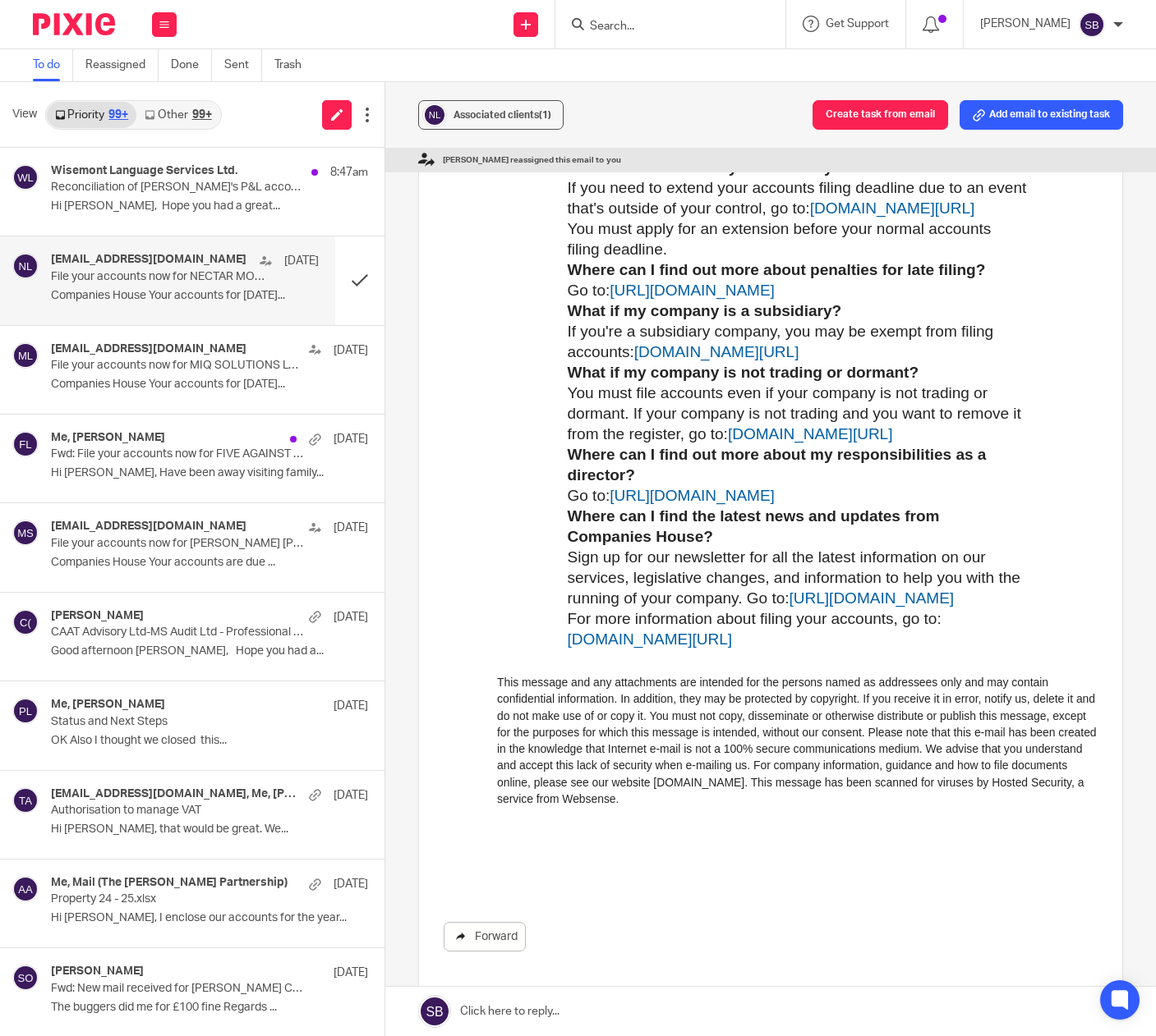
click at [460, 944] on link "Forward" at bounding box center [484, 937] width 82 height 30
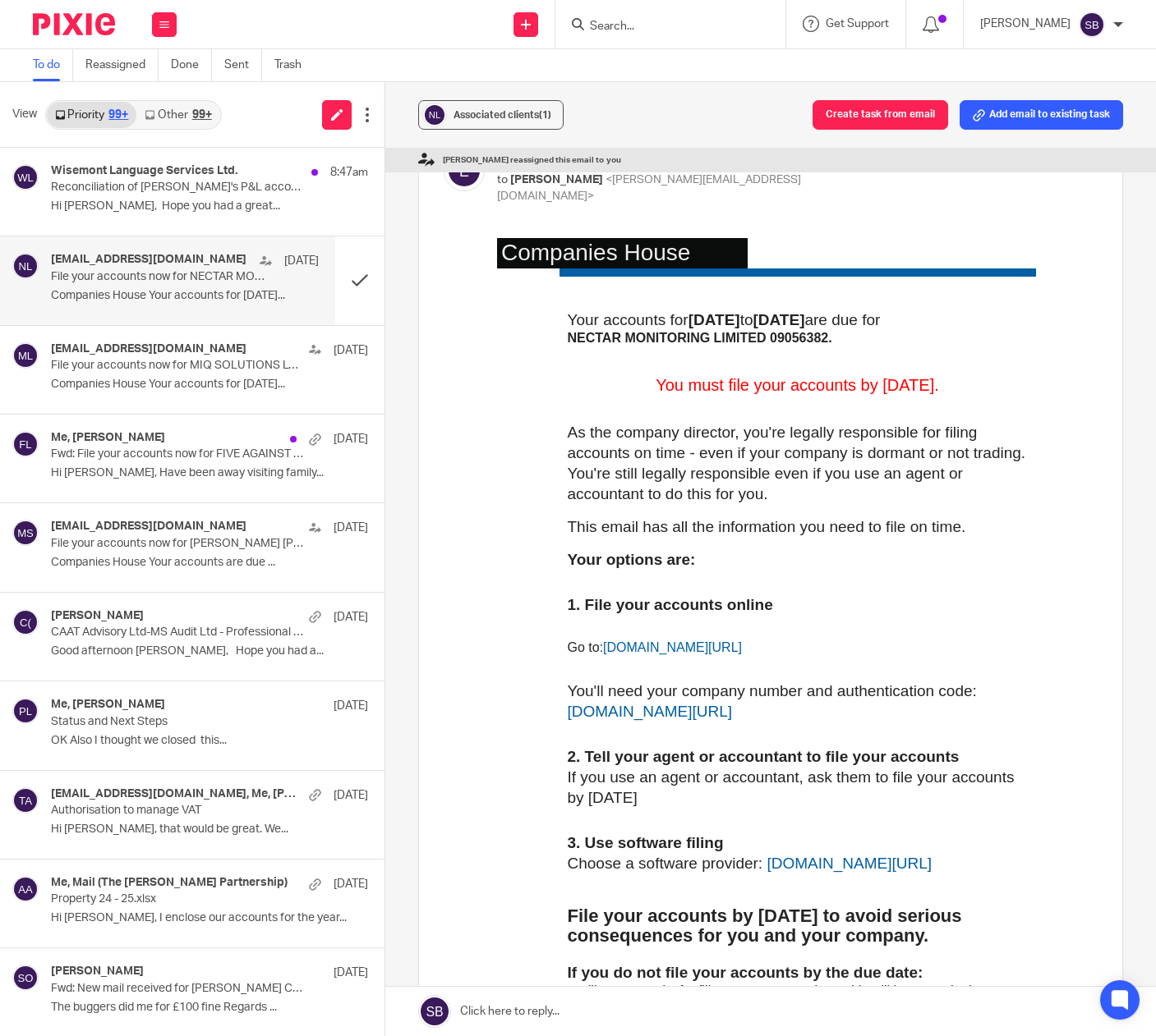
scroll to position [77, 0]
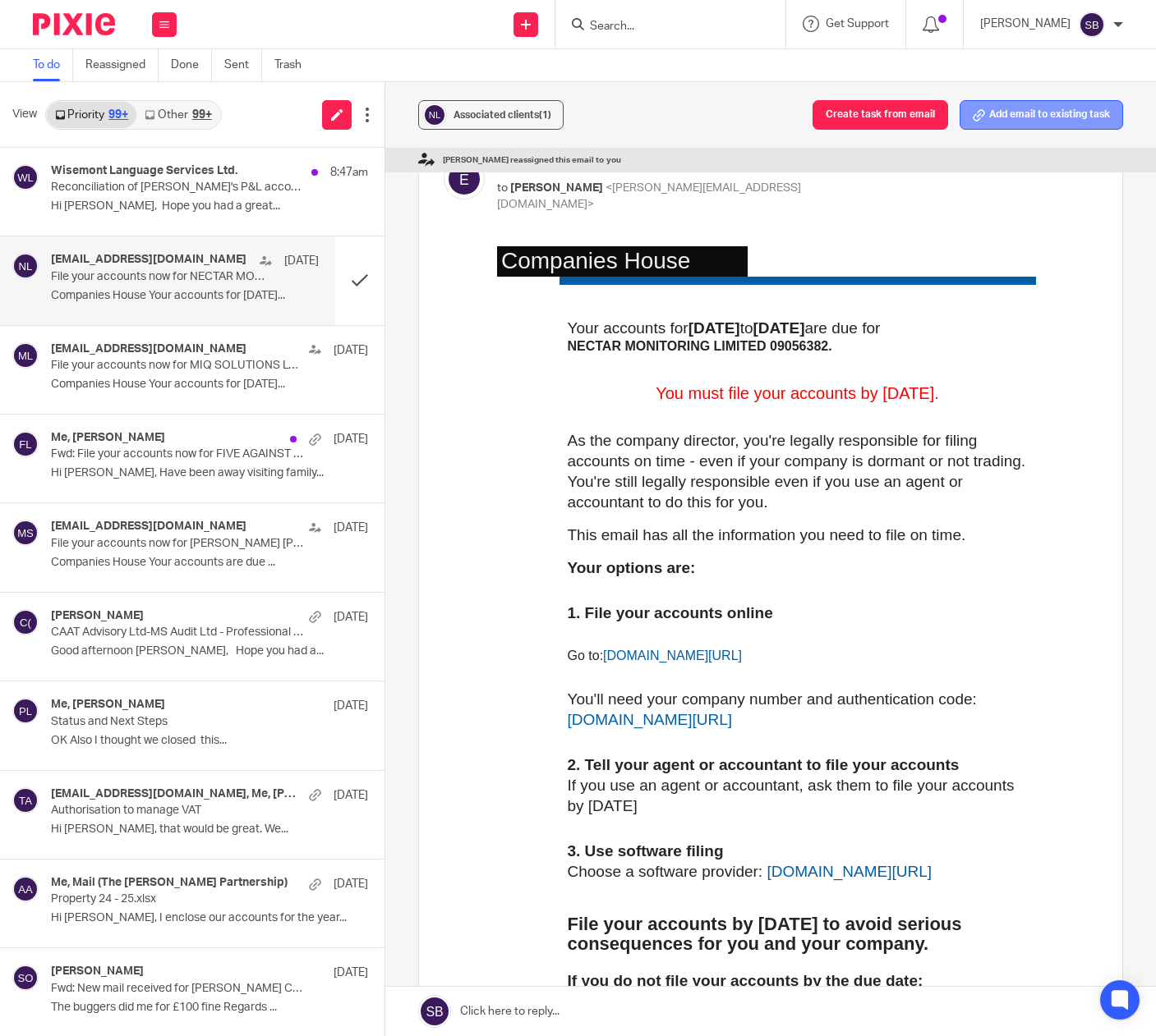
click at [986, 121] on button "Add email to existing task" at bounding box center [1041, 114] width 164 height 30
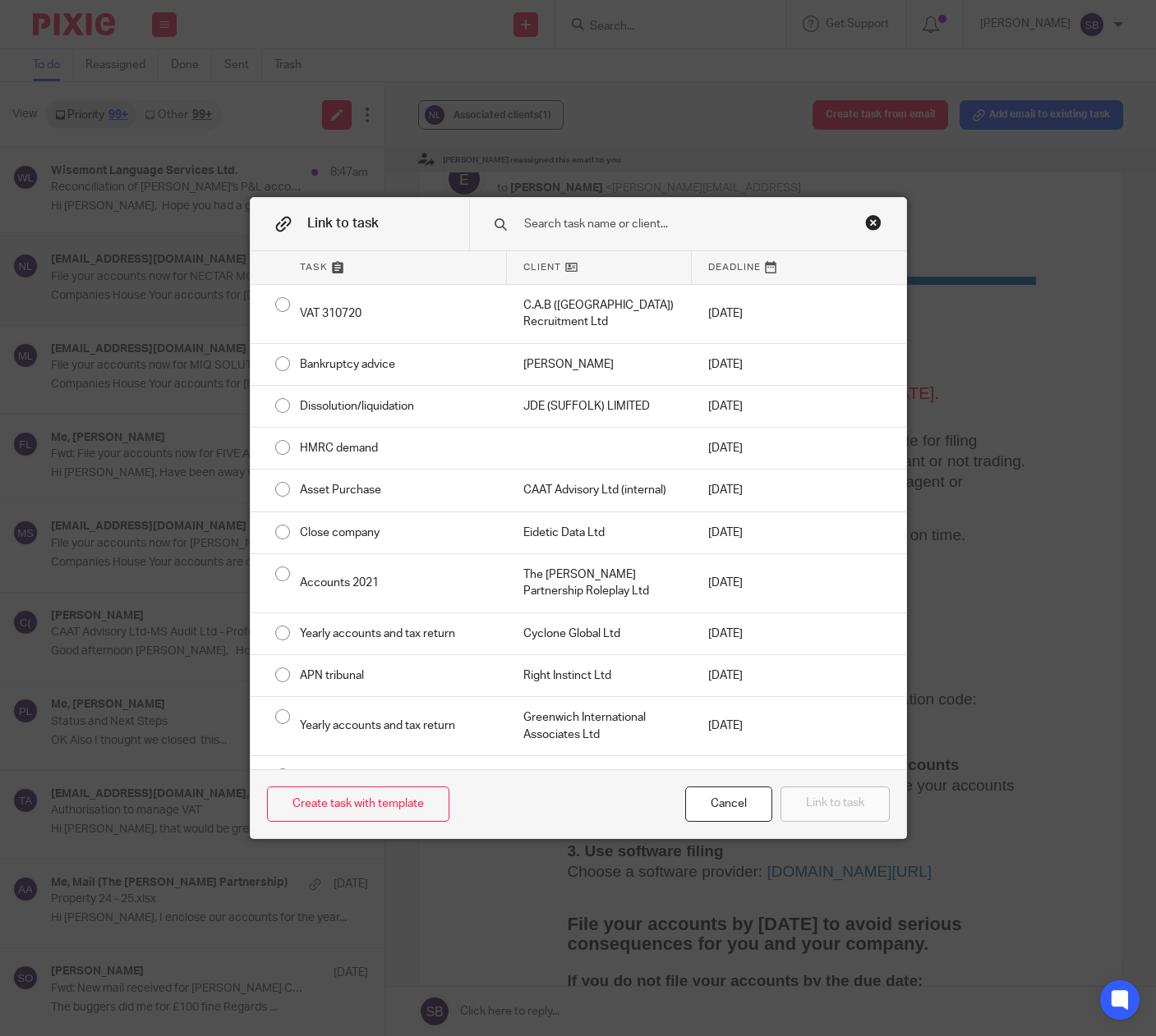
click at [535, 226] on input "text" at bounding box center [684, 224] width 322 height 18
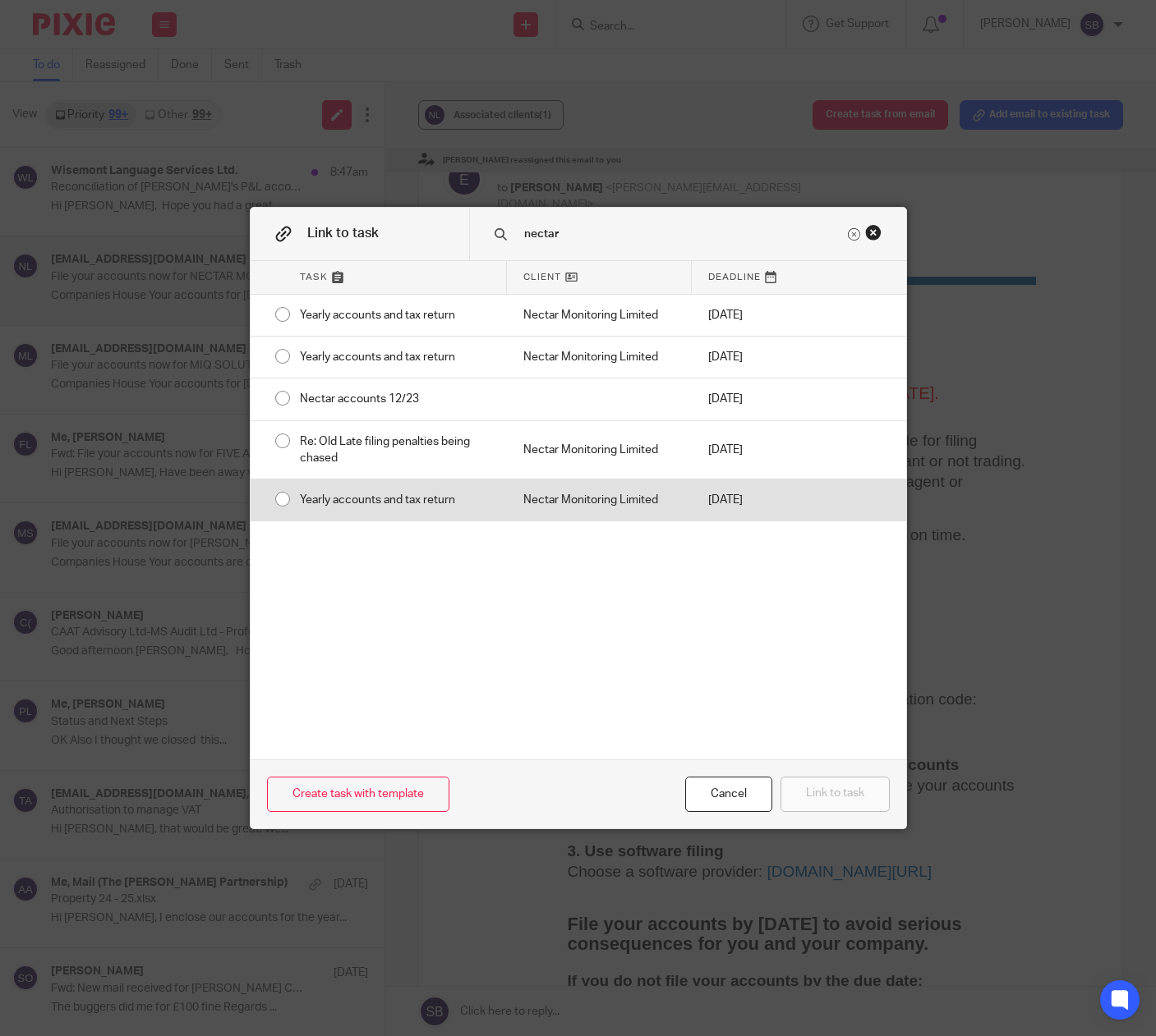
type input "nectar"
click at [477, 496] on div "Yearly accounts and tax return" at bounding box center [394, 500] width 223 height 41
radio input "true"
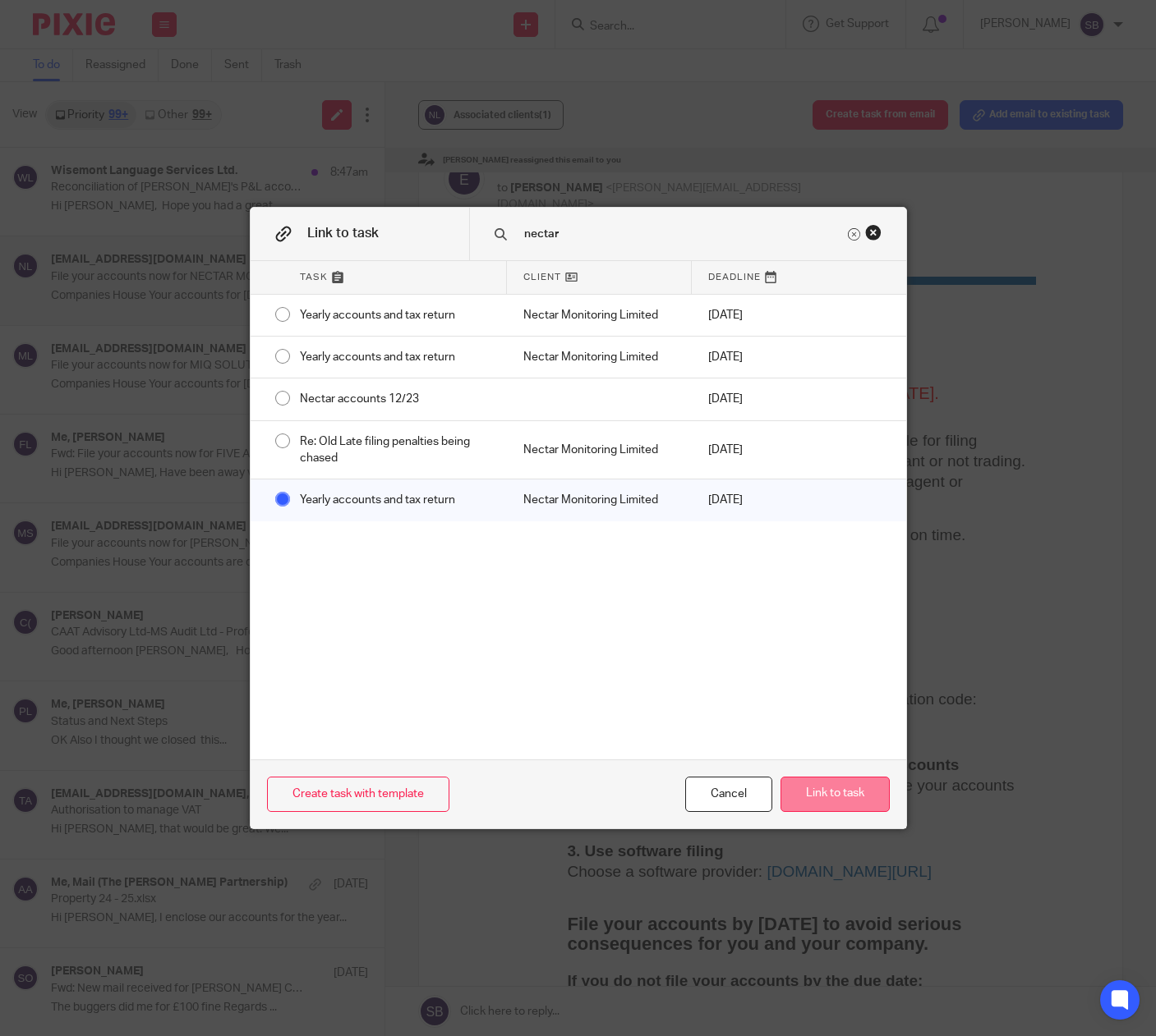
click at [831, 805] on button "Link to task" at bounding box center [835, 794] width 109 height 36
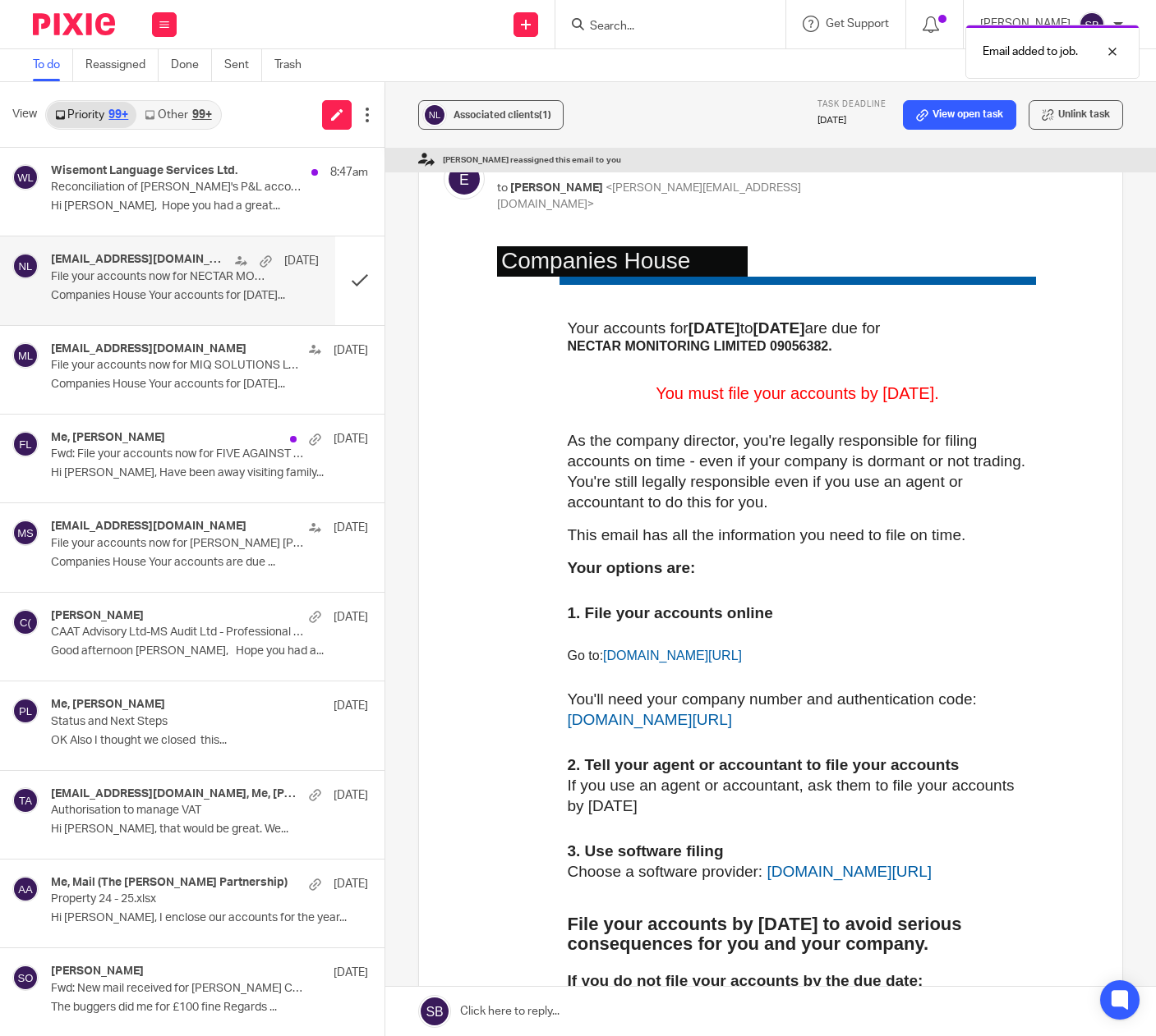
scroll to position [0, 0]
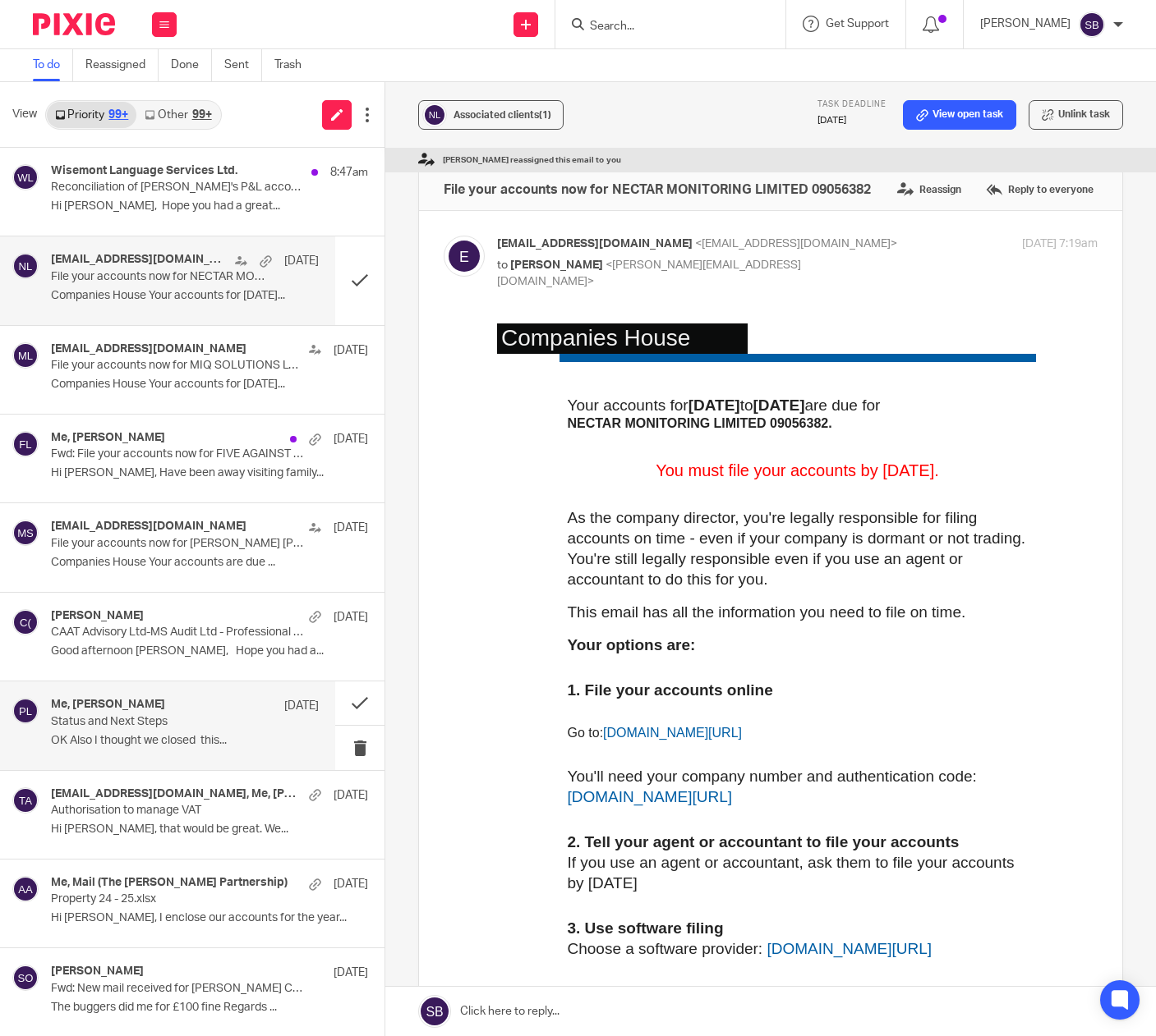
click at [151, 704] on div "Me, Helen Corey 16 Aug" at bounding box center [185, 705] width 268 height 16
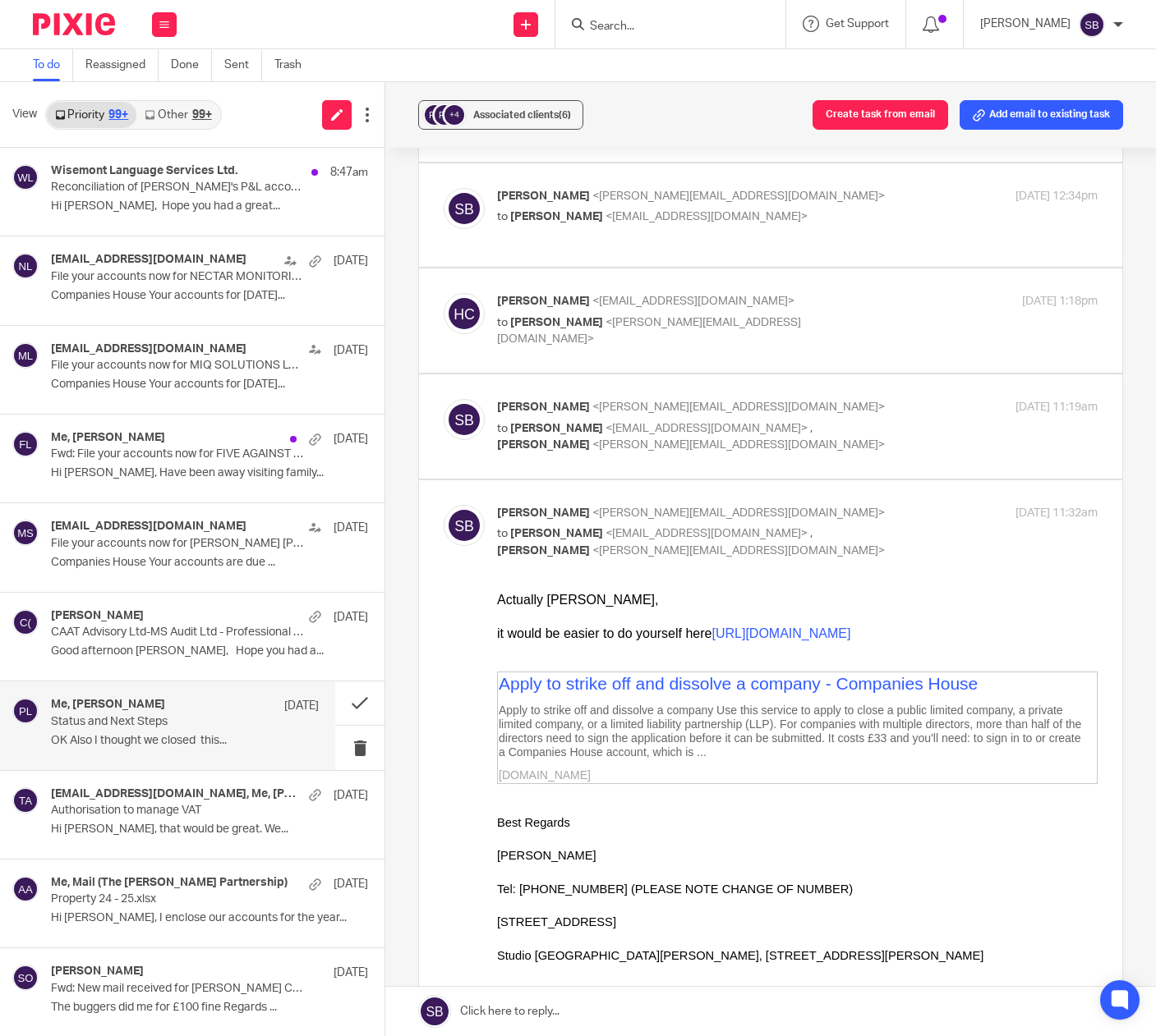
scroll to position [1358, 0]
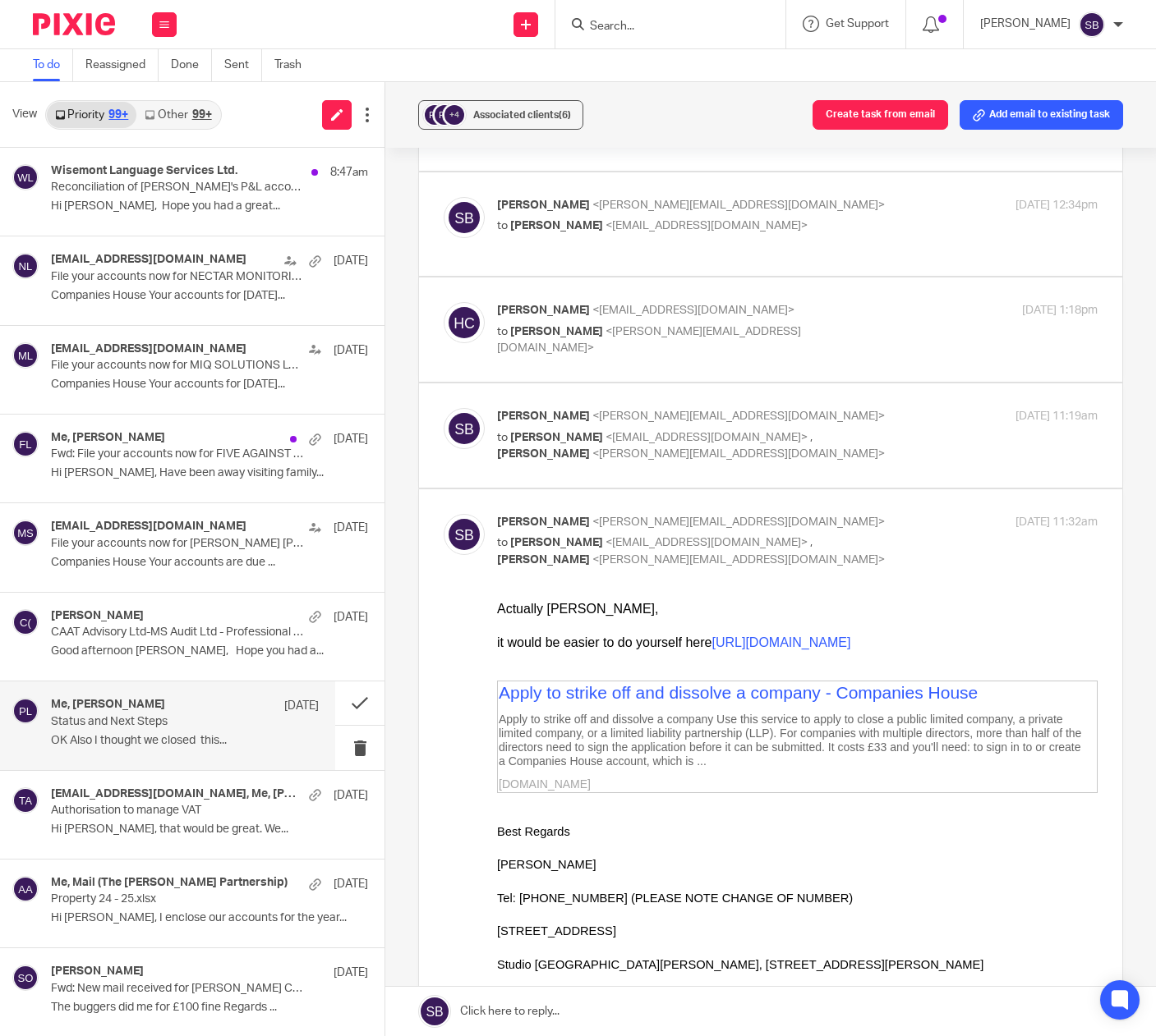
click at [762, 430] on p "to Helen Corey <hfcorey@gmail.com> , Elaine Aitken <elaine@caatadvisory.co.uk>" at bounding box center [697, 447] width 400 height 34
checkbox input "true"
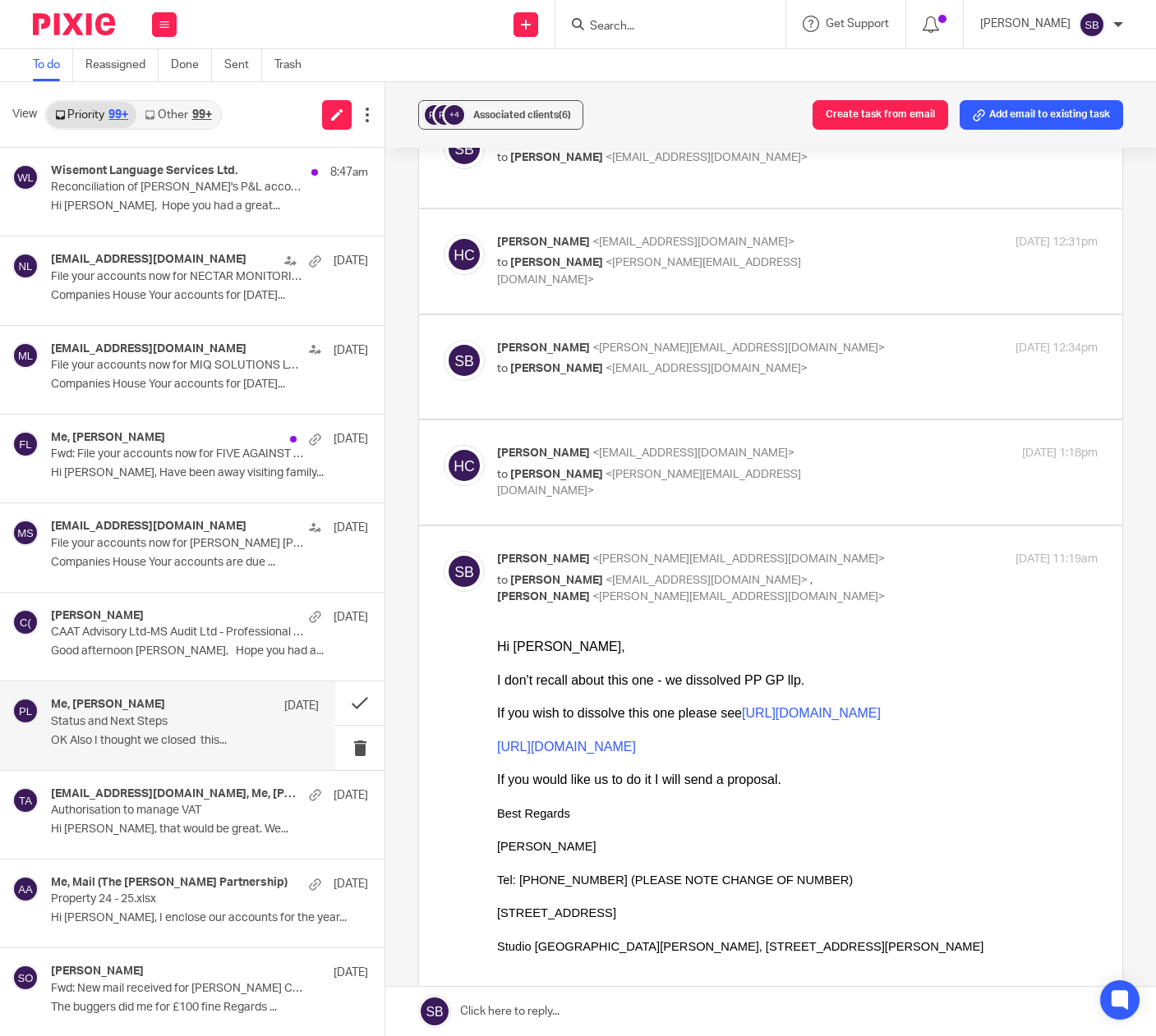
scroll to position [1200, 0]
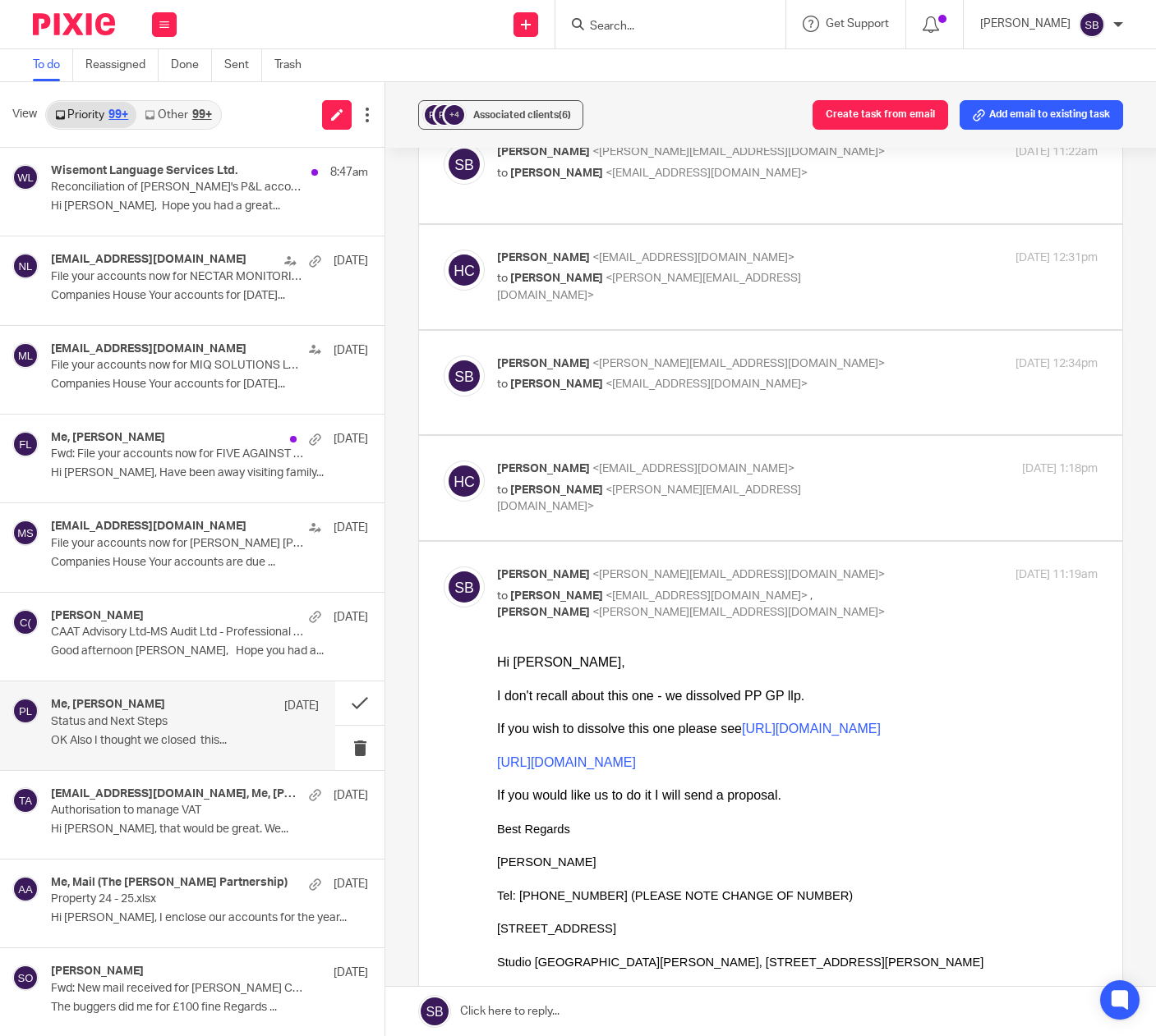
click at [762, 460] on p "Helen Corey <hfcorey@gmail.com>" at bounding box center [697, 469] width 400 height 17
checkbox input "true"
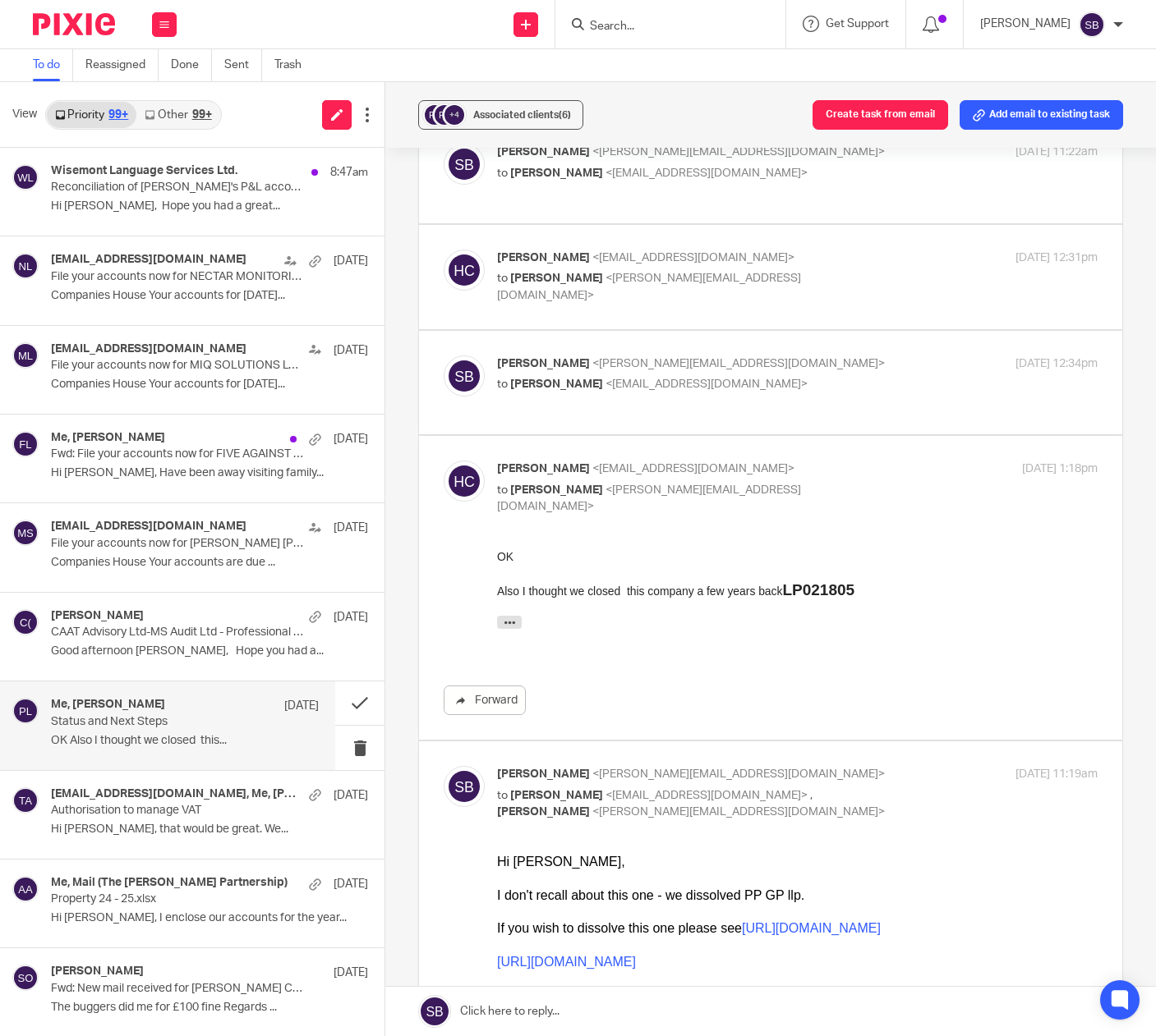
scroll to position [0, 0]
click at [746, 376] on p "to Helen Corey <hfcorey@gmail.com>" at bounding box center [697, 385] width 400 height 17
checkbox input "true"
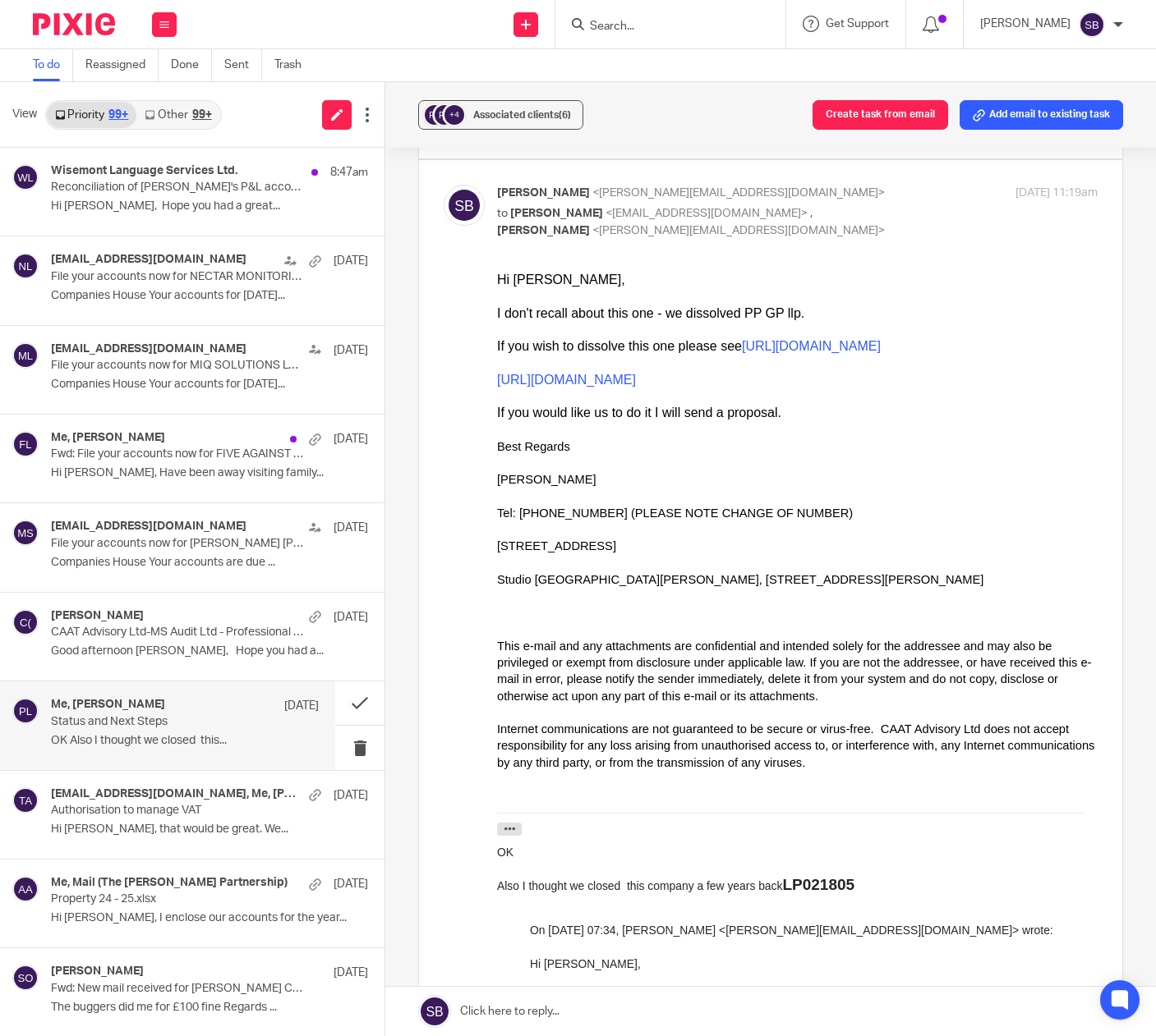
scroll to position [1690, 0]
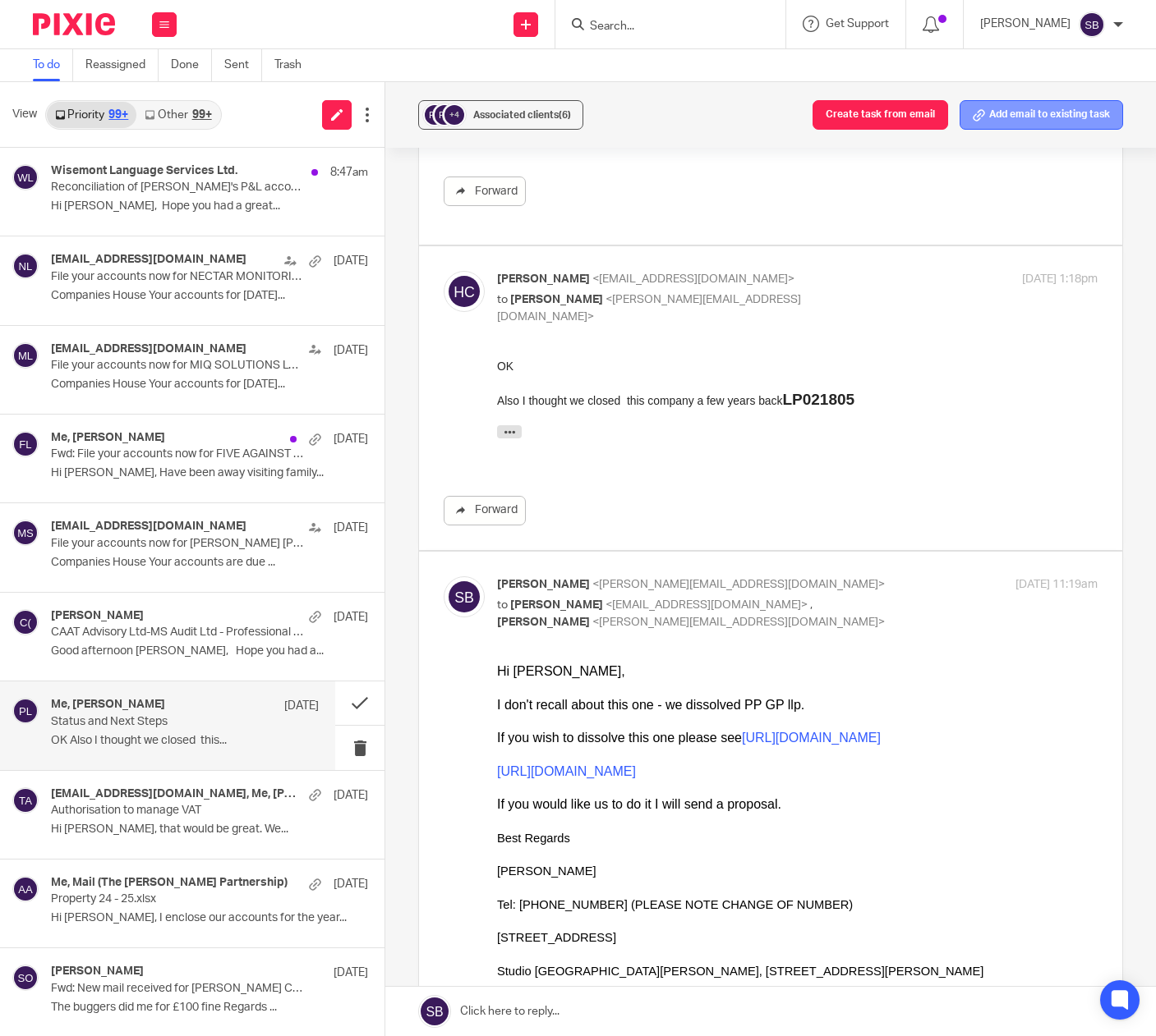
click at [981, 124] on button "Add email to existing task" at bounding box center [1041, 114] width 164 height 30
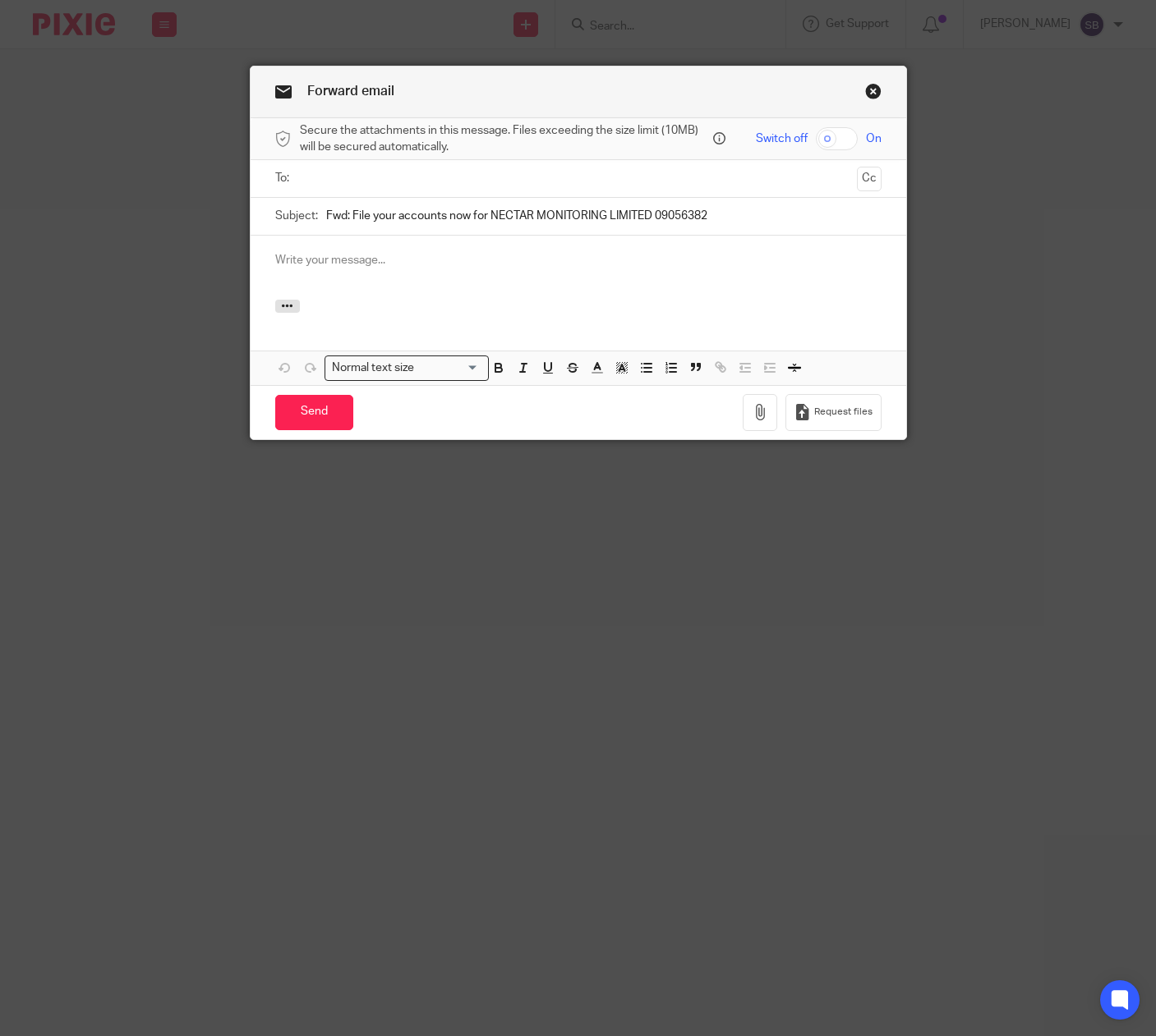
click at [472, 174] on input "text" at bounding box center [578, 179] width 544 height 19
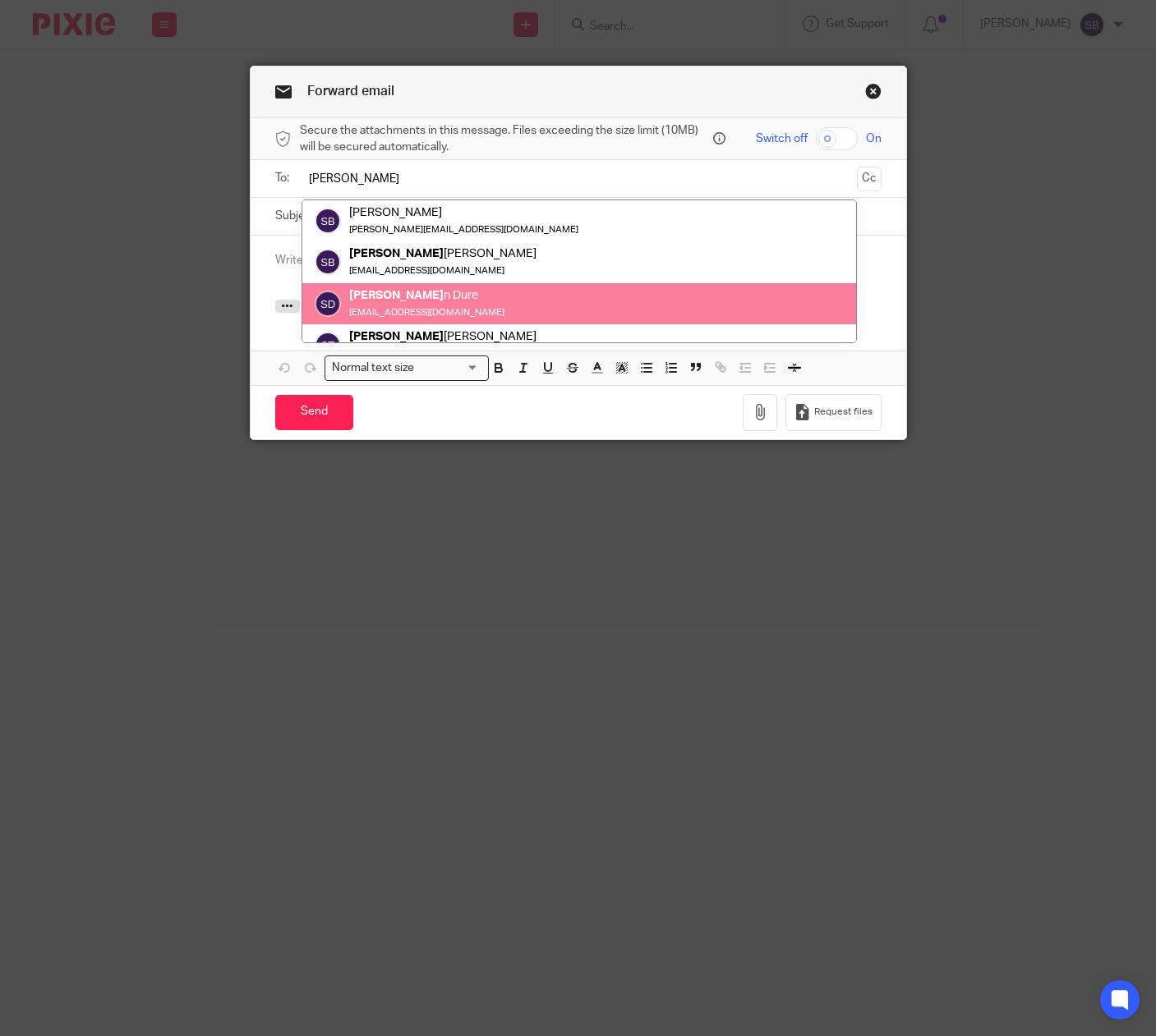
type input "[PERSON_NAME]"
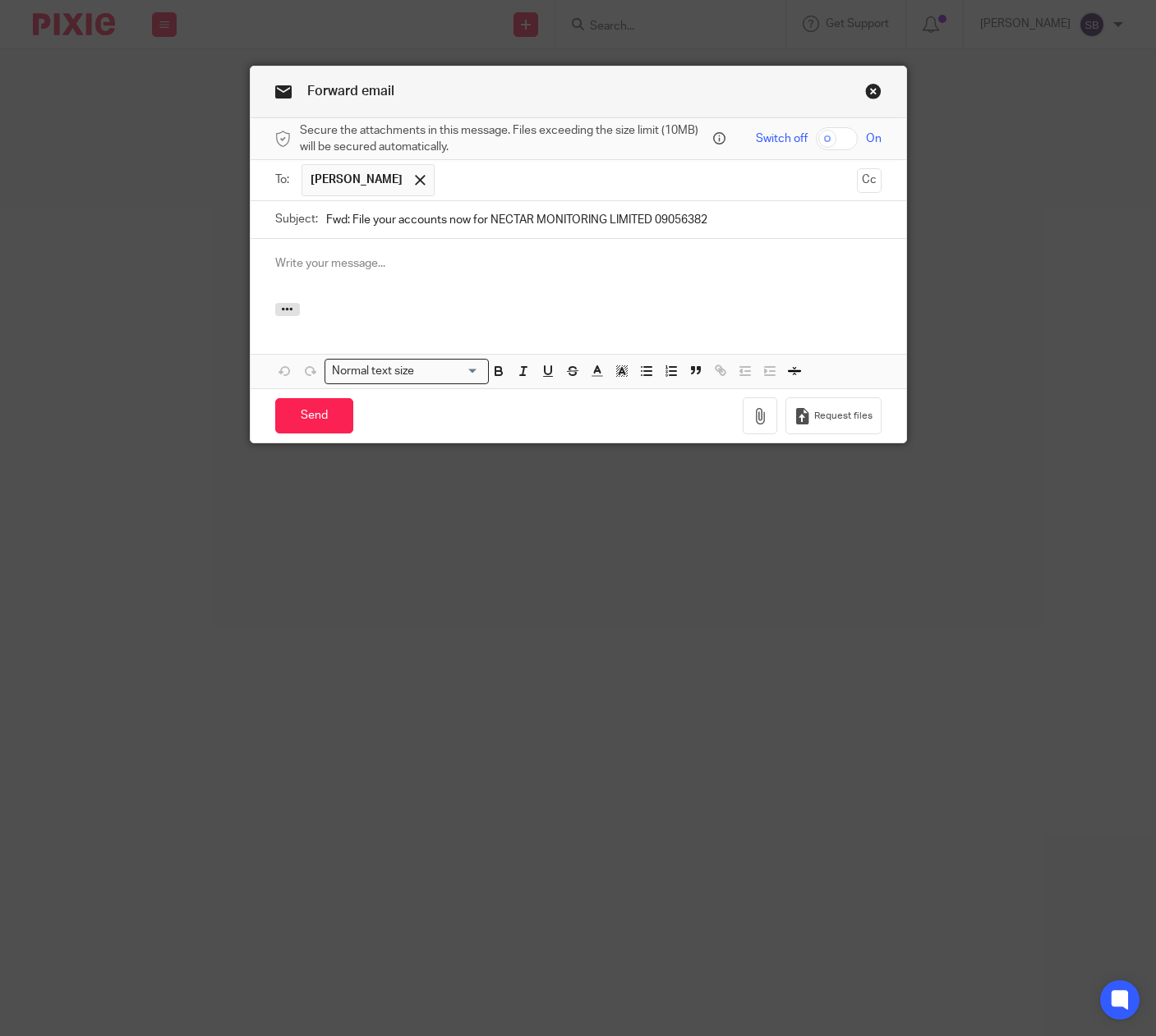
click at [451, 187] on input "text" at bounding box center [645, 181] width 406 height 32
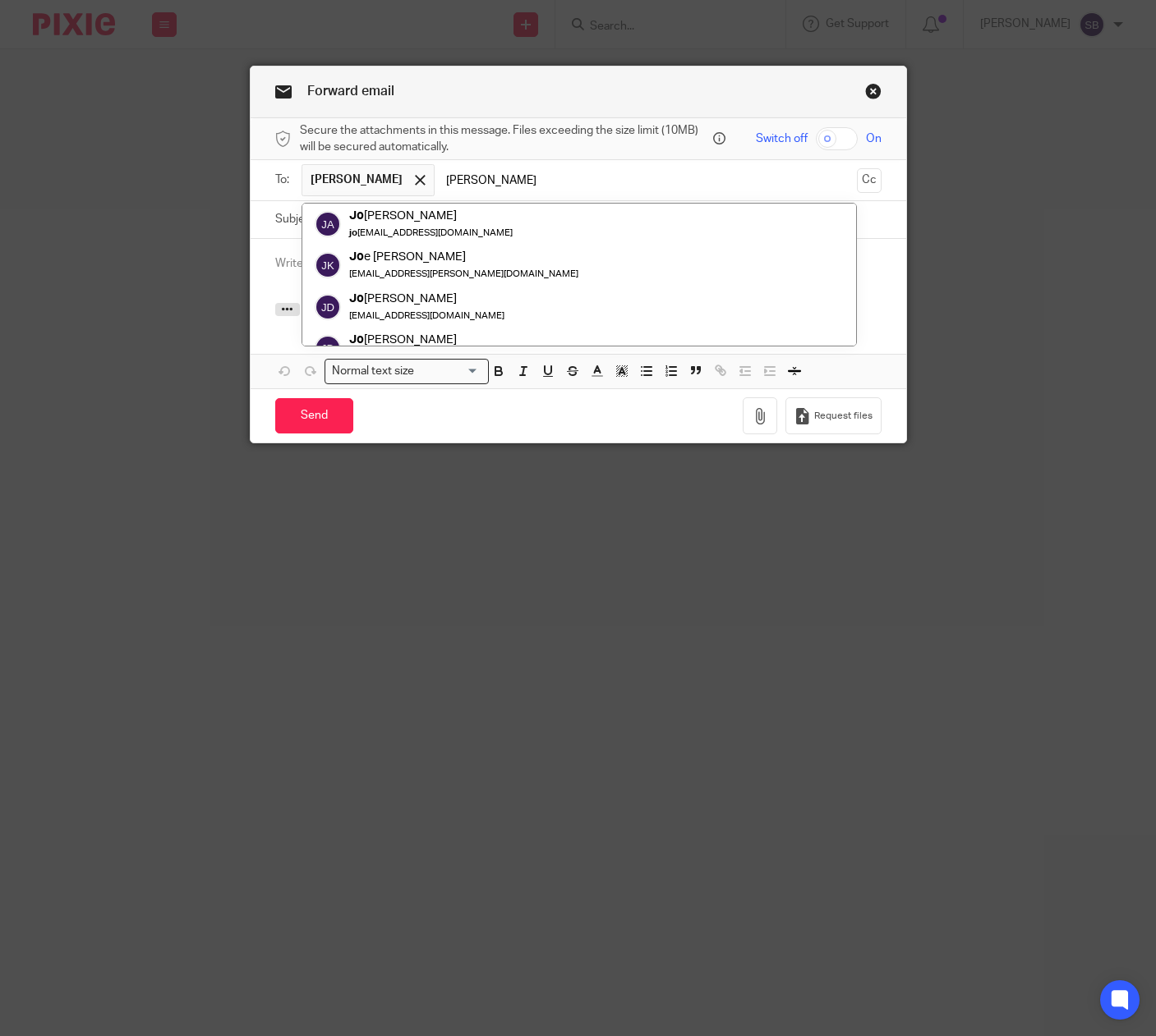
scroll to position [65, 0]
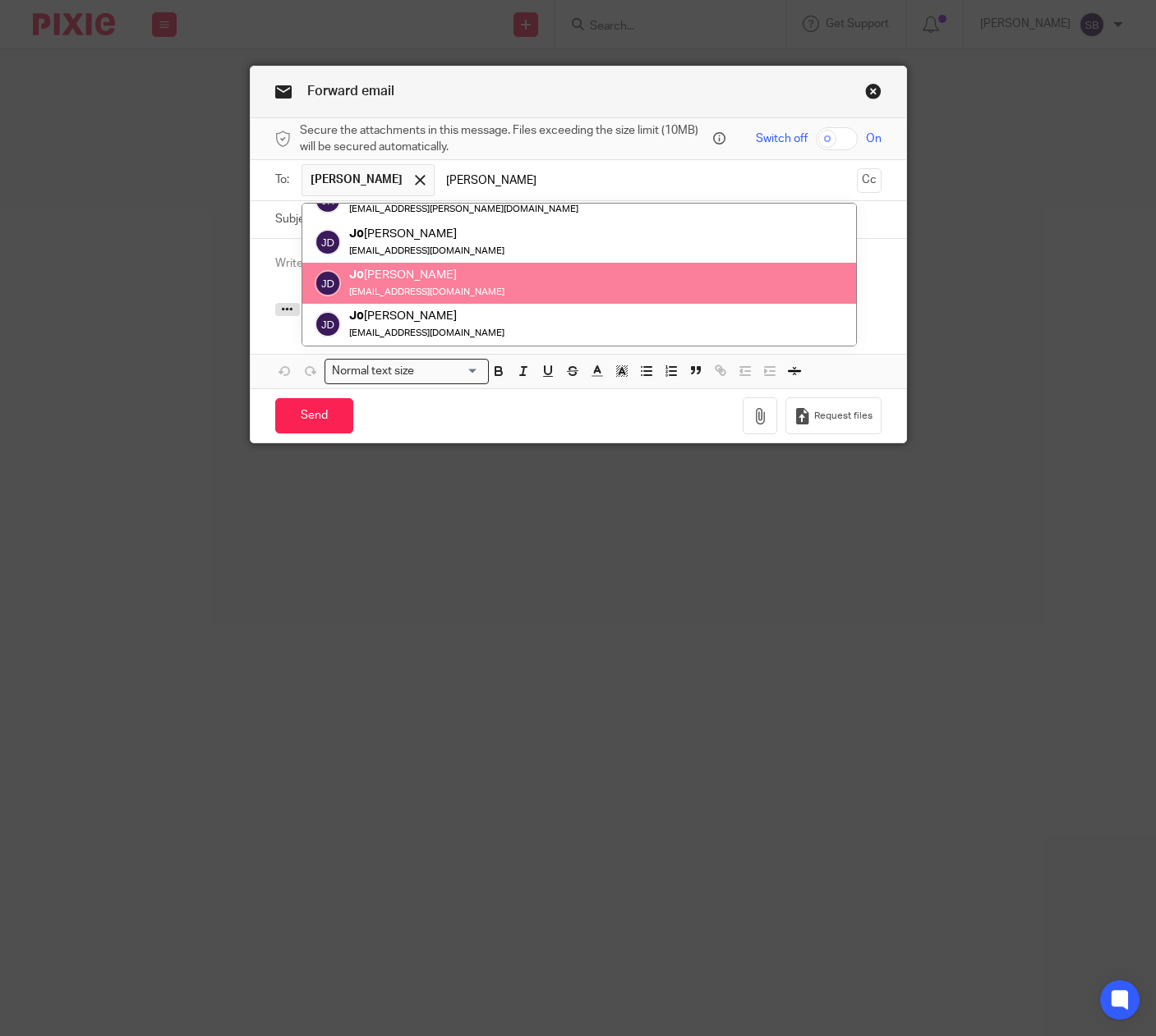
type input "[PERSON_NAME]"
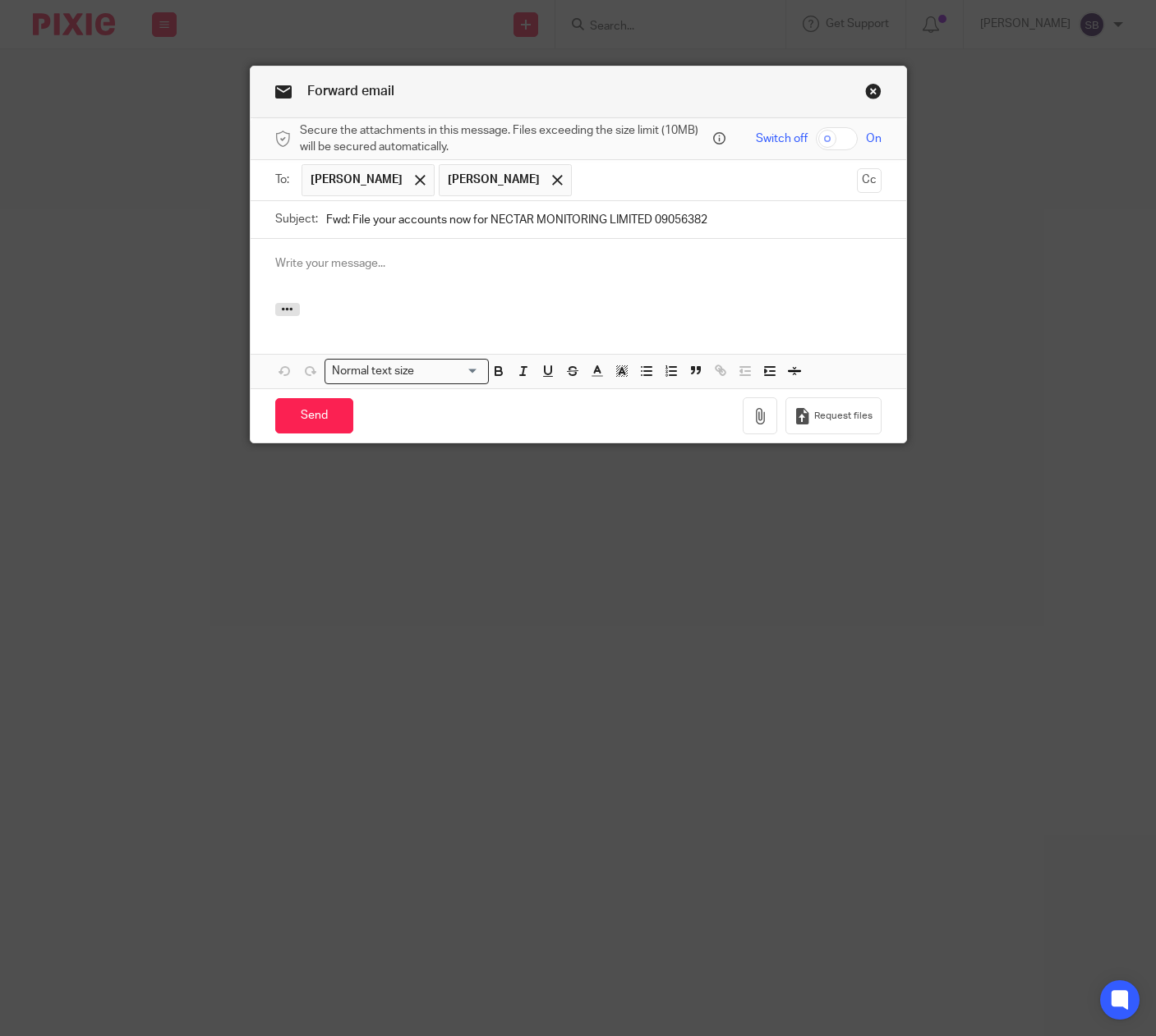
click at [331, 270] on p at bounding box center [578, 263] width 606 height 16
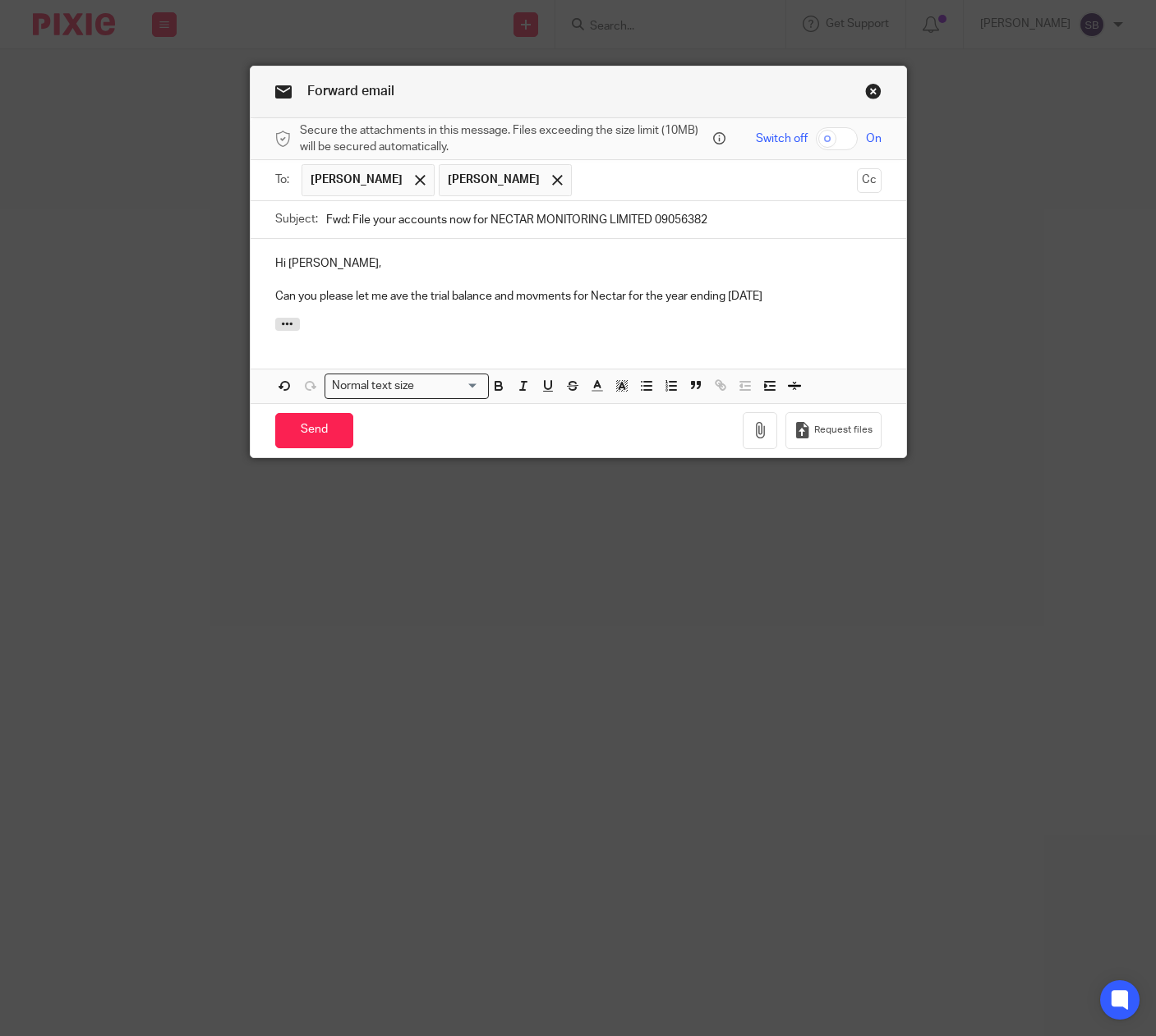
click at [533, 292] on p "Can you please let me ave the trial balance and movments for Nectar for the yea…" at bounding box center [578, 296] width 606 height 16
click at [386, 298] on p "Can you please let me ave the trial balance and movements for Nectar for the ye…" at bounding box center [578, 296] width 606 height 16
click at [804, 294] on p "Can you please let me have the trial balance and movements for Nectar for the y…" at bounding box center [578, 296] width 606 height 16
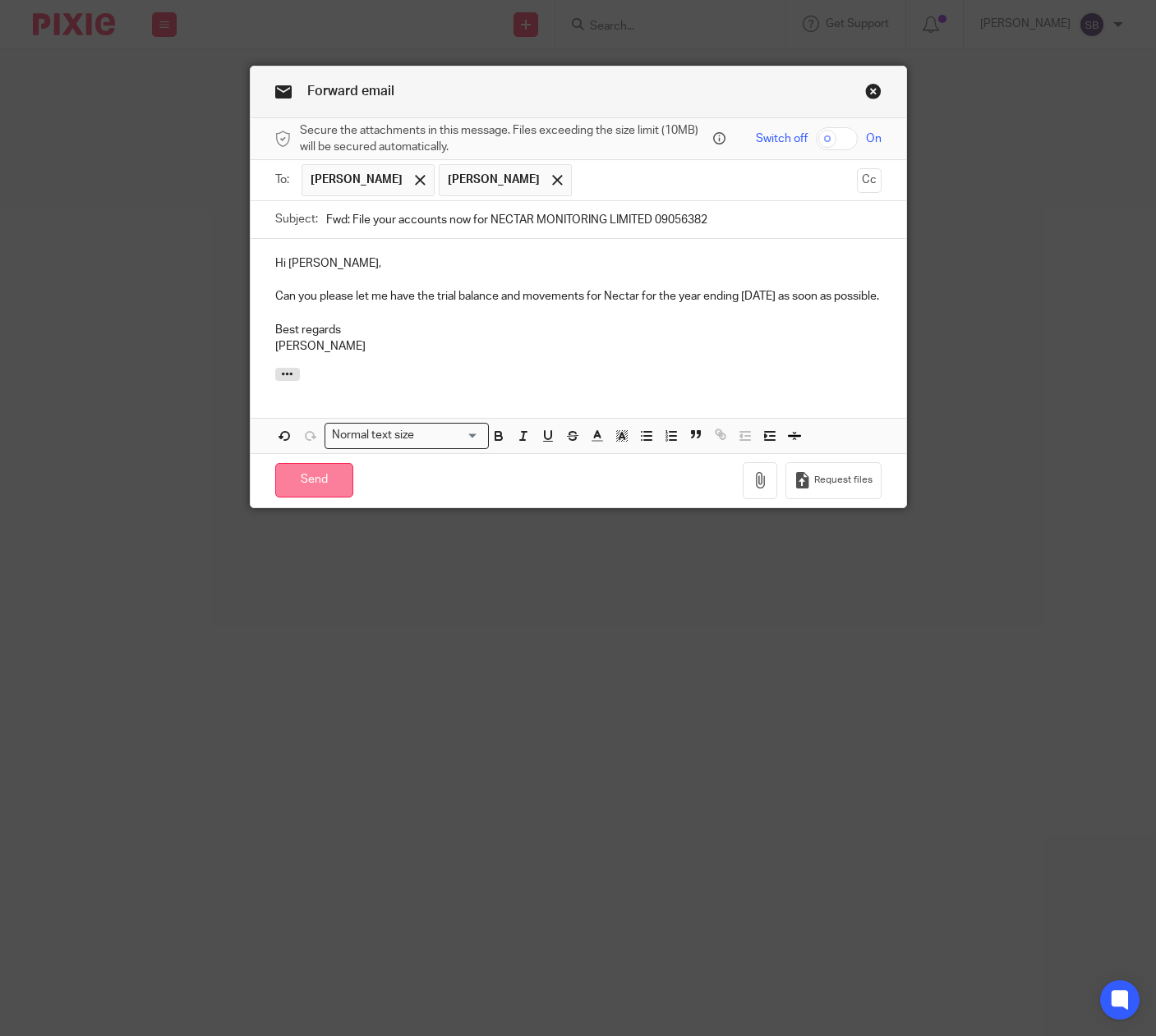
click at [308, 495] on input "Send" at bounding box center [314, 481] width 78 height 36
